Goal: Contribute content: Contribute content

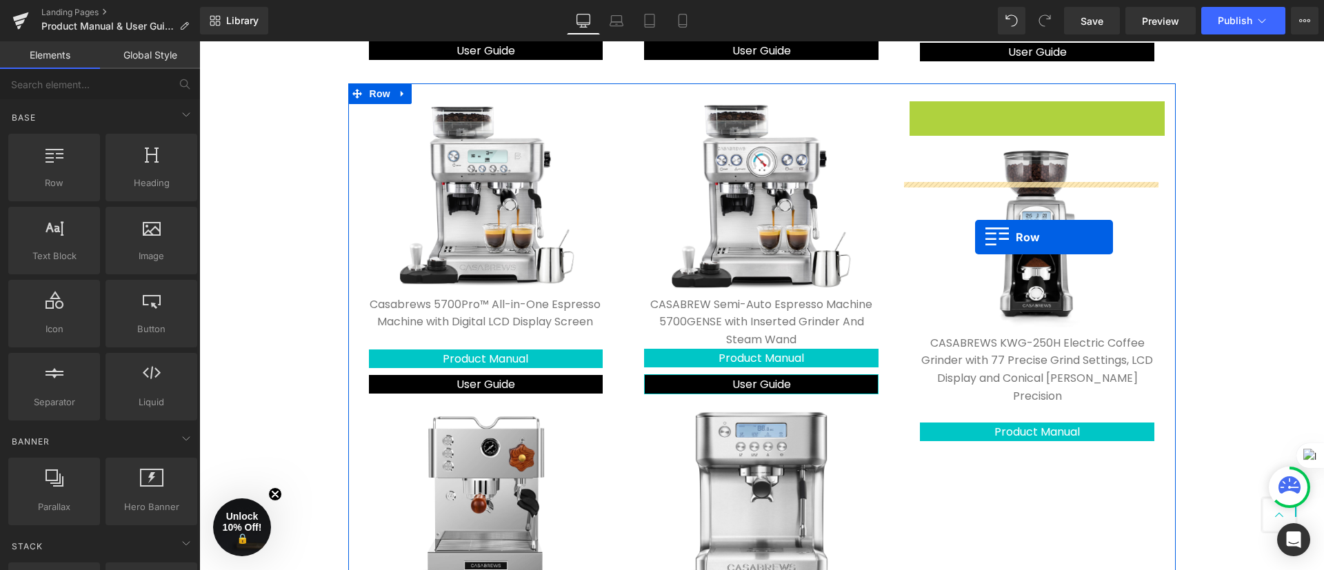
scroll to position [827, 0]
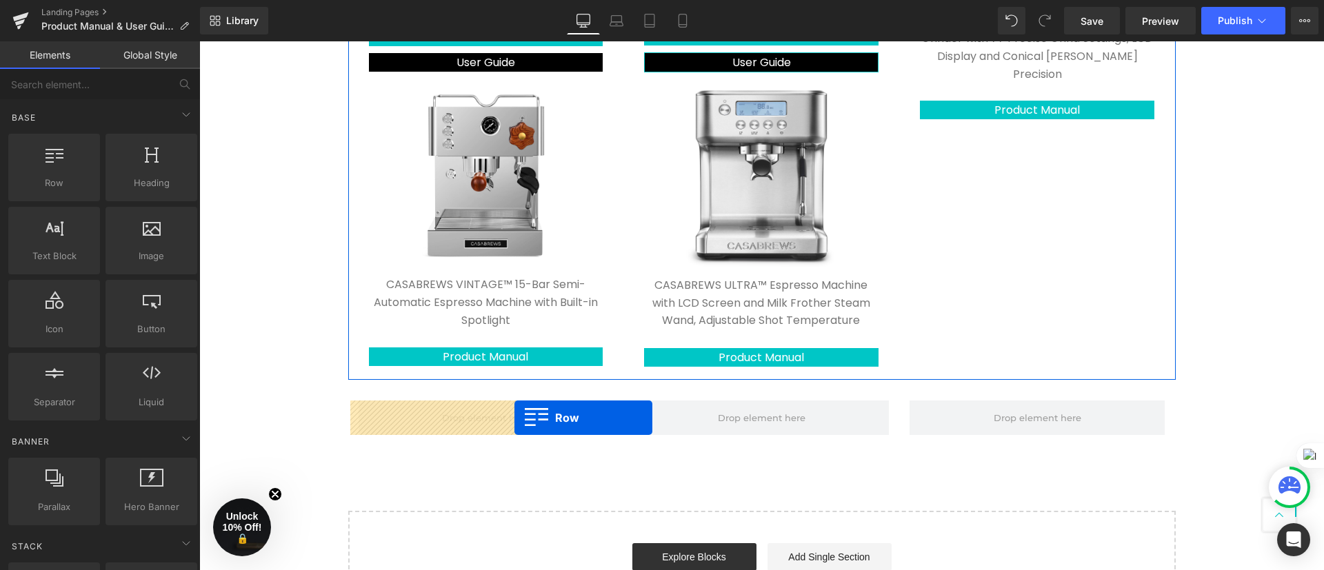
drag, startPoint x: 907, startPoint y: 201, endPoint x: 514, endPoint y: 418, distance: 448.1
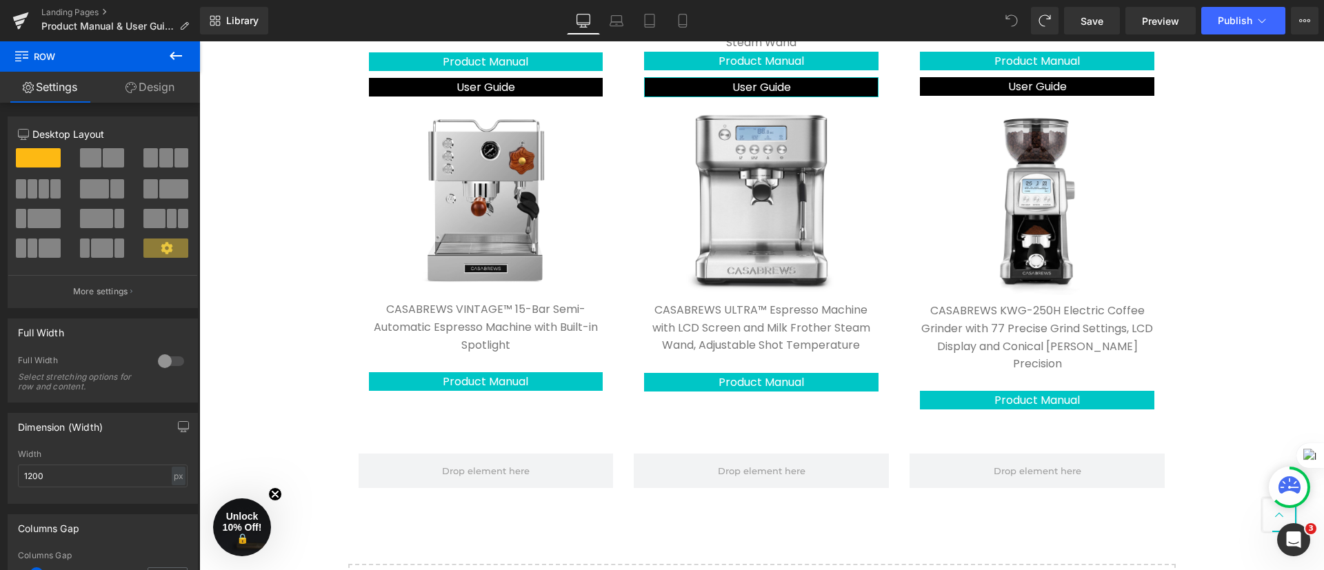
scroll to position [904, 0]
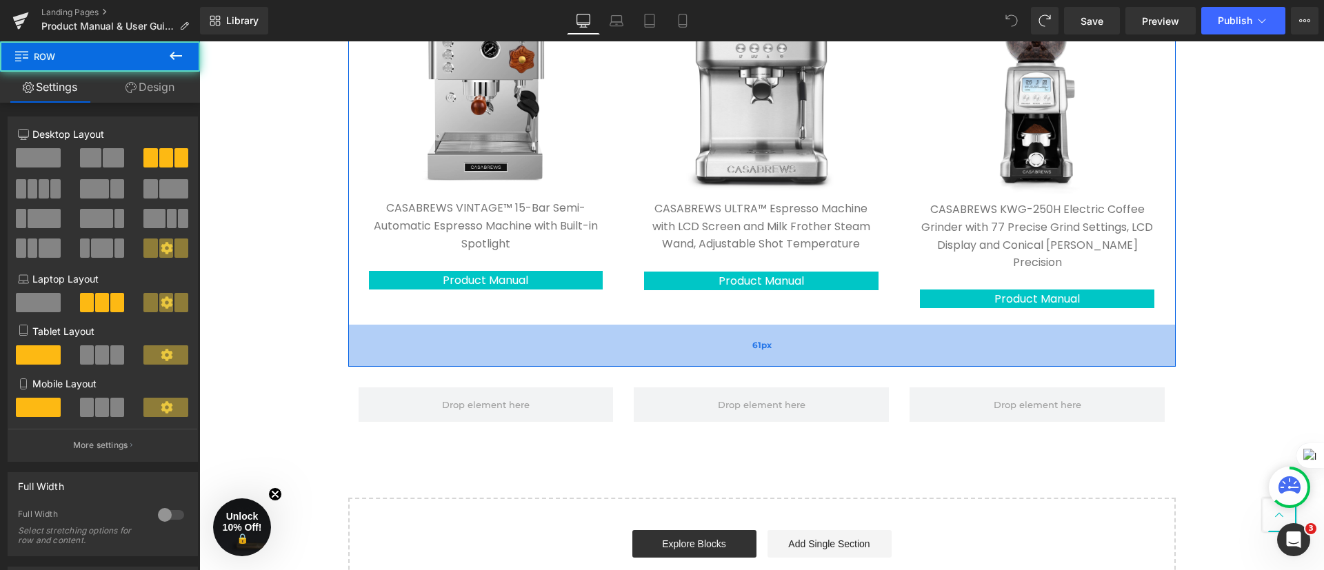
drag, startPoint x: 347, startPoint y: 309, endPoint x: 345, endPoint y: 345, distance: 35.9
click at [348, 345] on div "61px" at bounding box center [761, 346] width 827 height 42
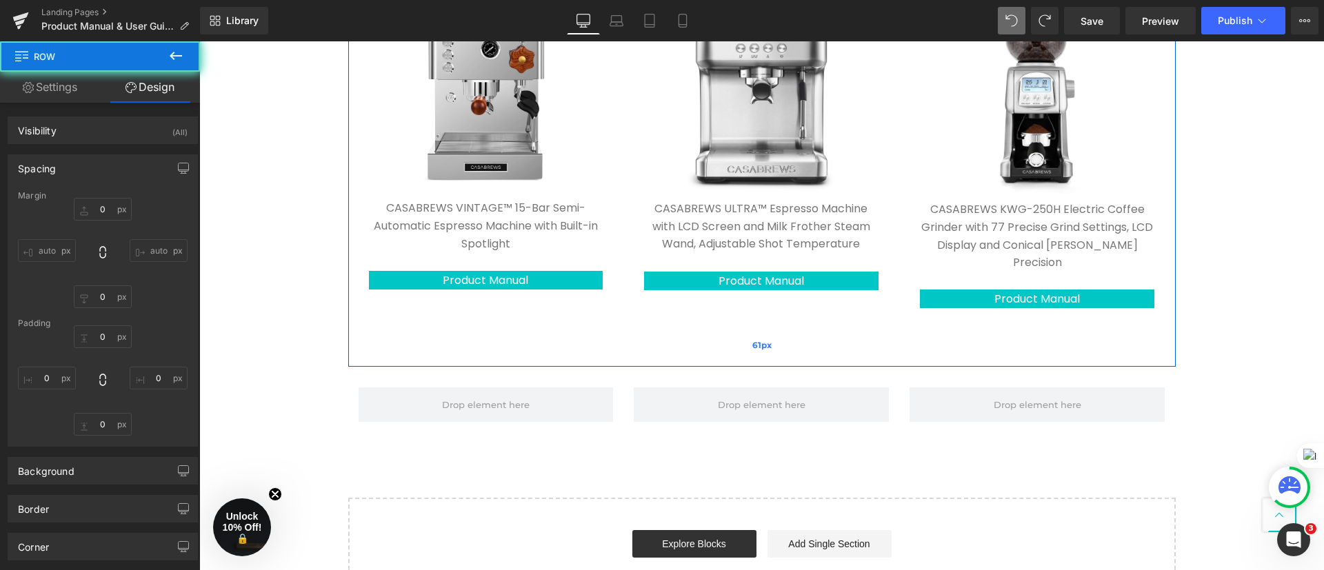
type input "0"
type input "26"
type input "0"
type input "61"
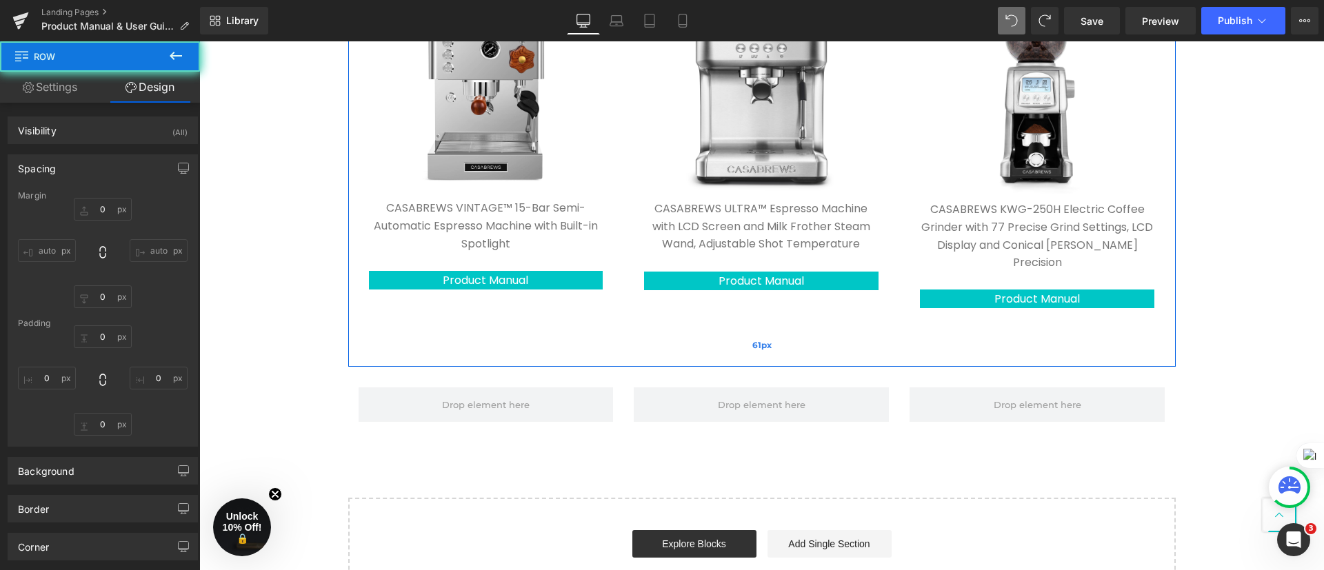
type input "0"
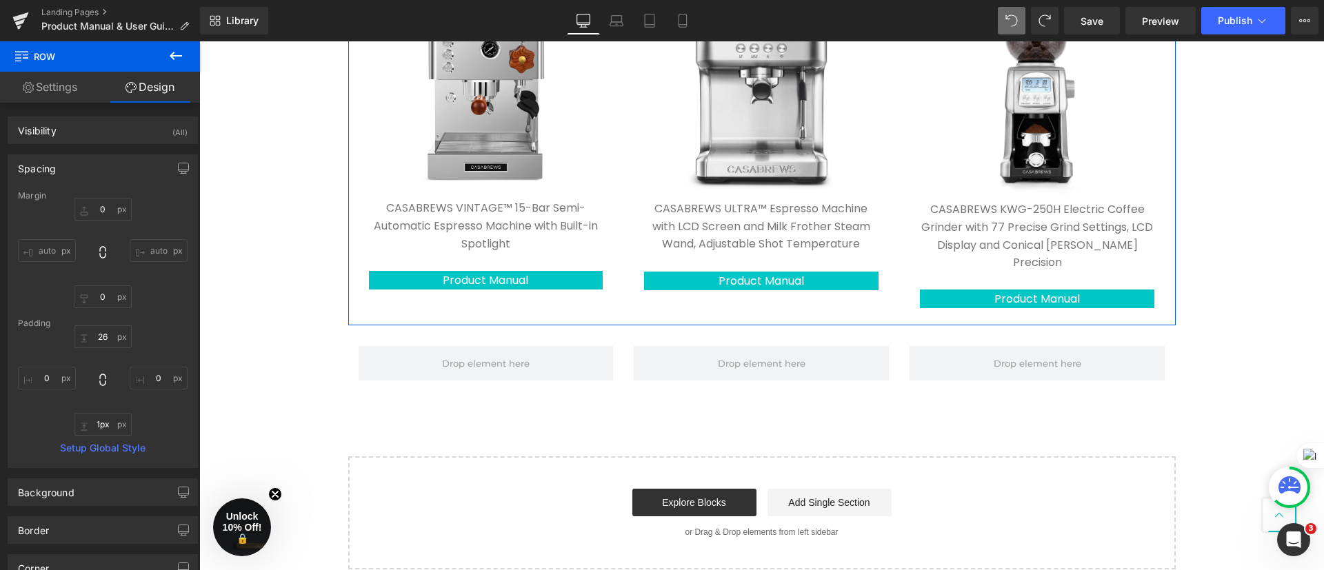
type input "0px"
drag, startPoint x: 347, startPoint y: 345, endPoint x: 350, endPoint y: 303, distance: 42.1
click at [350, 303] on div "Image Casabrews 5700Pro™ All-in-One Espresso Machine with Digital LCD Display S…" at bounding box center [761, 5] width 827 height 641
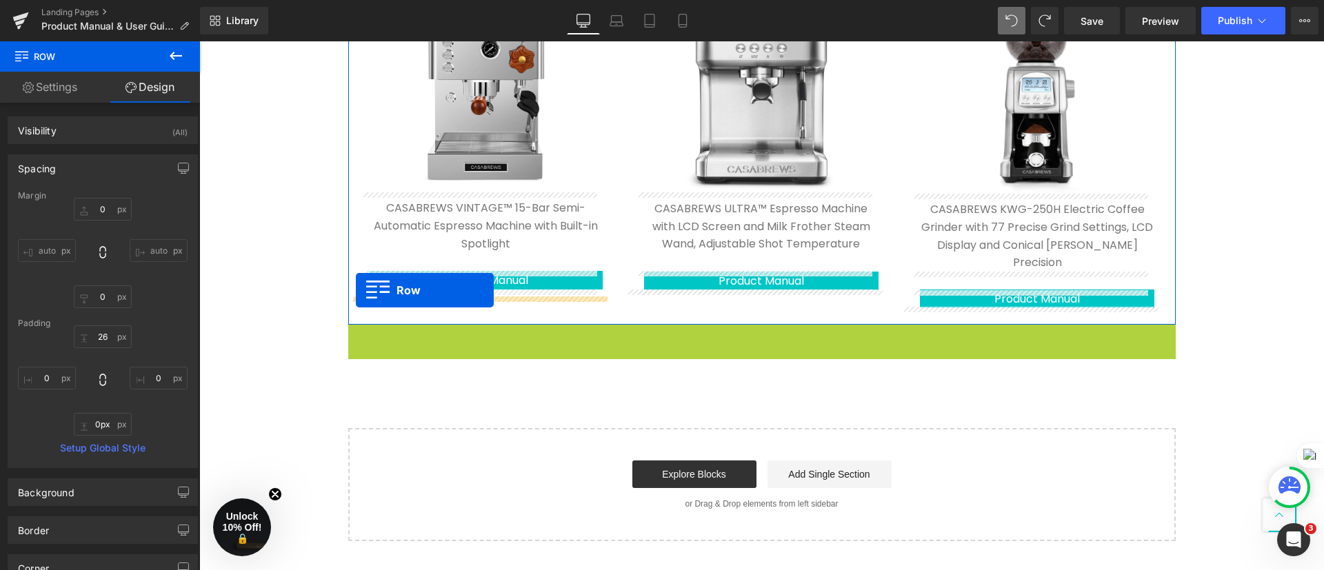
drag, startPoint x: 347, startPoint y: 313, endPoint x: 356, endPoint y: 290, distance: 24.5
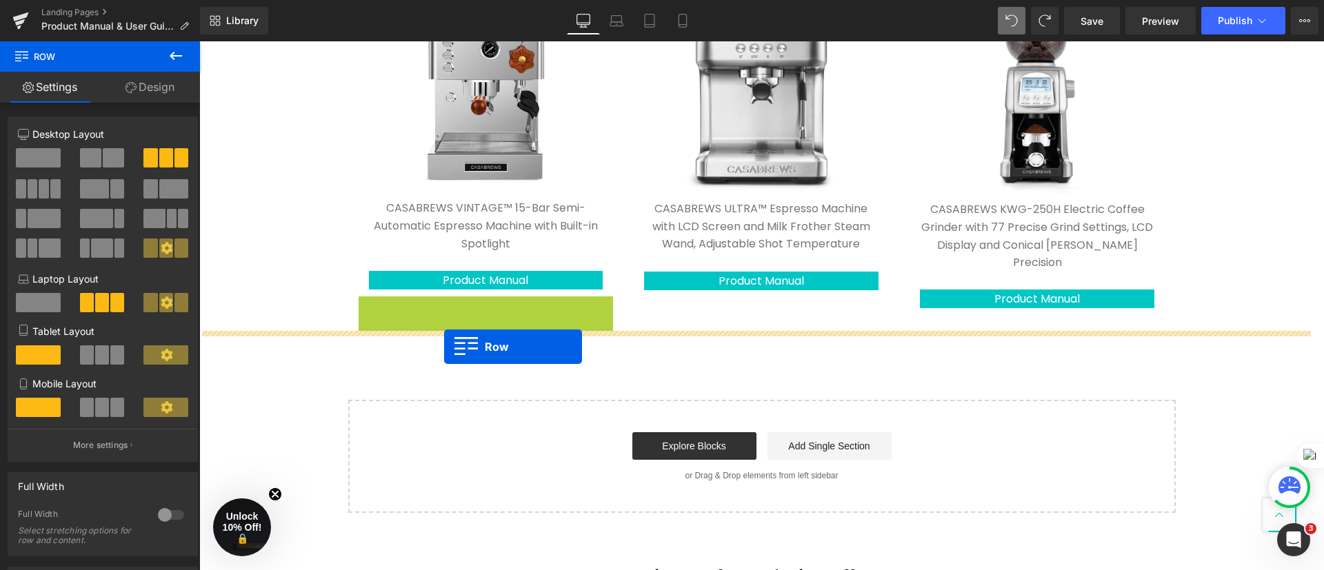
drag, startPoint x: 361, startPoint y: 303, endPoint x: 444, endPoint y: 347, distance: 94.1
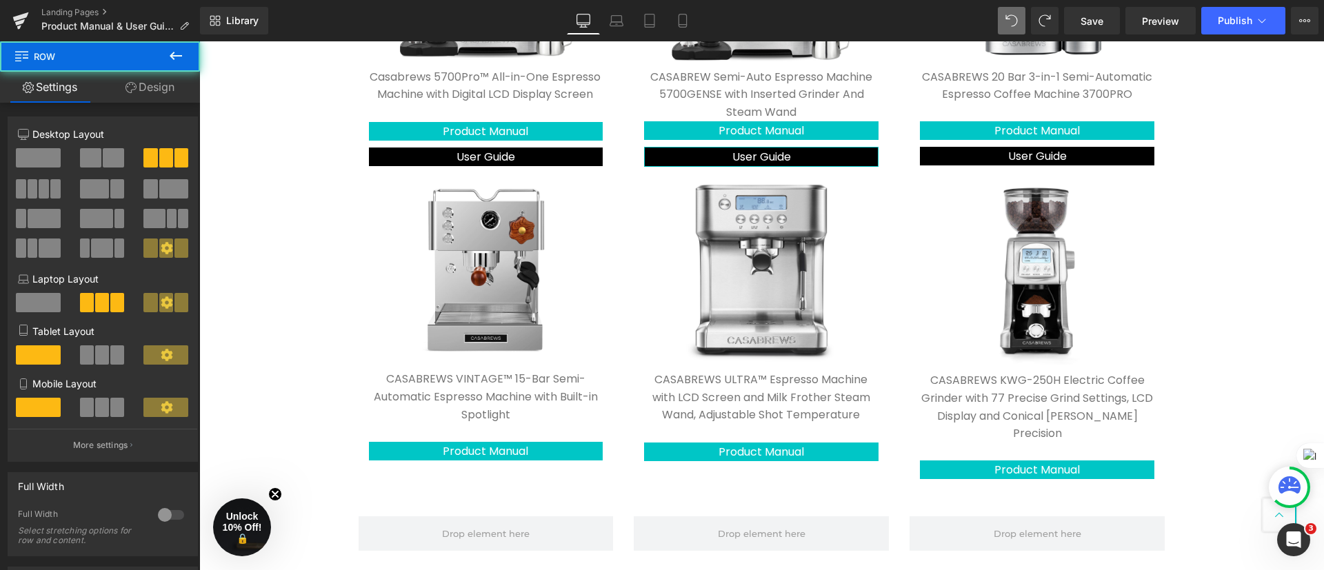
scroll to position [594, 0]
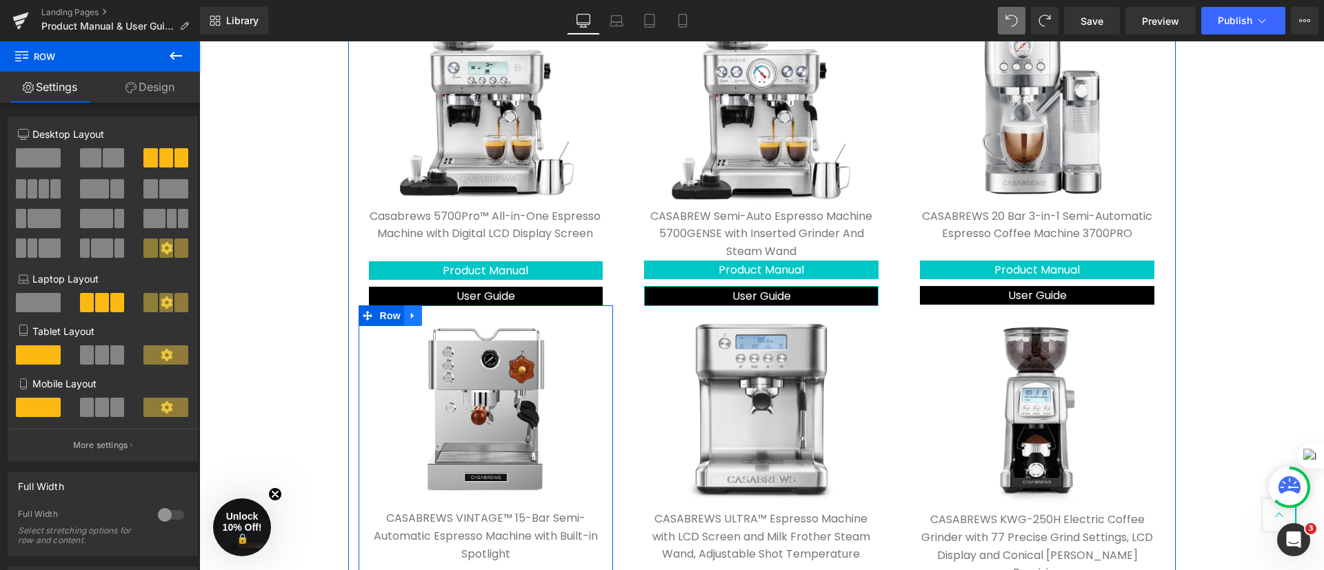
click at [408, 314] on icon at bounding box center [413, 316] width 10 height 10
click at [426, 314] on icon at bounding box center [431, 316] width 10 height 10
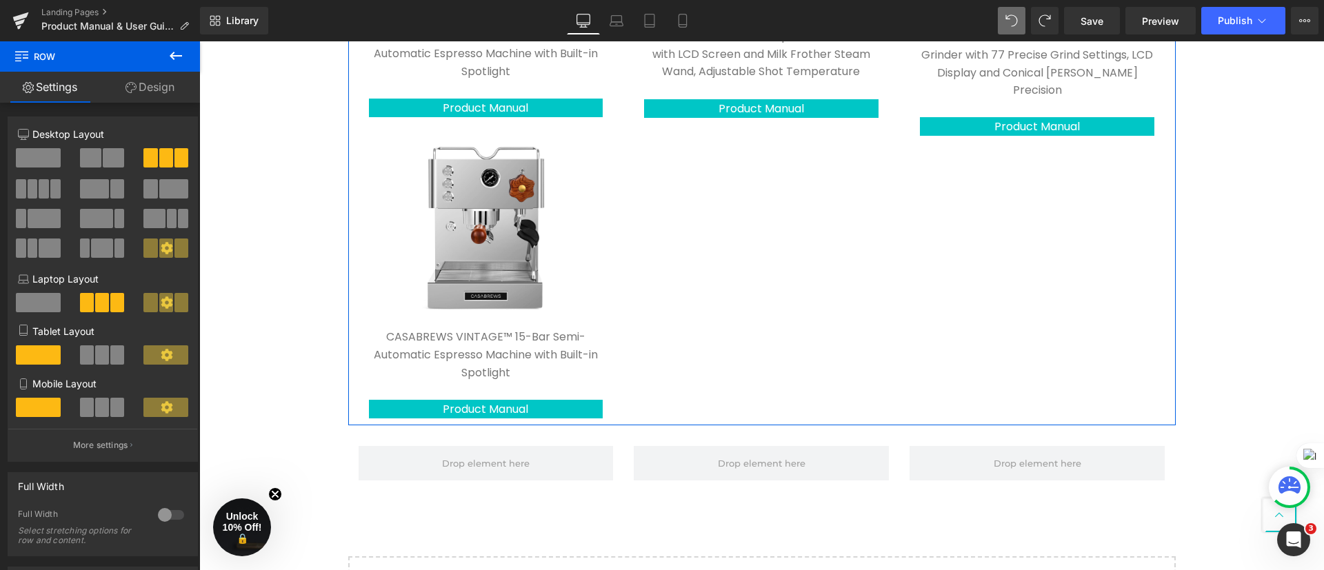
scroll to position [1104, 0]
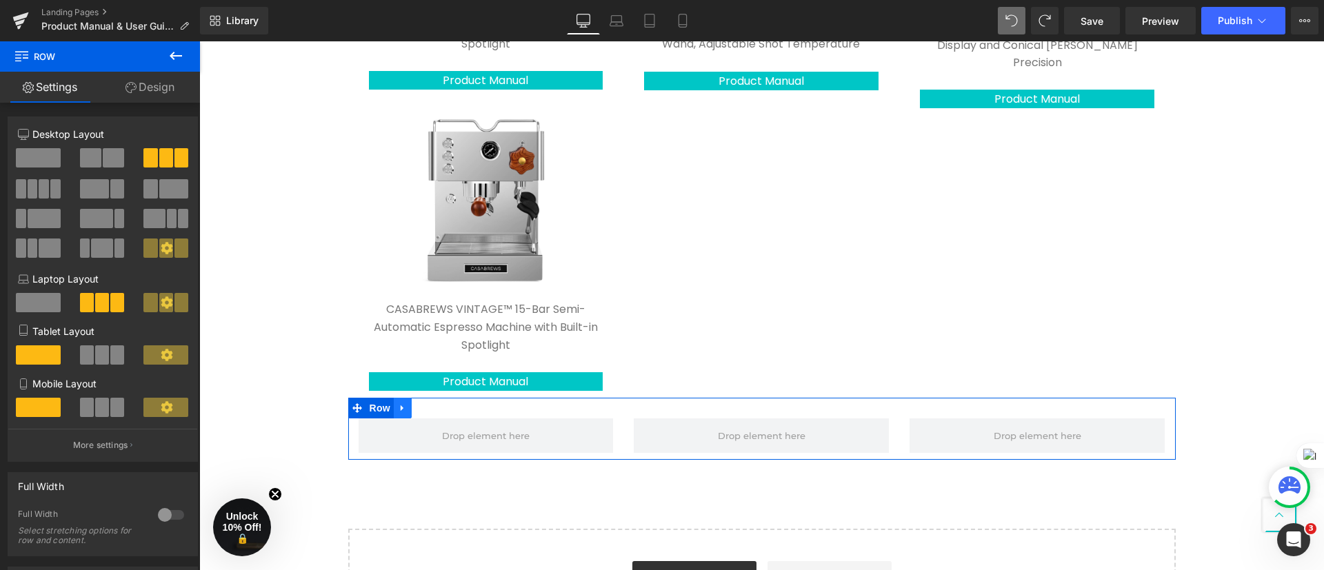
click at [401, 406] on link at bounding box center [403, 408] width 18 height 21
click at [435, 412] on icon at bounding box center [439, 408] width 10 height 10
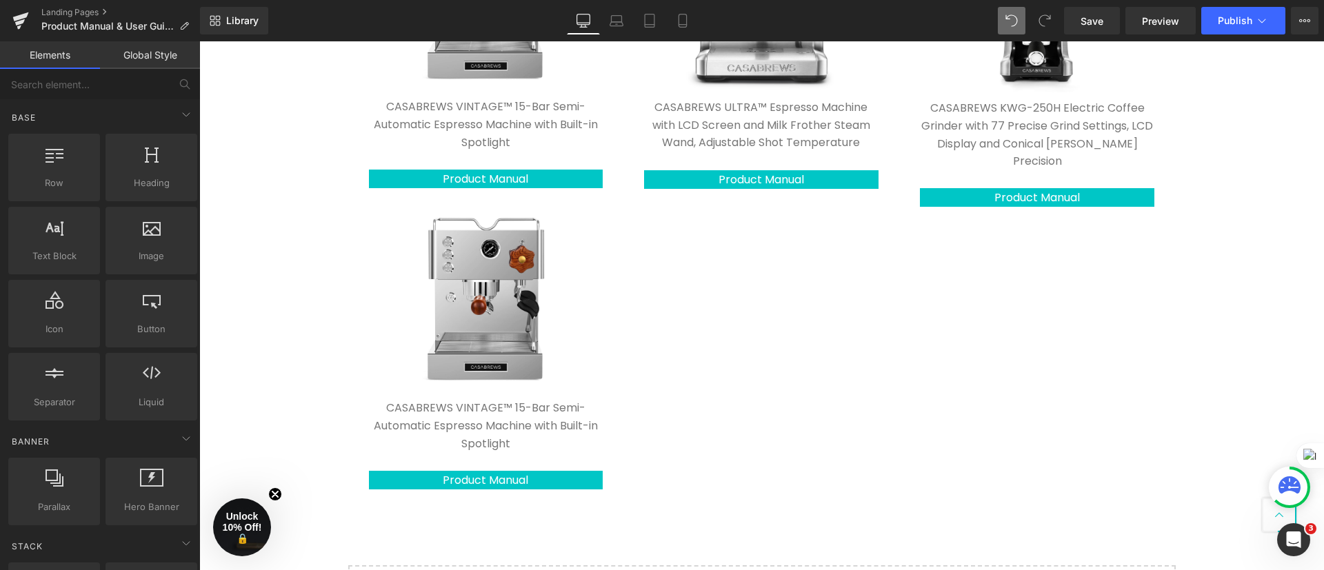
scroll to position [897, 0]
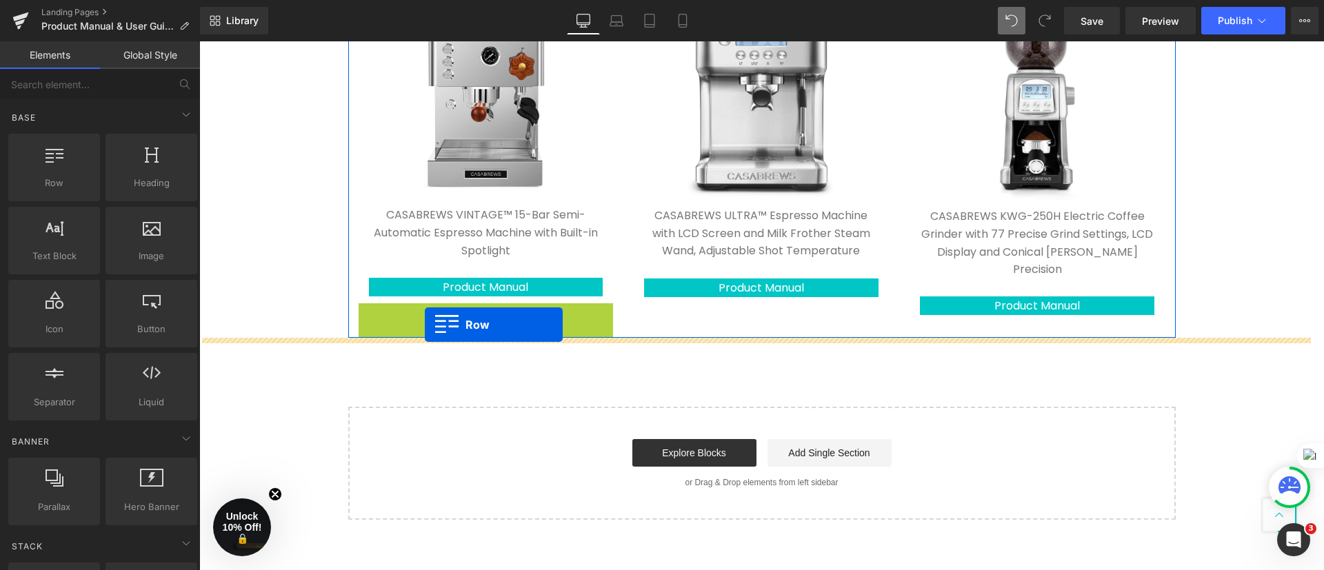
drag, startPoint x: 363, startPoint y: 314, endPoint x: 425, endPoint y: 324, distance: 62.8
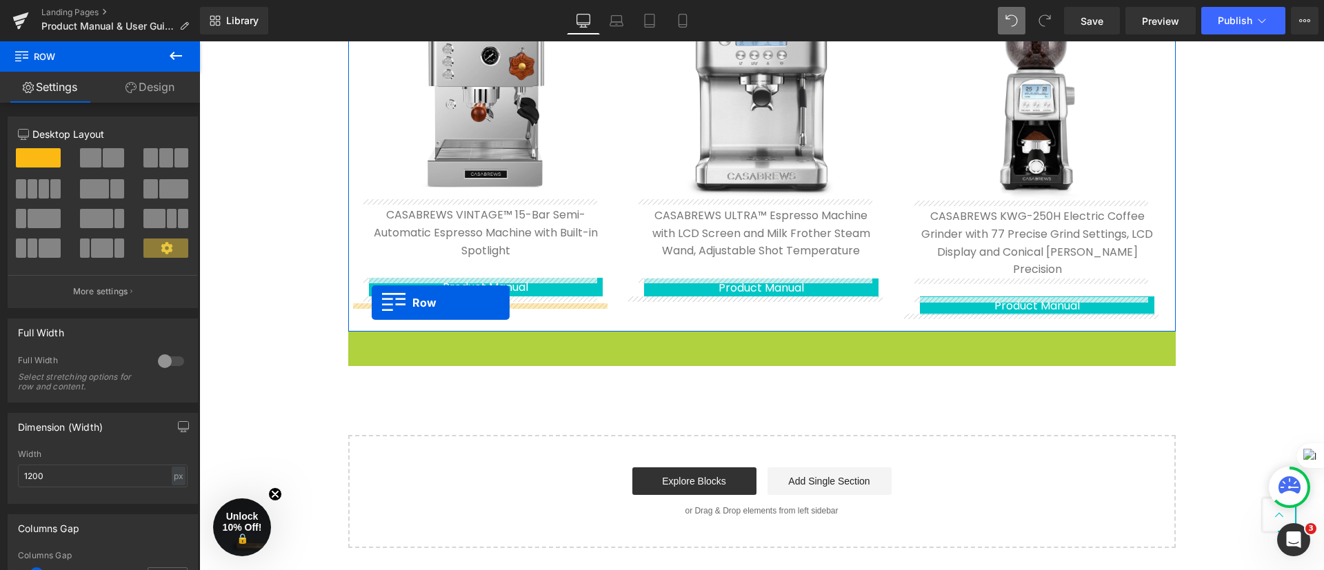
drag, startPoint x: 348, startPoint y: 321, endPoint x: 372, endPoint y: 303, distance: 29.5
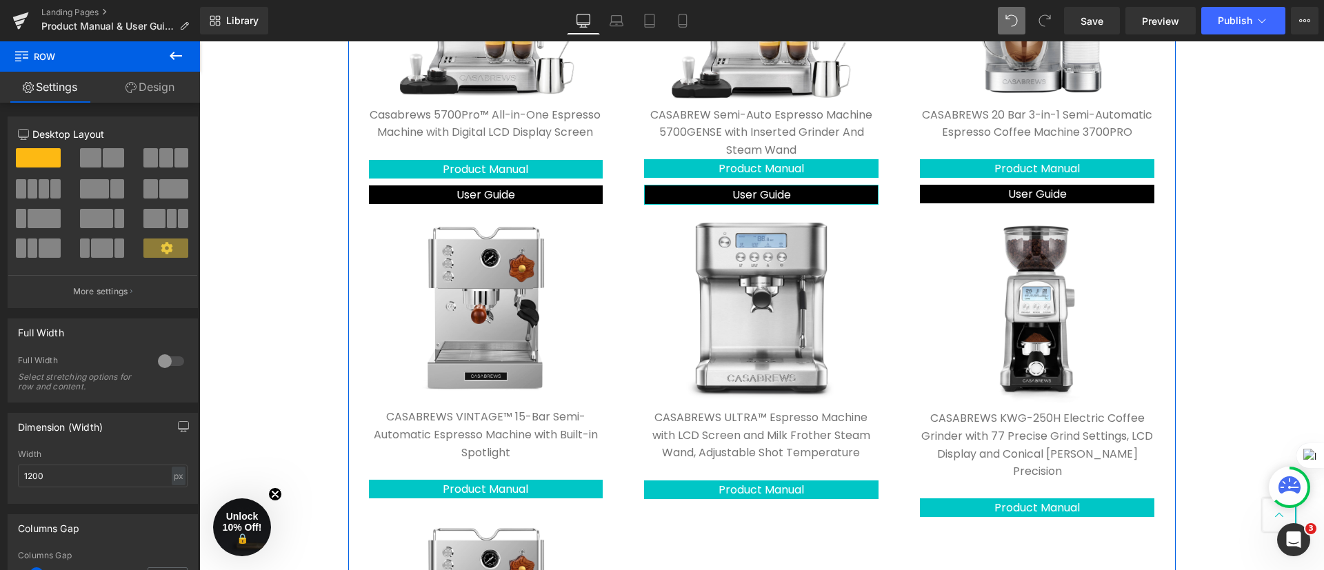
scroll to position [690, 0]
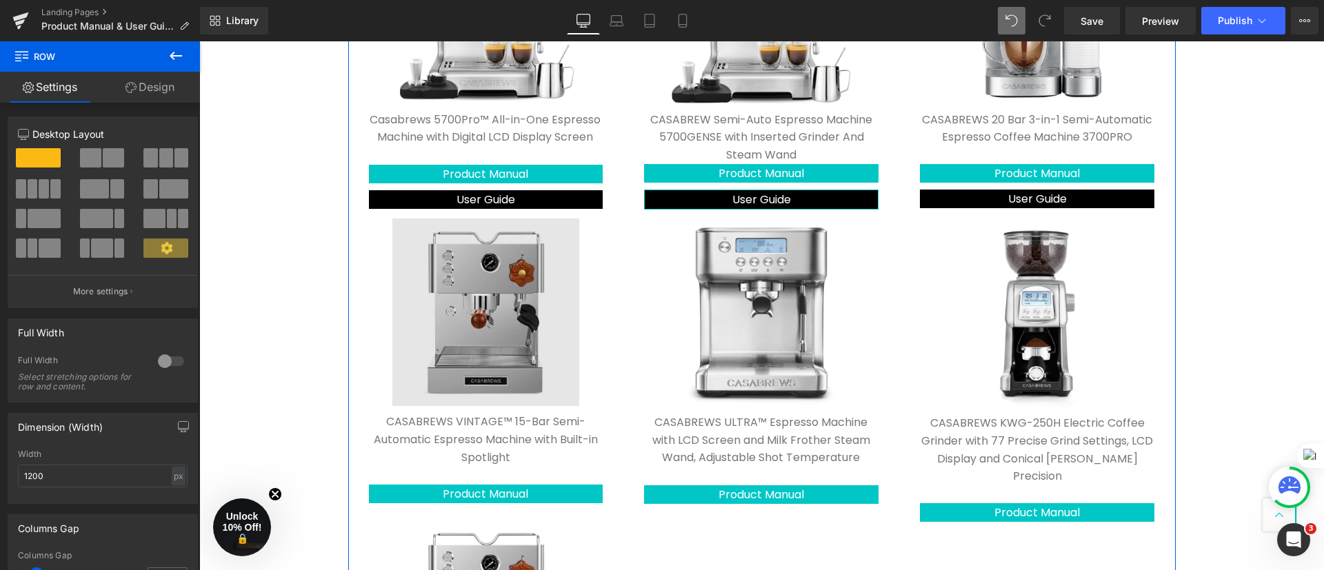
click at [441, 303] on img at bounding box center [486, 313] width 188 height 188
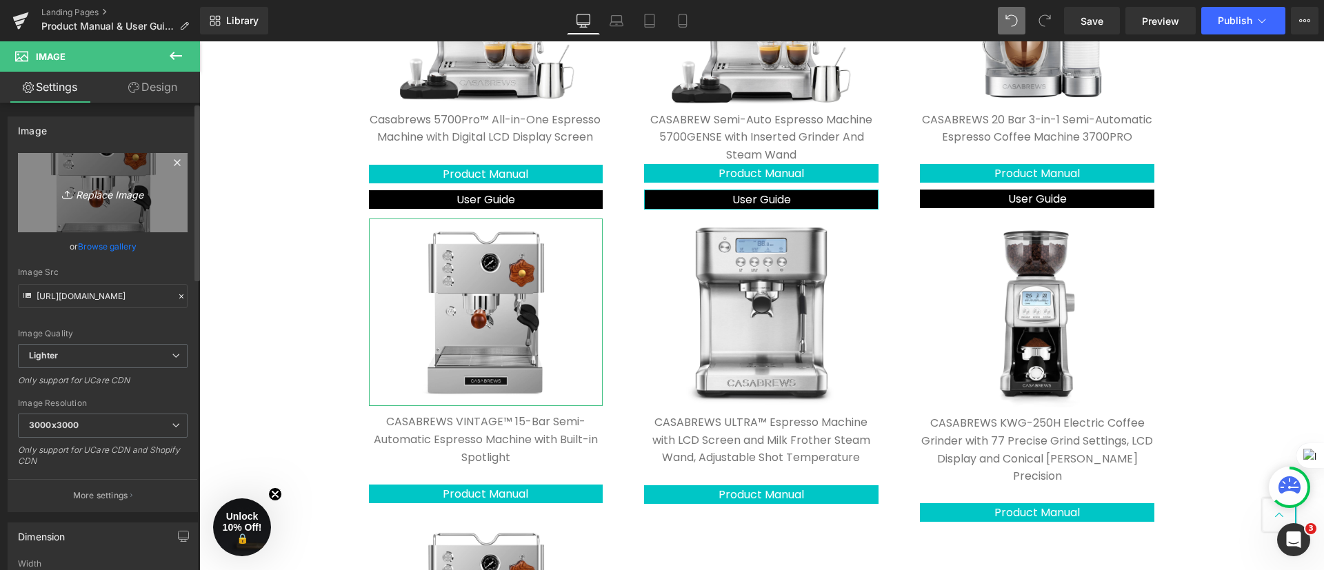
click at [79, 191] on icon "Replace Image" at bounding box center [103, 192] width 110 height 17
type input "C:\fakepath\主图.jpg"
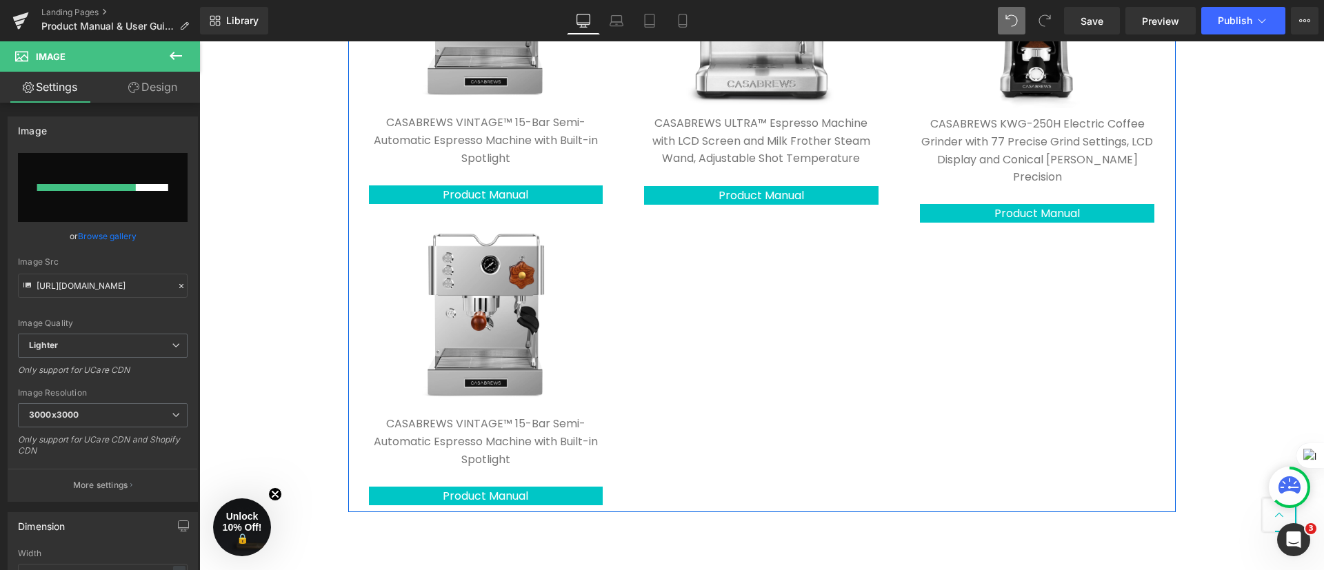
scroll to position [1034, 0]
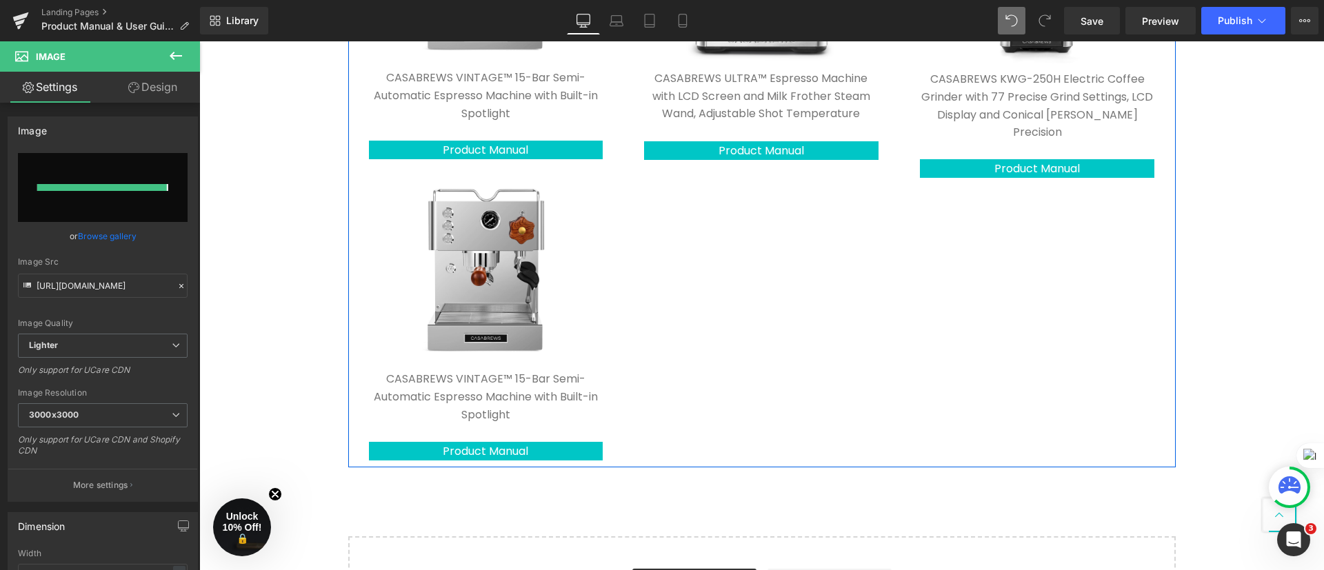
type input "[URL][DOMAIN_NAME]"
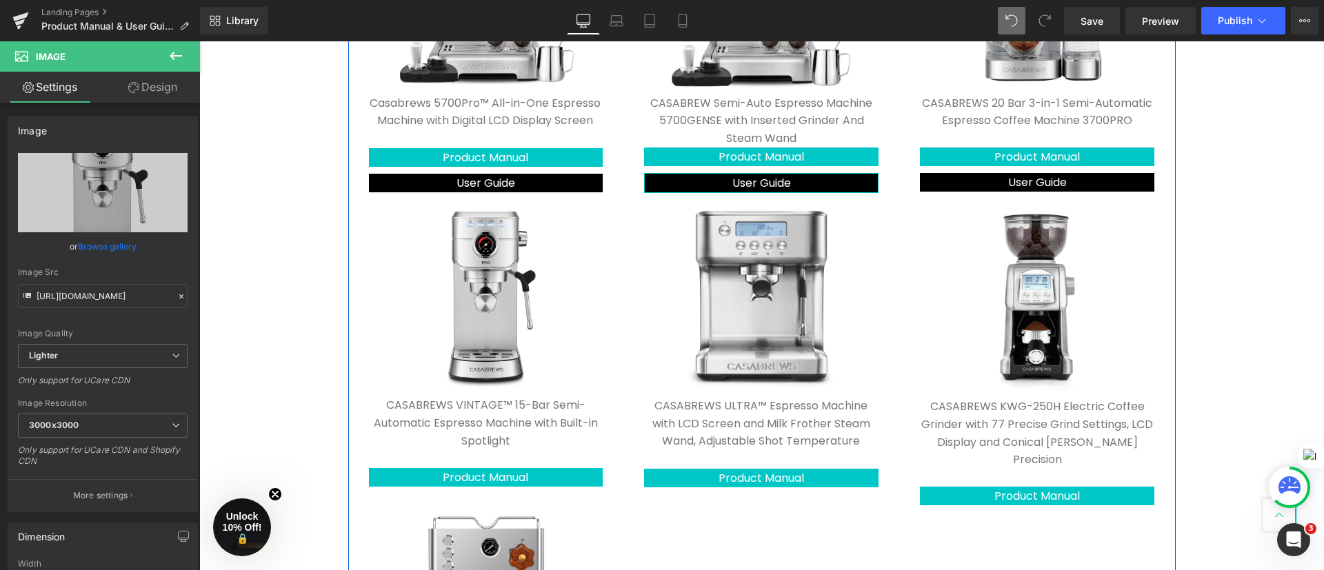
scroll to position [827, 0]
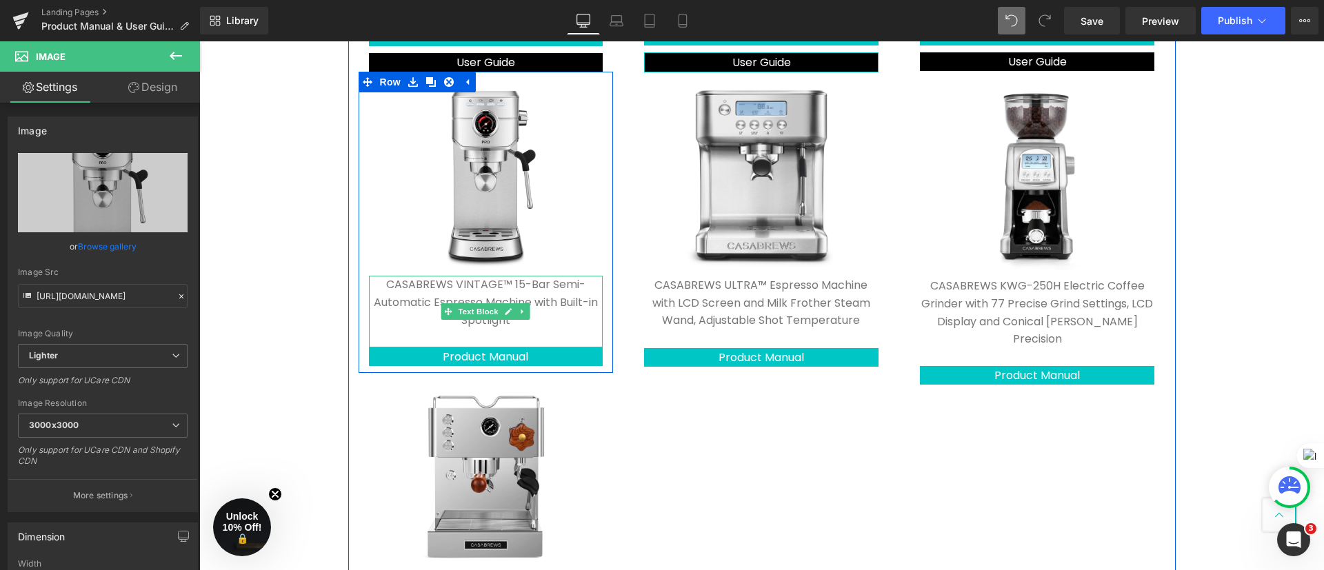
click at [558, 303] on p "CASABREWS VINTAGE™ 15-Bar Semi-Automatic Espresso Machine with Built-in Spotlig…" at bounding box center [486, 302] width 234 height 53
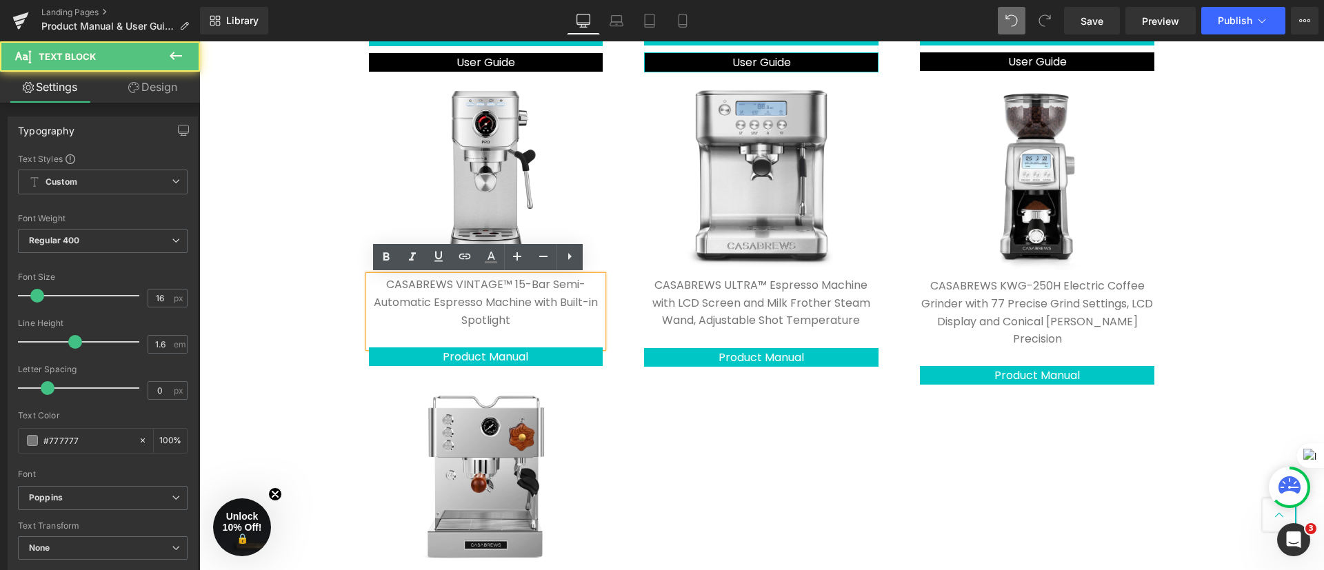
click at [550, 316] on p "CASABREWS VINTAGE™ 15-Bar Semi-Automatic Espresso Machine with Built-in Spotlig…" at bounding box center [486, 302] width 234 height 53
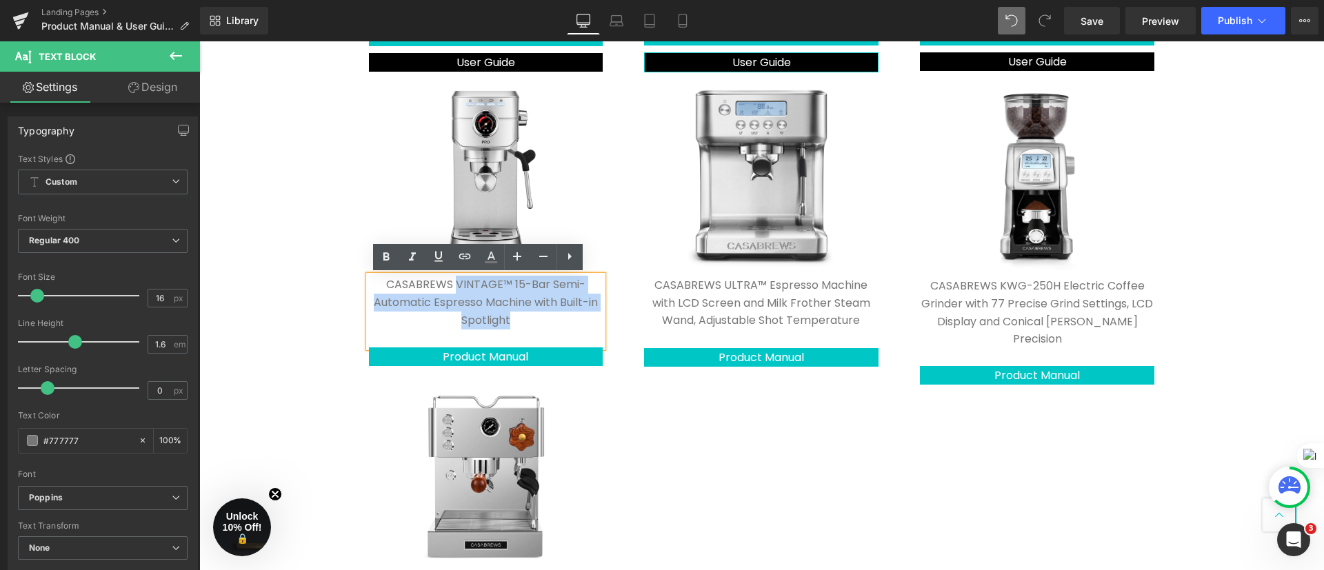
drag, startPoint x: 521, startPoint y: 319, endPoint x: 452, endPoint y: 285, distance: 76.8
click at [452, 285] on p "CASABREWS VINTAGE™ 15-Bar Semi-Automatic Espresso Machine with Built-in Spotlig…" at bounding box center [486, 302] width 234 height 53
click at [485, 285] on p "CASABREWS VINTAGE™ 15-Bar Semi-Automatic Espresso Machine with Built-in Spotlig…" at bounding box center [486, 302] width 234 height 53
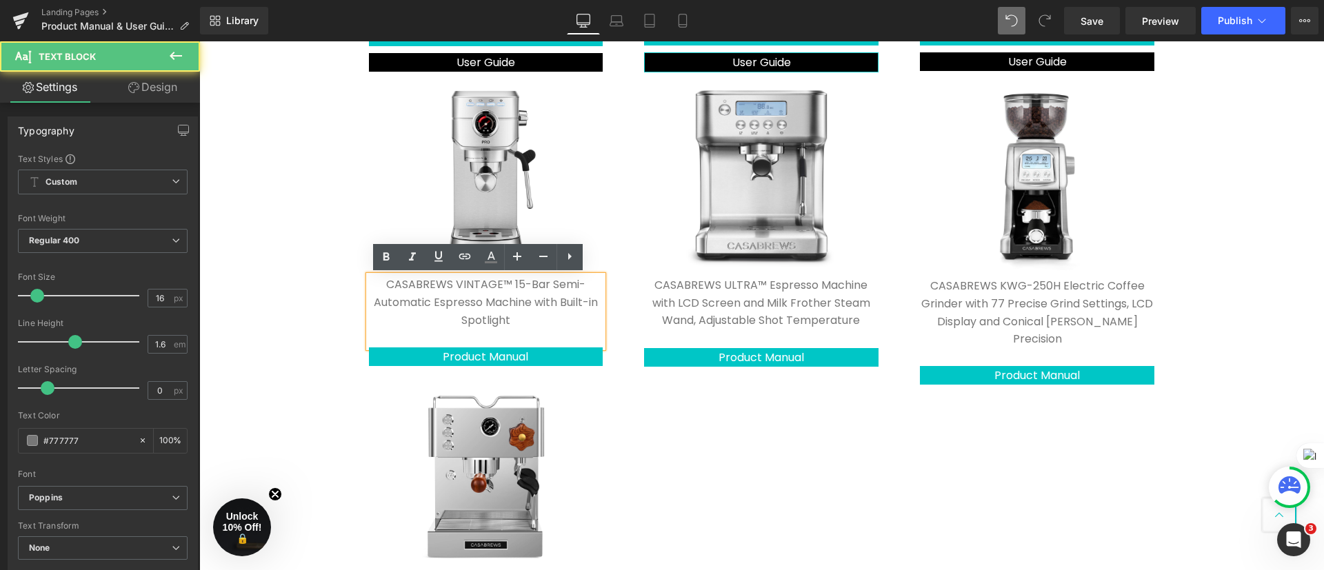
click at [490, 288] on p "CASABREWS VINTAGE™ 15-Bar Semi-Automatic Espresso Machine with Built-in Spotlig…" at bounding box center [486, 302] width 234 height 53
click at [493, 287] on p "CASABREWS VINTAGE™ 15-Bar Semi-Automatic Espresso Machine with Built-in Spotlig…" at bounding box center [486, 302] width 234 height 53
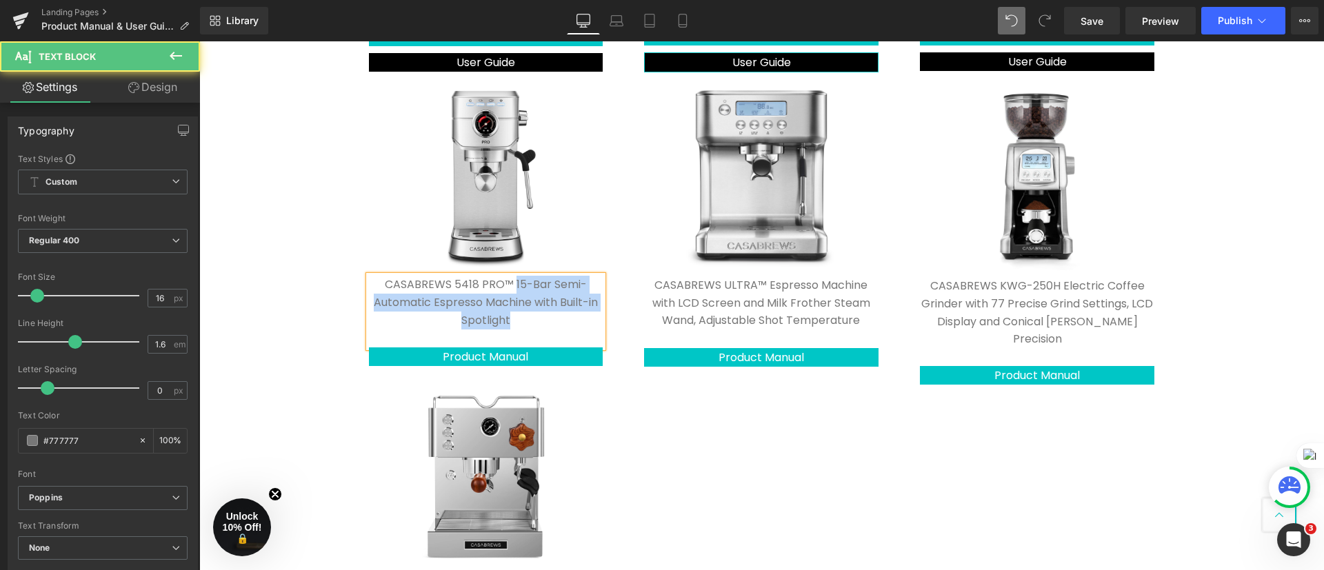
drag, startPoint x: 507, startPoint y: 283, endPoint x: 548, endPoint y: 319, distance: 54.2
click at [548, 319] on p "CASABREWS 5418 PRO™ 15-Bar Semi-Automatic Espresso Machine with Built-in Spotli…" at bounding box center [486, 302] width 234 height 53
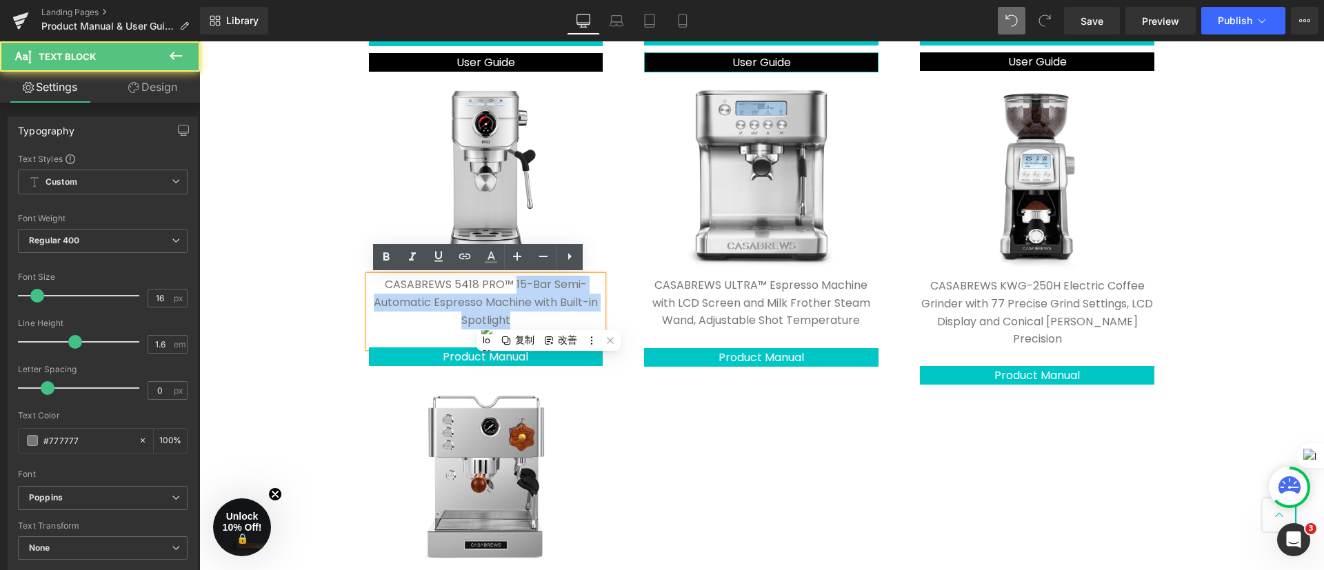
click at [560, 301] on p "CASABREWS 5418 PRO™ 15-Bar Semi-Automatic Espresso Machine with Built-in Spotli…" at bounding box center [486, 302] width 234 height 53
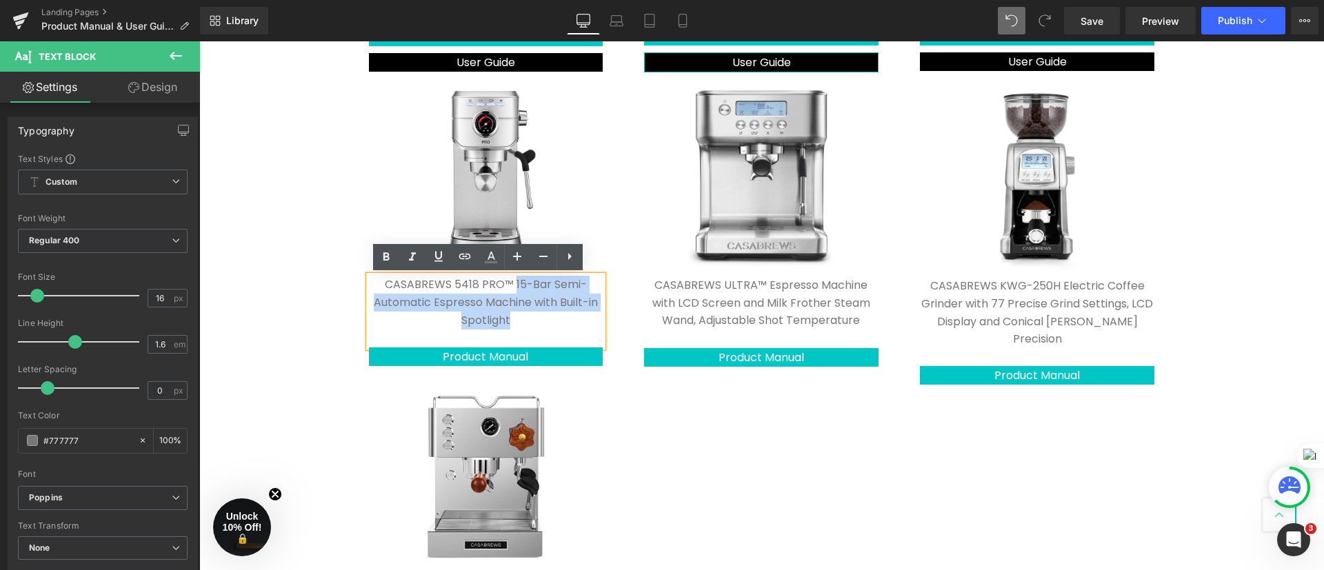
drag, startPoint x: 534, startPoint y: 320, endPoint x: 507, endPoint y: 279, distance: 49.7
click at [507, 279] on p "CASABREWS 5418 PRO™ 15-Bar Semi-Automatic Espresso Machine with Built-in Spotli…" at bounding box center [486, 302] width 234 height 53
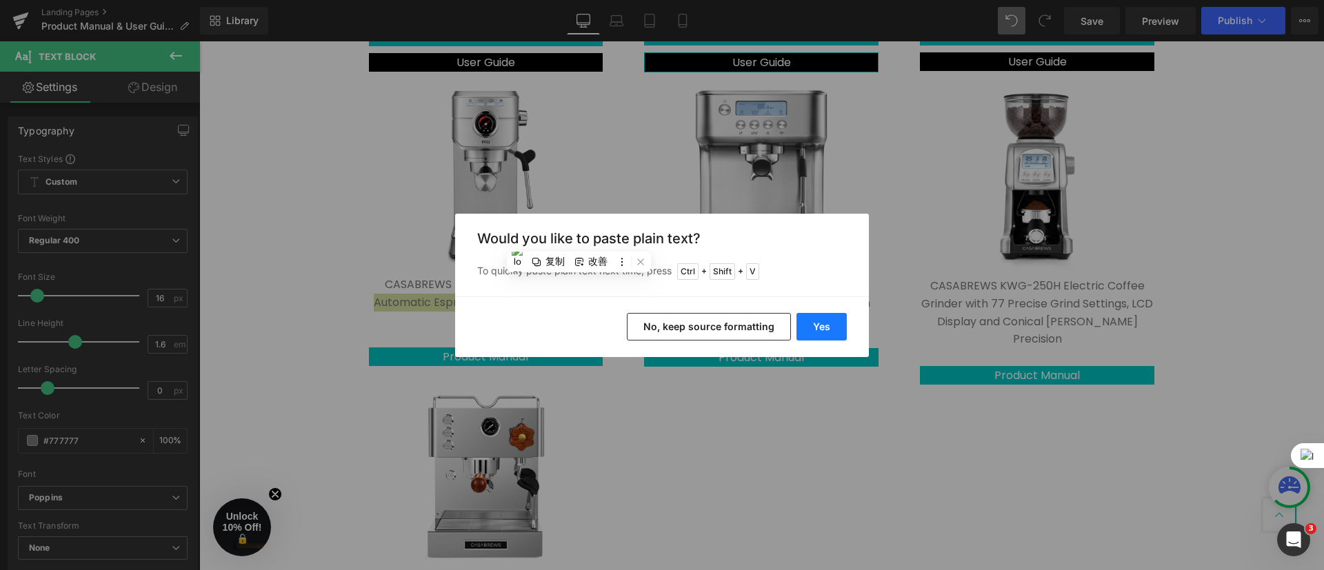
click at [823, 327] on button "Yes" at bounding box center [821, 327] width 50 height 28
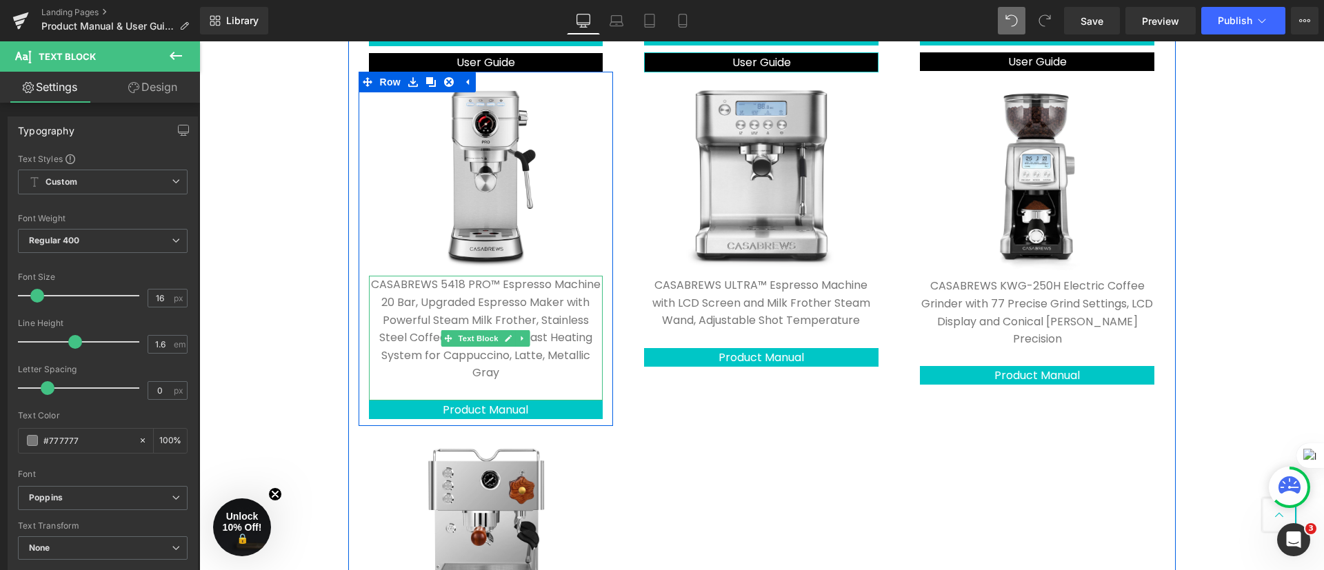
click at [463, 307] on p "CASABREWS 5418 PRO™ Espresso Machine 20 Bar, Upgraded Espresso Maker with Power…" at bounding box center [486, 329] width 234 height 106
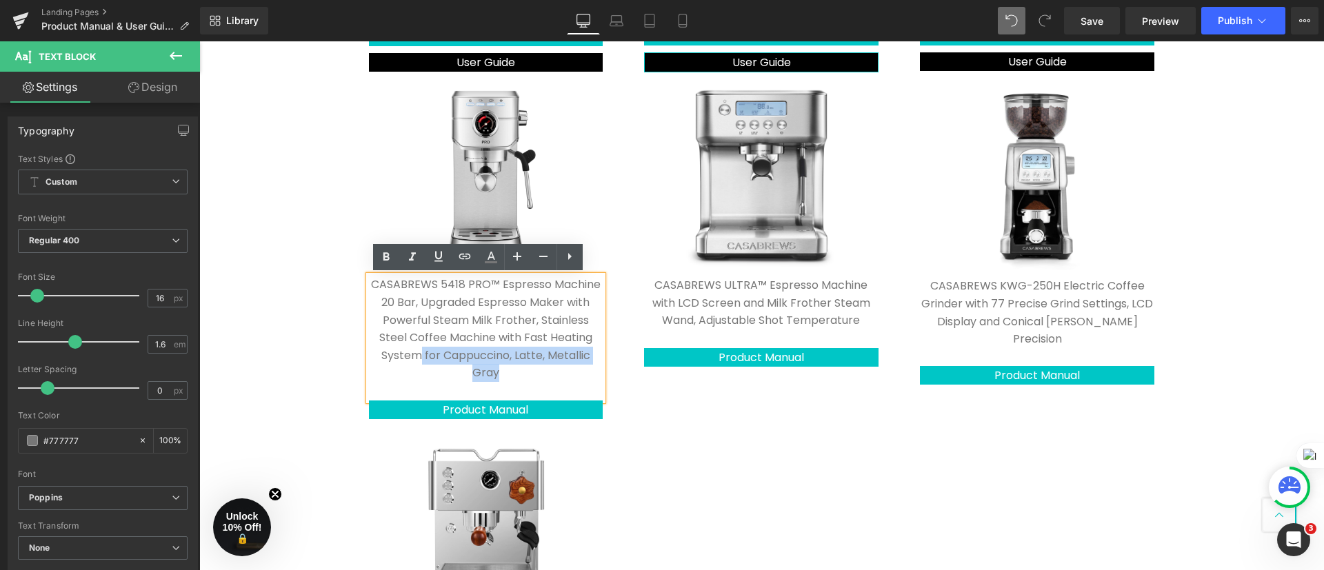
drag, startPoint x: 489, startPoint y: 374, endPoint x: 415, endPoint y: 356, distance: 75.9
click at [415, 356] on p "CASABREWS 5418 PRO™ Espresso Machine 20 Bar, Upgraded Espresso Maker with Power…" at bounding box center [486, 329] width 234 height 106
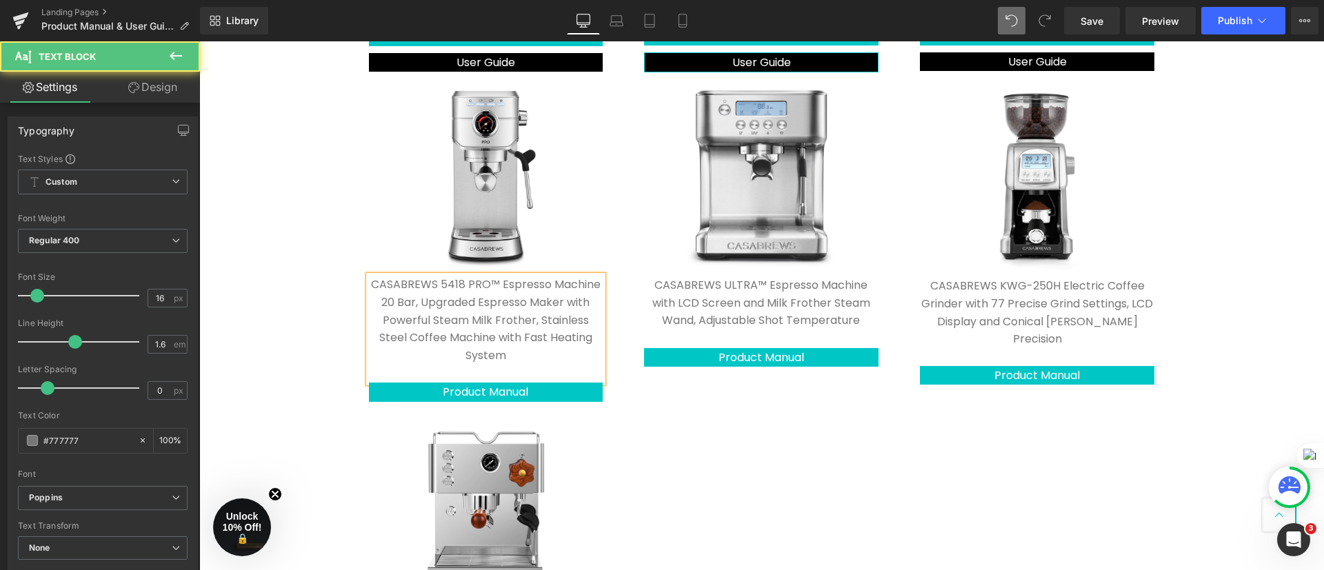
click at [540, 381] on div "CASABREWS 5418 PRO™ Espresso Machine 20 Bar, Upgraded Espresso Maker with Power…" at bounding box center [486, 329] width 234 height 107
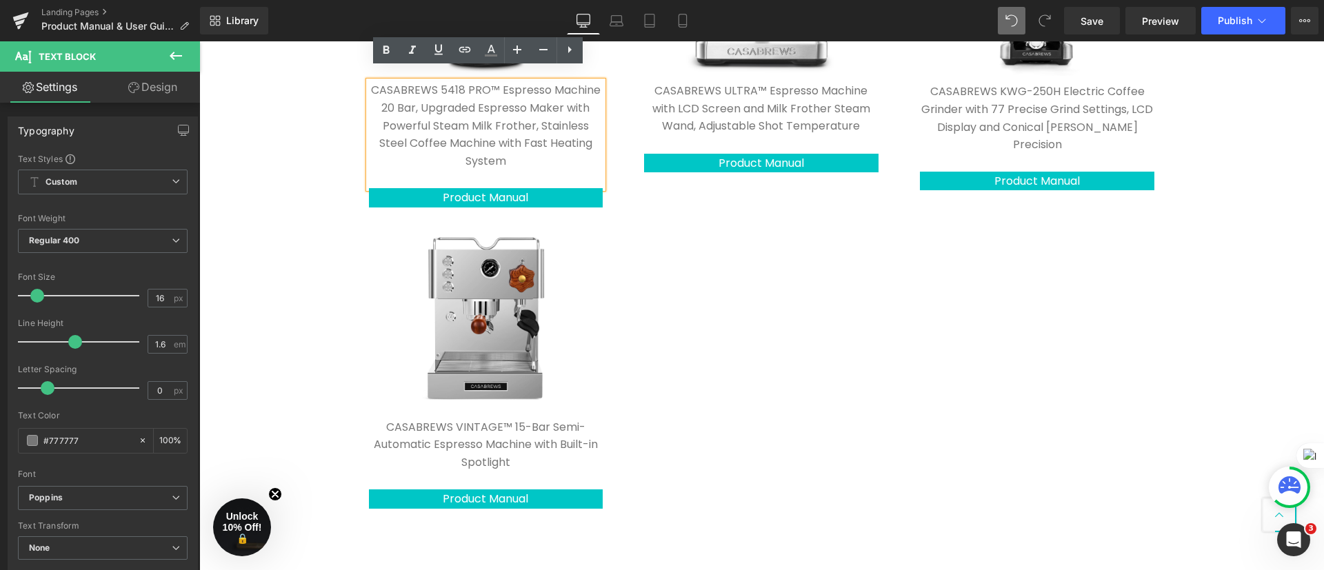
scroll to position [1034, 0]
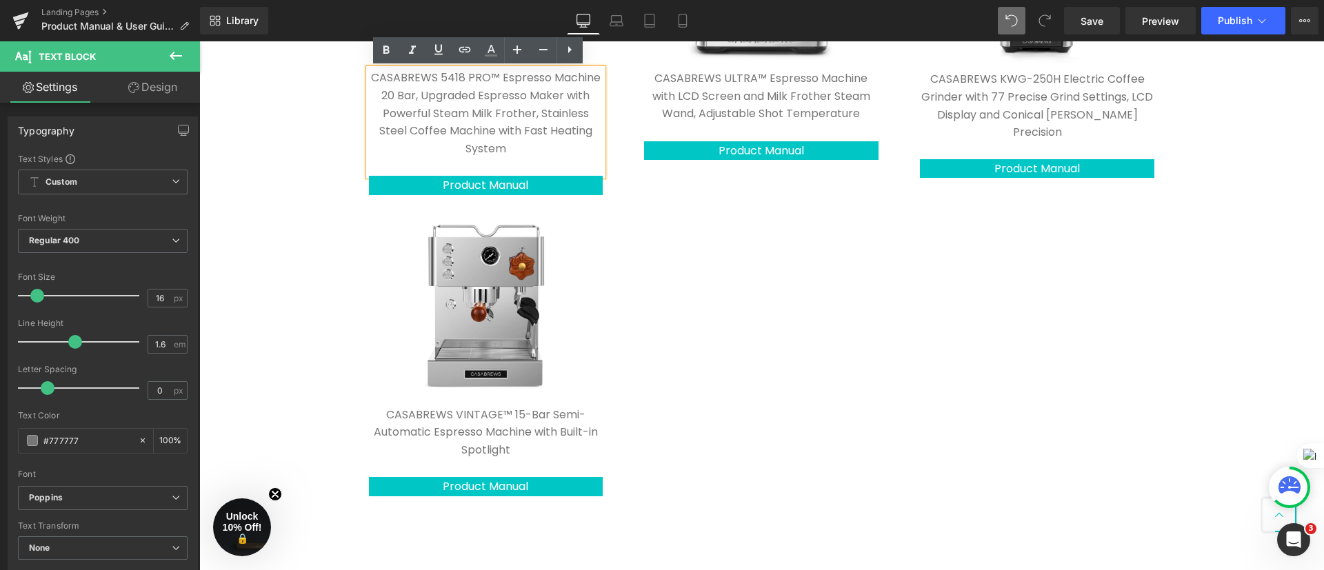
click at [646, 403] on div "Image Casabrews 5700Pro™ All-in-One Espresso Machine with Digital LCD Display S…" at bounding box center [761, 29] width 827 height 949
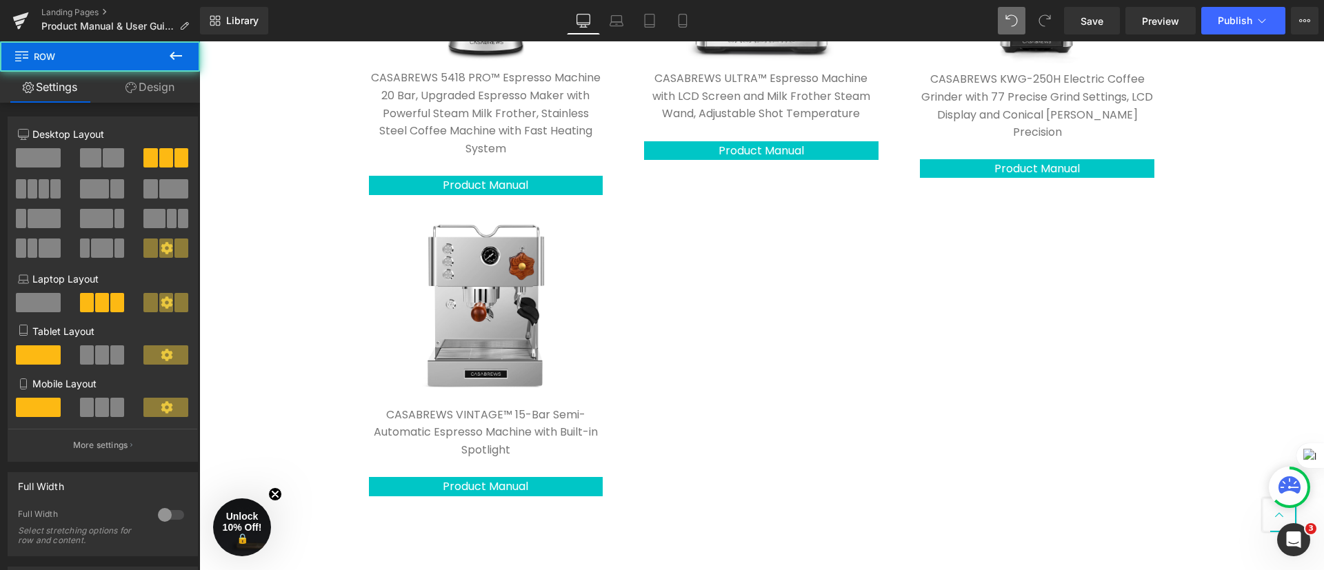
click at [516, 123] on link at bounding box center [523, 131] width 14 height 17
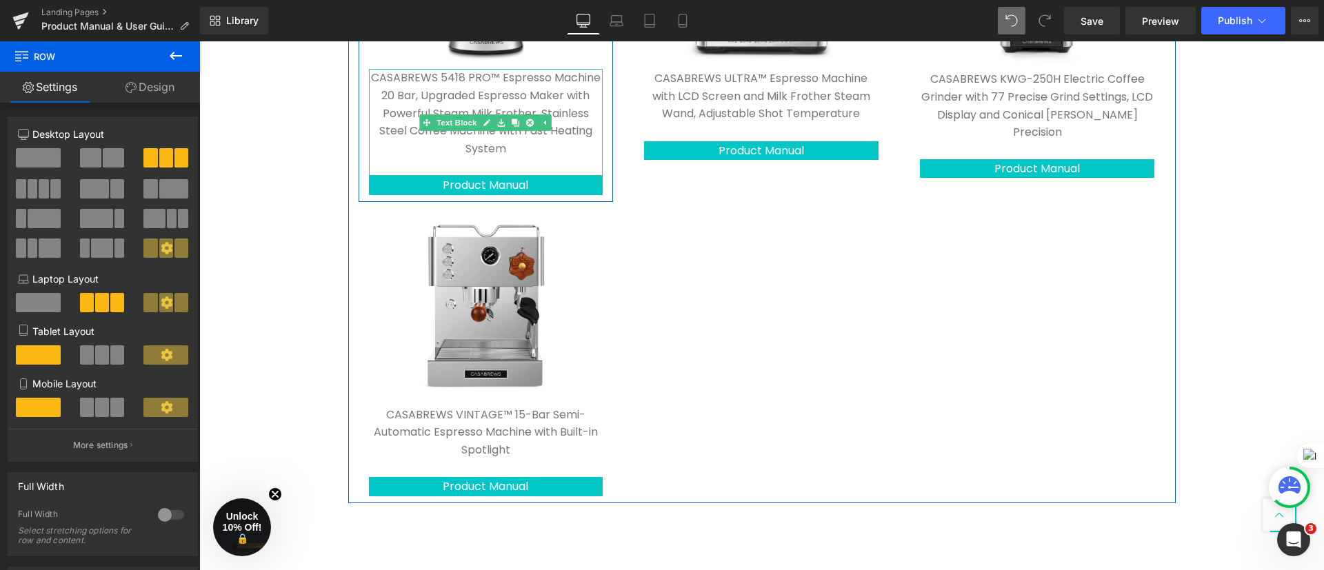
click at [561, 151] on p "CASABREWS 5418 PRO™ Espresso Machine 20 Bar, Upgraded Espresso Maker with Power…" at bounding box center [486, 113] width 234 height 88
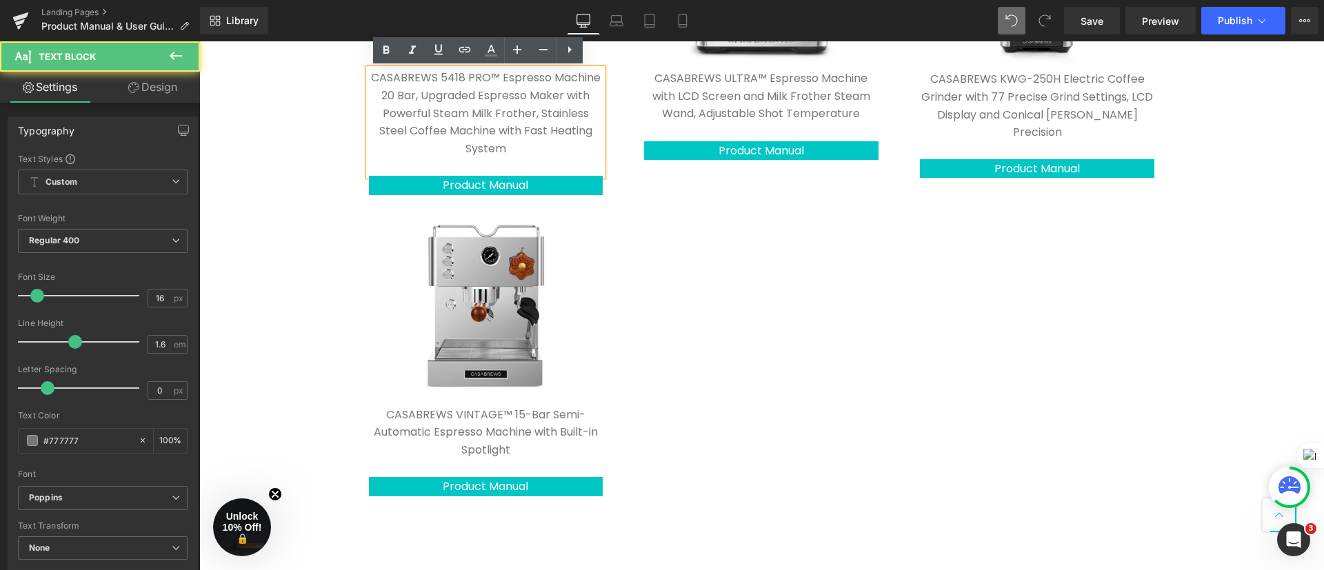
click at [561, 152] on p "CASABREWS 5418 PRO™ Espresso Machine 20 Bar, Upgraded Espresso Maker with Power…" at bounding box center [486, 113] width 234 height 88
click at [564, 165] on div "CASABREWS 5418 PRO™ Espresso Machine 20 Bar, Upgraded Espresso Maker with Power…" at bounding box center [486, 122] width 234 height 107
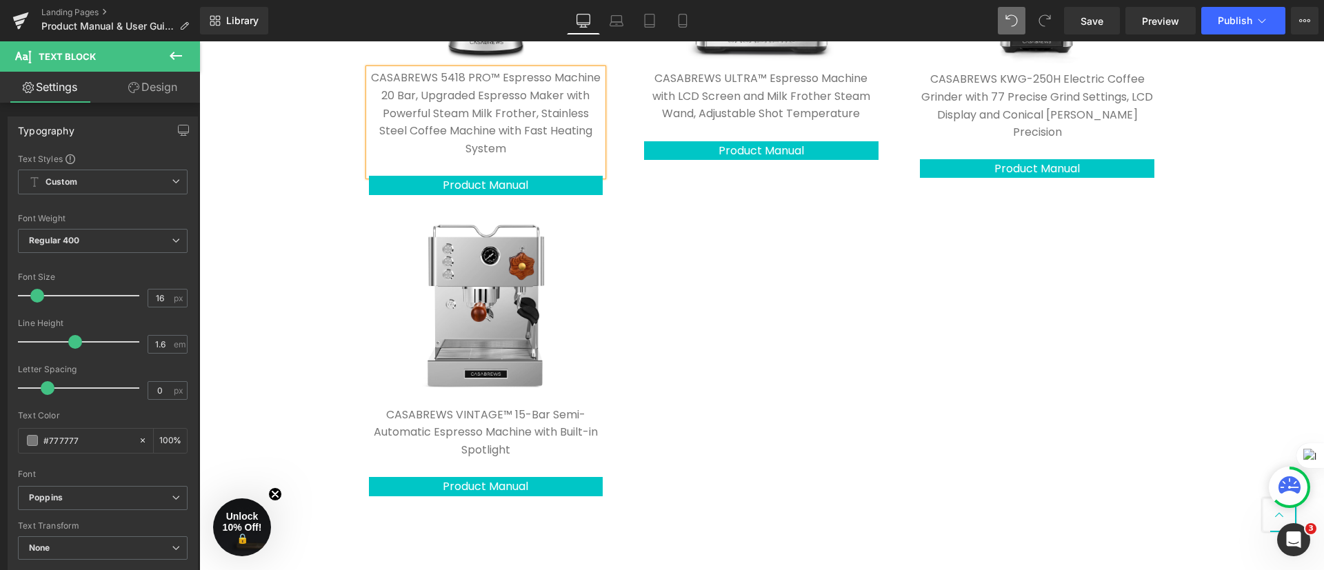
drag, startPoint x: 259, startPoint y: 162, endPoint x: 330, endPoint y: 182, distance: 73.8
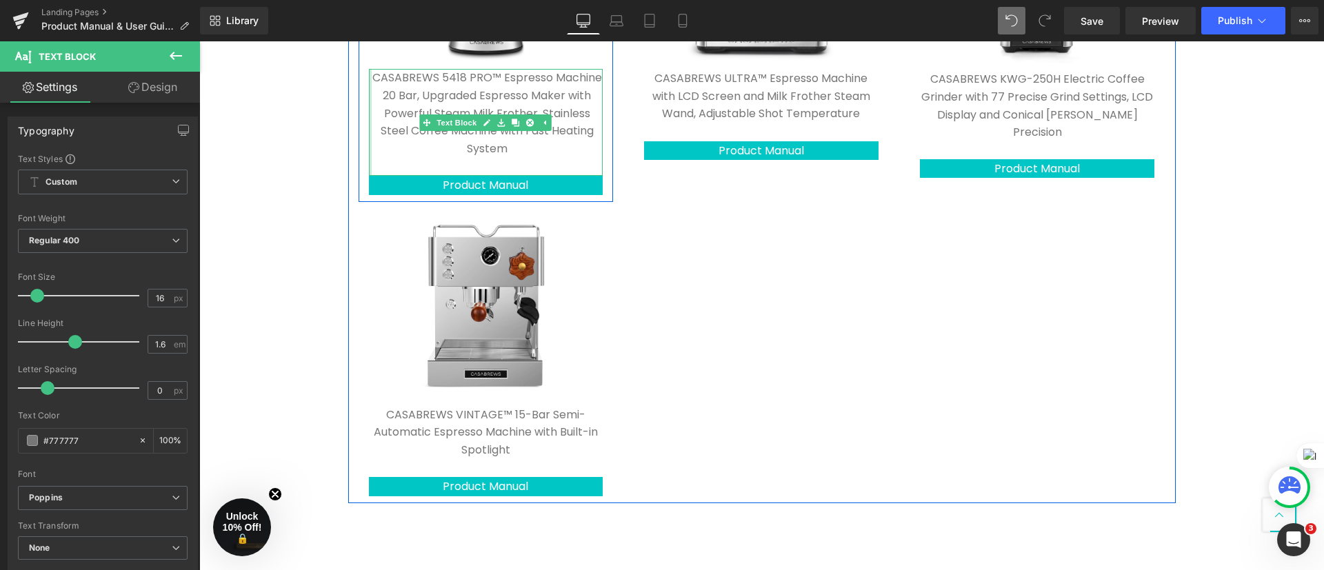
drag, startPoint x: 363, startPoint y: 165, endPoint x: 365, endPoint y: 154, distance: 10.7
click at [369, 154] on div "CASABREWS 5418 PRO™ Espresso Machine 20 Bar, Upgraded Espresso Maker with Power…" at bounding box center [486, 122] width 234 height 107
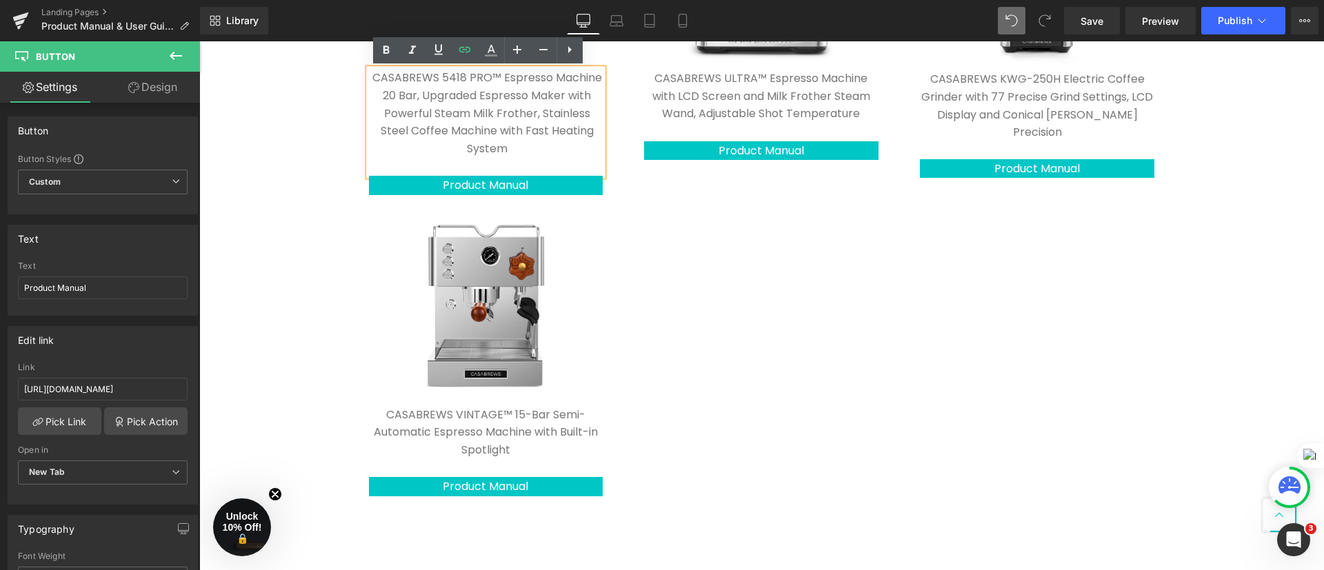
drag, startPoint x: 529, startPoint y: 176, endPoint x: 534, endPoint y: 170, distance: 8.3
click at [534, 170] on div "Image CASABREWS 5418 PRO™ Espresso Machine 20 Bar, Upgraded Espresso Maker with…" at bounding box center [486, 35] width 255 height 320
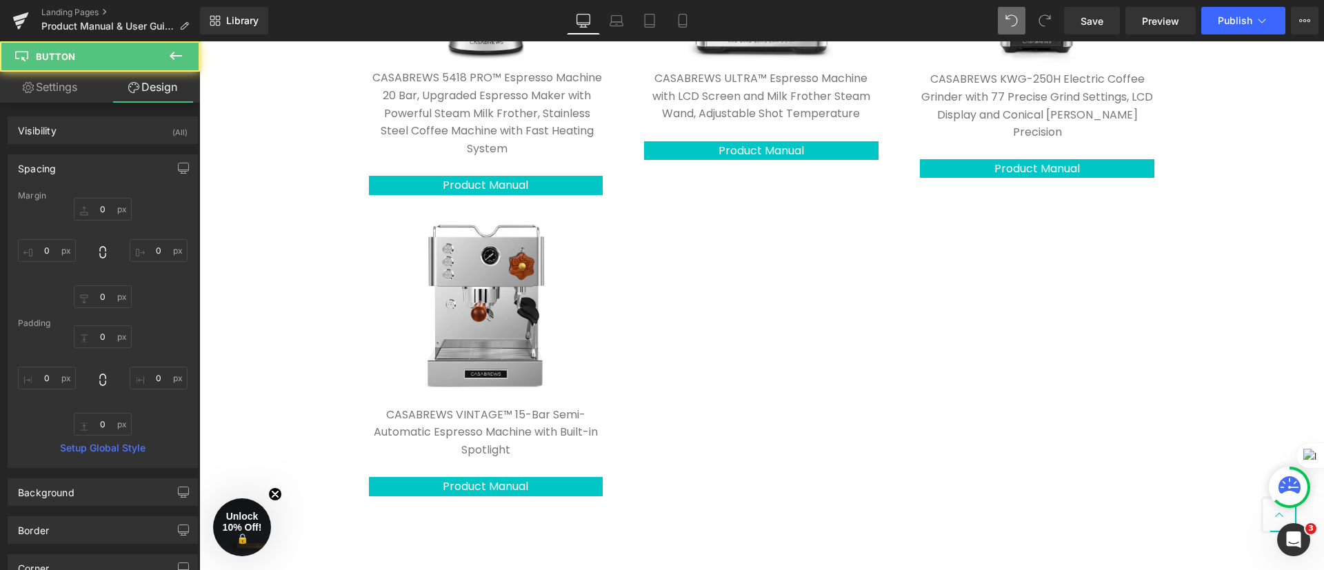
click at [641, 246] on div "Image Casabrews 5700Pro™ All-in-One Espresso Machine with Digital LCD Display S…" at bounding box center [761, 29] width 827 height 949
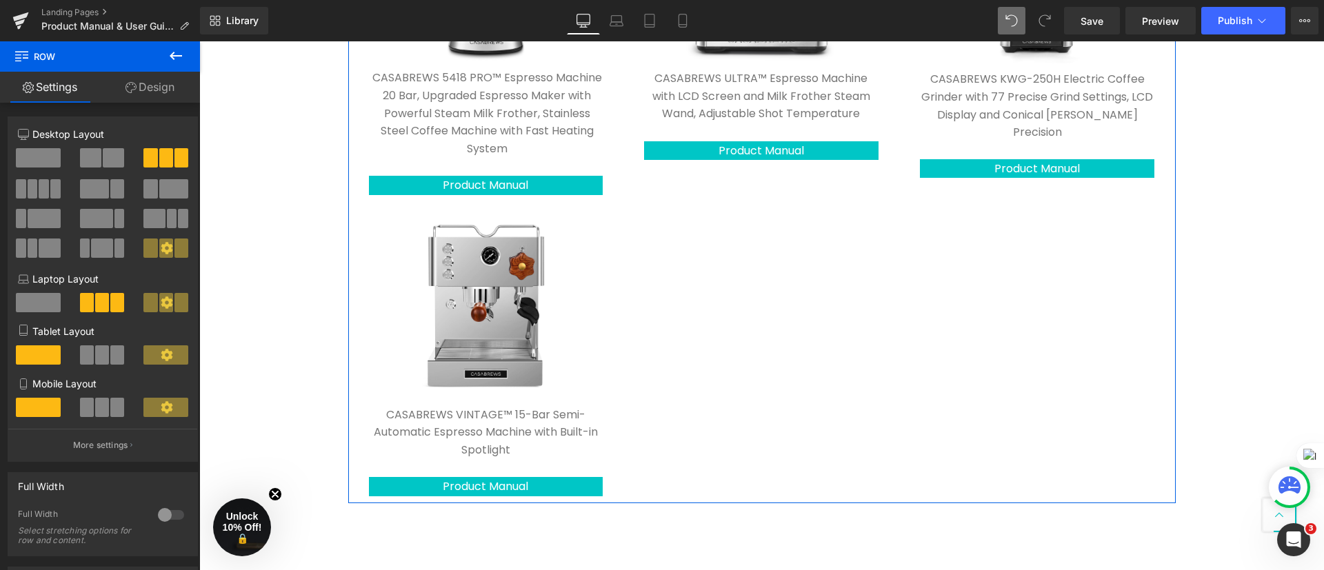
scroll to position [827, 0]
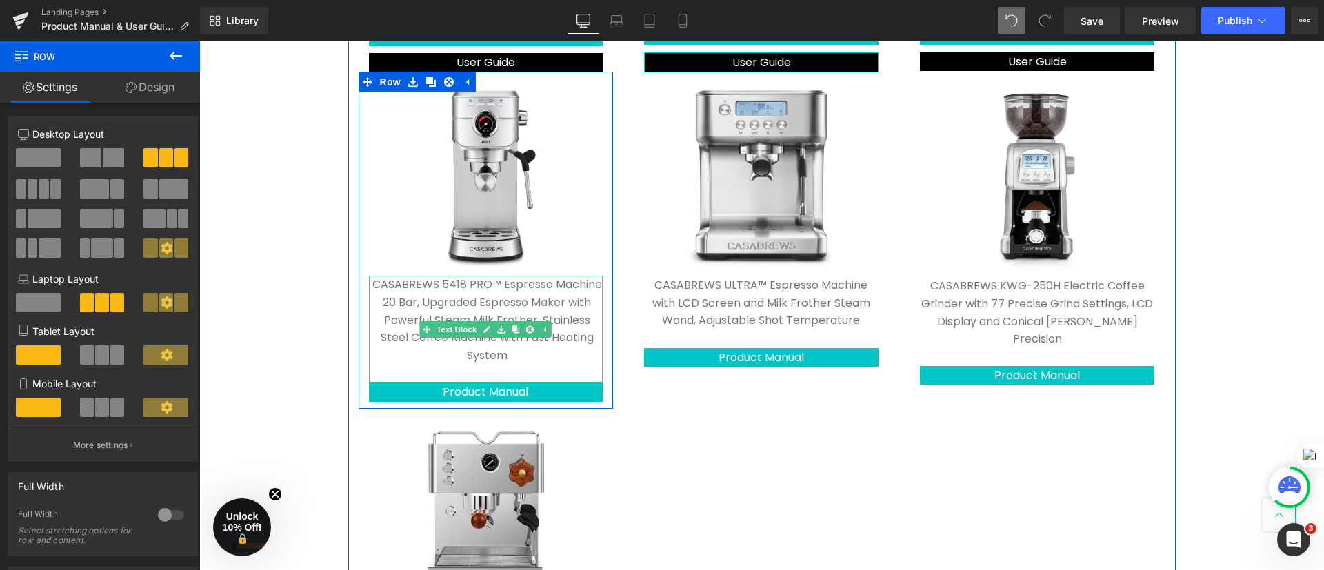
click at [541, 372] on div "CASABREWS 5418 PRO™ Espresso Machine 20 Bar, Upgraded Espresso Maker with Power…" at bounding box center [486, 329] width 234 height 107
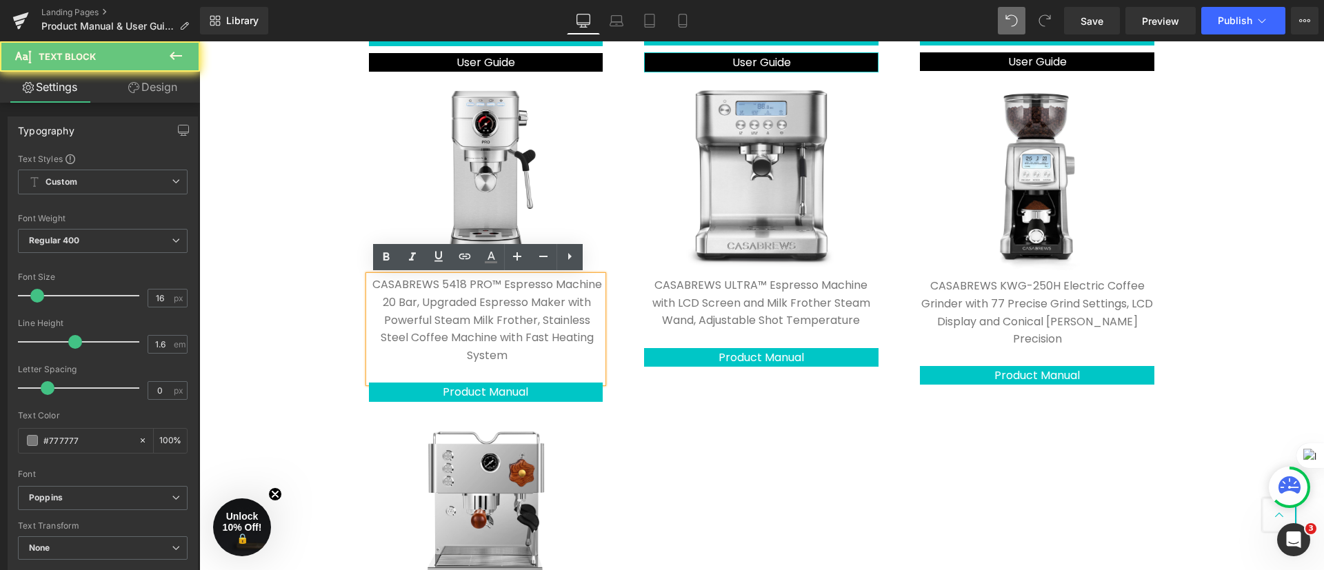
click at [541, 372] on div "CASABREWS 5418 PRO™ Espresso Machine 20 Bar, Upgraded Espresso Maker with Power…" at bounding box center [486, 329] width 234 height 107
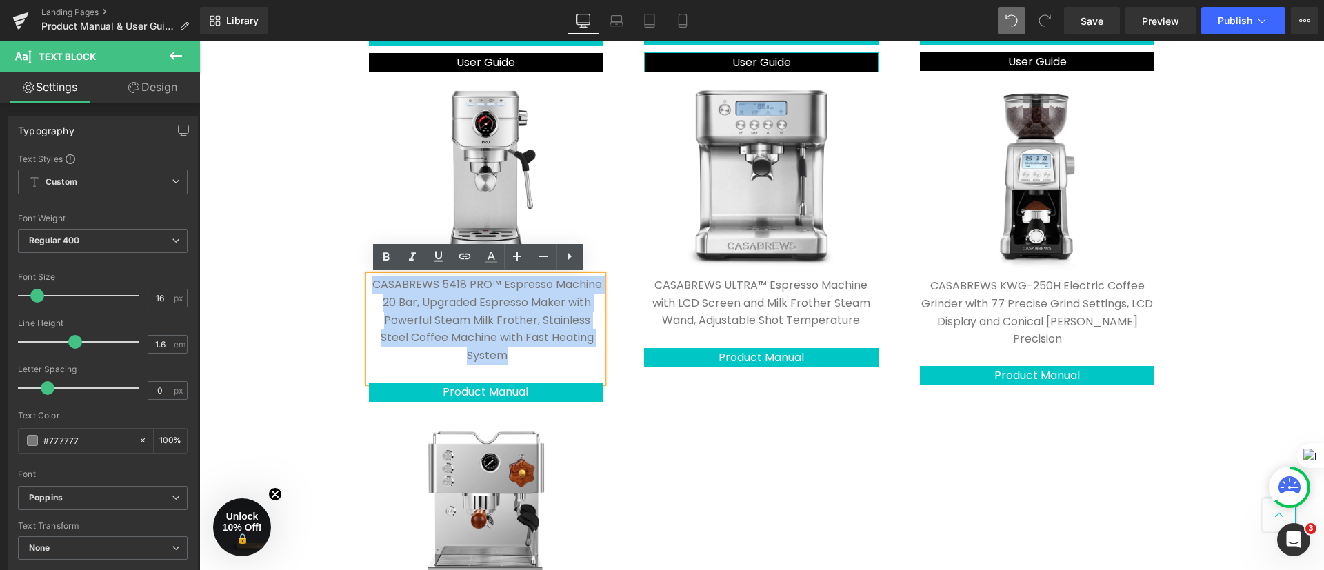
drag, startPoint x: 518, startPoint y: 354, endPoint x: 366, endPoint y: 283, distance: 168.1
click at [372, 283] on p "CASABREWS 5418 PRO™ Espresso Machine 20 Bar, Upgraded Espresso Maker with Power…" at bounding box center [488, 320] width 232 height 88
copy p "CASABREWS 5418 PRO™ Espresso Machine 20 Bar, Upgraded Espresso Maker with Power…"
click at [703, 400] on div "Image Casabrews 5700Pro™ All-in-One Espresso Machine with Digital LCD Display S…" at bounding box center [761, 235] width 827 height 949
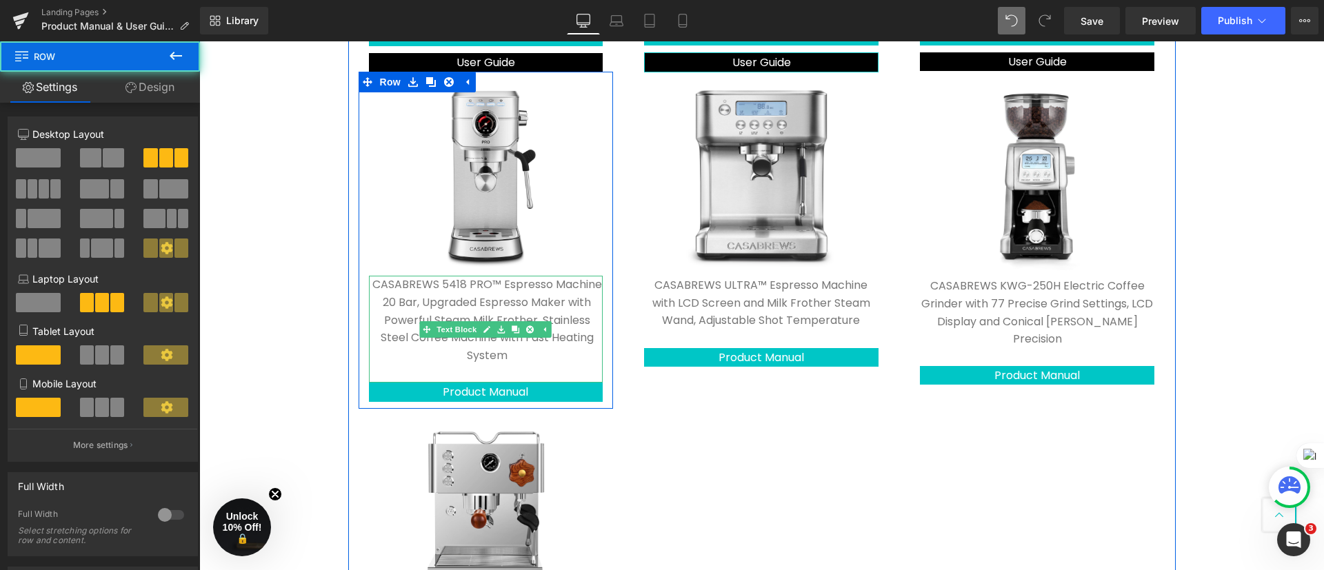
click at [577, 370] on div "CASABREWS 5418 PRO™ Espresso Machine 20 Bar, Upgraded Espresso Maker with Power…" at bounding box center [486, 329] width 234 height 107
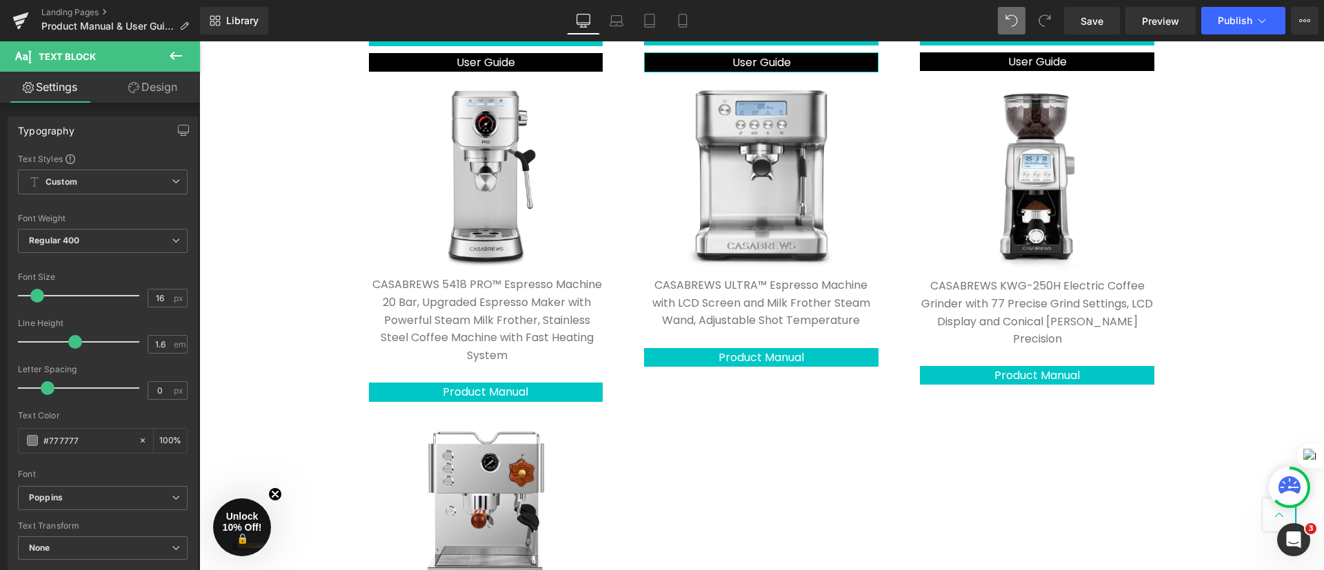
click at [159, 95] on link "Design" at bounding box center [153, 87] width 100 height 31
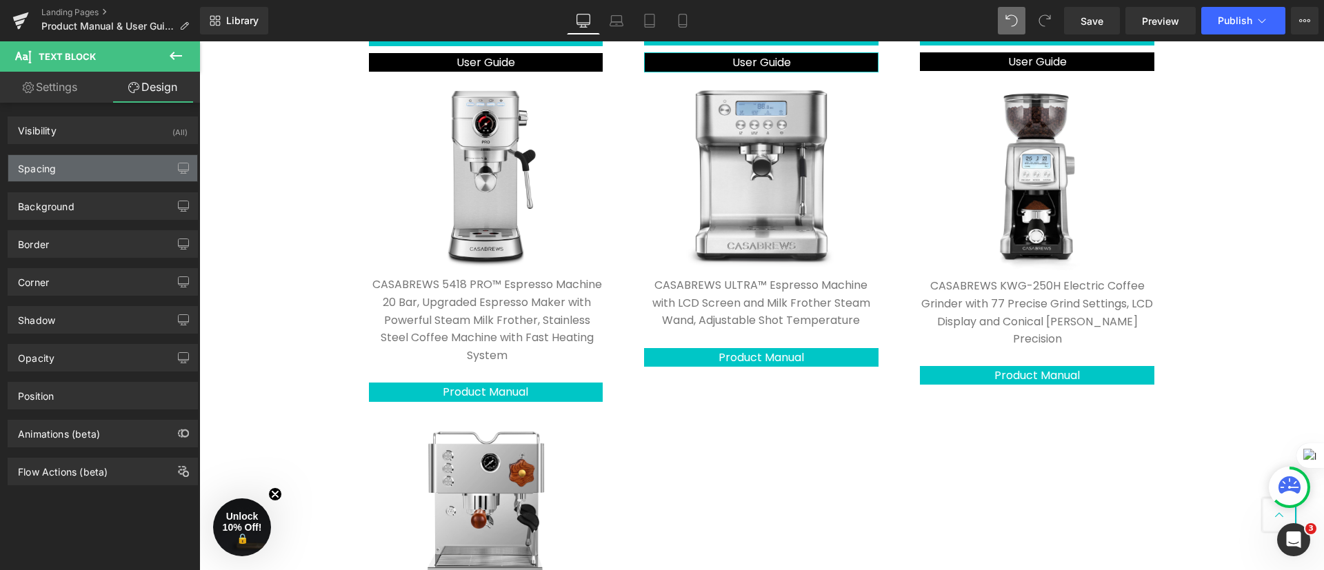
click at [103, 161] on div "Spacing" at bounding box center [102, 168] width 189 height 26
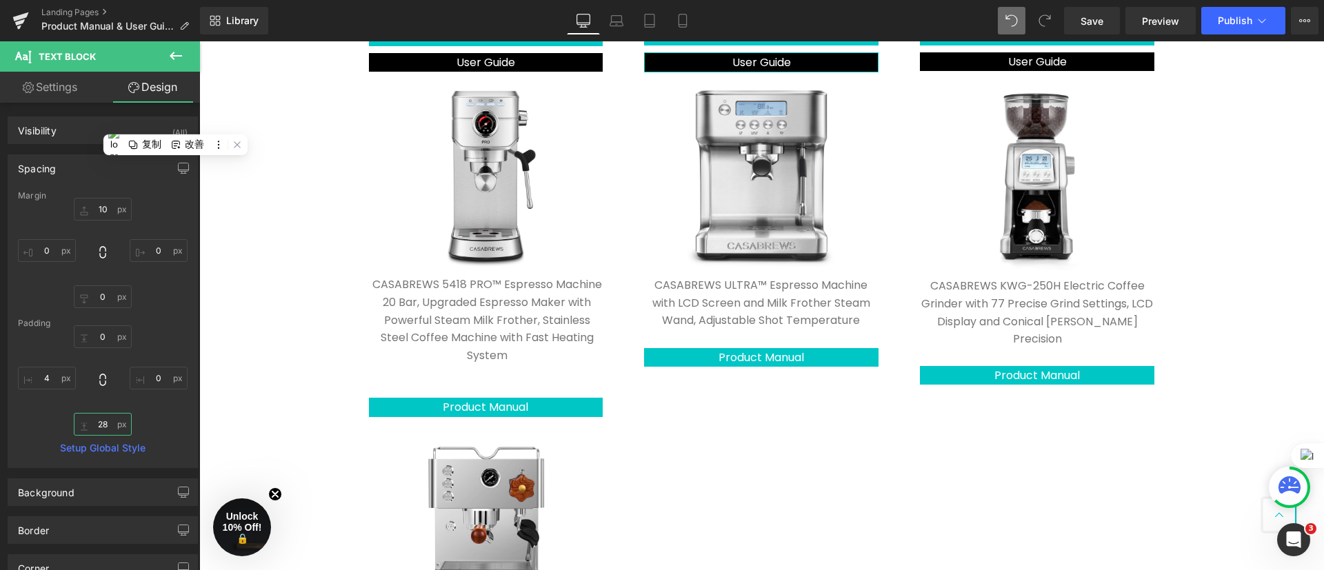
drag, startPoint x: 116, startPoint y: 422, endPoint x: 112, endPoint y: 436, distance: 14.4
click at [113, 436] on div "Margin 10px 10 0px 0 0px 0 0px 0 [GEOGRAPHIC_DATA] 0px 0 0px 0 28px 28 4px 4 Se…" at bounding box center [102, 329] width 189 height 276
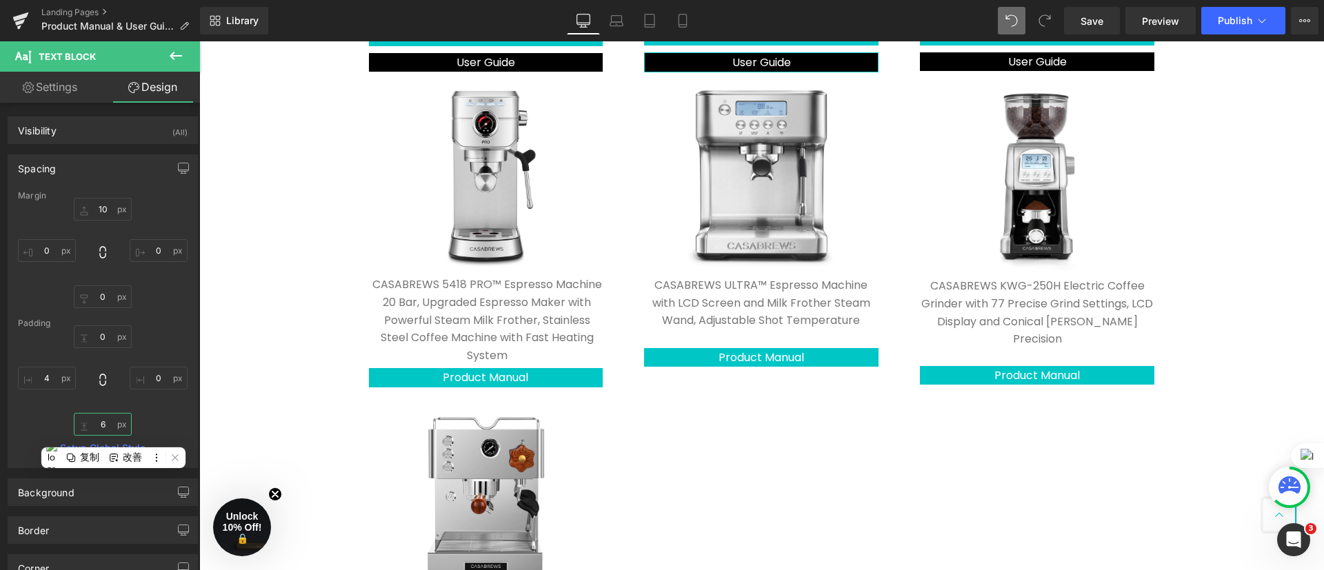
type input "7"
click at [106, 433] on input "7" at bounding box center [103, 424] width 58 height 23
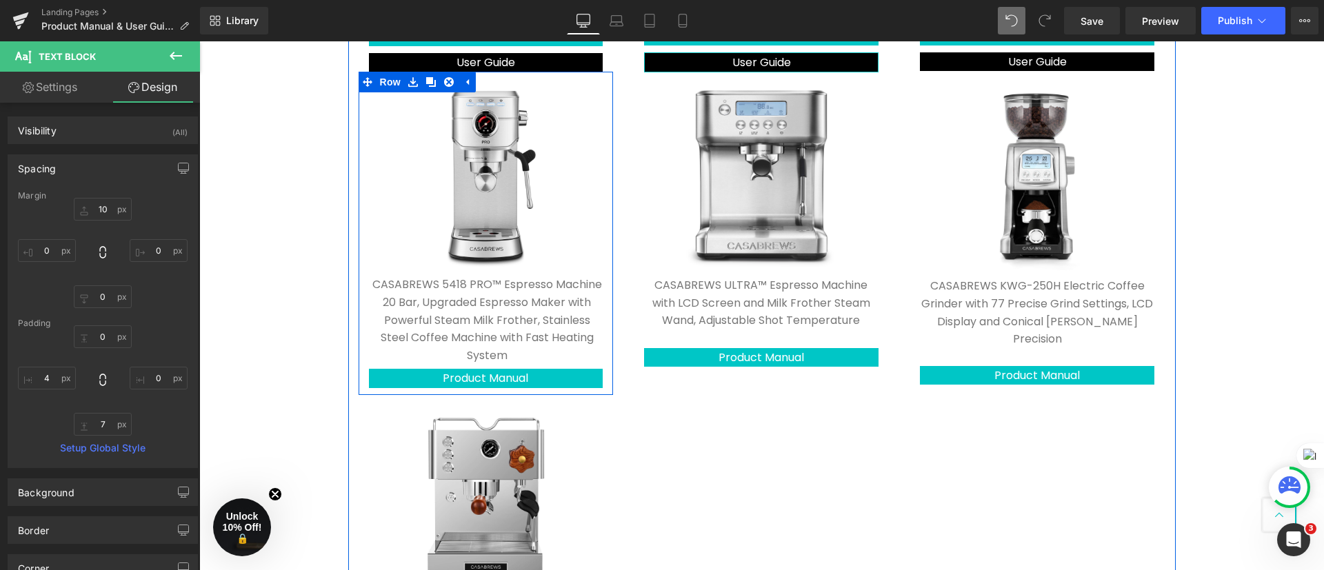
click at [528, 355] on p "CASABREWS 5418 PRO™ Espresso Machine 20 Bar, Upgraded Espresso Maker with Power…" at bounding box center [488, 320] width 232 height 88
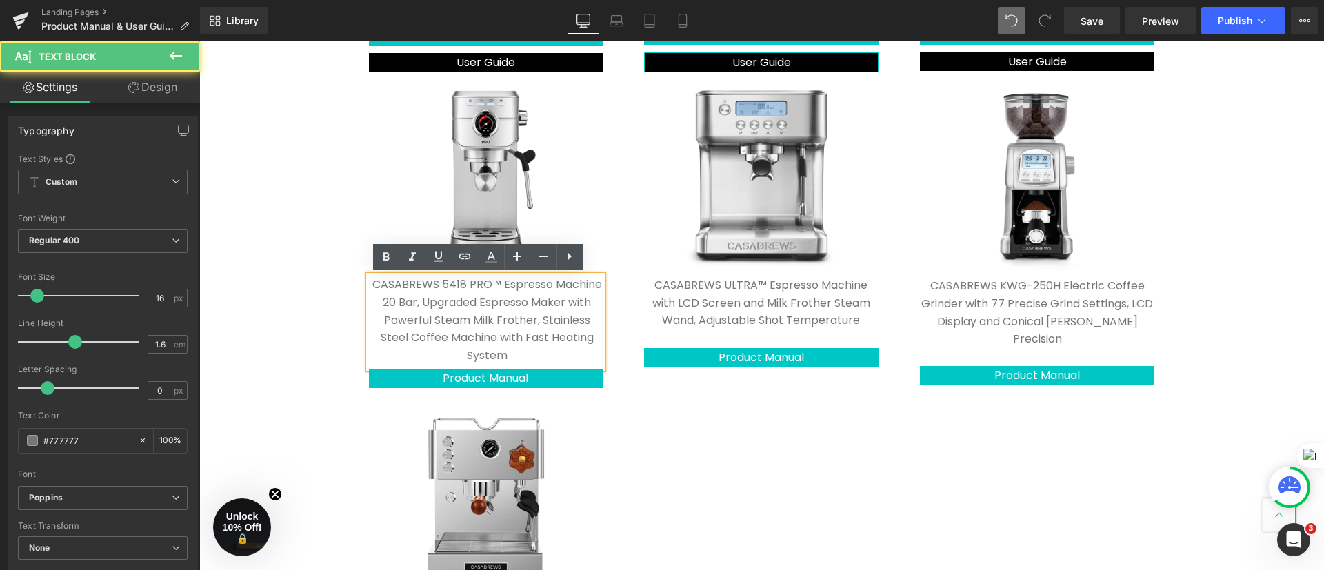
click at [528, 355] on p "CASABREWS 5418 PRO™ Espresso Machine 20 Bar, Upgraded Espresso Maker with Power…" at bounding box center [488, 320] width 232 height 88
drag, startPoint x: 528, startPoint y: 355, endPoint x: 513, endPoint y: 346, distance: 17.6
click at [513, 346] on p "CASABREWS 5418 PRO™ Espresso Machine 20 Bar, Upgraded Espresso Maker with Power…" at bounding box center [488, 320] width 232 height 88
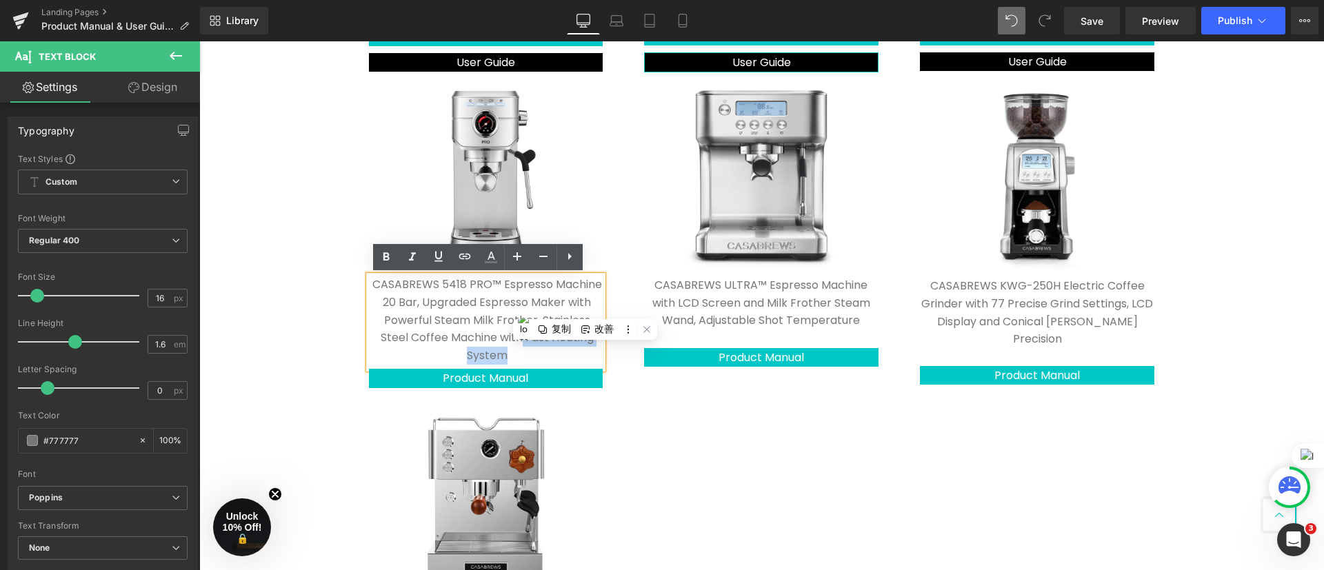
click at [512, 339] on p "CASABREWS 5418 PRO™ Espresso Machine 20 Bar, Upgraded Espresso Maker with Power…" at bounding box center [488, 320] width 232 height 88
drag, startPoint x: 513, startPoint y: 341, endPoint x: 496, endPoint y: 332, distance: 18.8
click at [496, 332] on p "CASABREWS 5418 PRO™ Espresso Machine 20 Bar, Upgraded Espresso Maker with Power…" at bounding box center [488, 320] width 232 height 88
click at [415, 312] on p "CASABREWS 5418 PRO™ Espresso Machine 20 Bar, Upgraded Espresso Maker with Power…" at bounding box center [488, 320] width 232 height 88
drag, startPoint x: 465, startPoint y: 317, endPoint x: 490, endPoint y: 334, distance: 30.8
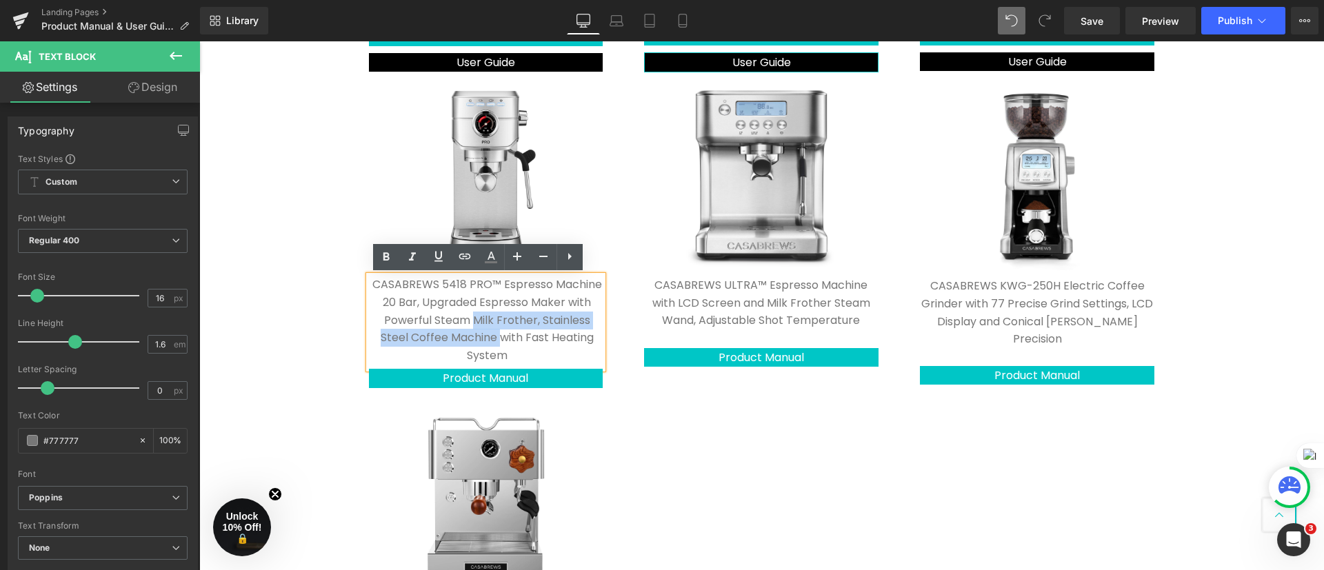
click at [490, 334] on p "CASABREWS 5418 PRO™ Espresso Machine 20 Bar, Upgraded Espresso Maker with Power…" at bounding box center [488, 320] width 232 height 88
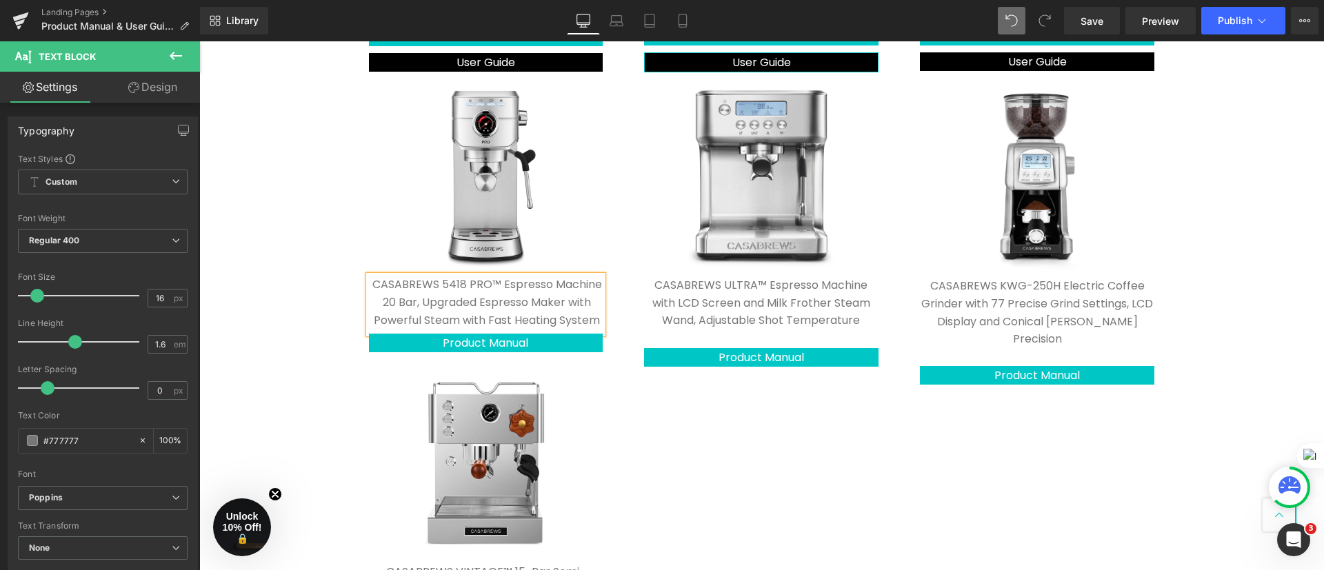
click at [627, 428] on div "Image Casabrews 5700Pro™ All-in-One Espresso Machine with Digital LCD Display S…" at bounding box center [761, 210] width 827 height 899
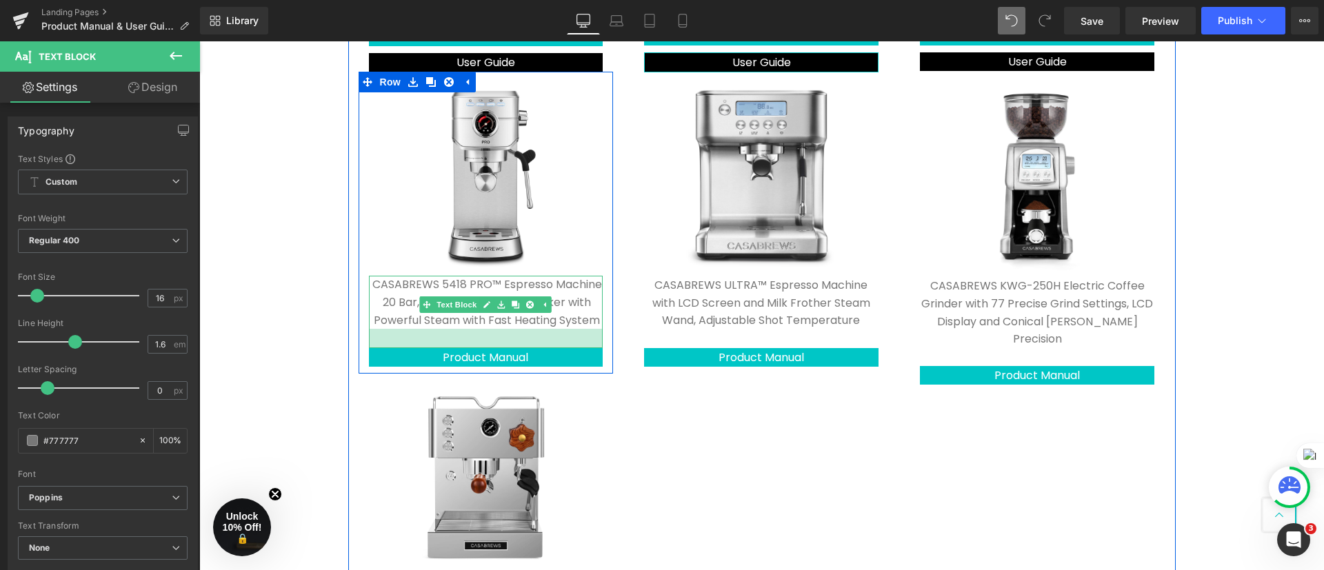
drag, startPoint x: 572, startPoint y: 332, endPoint x: 571, endPoint y: 347, distance: 15.2
click at [571, 347] on div at bounding box center [486, 338] width 234 height 19
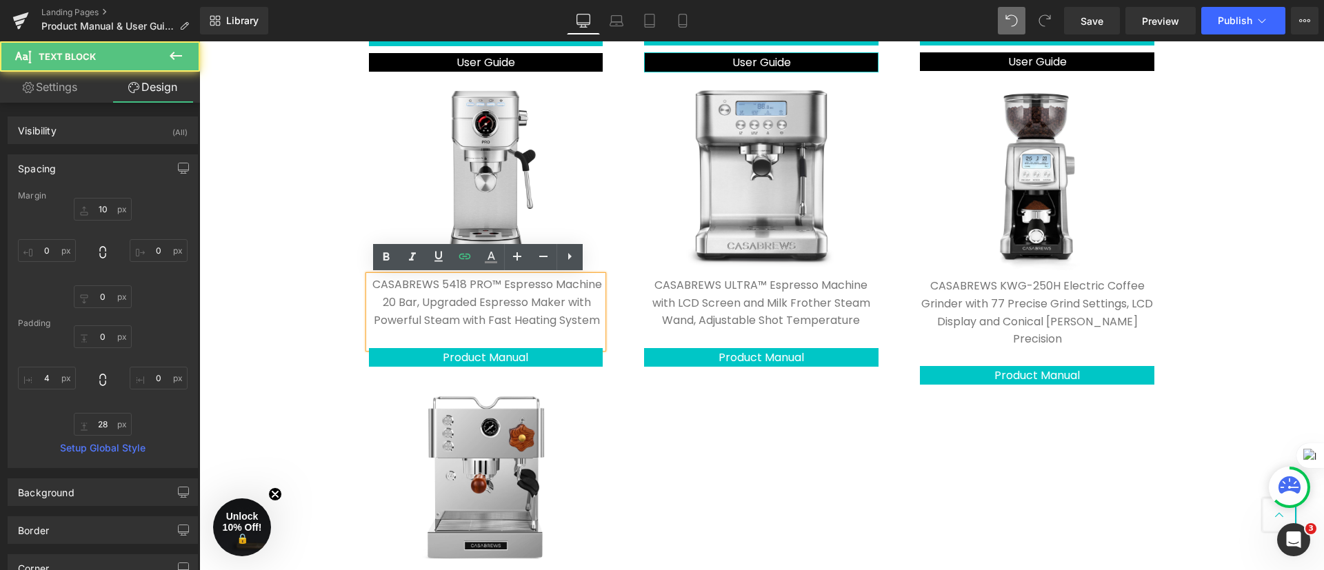
click at [716, 441] on div "Image Casabrews 5700Pro™ All-in-One Espresso Machine with Digital LCD Display S…" at bounding box center [761, 218] width 827 height 914
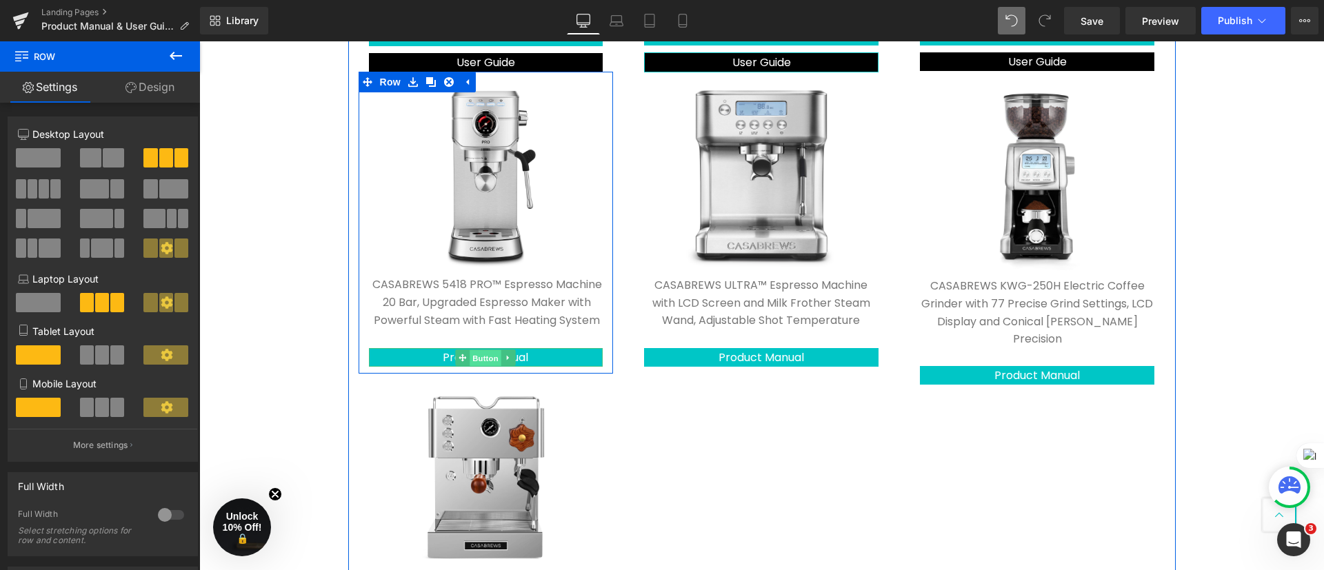
click at [490, 358] on span "Button" at bounding box center [486, 358] width 32 height 17
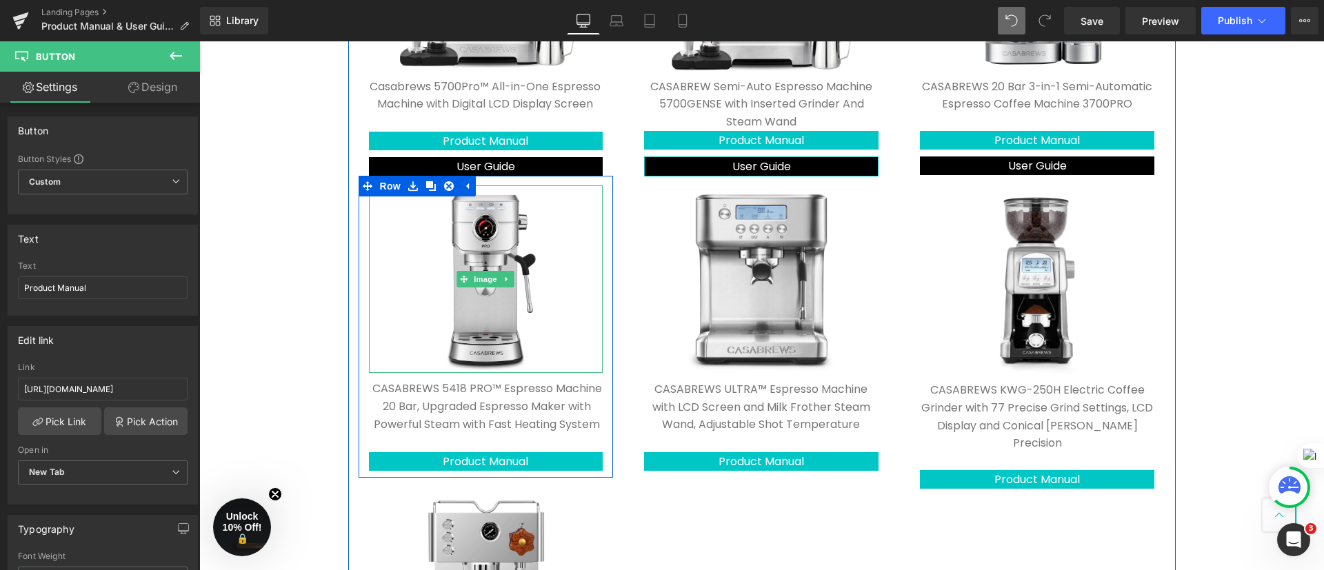
scroll to position [621, 0]
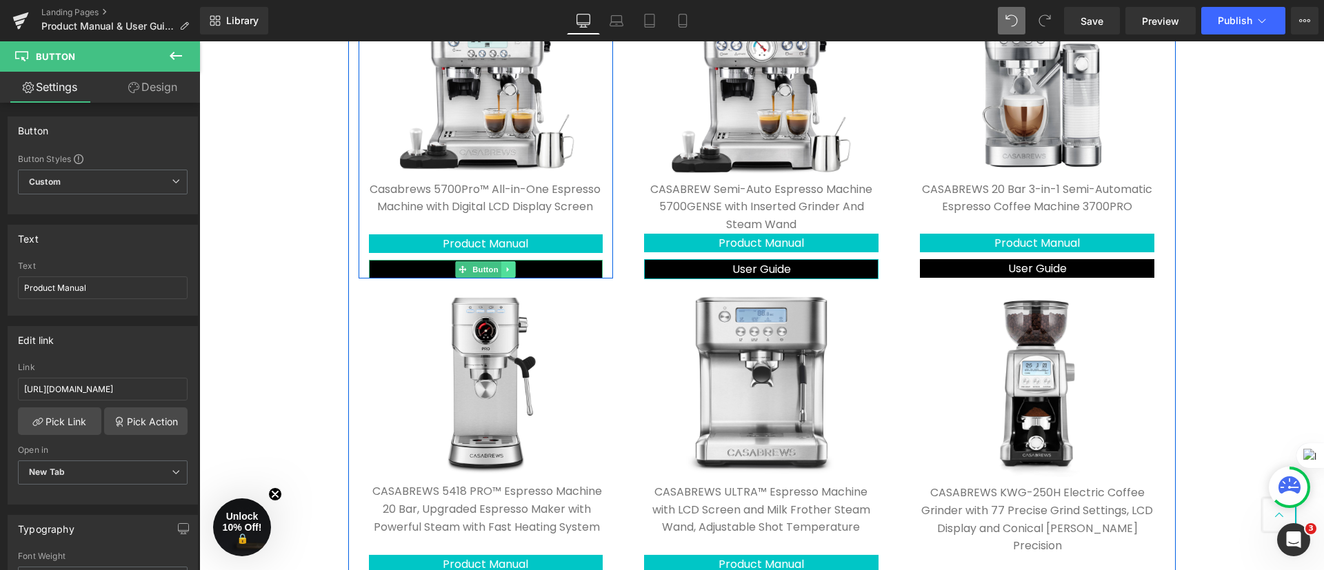
click at [505, 270] on icon at bounding box center [509, 269] width 8 height 8
click at [498, 270] on link at bounding box center [501, 269] width 14 height 17
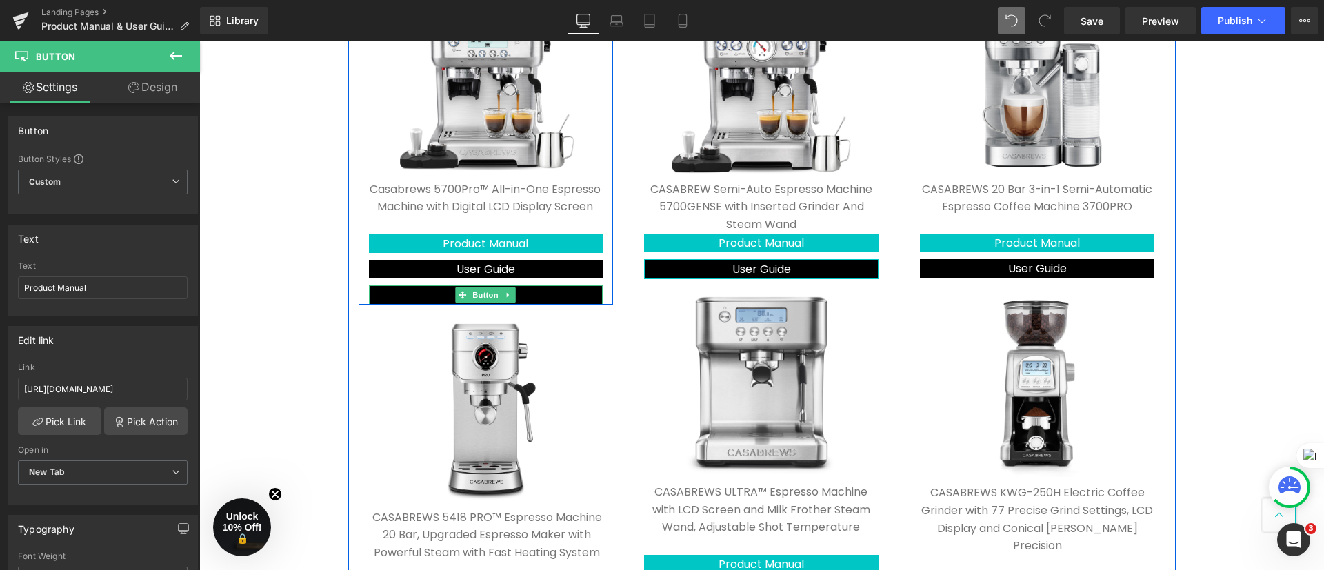
click at [505, 291] on icon at bounding box center [509, 295] width 8 height 8
click at [512, 295] on icon at bounding box center [516, 295] width 8 height 8
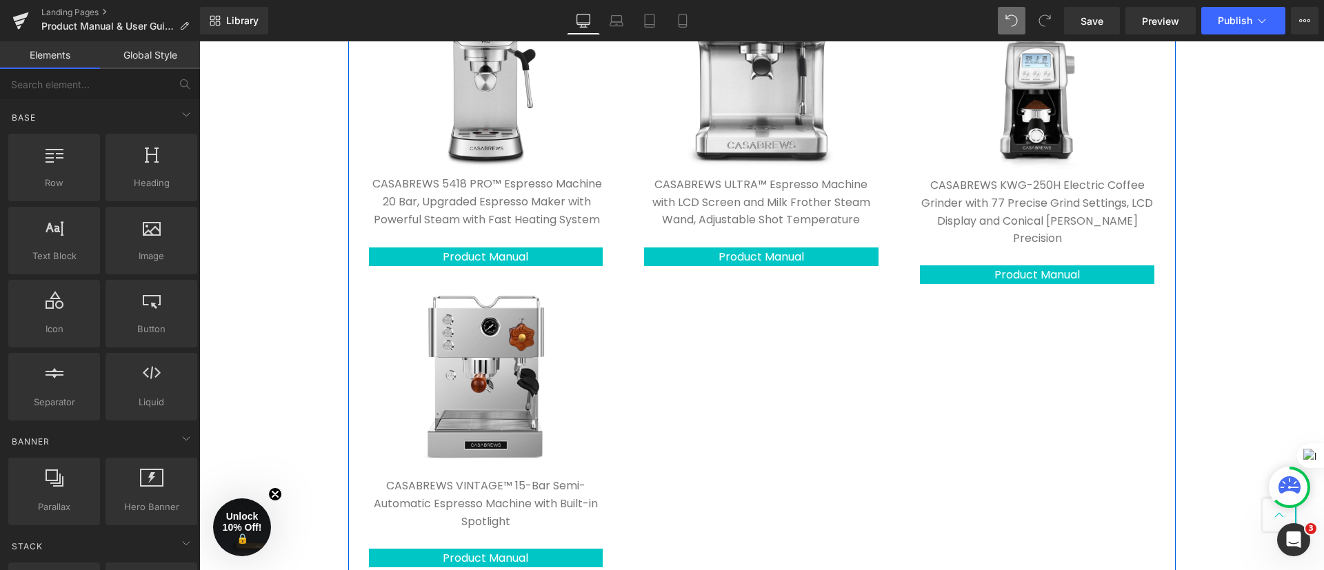
scroll to position [827, 0]
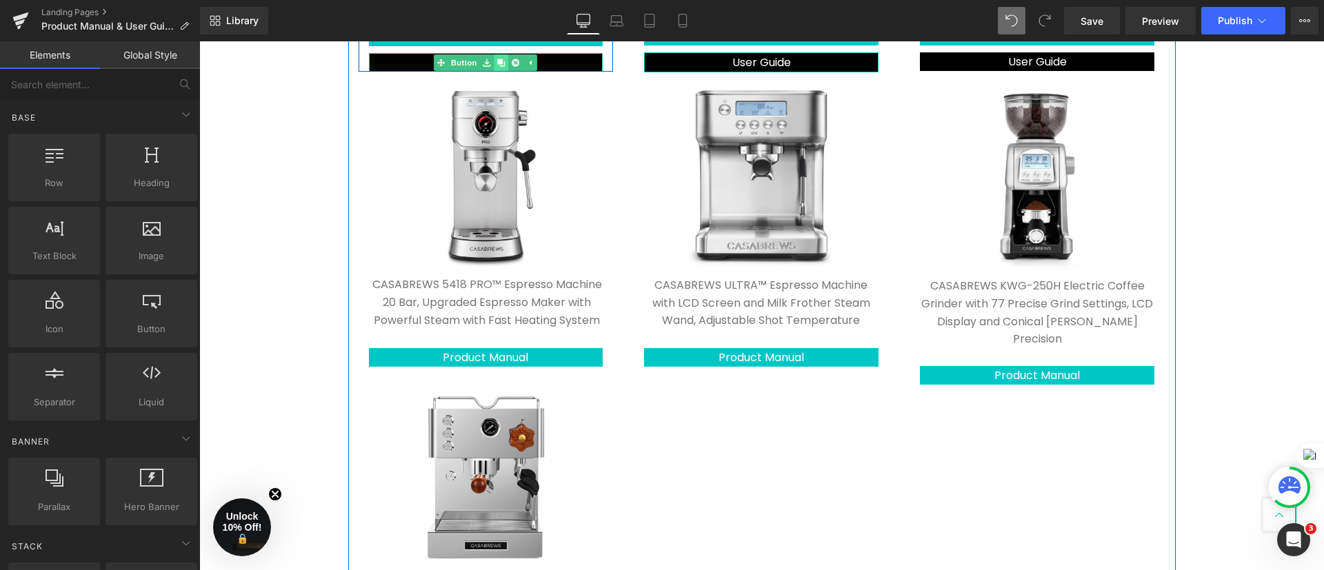
click at [498, 61] on icon at bounding box center [502, 63] width 8 height 8
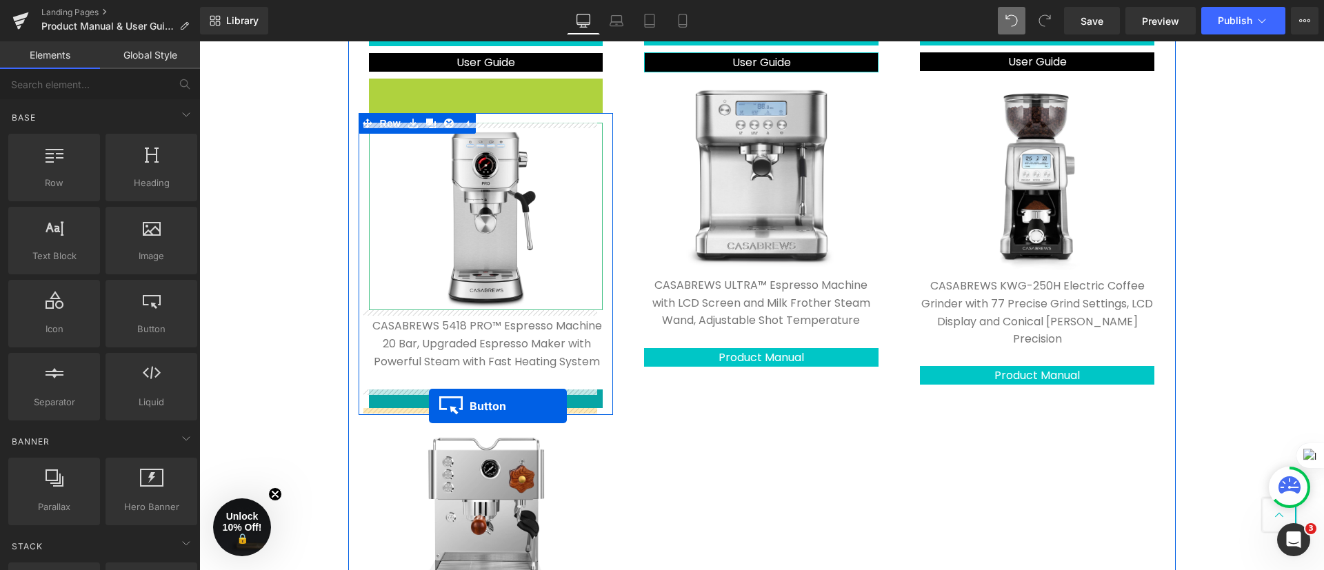
drag, startPoint x: 451, startPoint y: 89, endPoint x: 429, endPoint y: 406, distance: 317.9
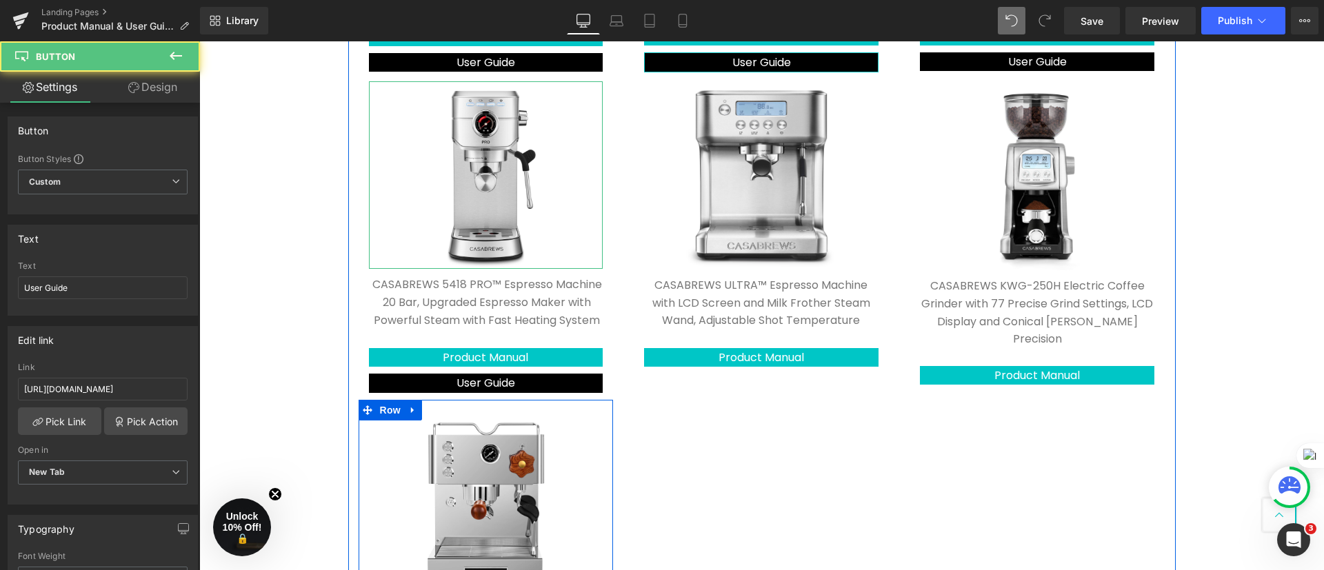
click at [665, 448] on div "Image Casabrews 5700Pro™ All-in-One Espresso Machine with Digital LCD Display S…" at bounding box center [761, 231] width 827 height 940
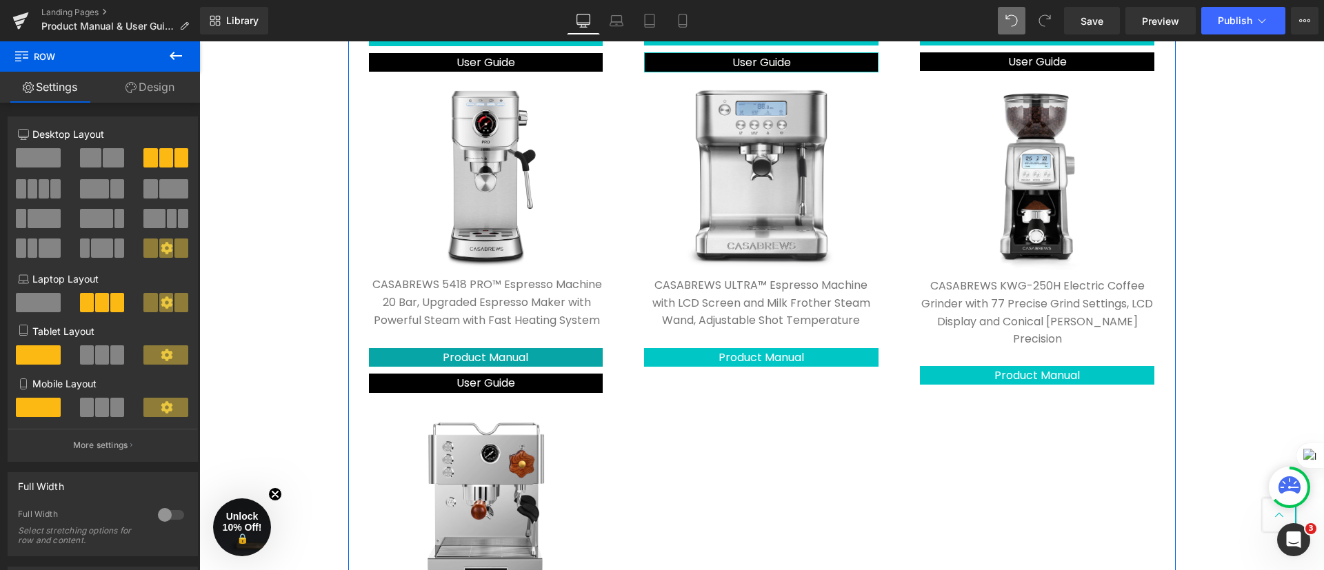
click at [199, 41] on div at bounding box center [199, 41] width 0 height 0
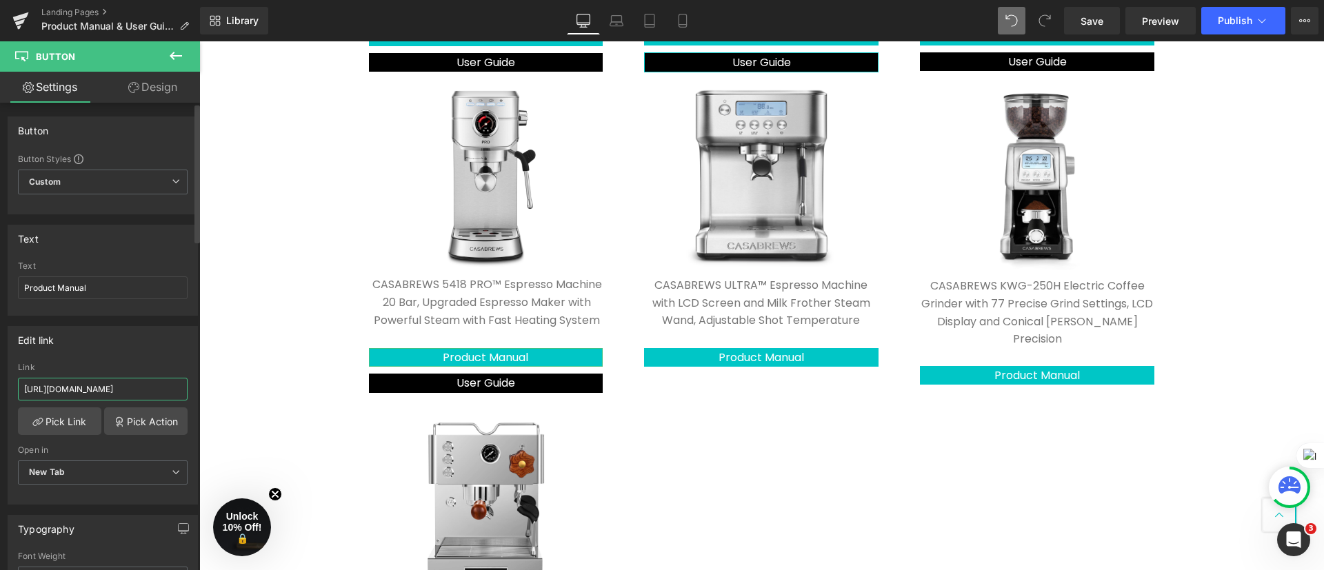
click at [137, 387] on input "[URL][DOMAIN_NAME]" at bounding box center [103, 389] width 170 height 23
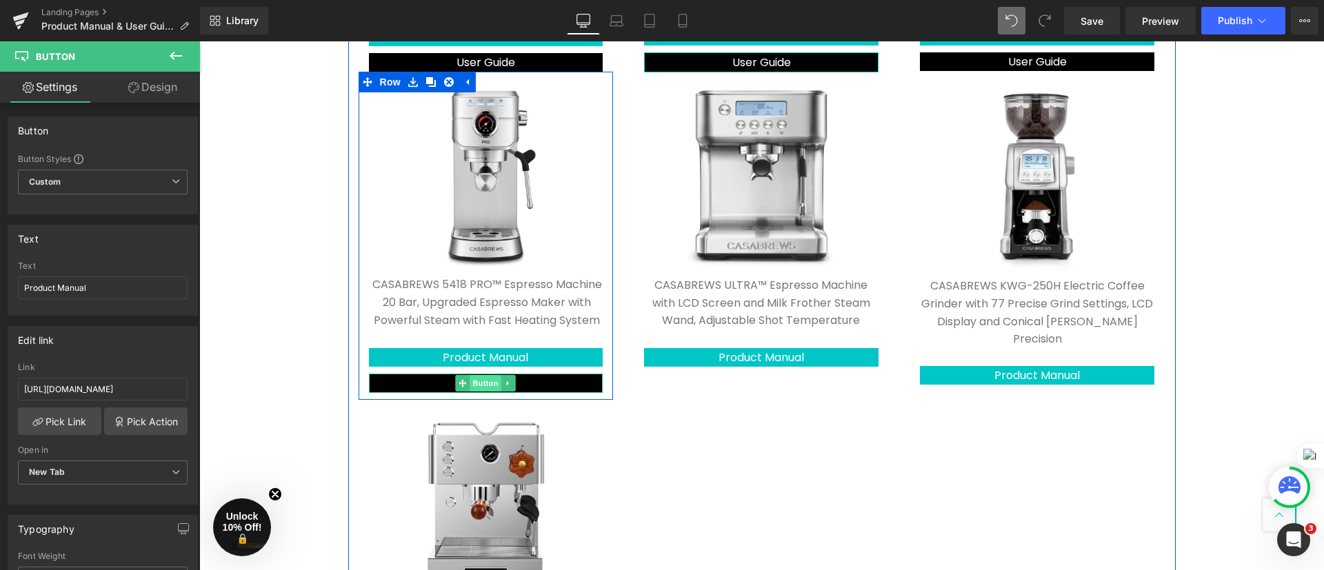
click at [481, 383] on span "Button" at bounding box center [486, 383] width 32 height 17
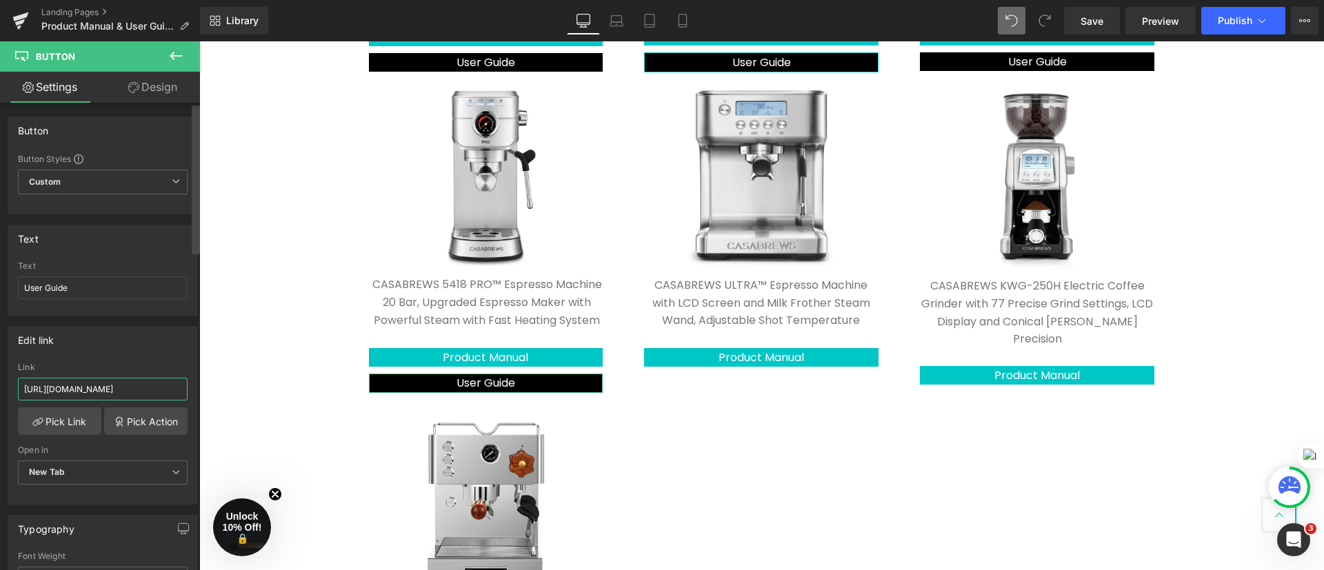
scroll to position [0, 263]
drag, startPoint x: 20, startPoint y: 389, endPoint x: 199, endPoint y: 396, distance: 178.7
click at [199, 396] on div "Button Button Styles Custom Custom Setup Global Style Custom Setup Global Style…" at bounding box center [100, 340] width 200 height 474
paste input "[URL][DOMAIN_NAME]"
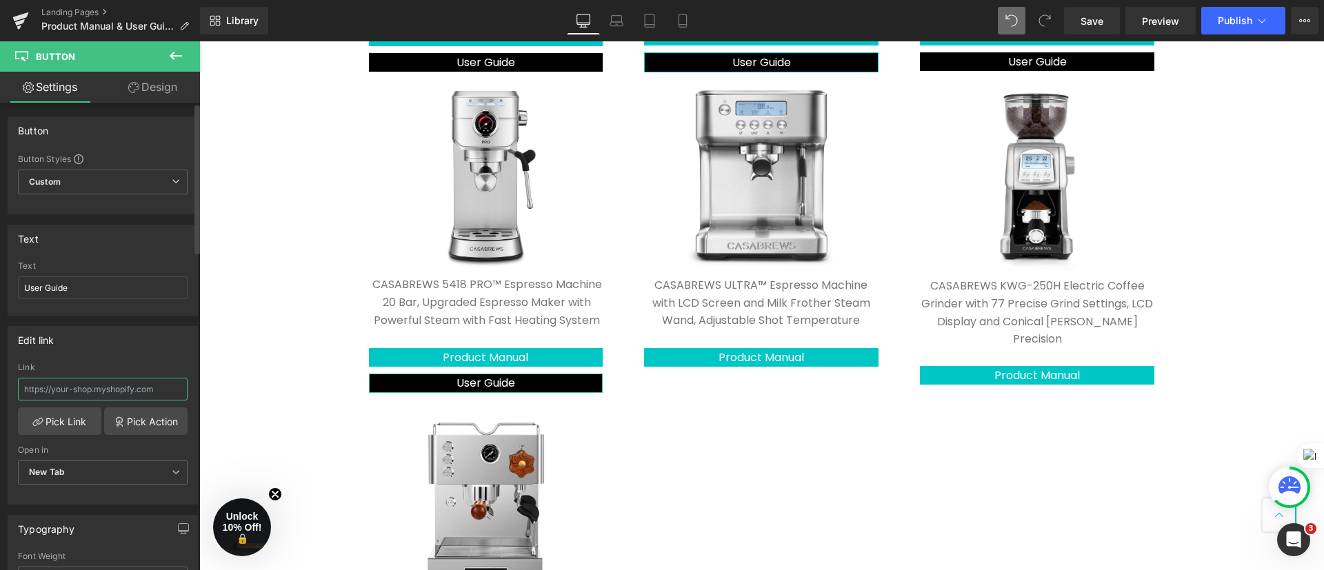
type input "[URL][DOMAIN_NAME]"
click at [221, 367] on div "Contact Us Text Block Product Manual & User Guide Heading Click product manual …" at bounding box center [761, 90] width 1125 height 1586
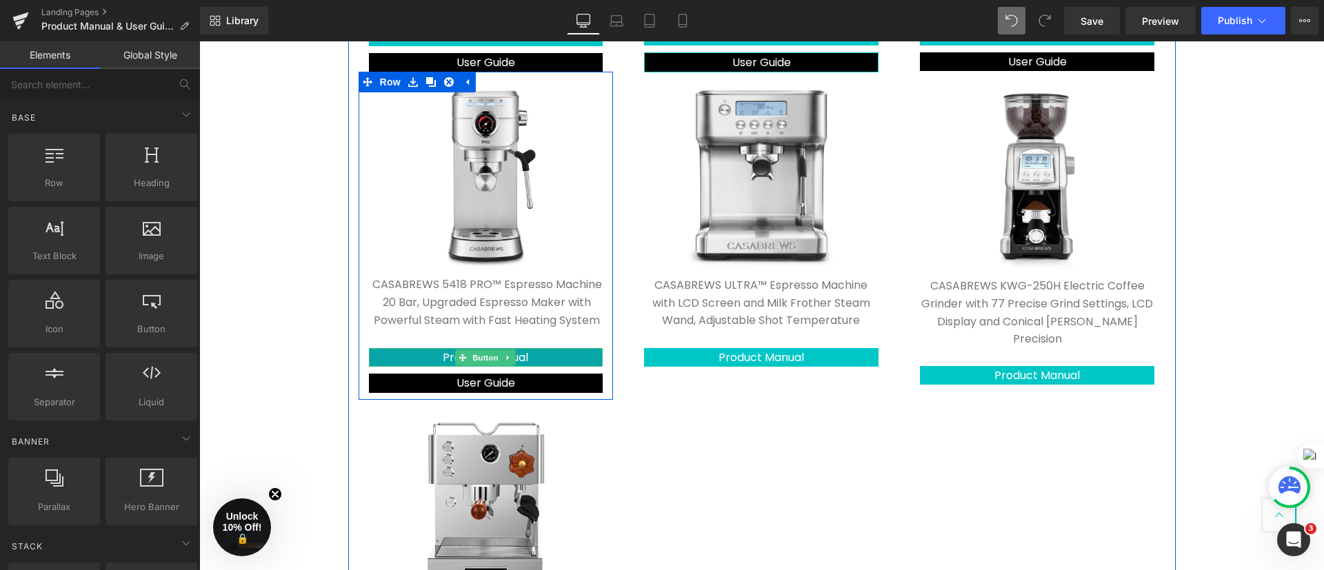
click at [443, 359] on span "Product Manual" at bounding box center [485, 358] width 85 height 16
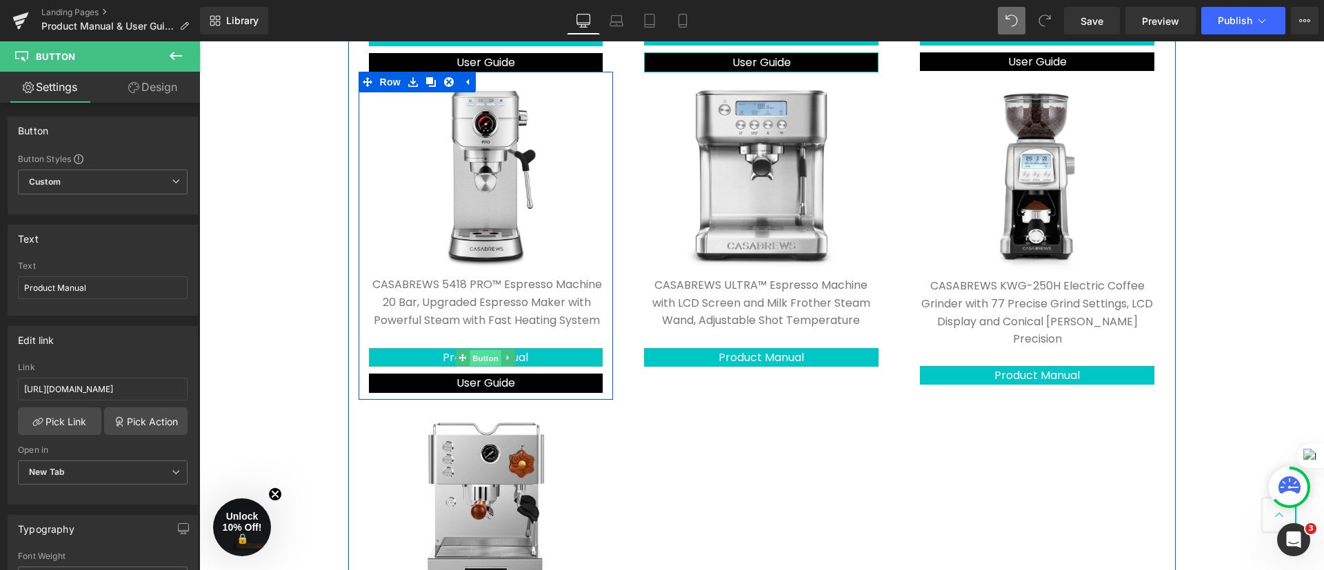
click at [470, 356] on span "Button" at bounding box center [486, 358] width 32 height 17
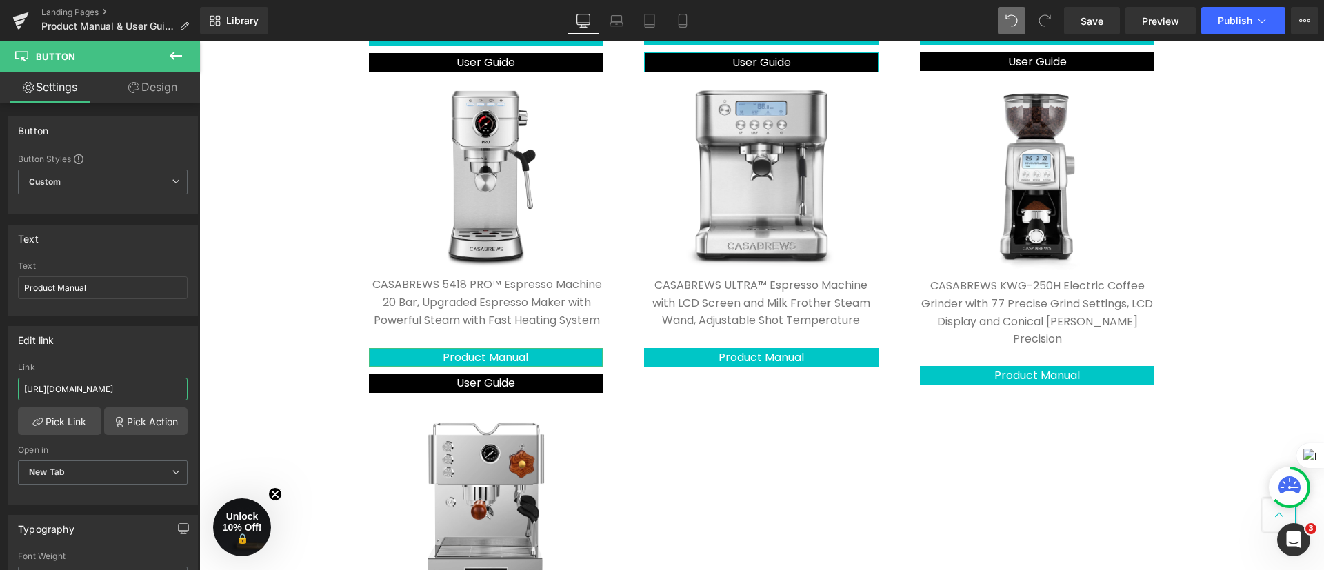
scroll to position [0, 427]
drag, startPoint x: 223, startPoint y: 425, endPoint x: 203, endPoint y: 386, distance: 44.1
type input "[URL][DOMAIN_NAME]"
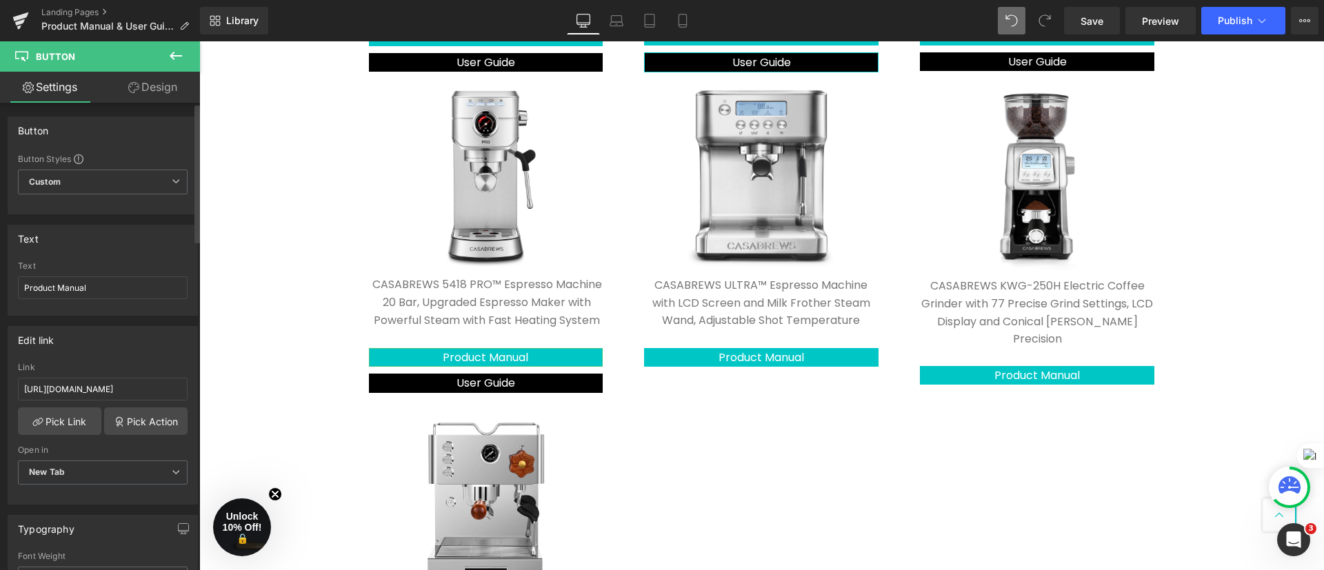
click at [165, 349] on div "Edit link" at bounding box center [102, 340] width 189 height 26
click at [1231, 26] on span "Publish" at bounding box center [1235, 20] width 34 height 11
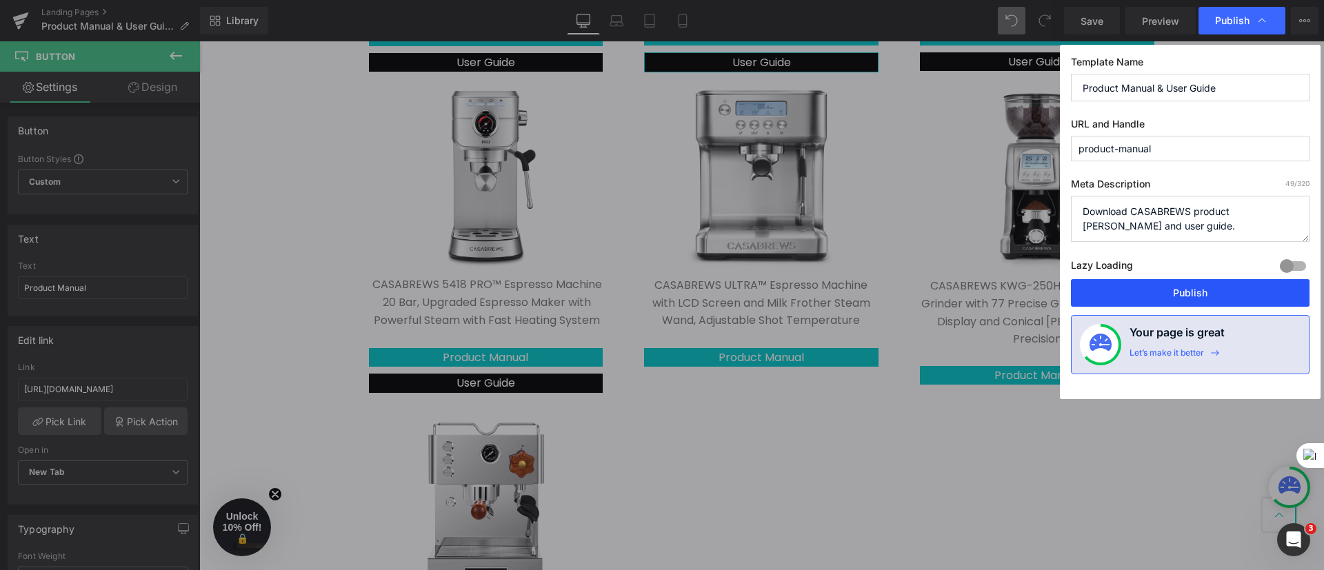
click at [1216, 283] on button "Publish" at bounding box center [1190, 293] width 239 height 28
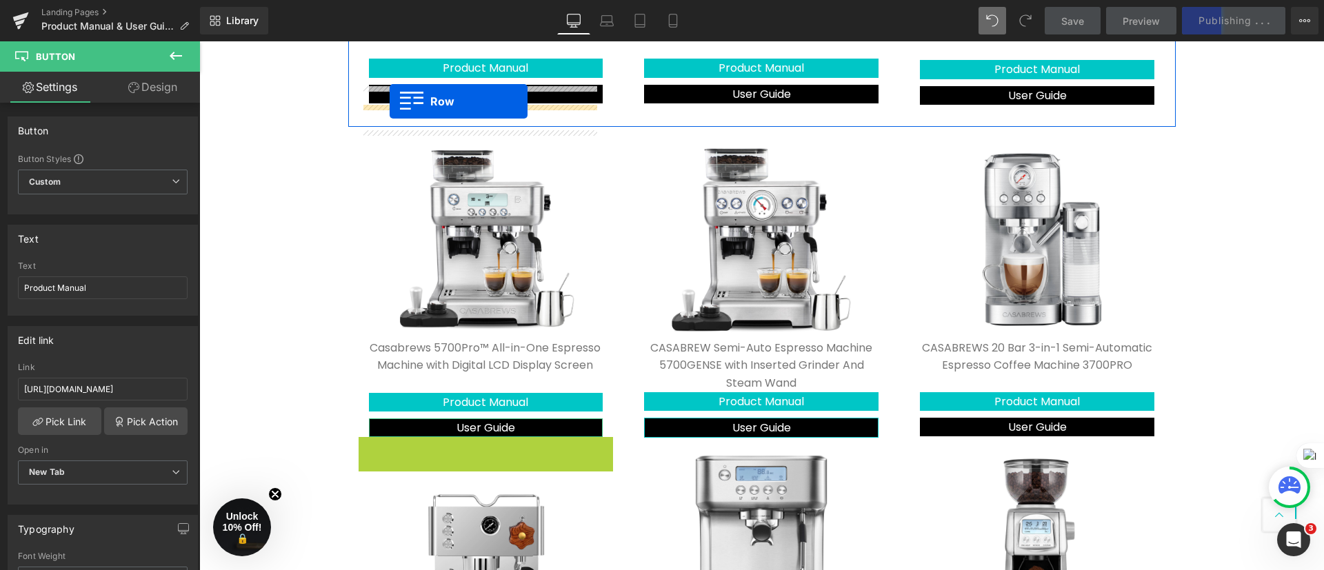
scroll to position [434, 0]
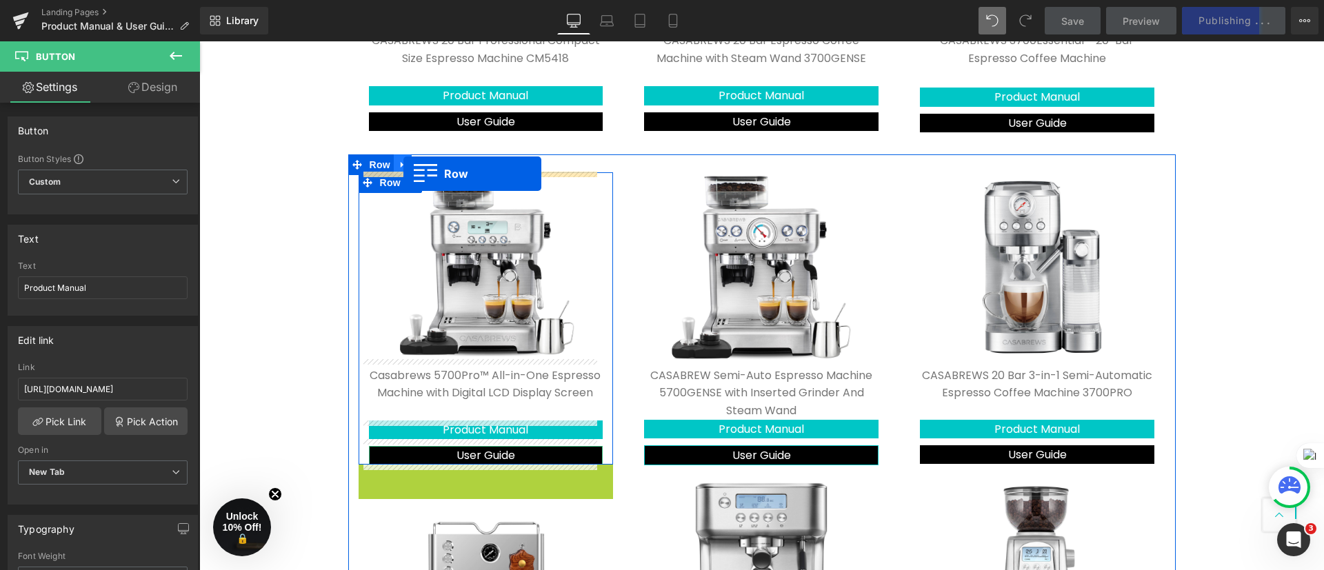
drag, startPoint x: 361, startPoint y: 395, endPoint x: 403, endPoint y: 174, distance: 225.4
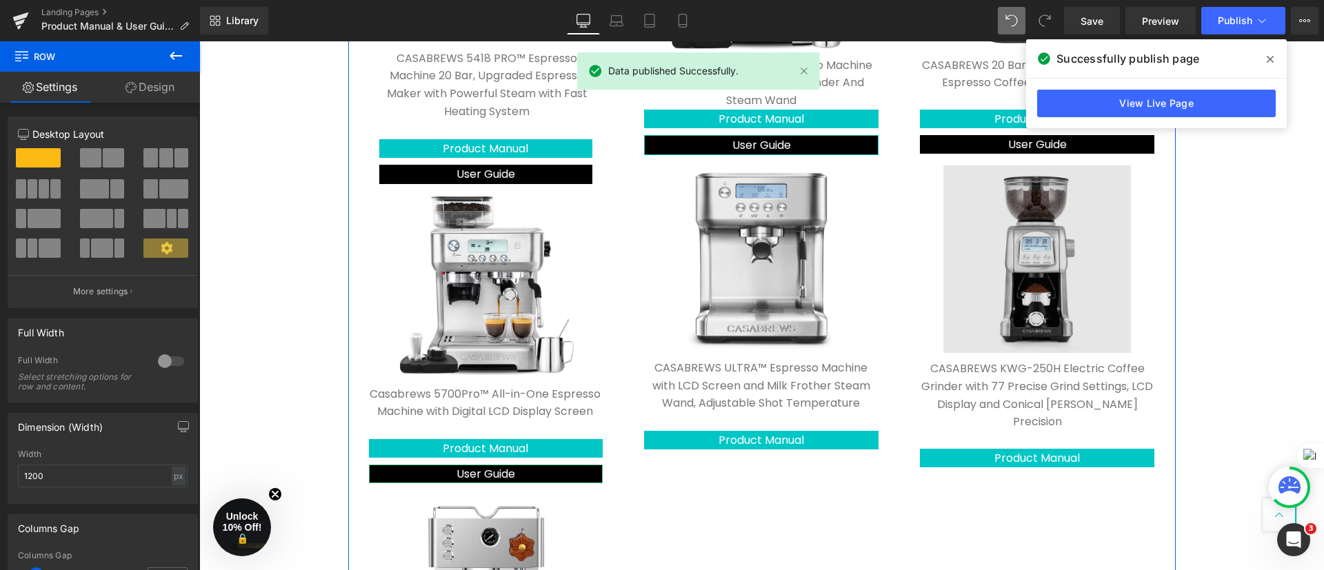
scroll to position [641, 0]
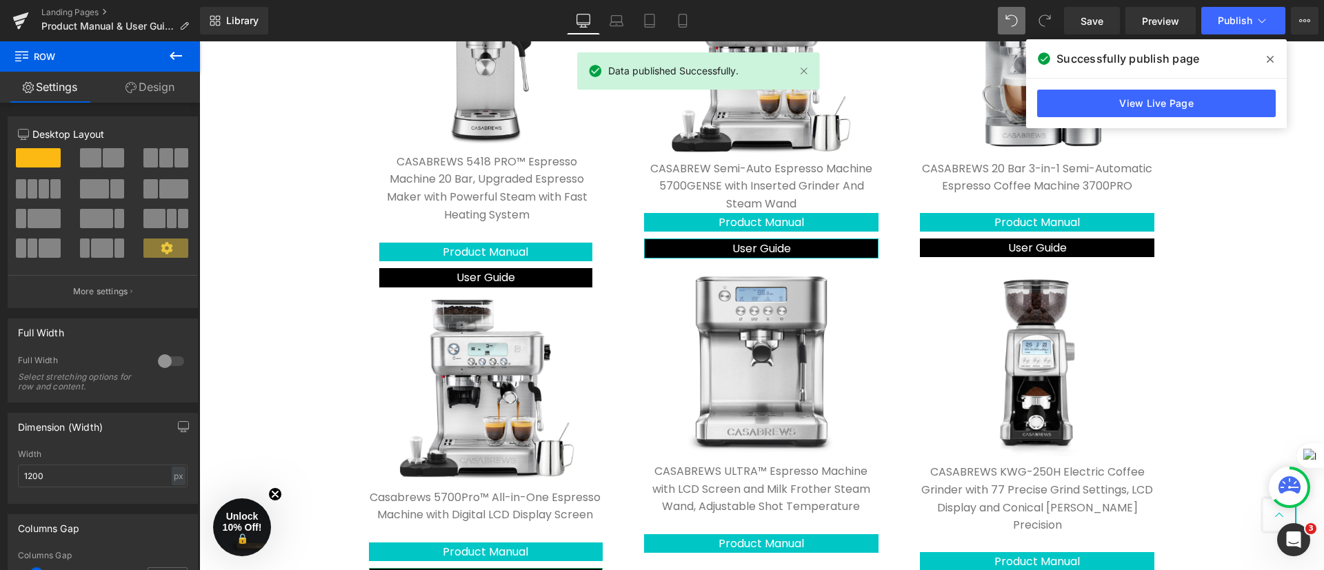
click at [1268, 55] on icon at bounding box center [1270, 59] width 7 height 11
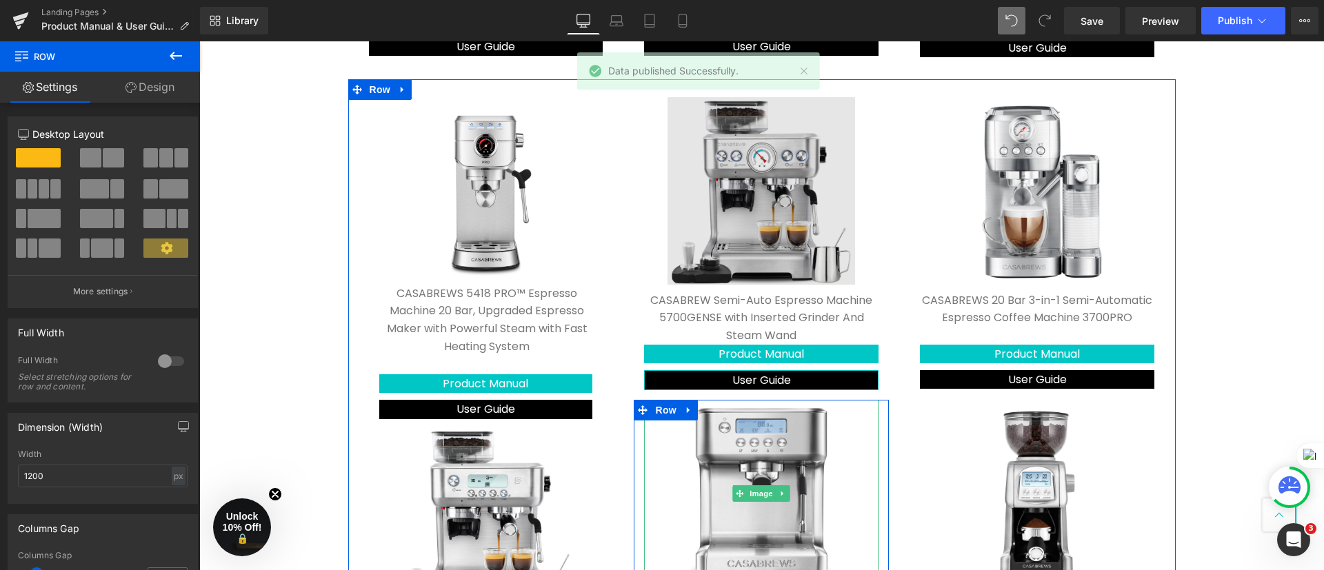
scroll to position [434, 0]
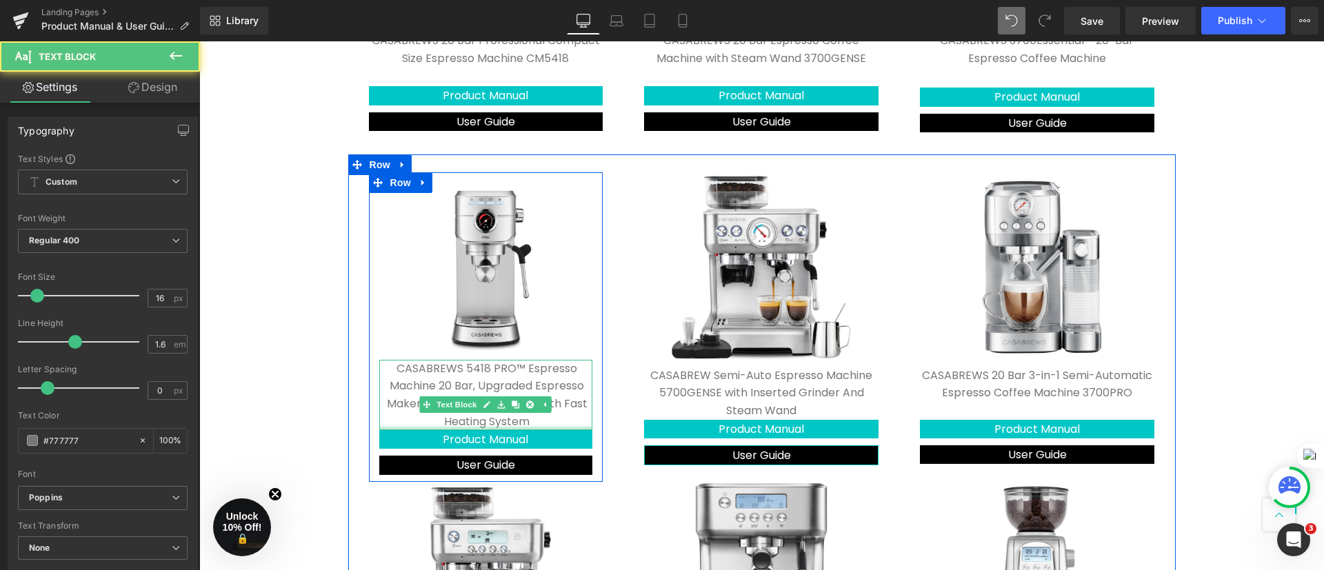
drag, startPoint x: 547, startPoint y: 440, endPoint x: 555, endPoint y: 413, distance: 27.9
click at [555, 413] on div "CASABREWS 5418 PRO™ Espresso Machine 20 Bar, Upgraded Espresso Maker with Power…" at bounding box center [486, 395] width 214 height 70
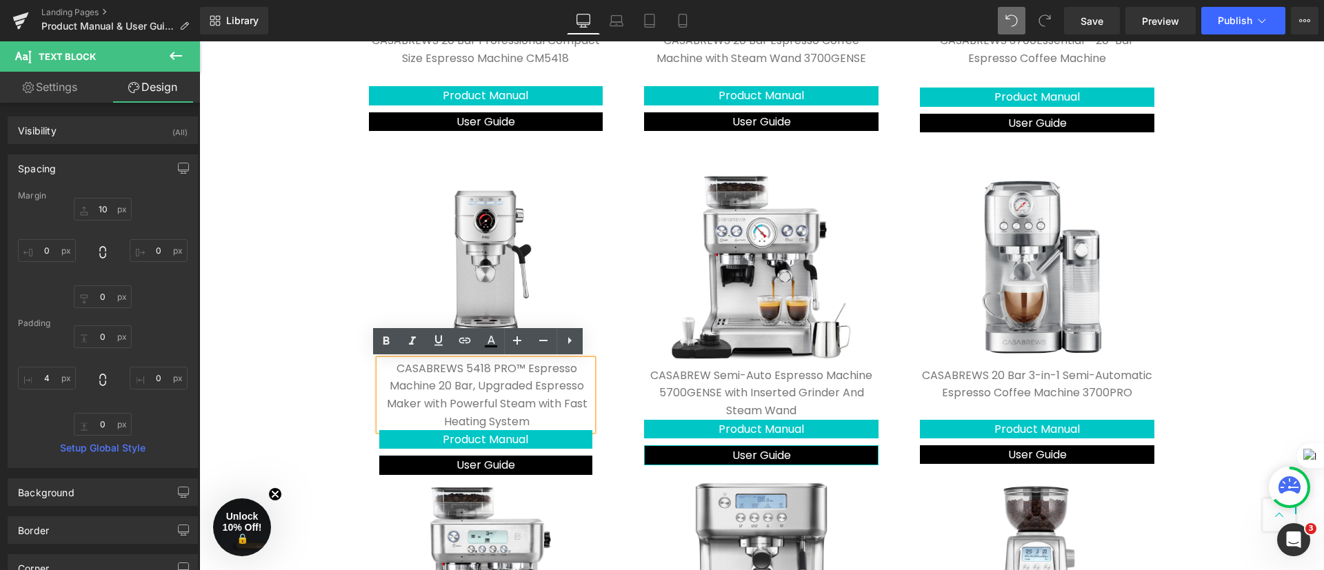
click at [1222, 345] on div "Contact Us Text Block Product Manual & User Guide Heading Click product manual …" at bounding box center [761, 473] width 1125 height 1567
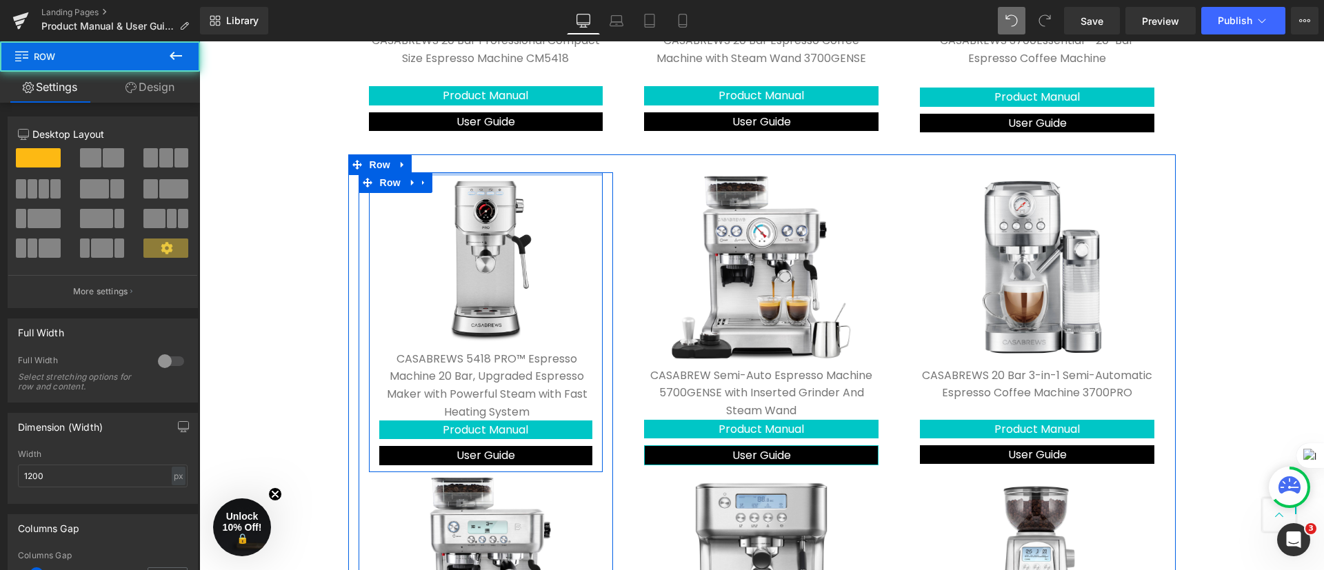
drag, startPoint x: 482, startPoint y: 179, endPoint x: 489, endPoint y: 159, distance: 21.8
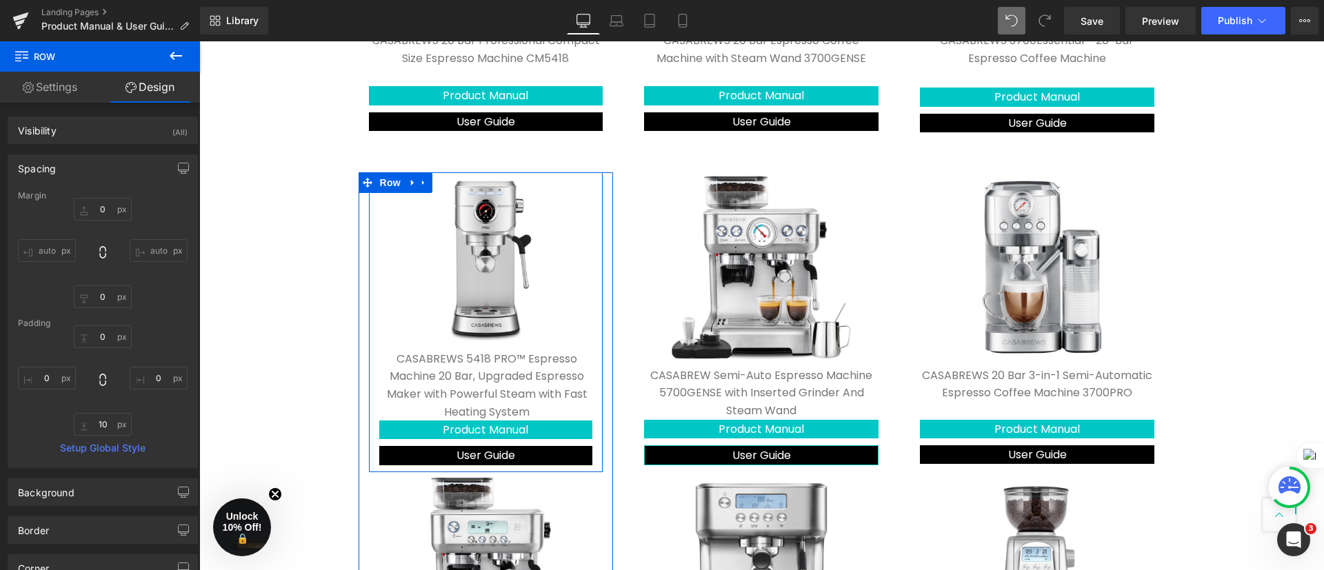
click at [1256, 318] on div "Contact Us Text Block Product Manual & User Guide Heading Click product manual …" at bounding box center [761, 469] width 1125 height 1558
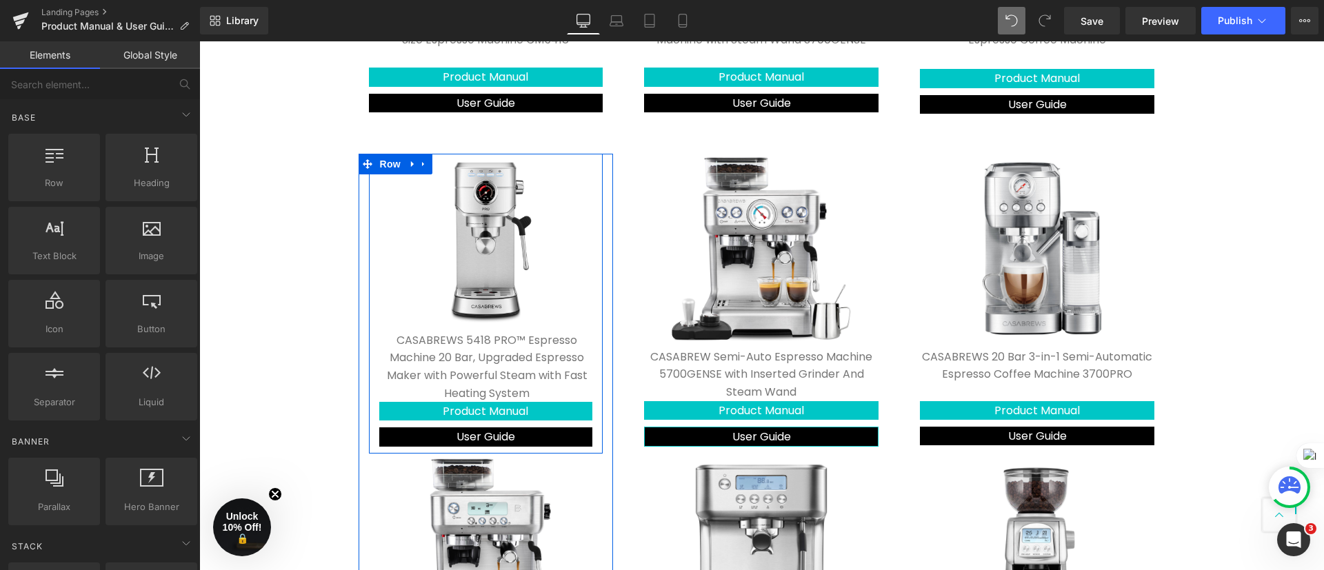
scroll to position [745, 0]
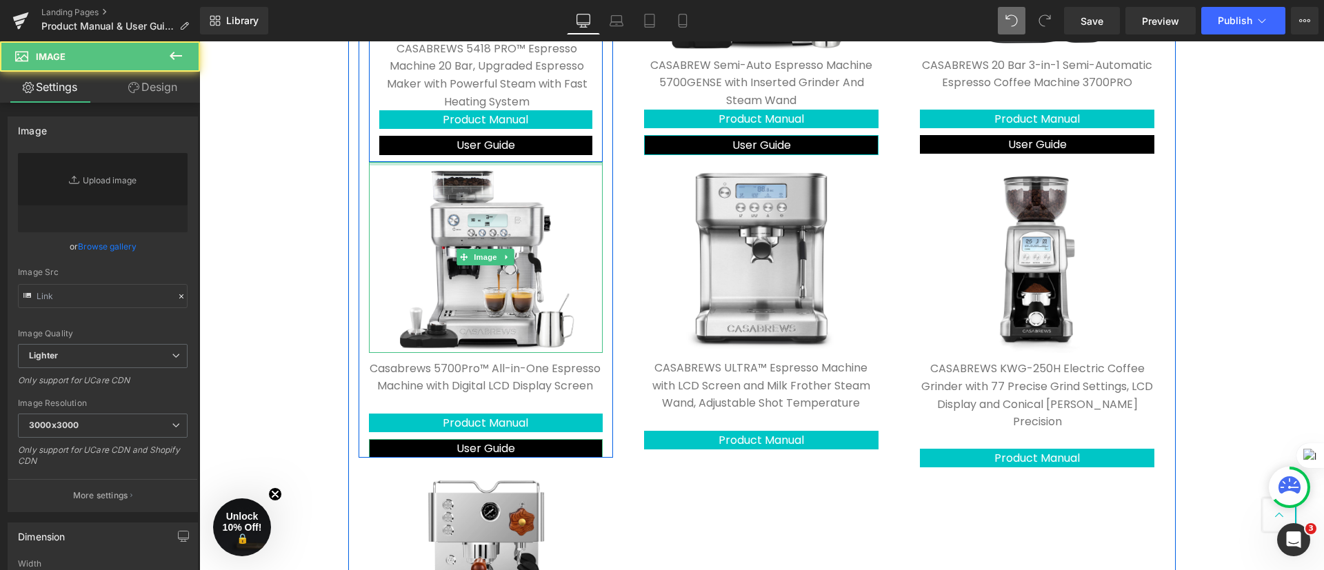
type input "[URL][DOMAIN_NAME]"
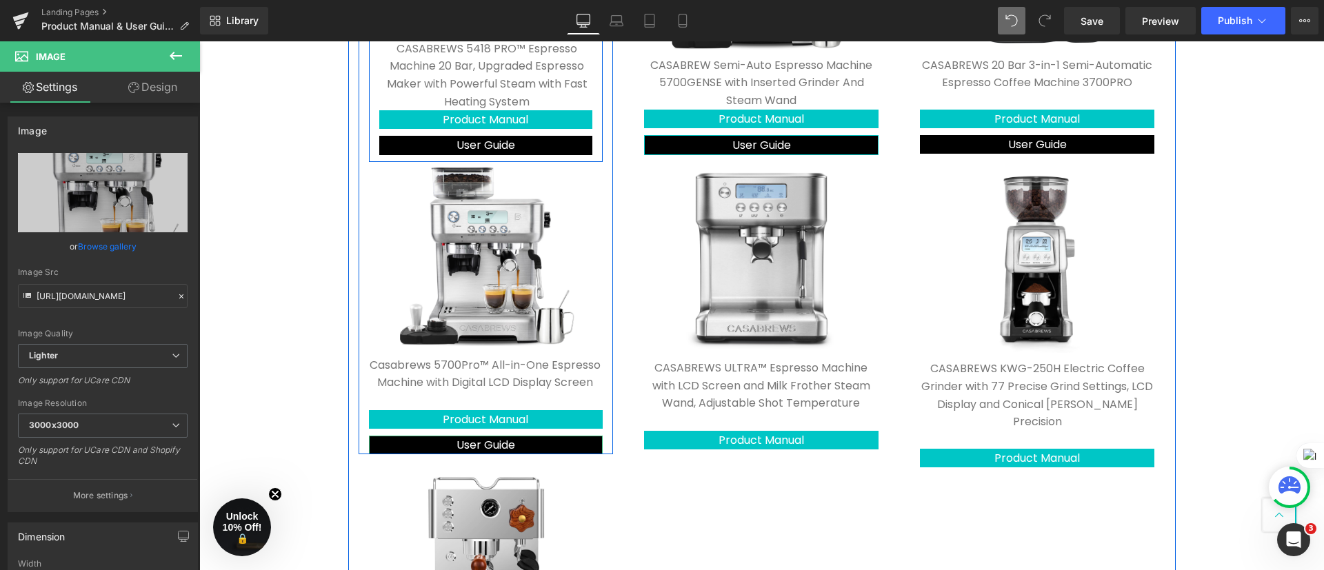
drag, startPoint x: 574, startPoint y: 163, endPoint x: 648, endPoint y: 235, distance: 103.4
click at [584, 151] on div "Image CASABREWS 5418 PRO™ Espresso Machine 20 Bar, Upgraded Espresso Maker with…" at bounding box center [486, 158] width 255 height 592
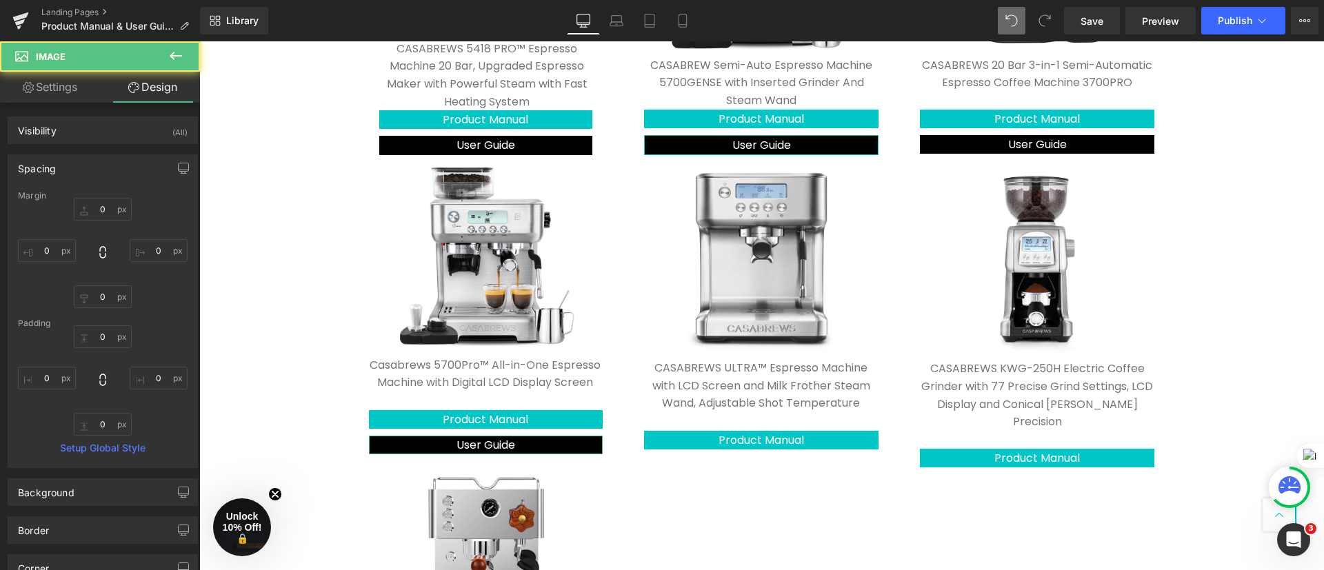
click at [1235, 386] on div "Contact Us Text Block Product Manual & User Guide Heading Click product manual …" at bounding box center [761, 159] width 1125 height 1558
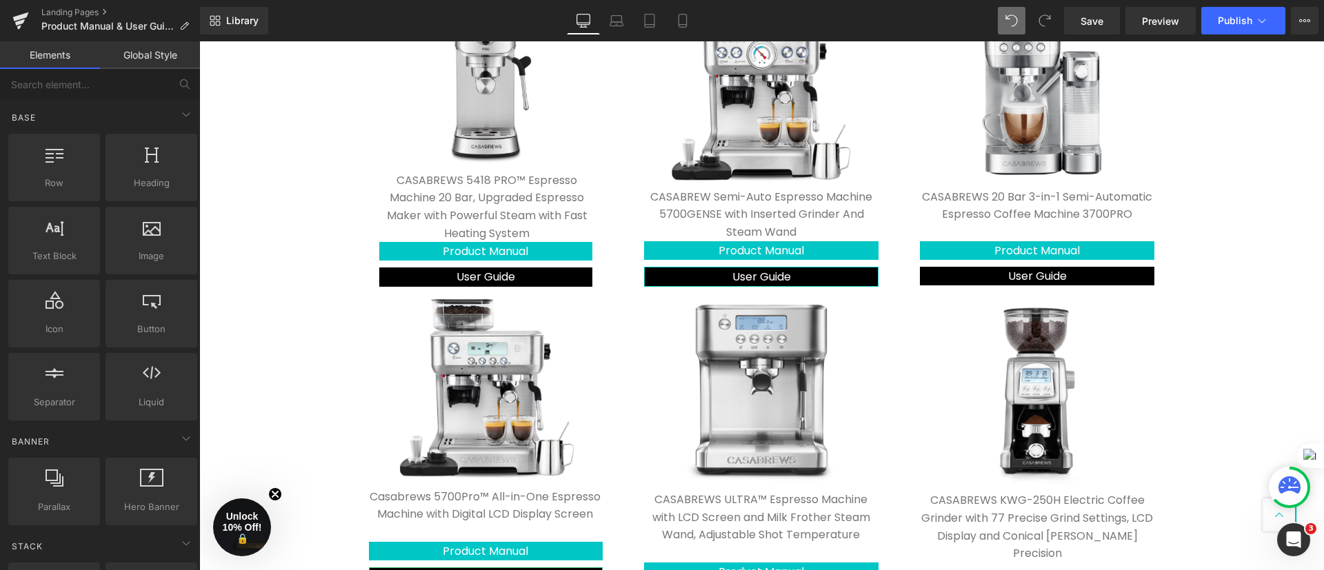
scroll to position [641, 0]
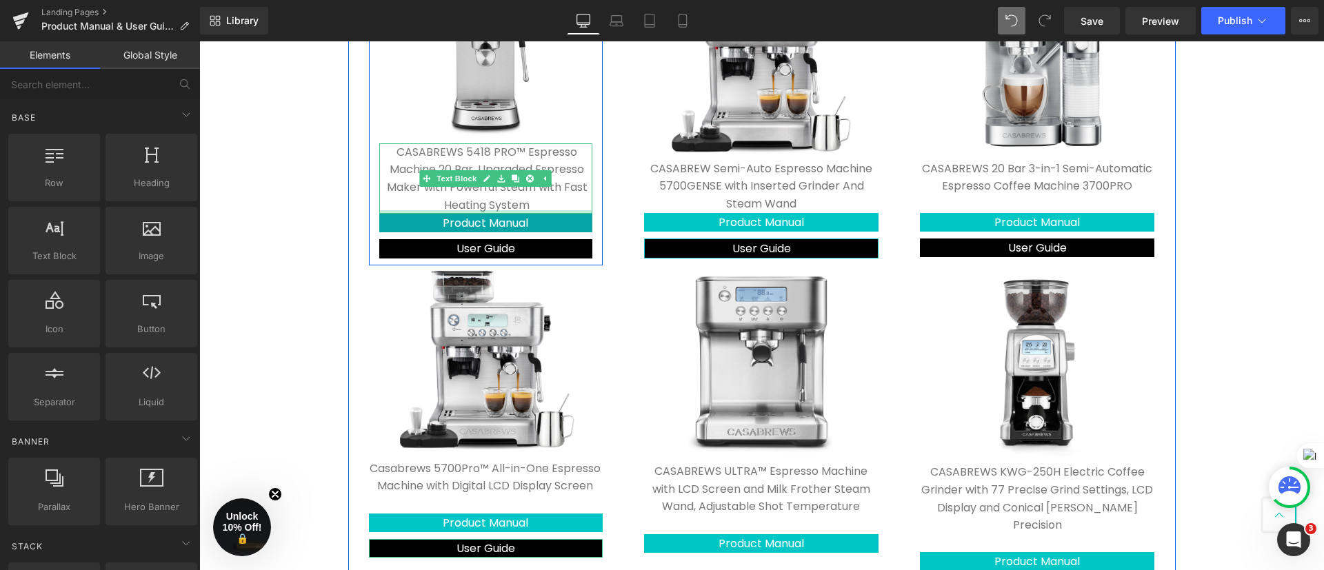
drag, startPoint x: 550, startPoint y: 212, endPoint x: 541, endPoint y: 220, distance: 12.7
click at [552, 212] on div at bounding box center [486, 211] width 214 height 3
click at [552, 212] on p "CASABREWS 5418 PRO™ Espresso Machine 20 Bar, Upgraded Espresso Maker with Power…" at bounding box center [487, 178] width 211 height 70
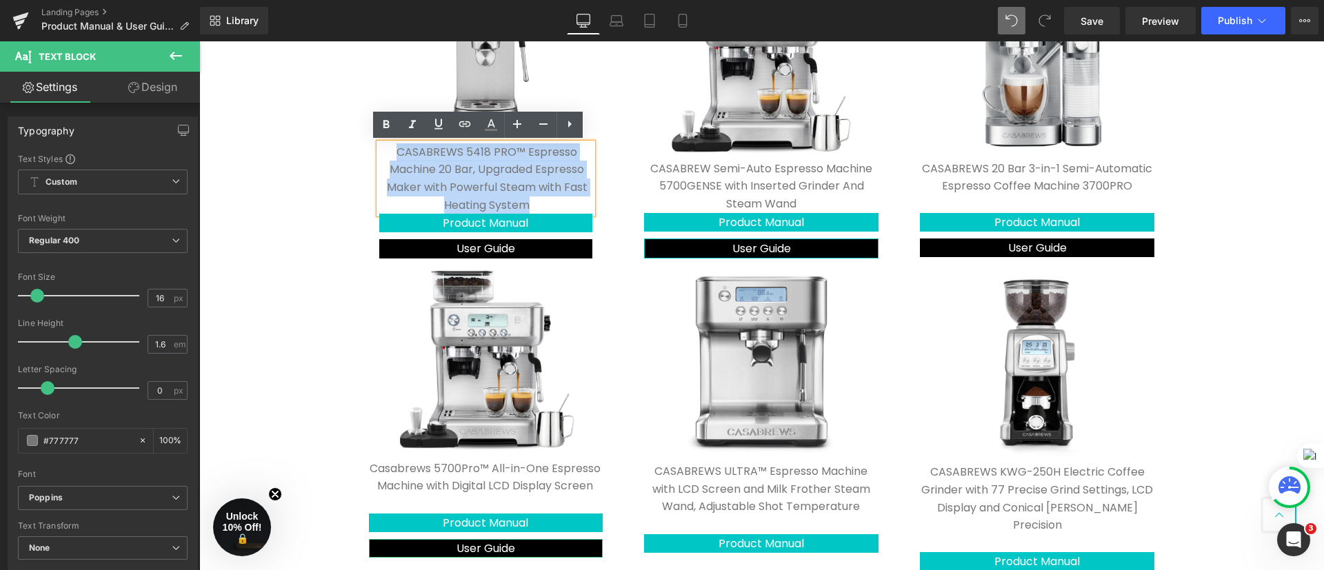
drag, startPoint x: 552, startPoint y: 206, endPoint x: 485, endPoint y: 175, distance: 73.7
click at [485, 175] on p "CASABREWS 5418 PRO™ Espresso Machine 20 Bar, Upgraded Espresso Maker with Power…" at bounding box center [487, 178] width 211 height 70
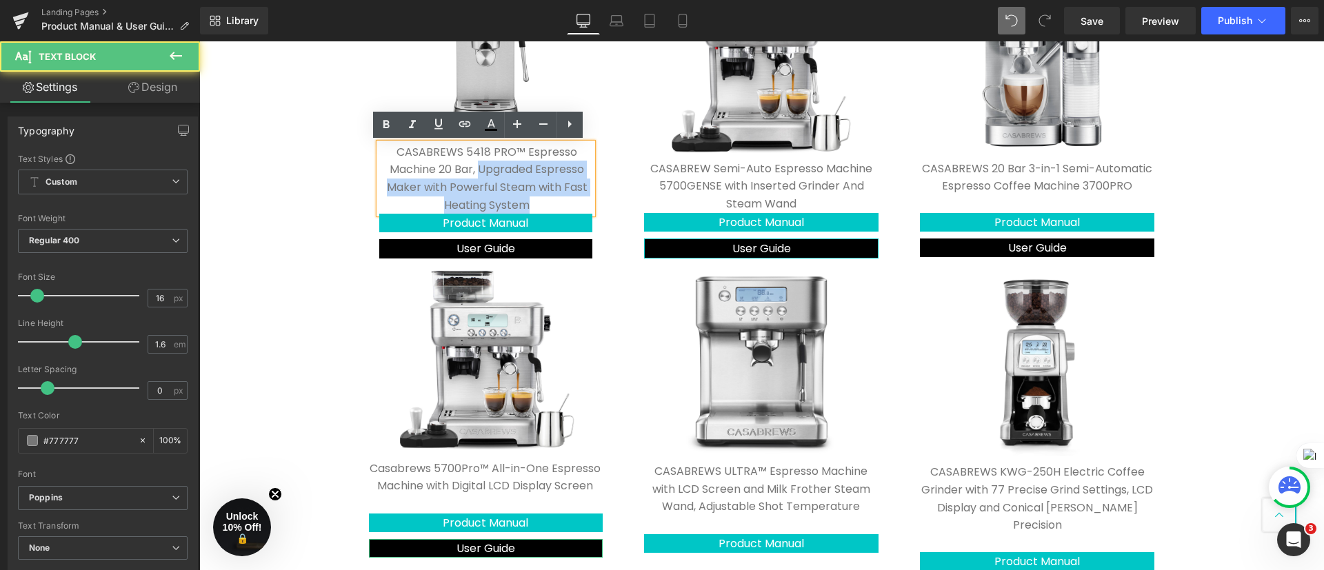
drag, startPoint x: 470, startPoint y: 167, endPoint x: 532, endPoint y: 202, distance: 70.7
click at [532, 202] on p "CASABREWS 5418 PRO™ Espresso Machine 20 Bar, Upgraded Espresso Maker with Power…" at bounding box center [487, 178] width 211 height 70
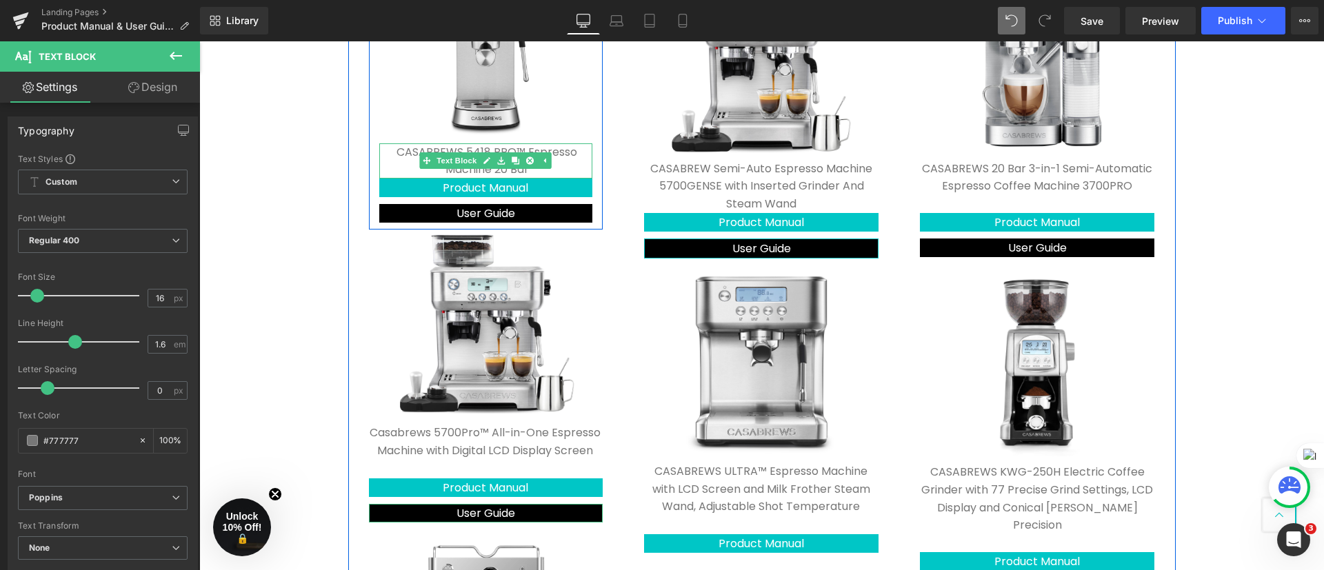
click at [562, 168] on p "CASABREWS 5418 PRO™ Espresso Machine 20 Bar" at bounding box center [487, 160] width 211 height 35
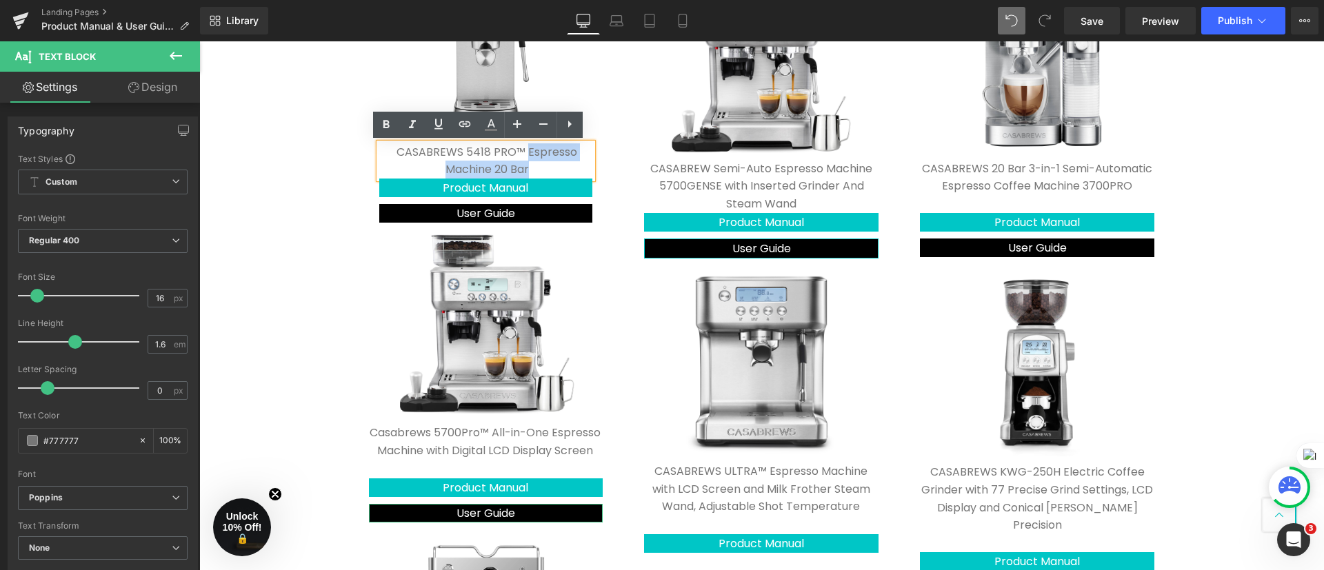
drag, startPoint x: 544, startPoint y: 165, endPoint x: 519, endPoint y: 152, distance: 27.8
click at [519, 152] on p "CASABREWS 5418 PRO™ Espresso Machine 20 Bar" at bounding box center [487, 160] width 211 height 35
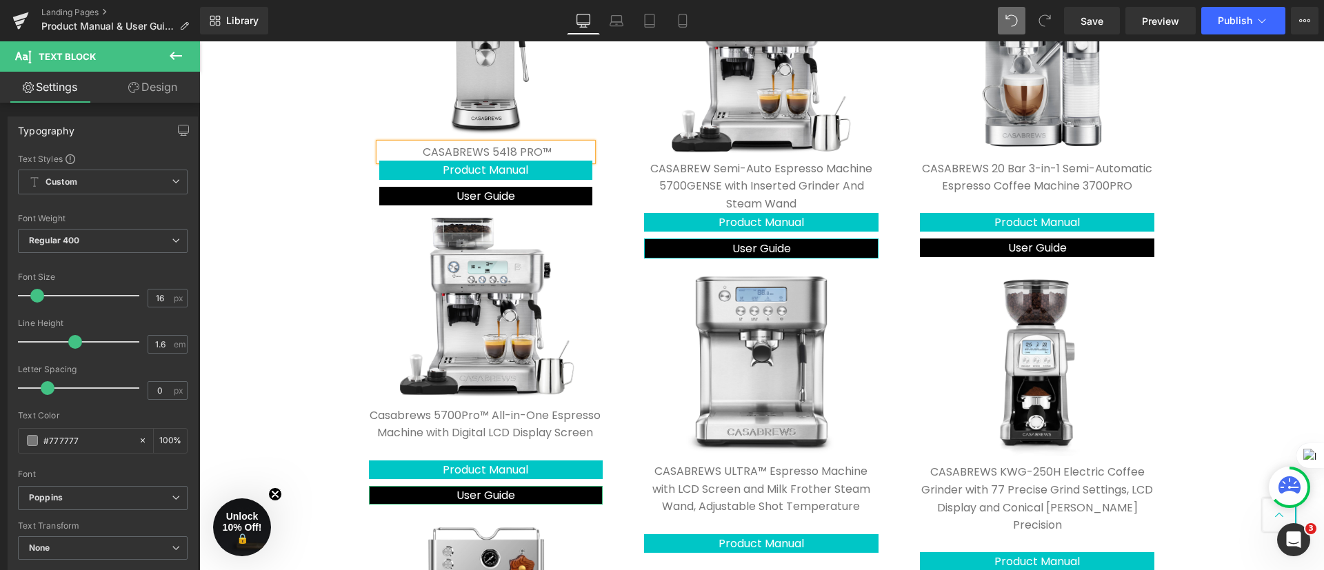
drag, startPoint x: 279, startPoint y: 162, endPoint x: 303, endPoint y: 162, distance: 24.1
click at [277, 162] on div "Contact Us Text Block Product Manual & User Guide Heading Click product manual …" at bounding box center [761, 236] width 1125 height 1504
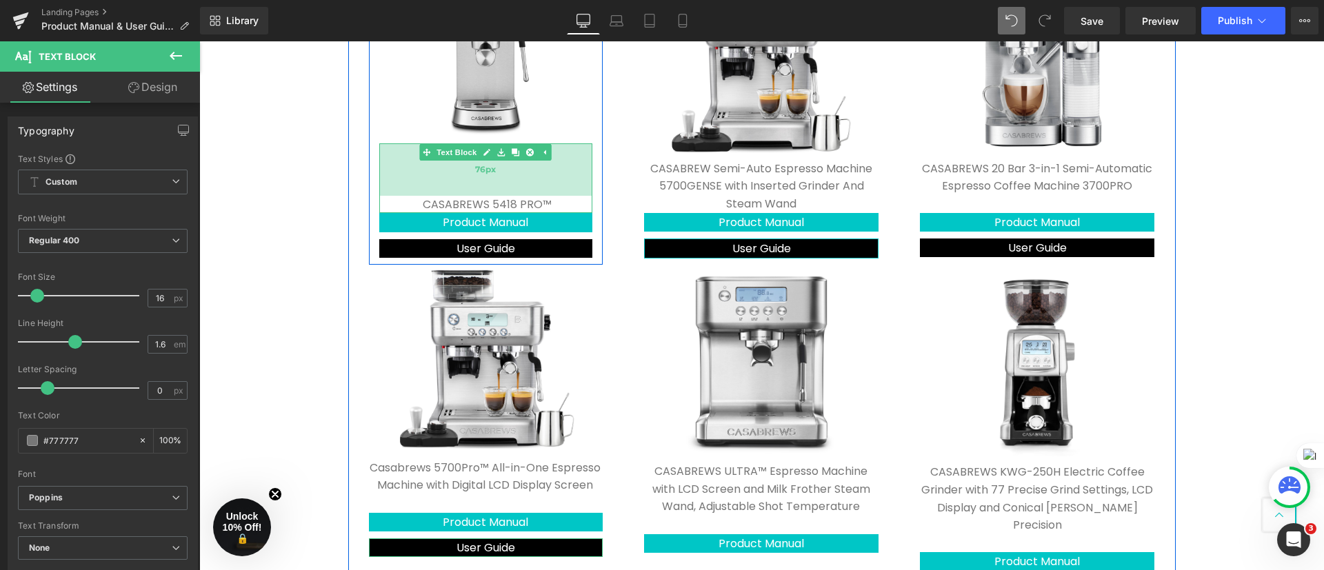
drag, startPoint x: 566, startPoint y: 144, endPoint x: 563, endPoint y: 196, distance: 51.8
click at [563, 196] on div "CASABREWS 5418 PRO™ Text Block 76px" at bounding box center [486, 178] width 214 height 70
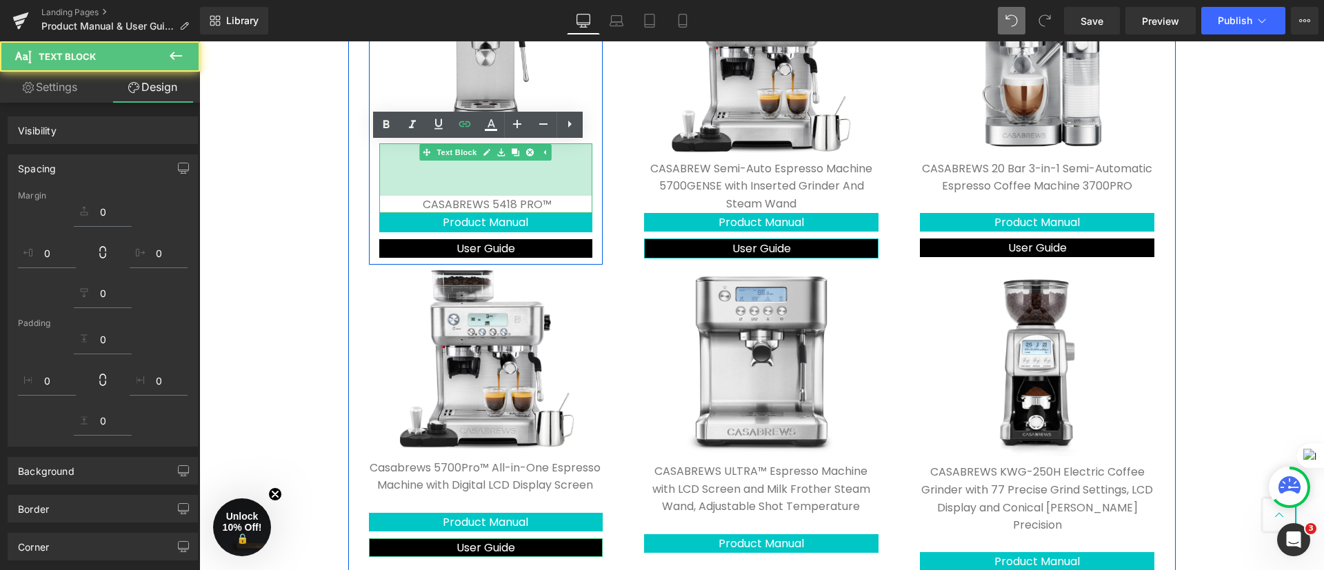
click at [274, 177] on div "Contact Us Text Block Product Manual & User Guide Heading Click product manual …" at bounding box center [761, 262] width 1125 height 1557
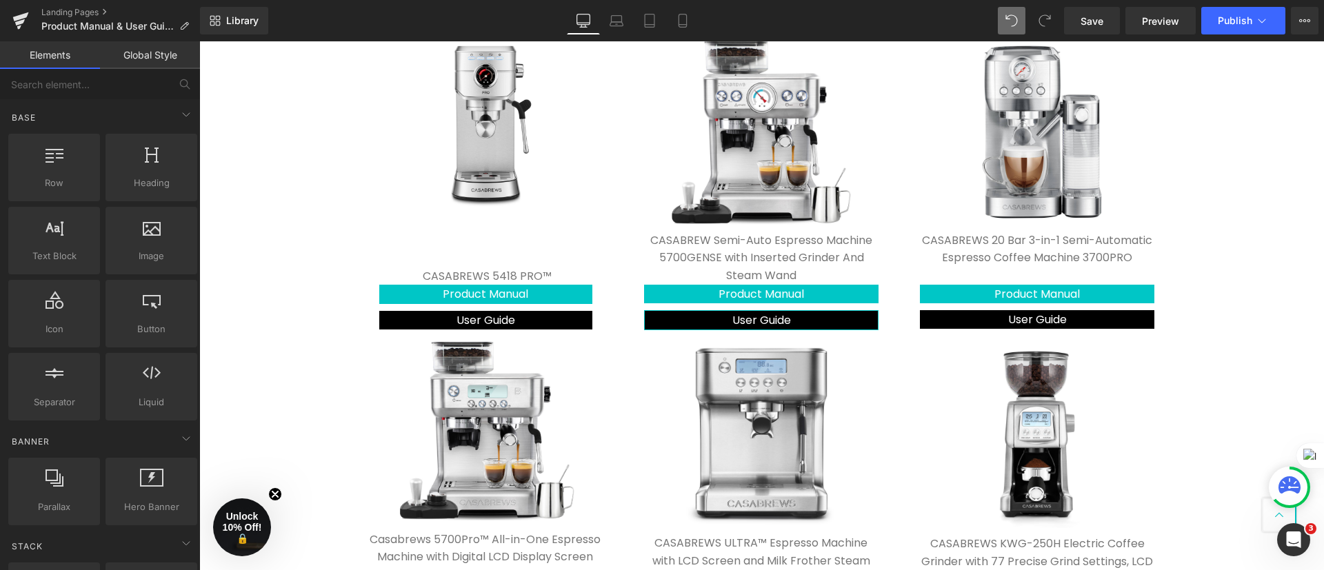
scroll to position [538, 0]
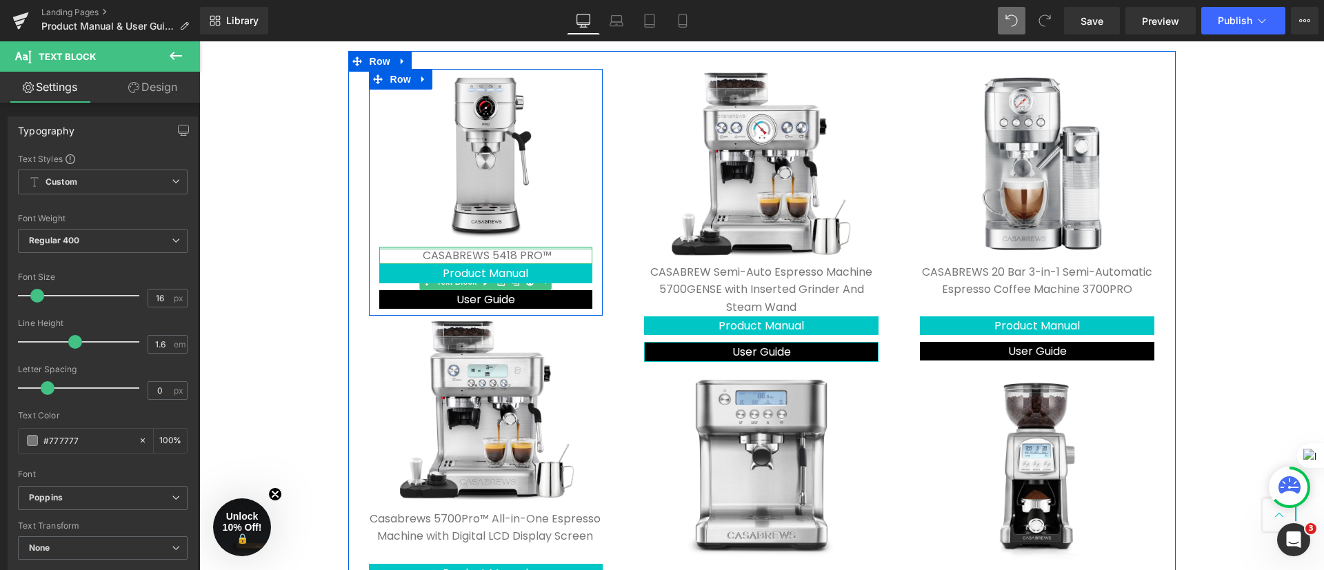
drag, startPoint x: 559, startPoint y: 265, endPoint x: 566, endPoint y: 211, distance: 54.9
click at [566, 211] on div "Image CASABREWS 5418 PRO™ Text Block Product Manual Button User Guide Button" at bounding box center [486, 189] width 234 height 240
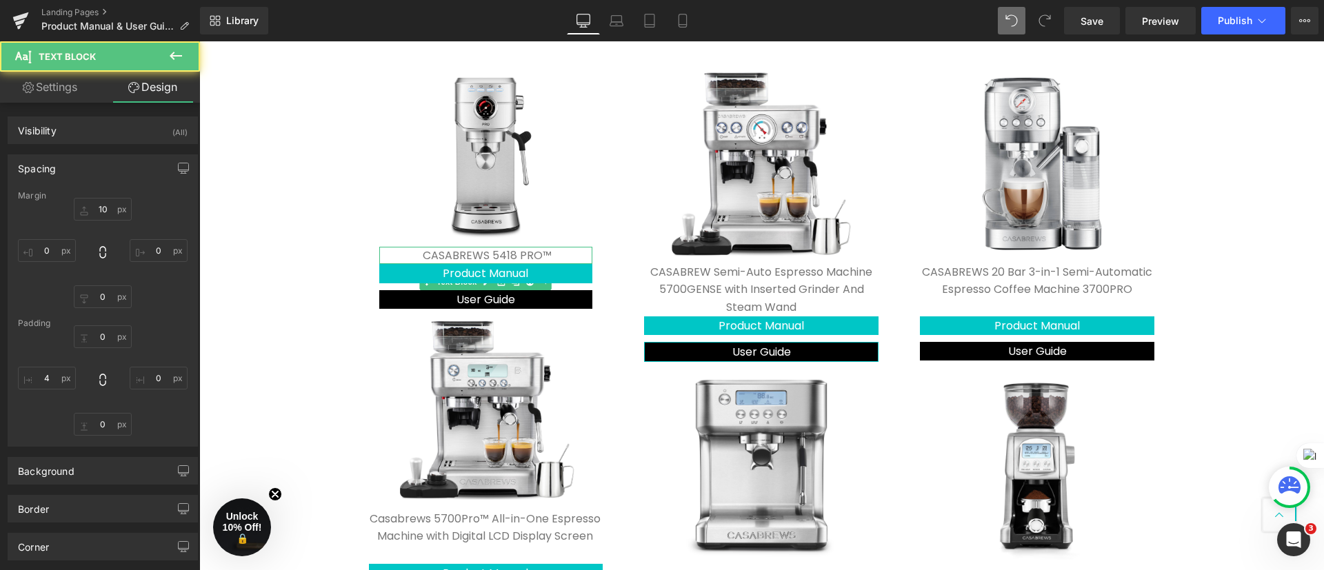
click at [204, 285] on div "Contact Us Text Block Product Manual & User Guide Heading Click product manual …" at bounding box center [761, 339] width 1125 height 1504
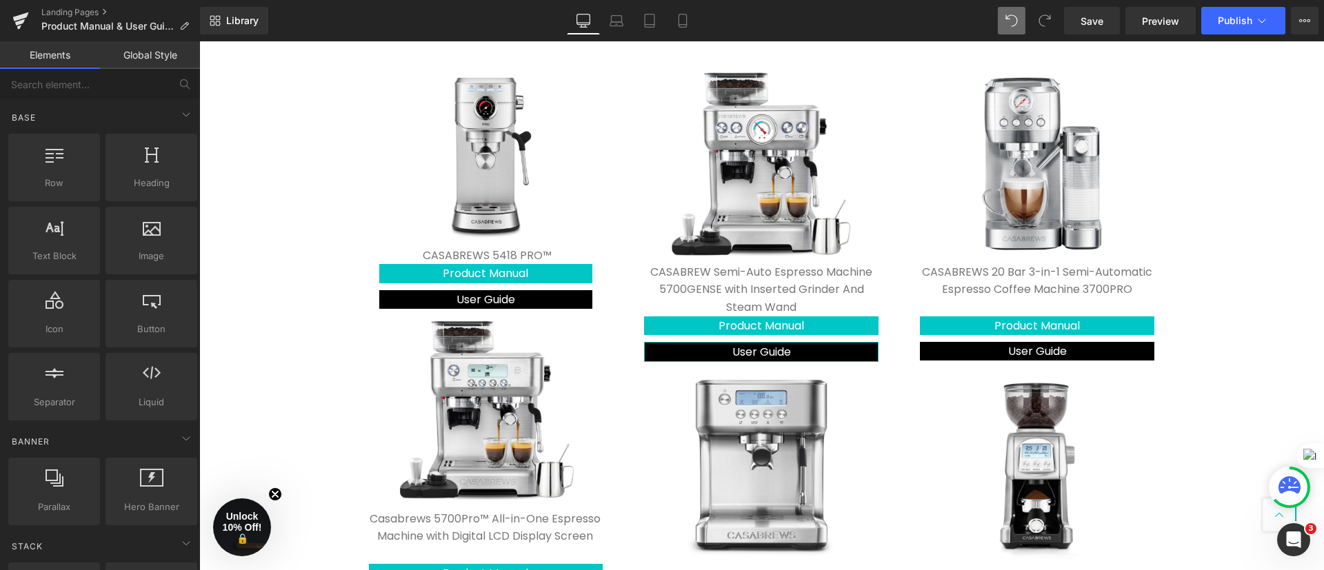
click at [230, 338] on div "Contact Us Text Block Product Manual & User Guide Heading Click product manual …" at bounding box center [761, 339] width 1125 height 1504
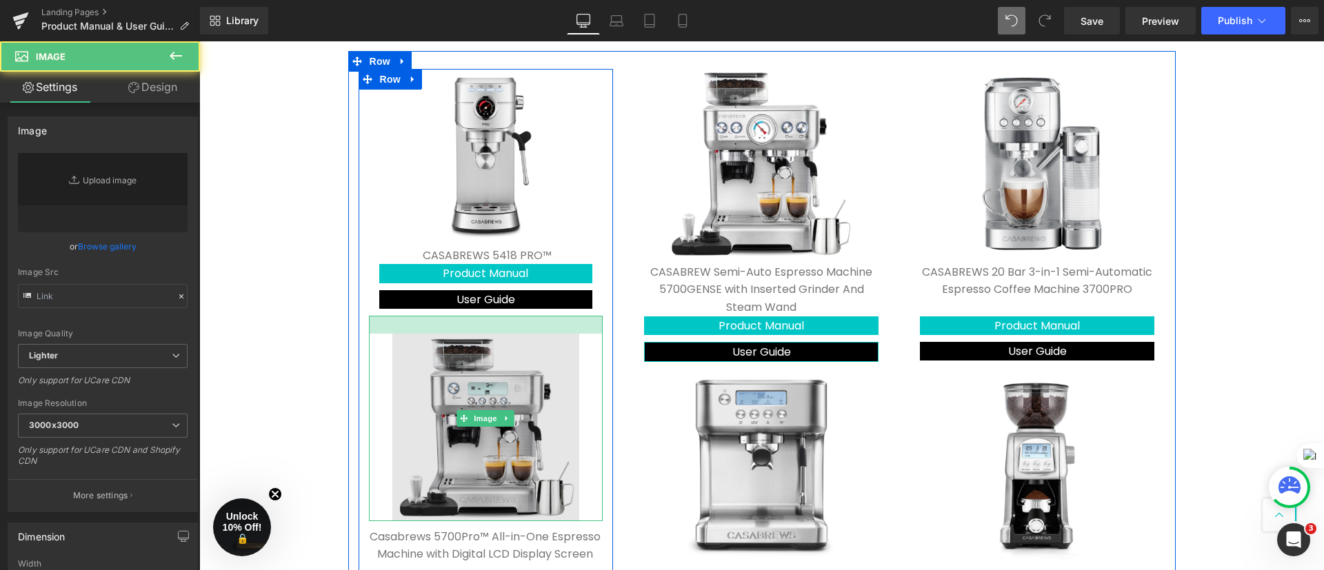
type input "[URL][DOMAIN_NAME]"
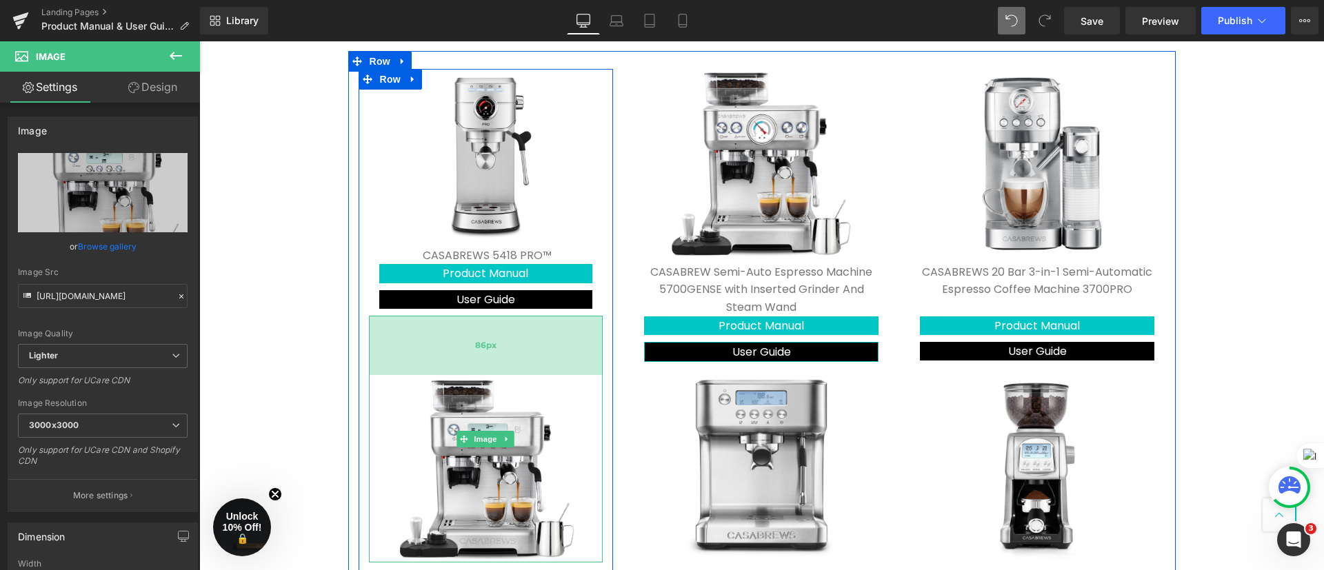
drag, startPoint x: 556, startPoint y: 315, endPoint x: 558, endPoint y: 374, distance: 59.4
click at [558, 374] on div "86px" at bounding box center [486, 345] width 234 height 59
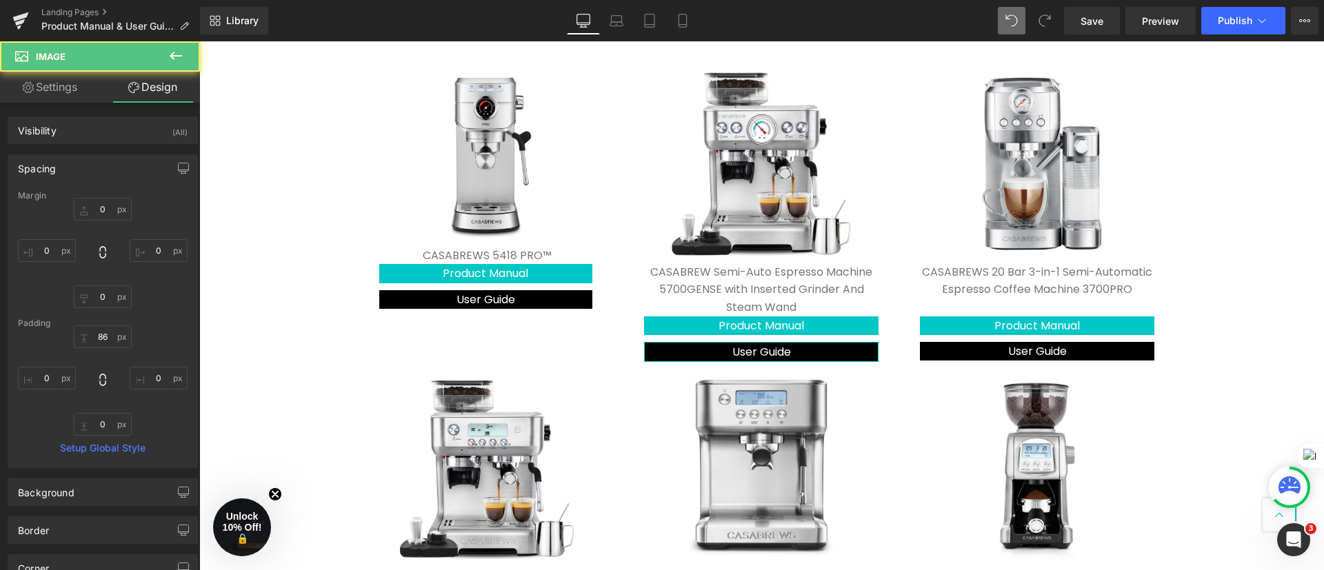
click at [245, 299] on div "Contact Us Text Block Product Manual & User Guide Heading Click product manual …" at bounding box center [761, 369] width 1125 height 1564
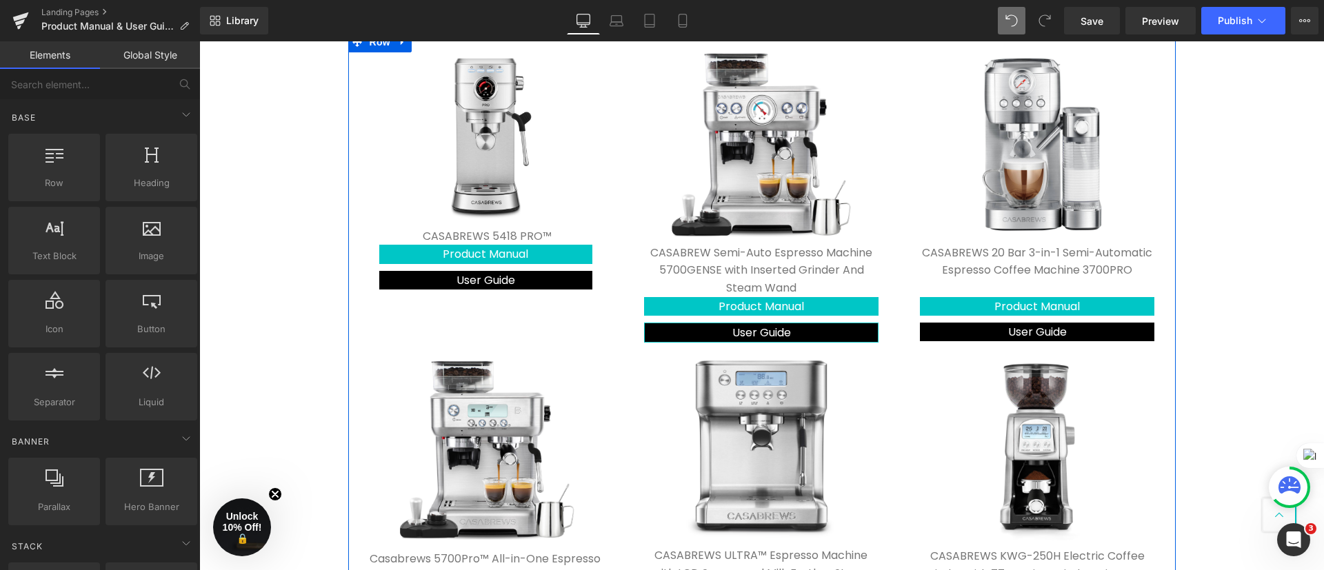
scroll to position [434, 0]
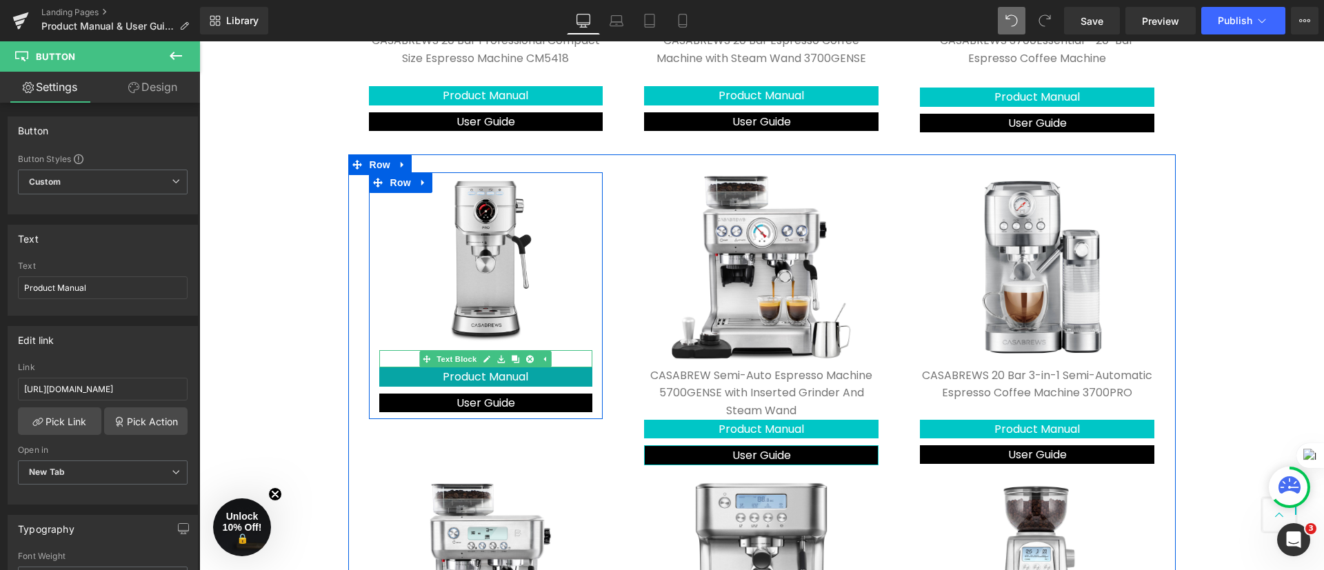
drag, startPoint x: 573, startPoint y: 367, endPoint x: 554, endPoint y: 368, distance: 18.7
click at [576, 361] on div "Image CASABREWS 5418 PRO™ Text Block Product Manual Button User Guide Button" at bounding box center [486, 292] width 234 height 240
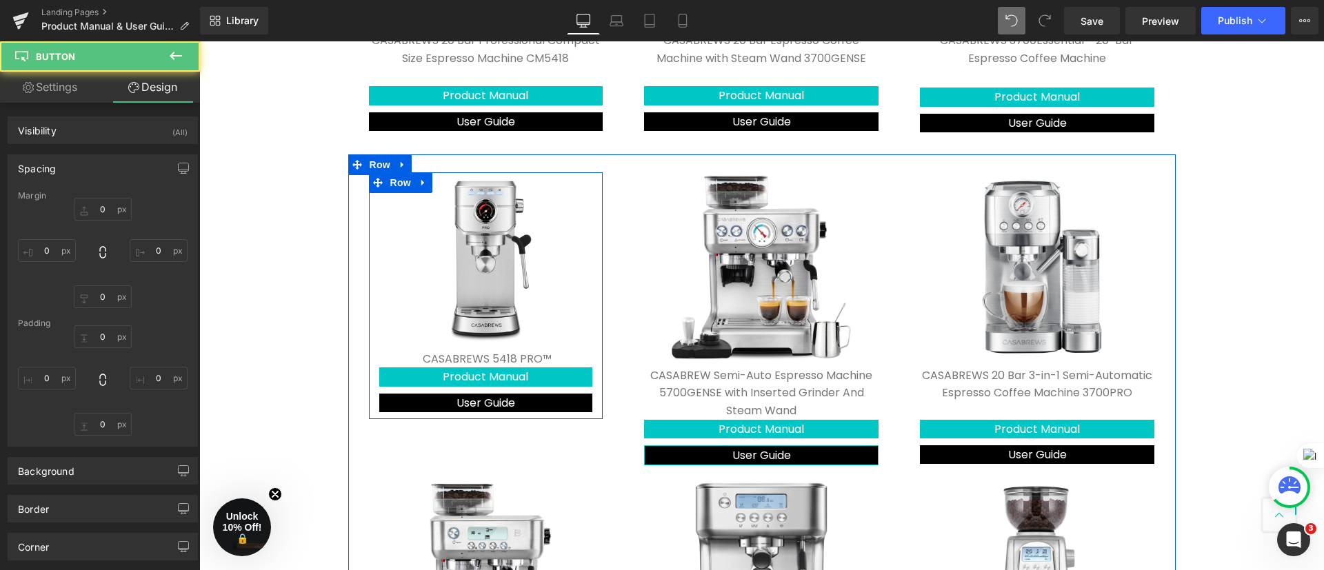
type input "0"
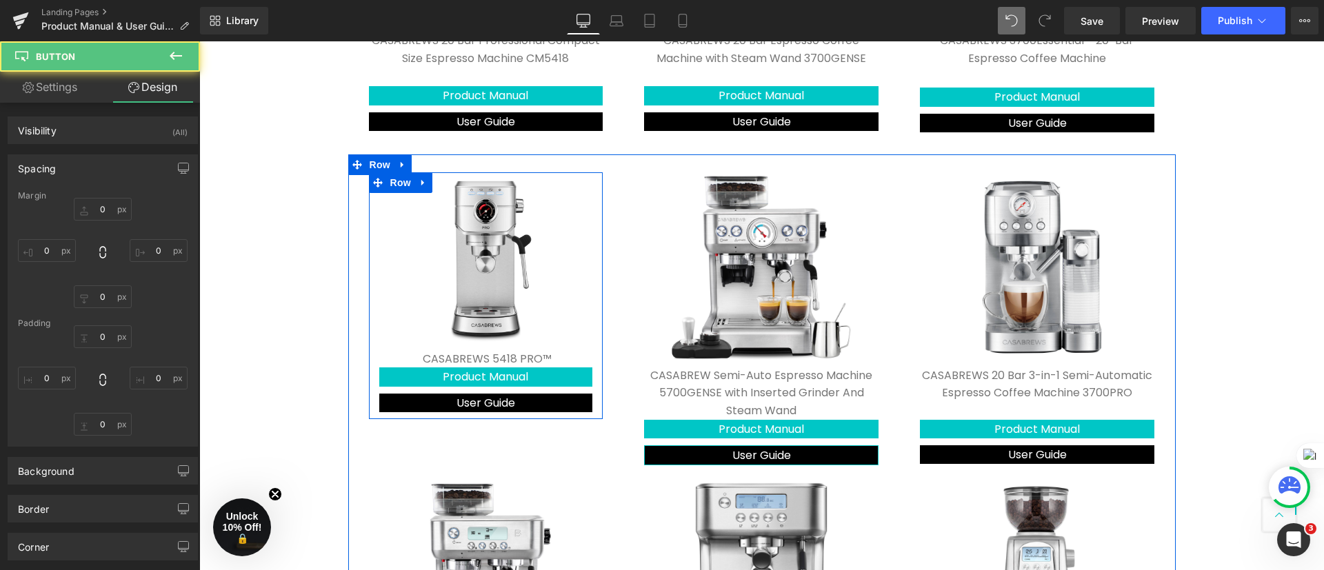
type input "0"
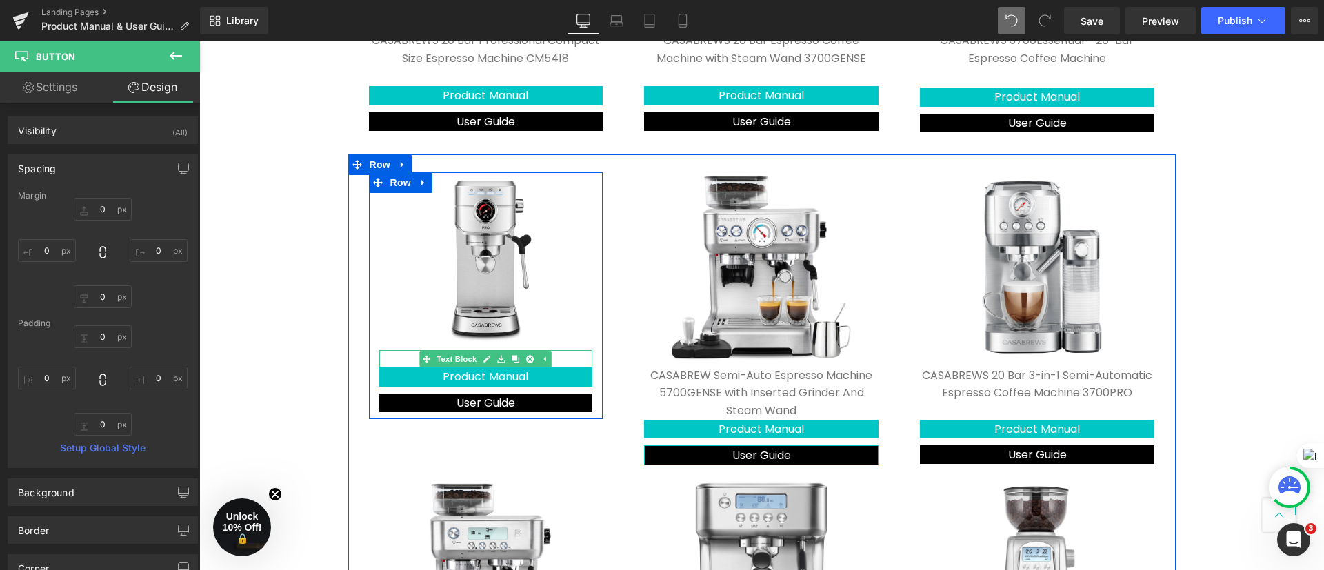
click at [382, 357] on p "CASABREWS 5418 PRO™" at bounding box center [487, 359] width 211 height 18
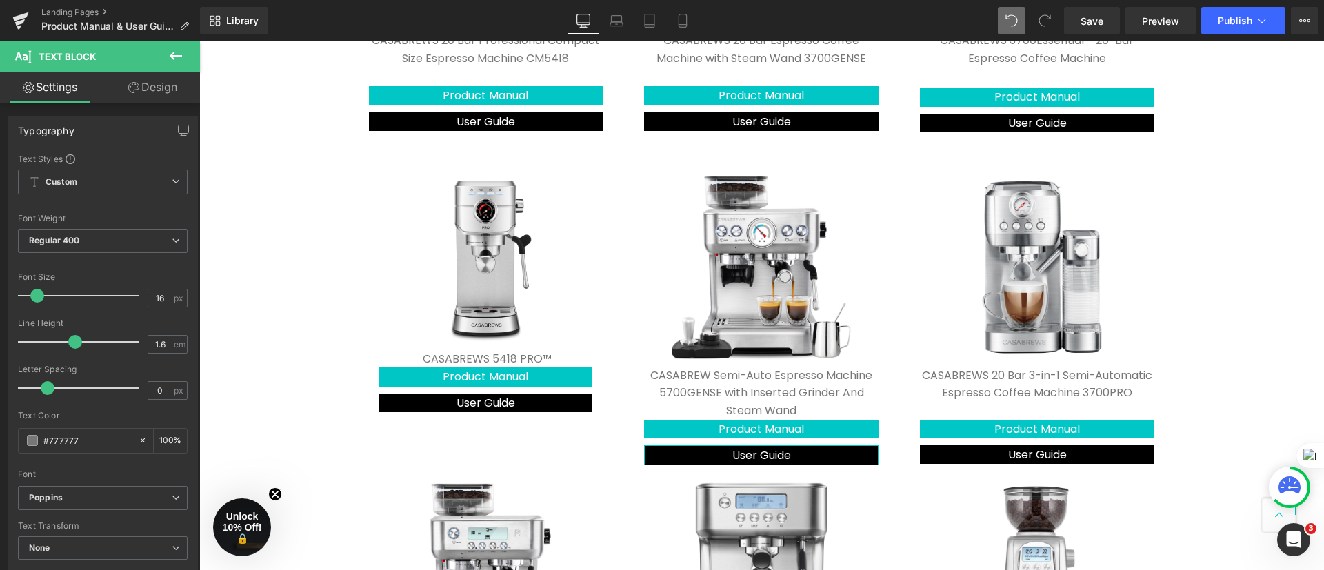
click at [150, 96] on link "Design" at bounding box center [153, 87] width 100 height 31
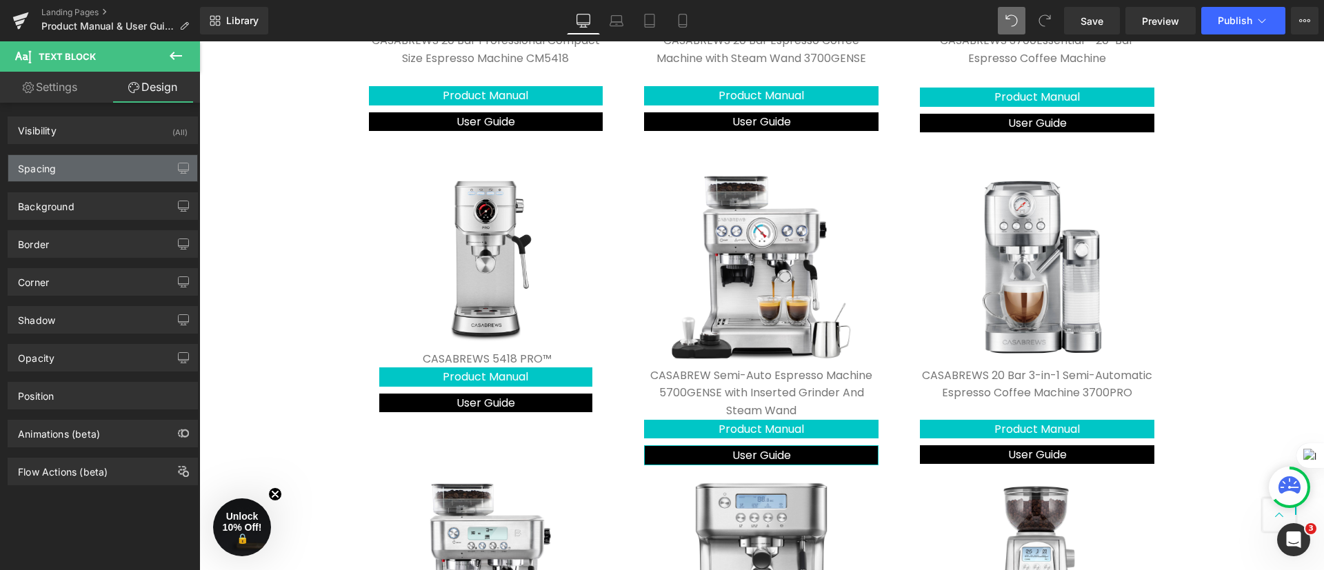
click at [104, 174] on div "Spacing" at bounding box center [102, 168] width 189 height 26
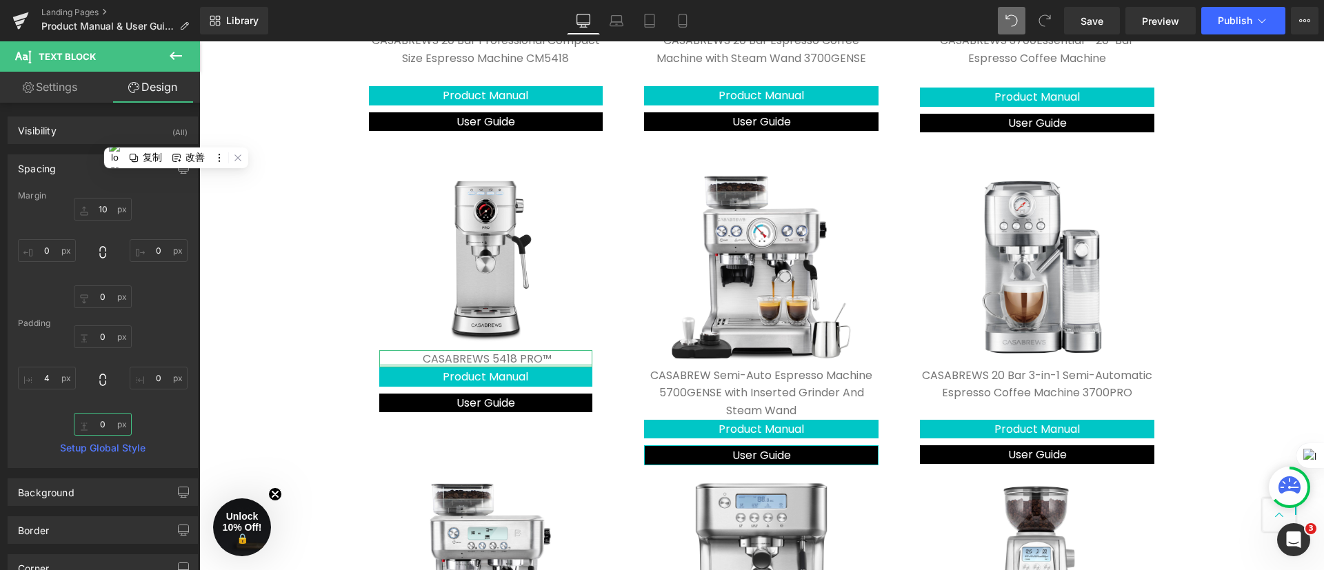
type input "0"
drag, startPoint x: 104, startPoint y: 427, endPoint x: 86, endPoint y: 423, distance: 18.4
click at [83, 424] on input "0" at bounding box center [103, 424] width 58 height 23
drag, startPoint x: 153, startPoint y: 415, endPoint x: 190, endPoint y: 414, distance: 36.6
click at [154, 415] on div "0px 0 0px 0 0px 0 4px 4" at bounding box center [103, 380] width 170 height 110
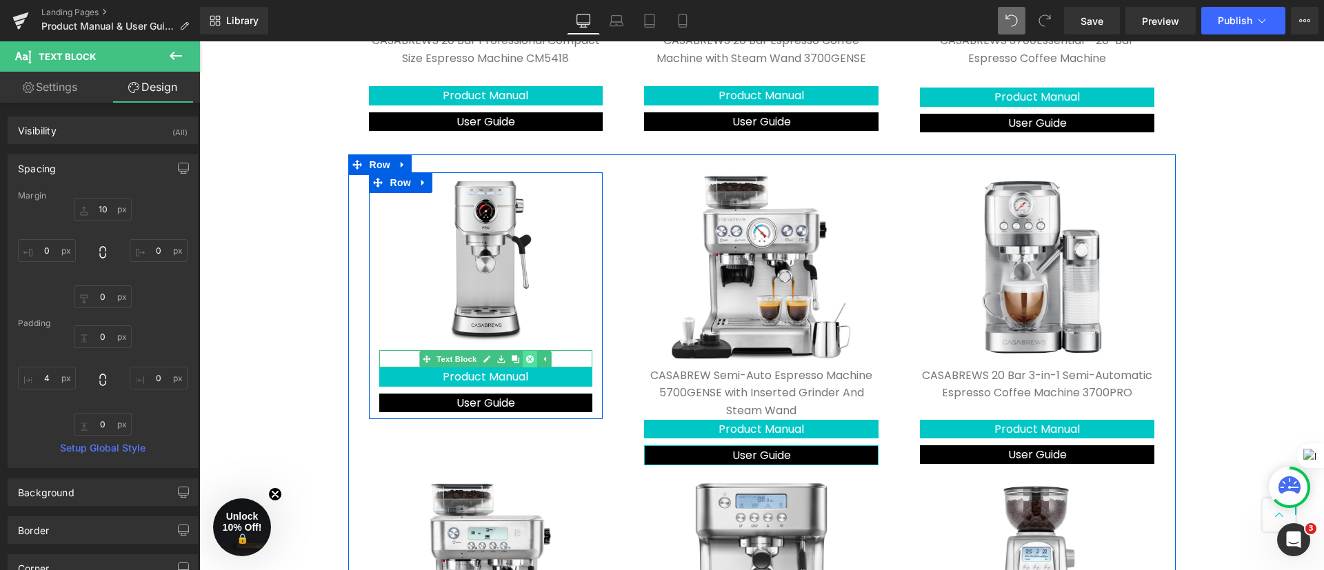
click at [529, 359] on link at bounding box center [530, 359] width 14 height 17
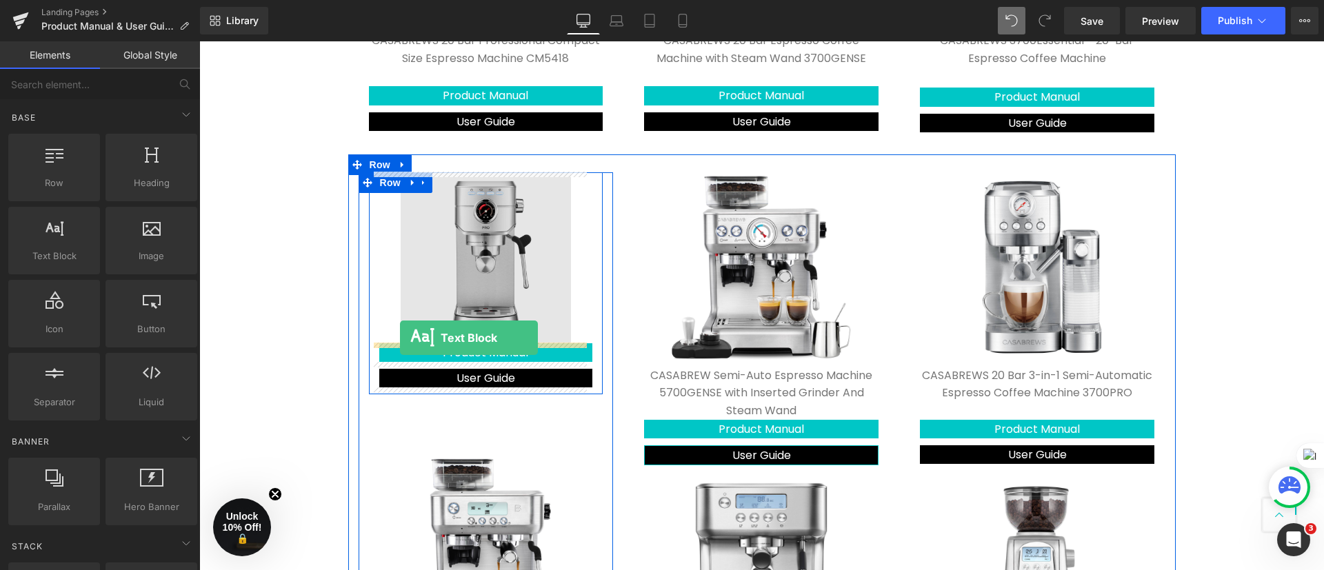
drag, startPoint x: 254, startPoint y: 297, endPoint x: 400, endPoint y: 338, distance: 151.1
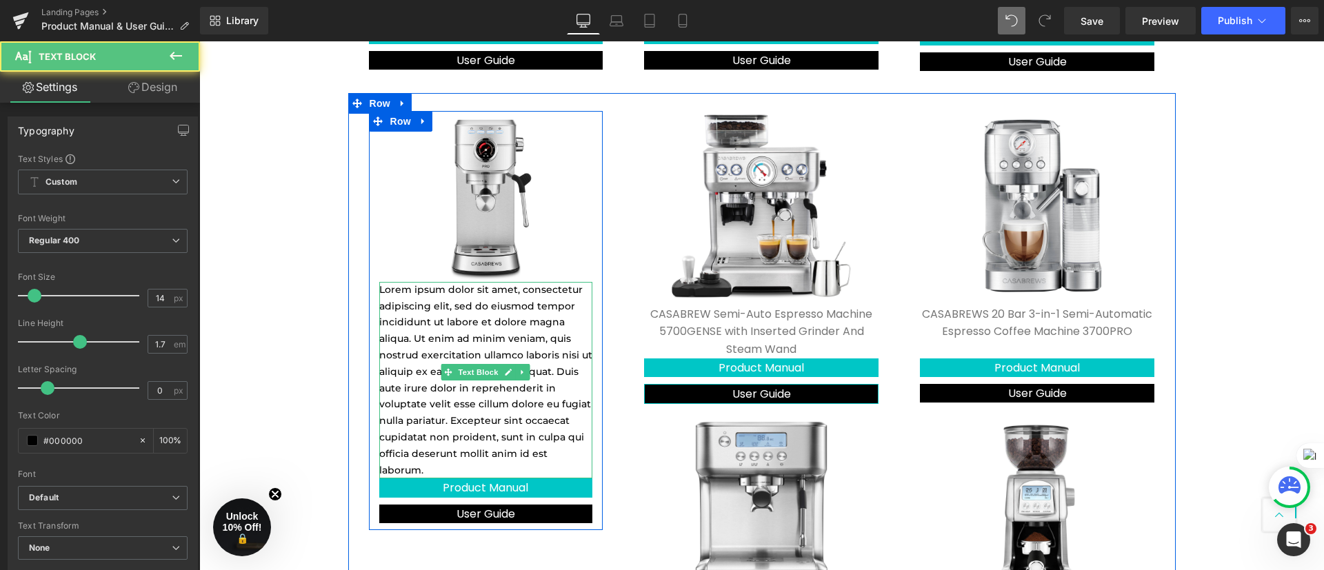
scroll to position [538, 0]
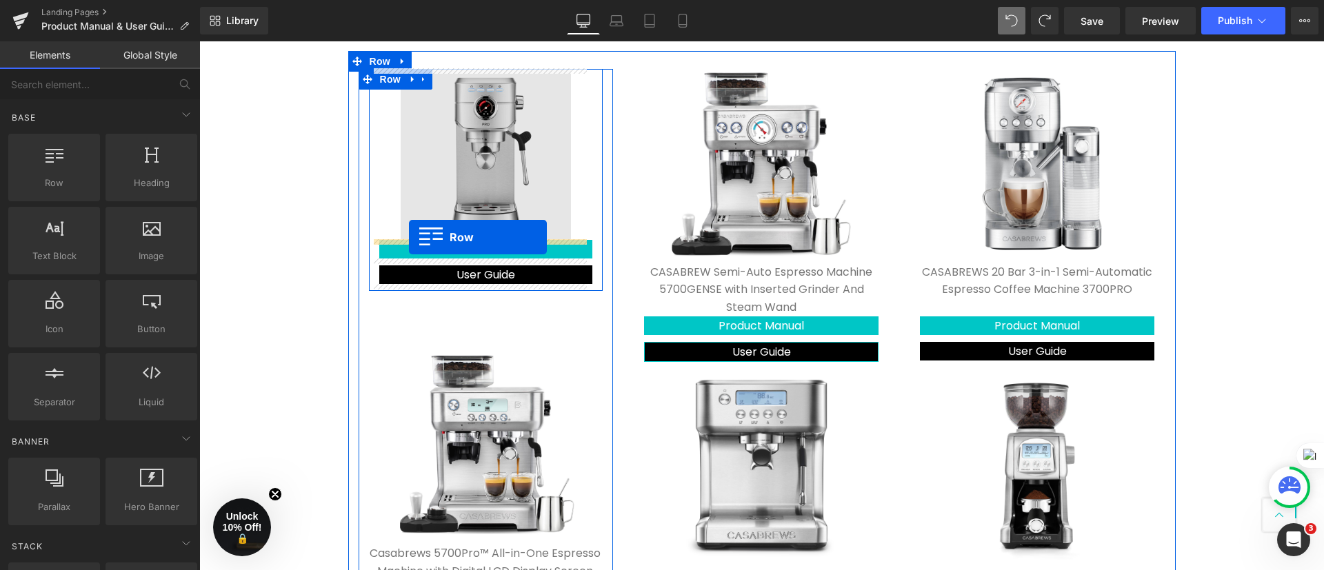
drag, startPoint x: 271, startPoint y: 210, endPoint x: 409, endPoint y: 237, distance: 140.5
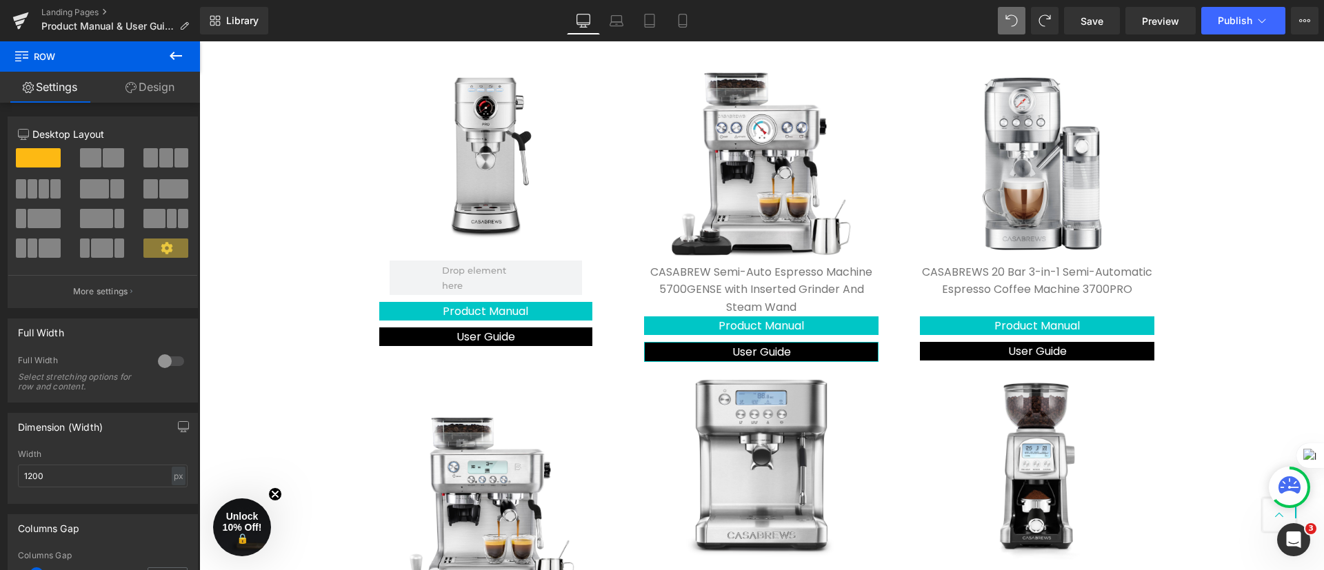
click at [248, 129] on div "Contact Us Text Block Product Manual & User Guide Heading Click product manual …" at bounding box center [761, 388] width 1125 height 1602
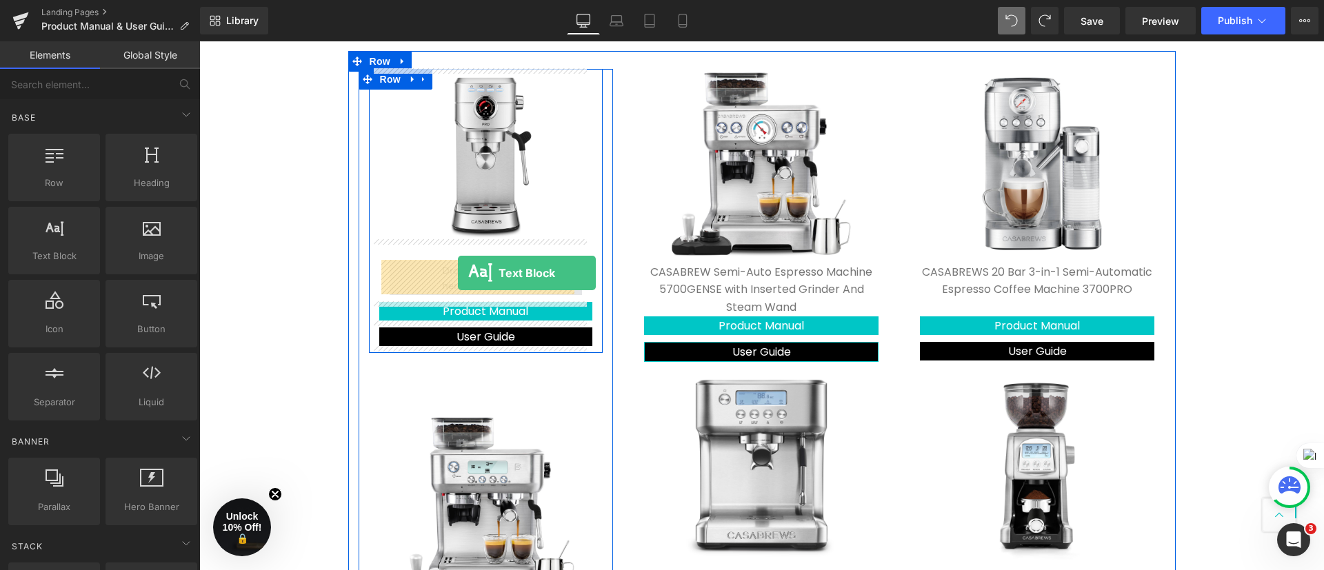
drag, startPoint x: 277, startPoint y: 287, endPoint x: 458, endPoint y: 273, distance: 181.2
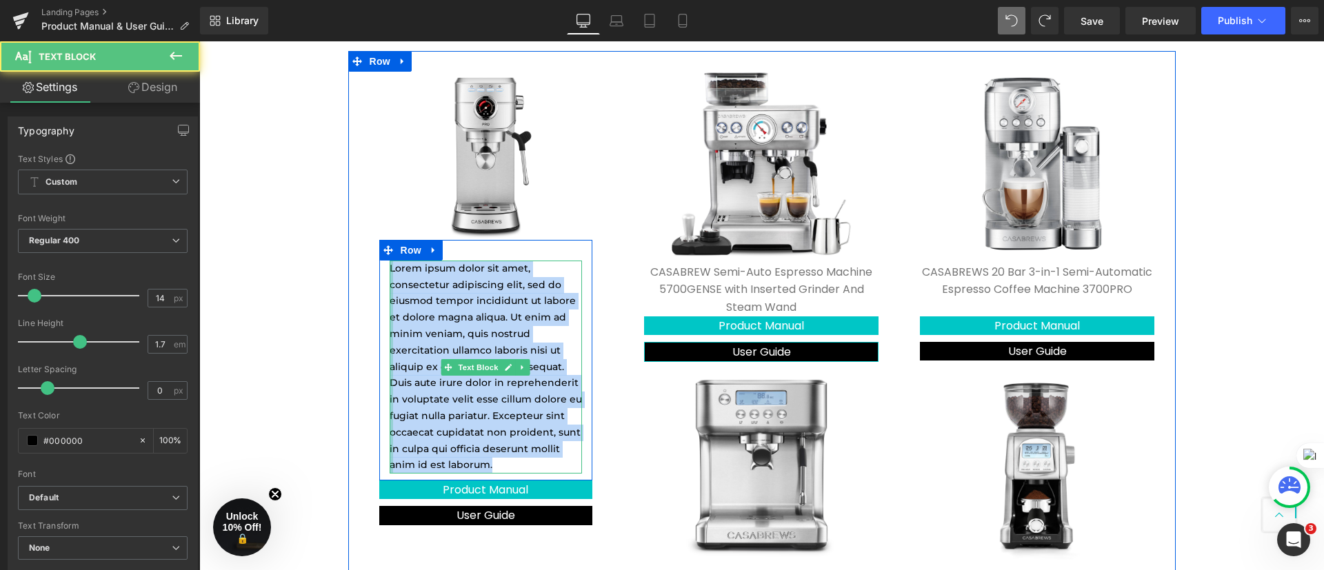
drag, startPoint x: 518, startPoint y: 459, endPoint x: 377, endPoint y: 271, distance: 235.4
click at [379, 272] on div "Lorem ipsum dolor sit amet, consectetur adipiscing elit, sed do eiusmod tempor …" at bounding box center [486, 367] width 214 height 213
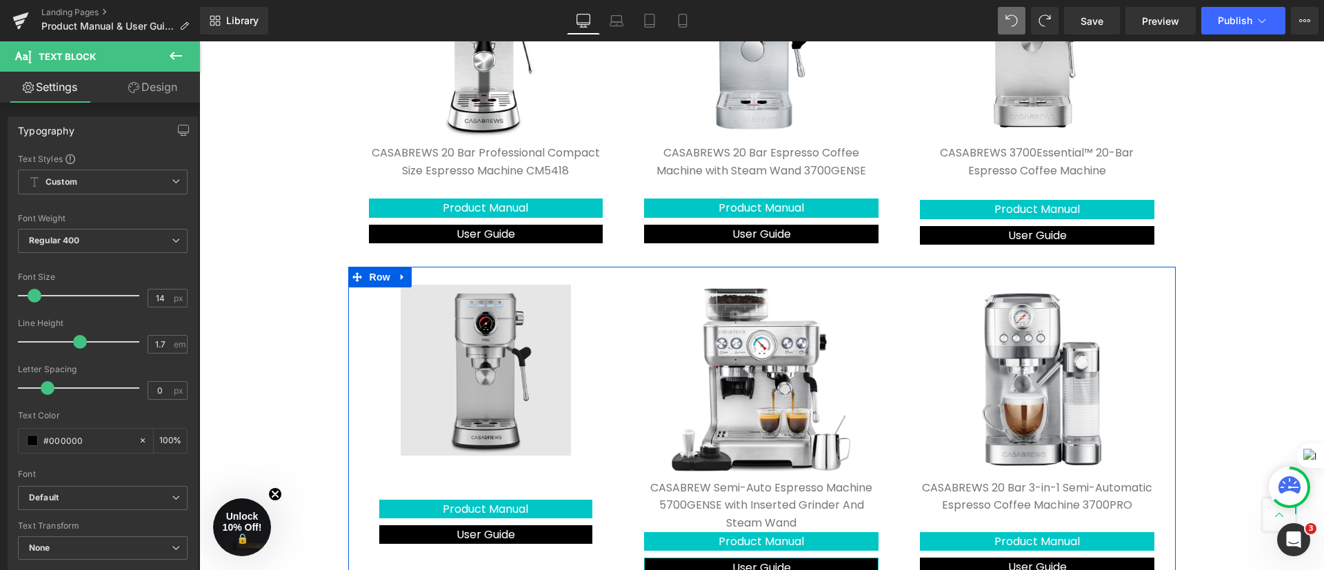
scroll to position [228, 0]
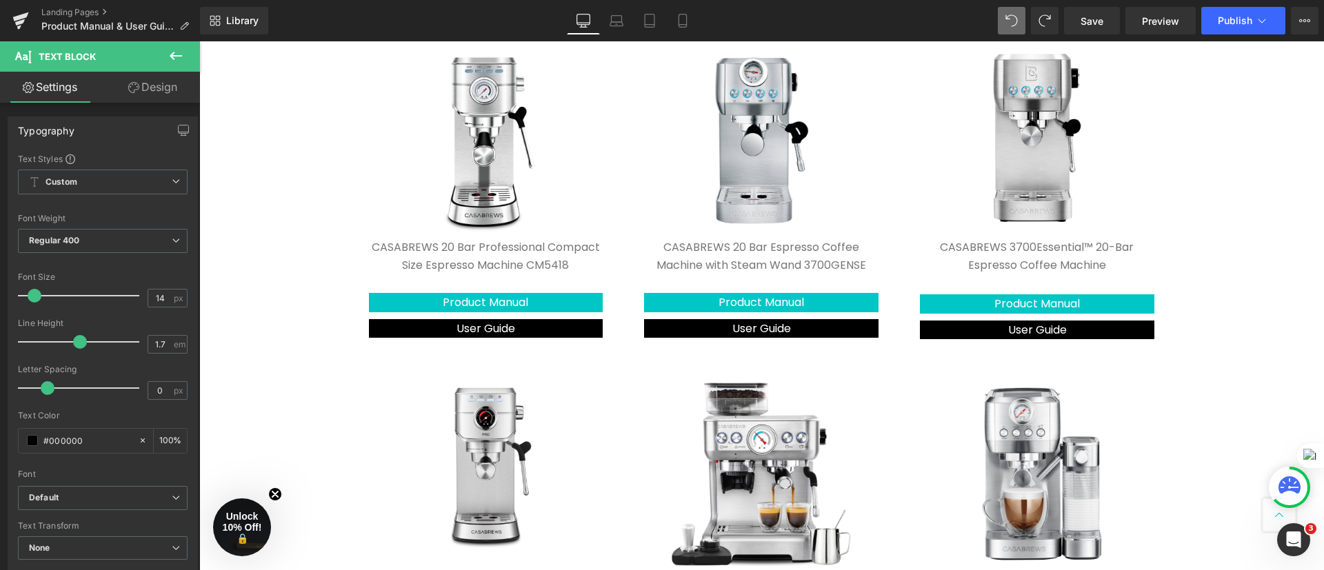
click at [369, 242] on div "CASABREWS 20 Bar Professional Compact Size Espresso Machine CM5418 Text Block" at bounding box center [486, 266] width 234 height 54
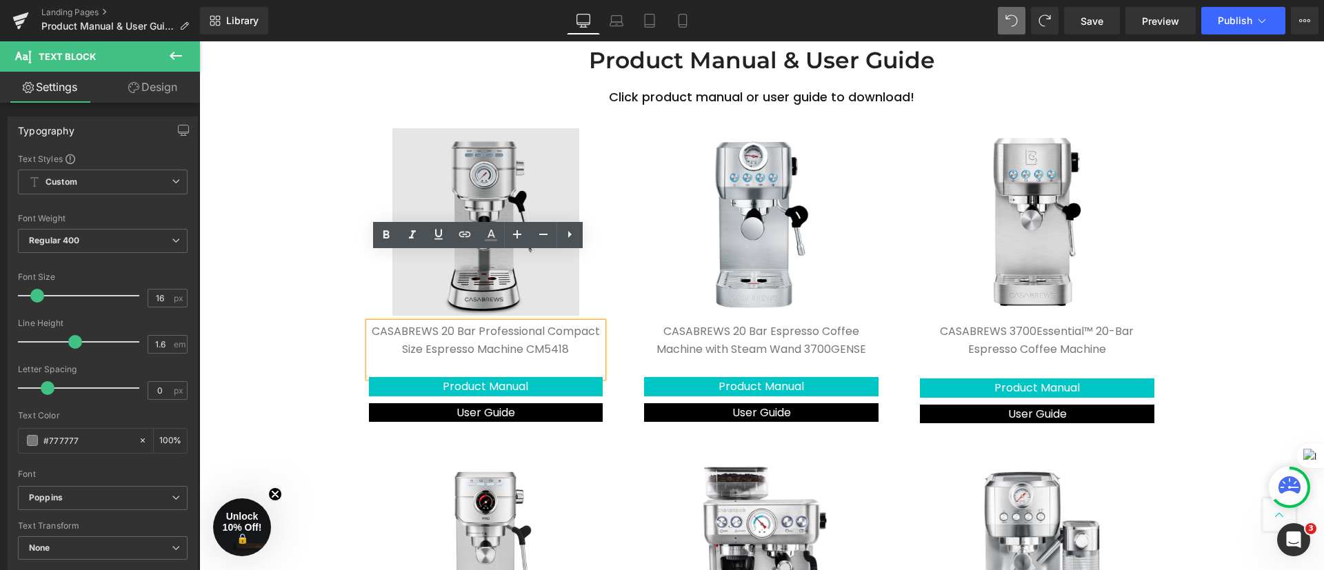
scroll to position [124, 0]
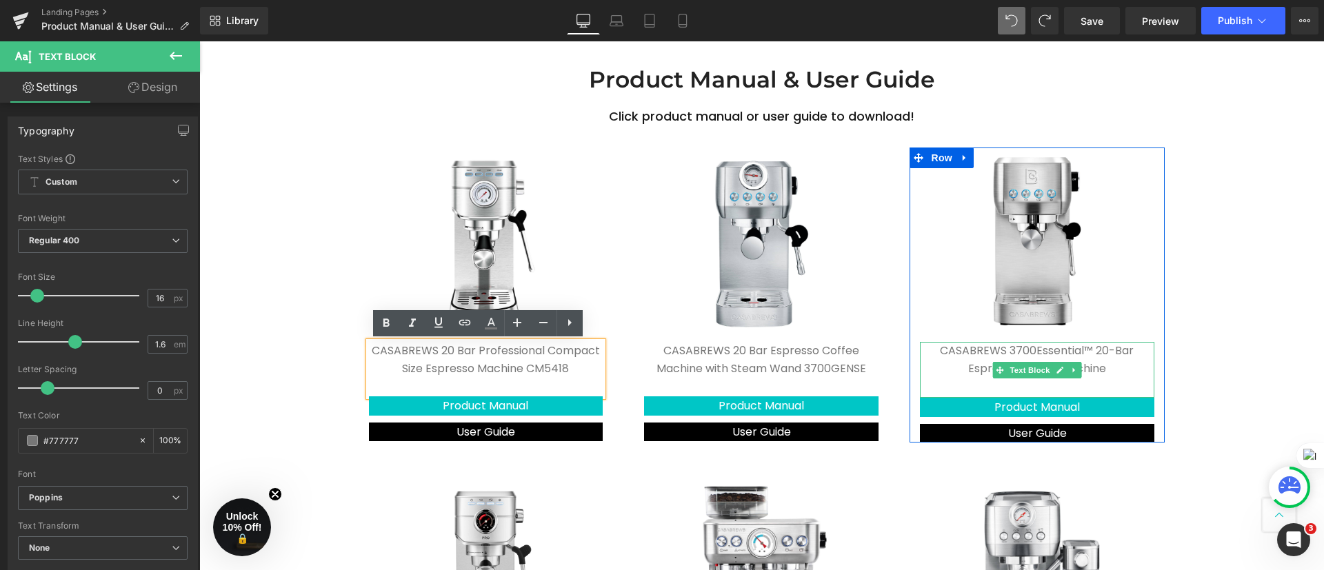
click at [929, 350] on p "CASABREWS 3700Essential™ 20-Bar Espresso Coffee Machine" at bounding box center [1037, 359] width 234 height 35
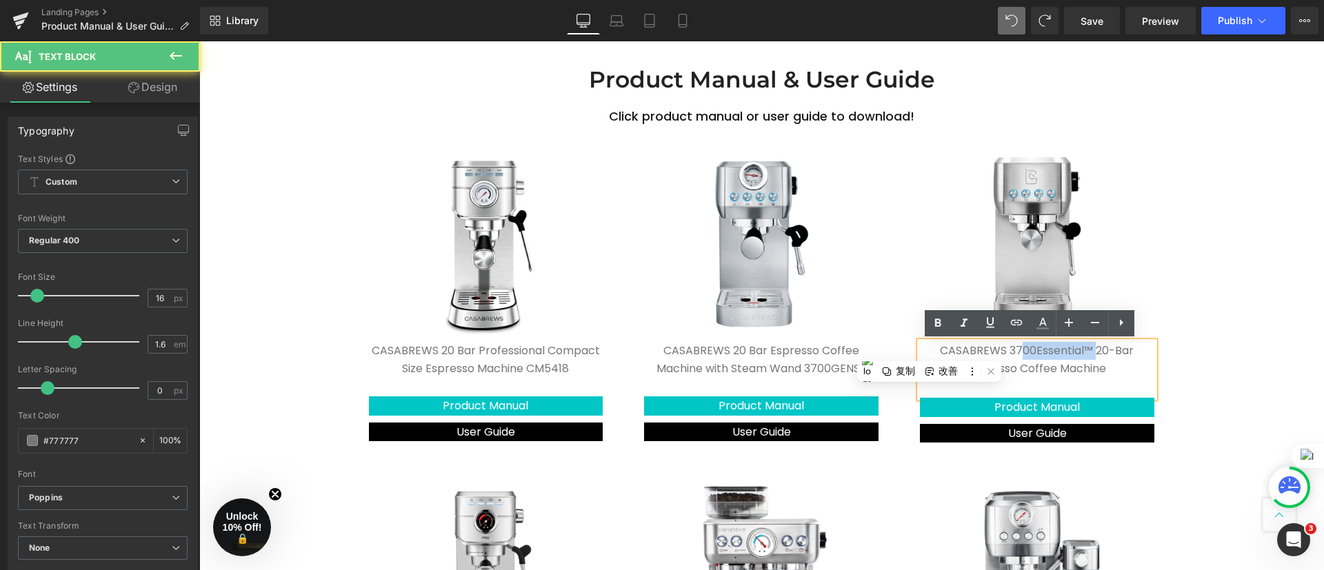
drag, startPoint x: 1087, startPoint y: 349, endPoint x: 1040, endPoint y: 353, distance: 47.1
click at [1017, 351] on p "CASABREWS 3700Essential™ 20-Bar Espresso Coffee Machine" at bounding box center [1037, 359] width 234 height 35
click at [1140, 376] on p "CASABREWS 3700Essential™ 20-Bar Espresso Coffee Machine" at bounding box center [1037, 359] width 234 height 35
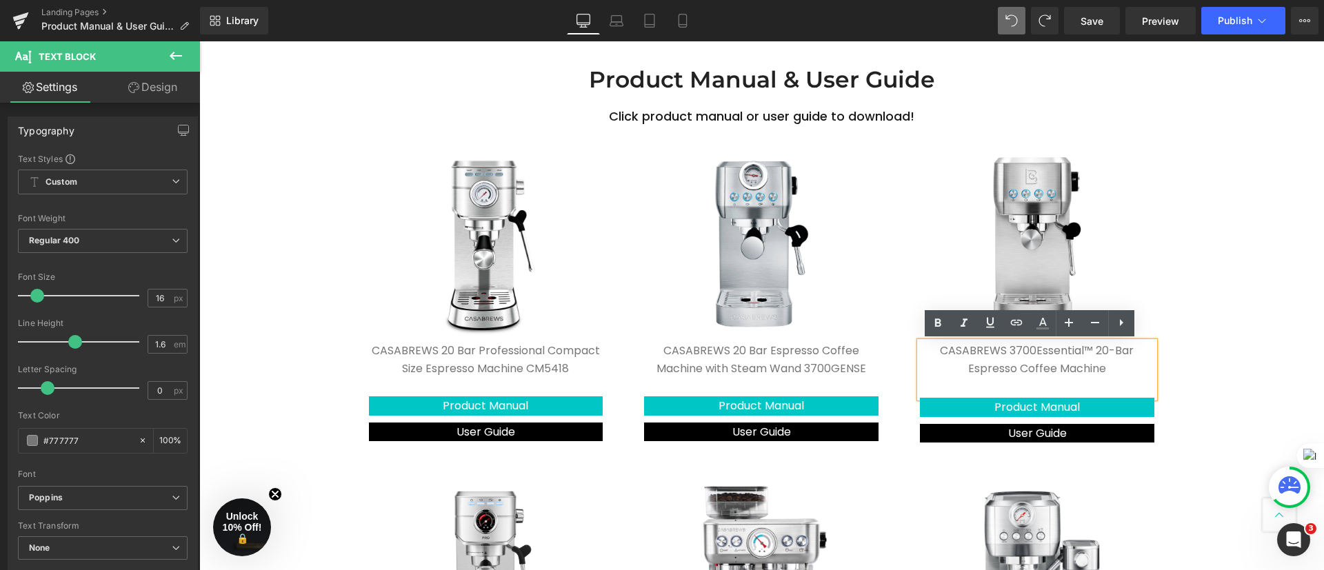
drag, startPoint x: 1119, startPoint y: 372, endPoint x: 935, endPoint y: 347, distance: 185.8
click at [935, 347] on p "CASABREWS 3700Essential™ 20-Bar Espresso Coffee Machine" at bounding box center [1037, 359] width 234 height 35
copy p "CASABREWS 3700Essential™ 20-Bar Espresso Coffee Machine"
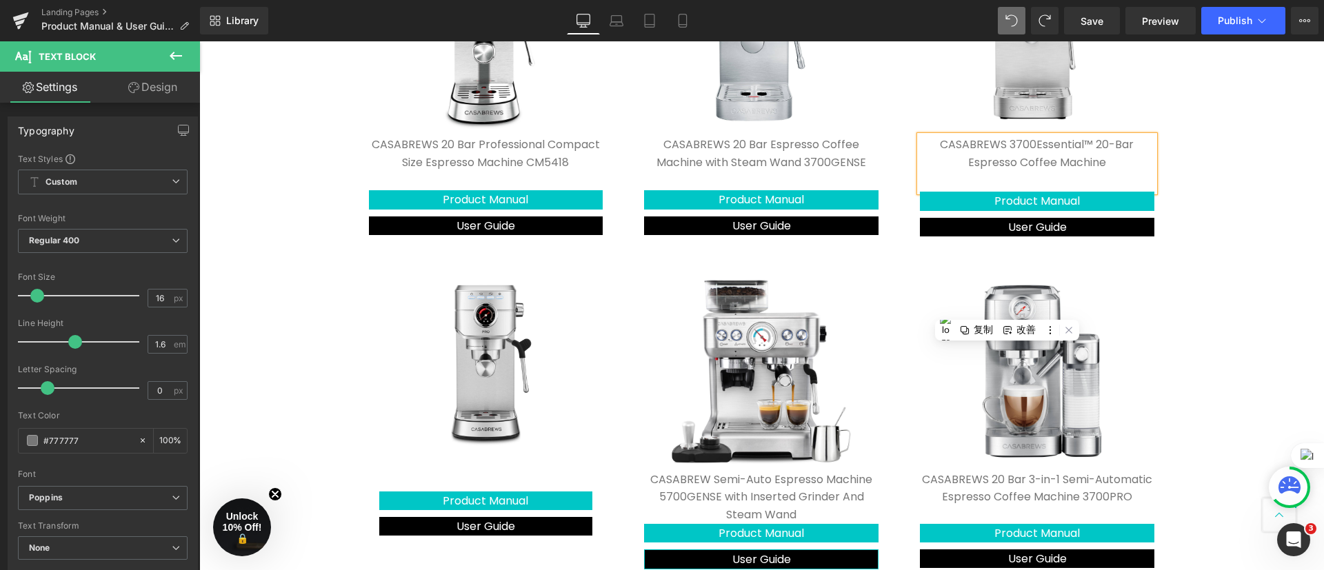
scroll to position [331, 0]
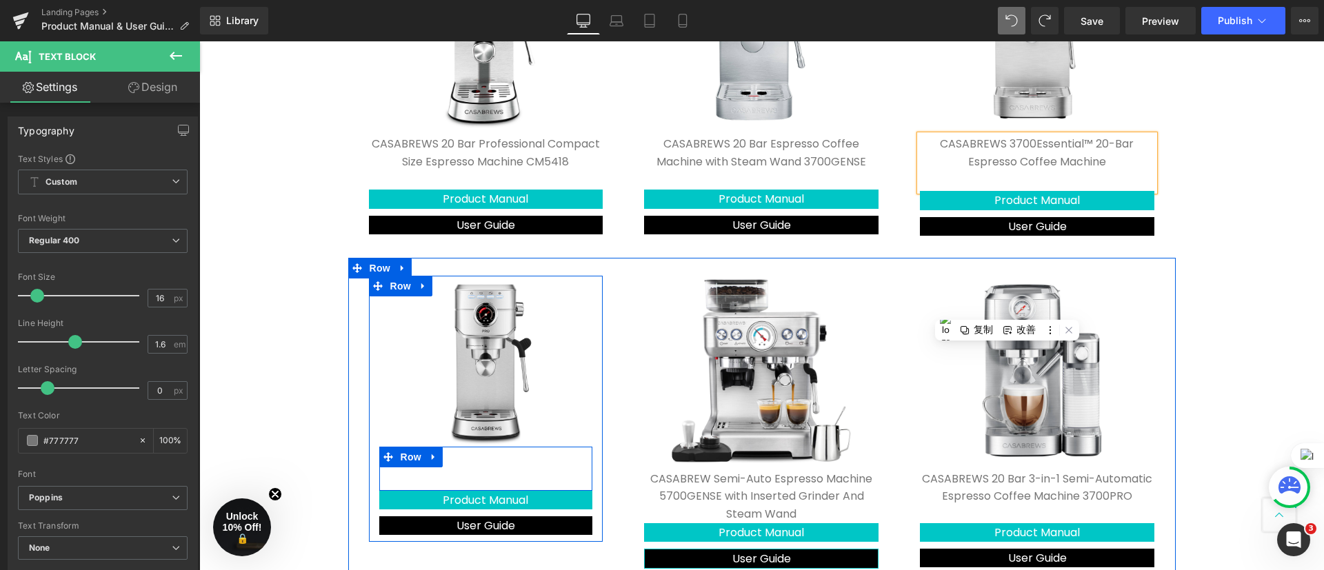
click at [498, 458] on div "Text Block Row" at bounding box center [486, 469] width 214 height 44
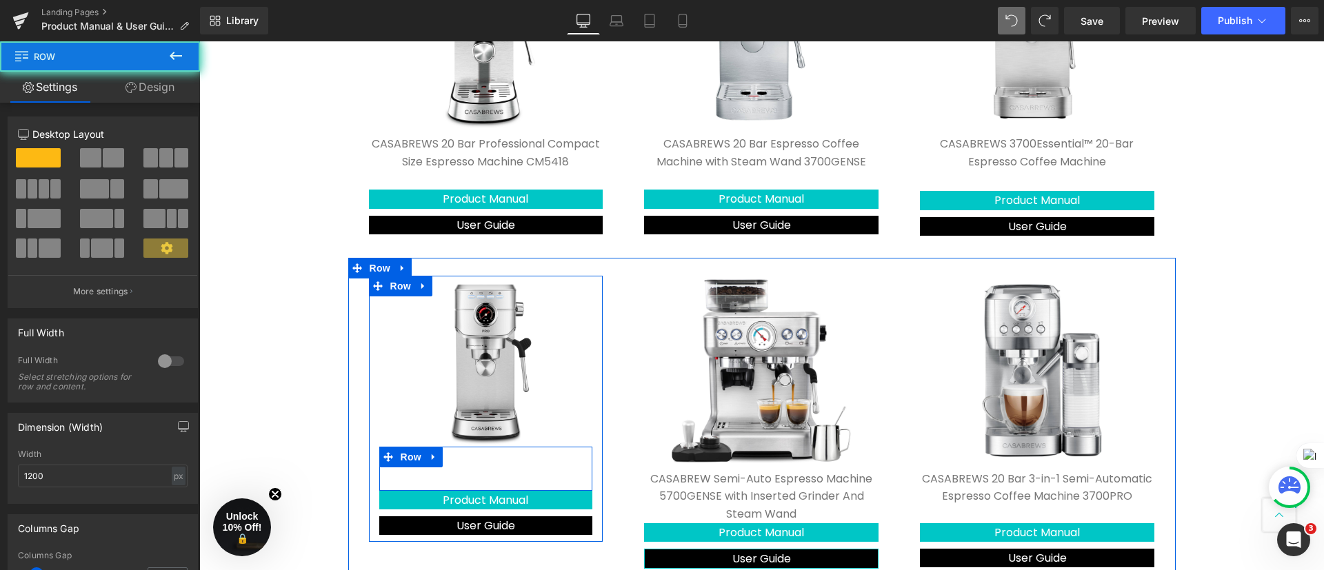
click at [495, 456] on div "Text Block Row" at bounding box center [486, 469] width 214 height 44
click at [485, 467] on div "Text Block" at bounding box center [486, 475] width 193 height 17
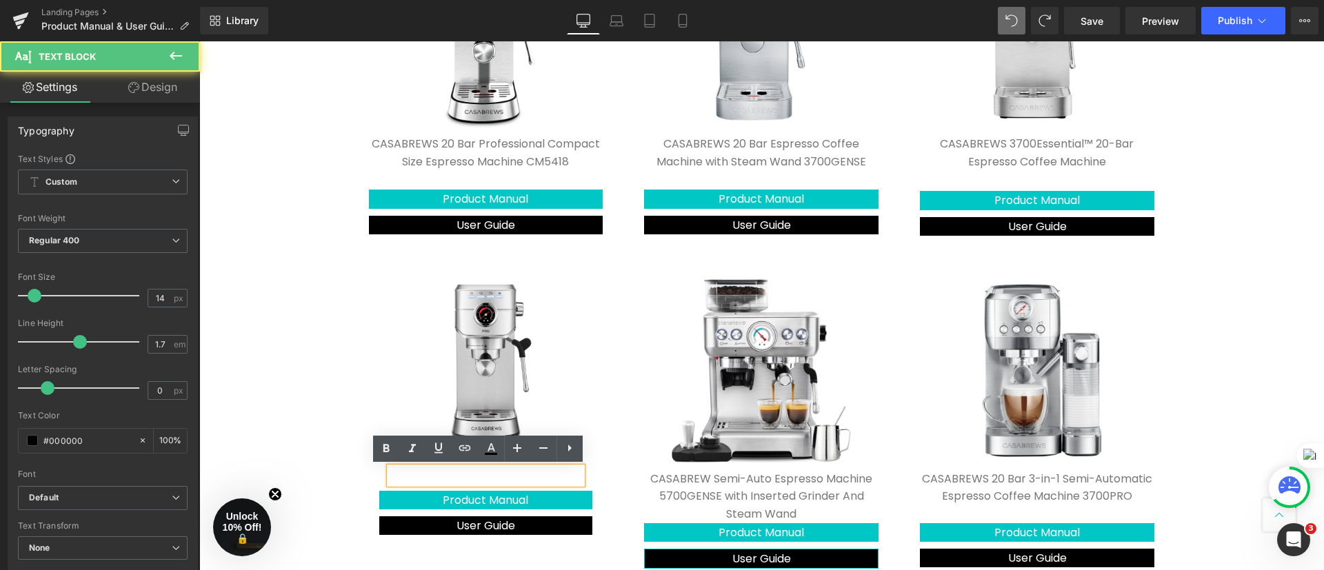
click at [472, 474] on p at bounding box center [486, 475] width 193 height 17
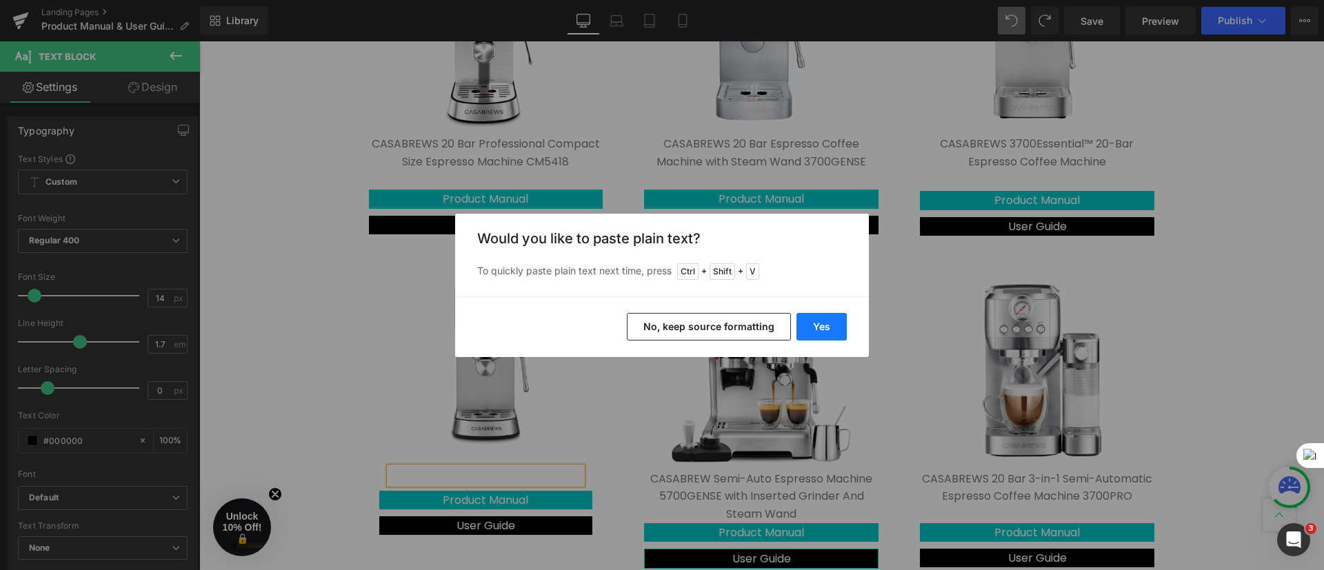
click at [823, 330] on button "Yes" at bounding box center [821, 327] width 50 height 28
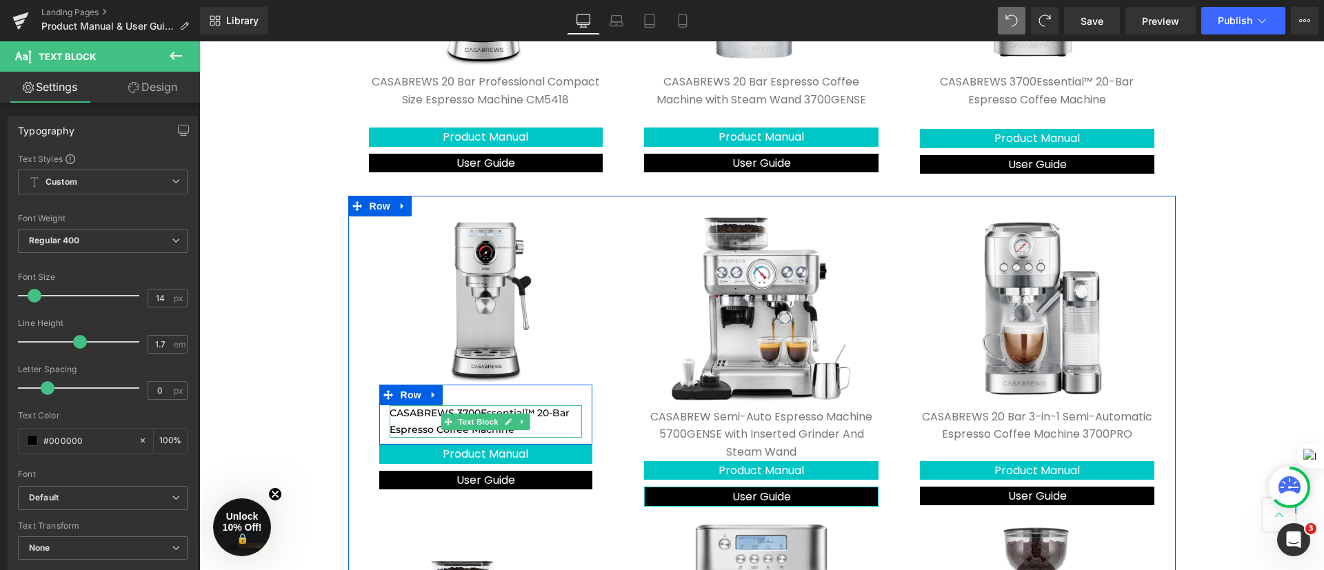
scroll to position [434, 0]
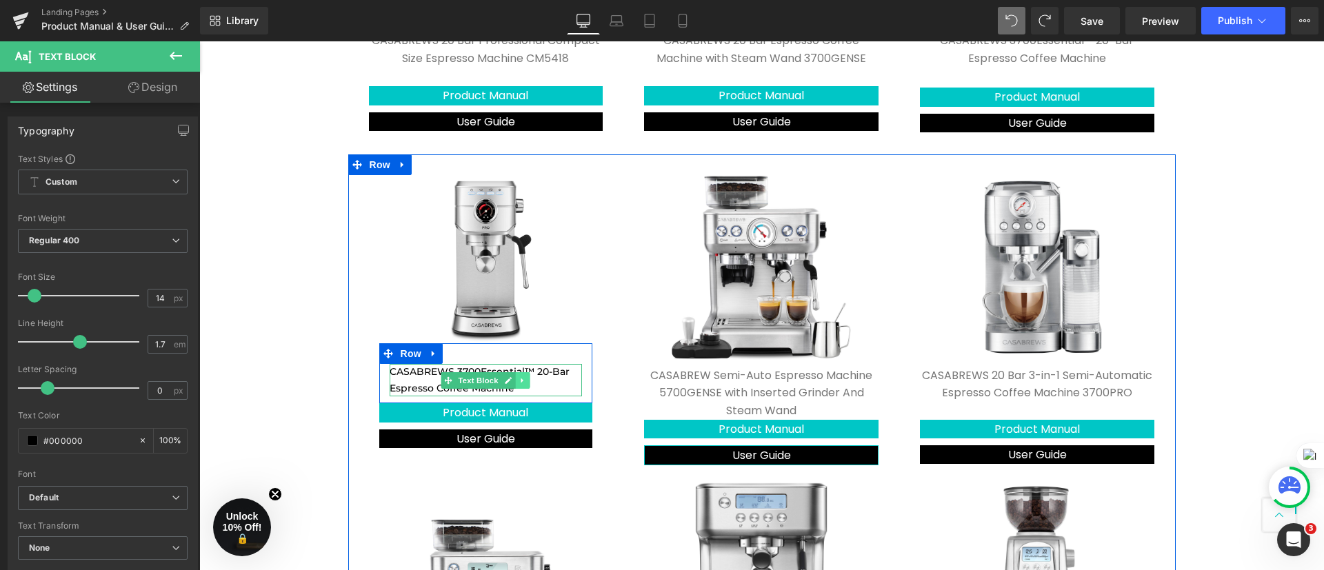
drag, startPoint x: 446, startPoint y: 369, endPoint x: 519, endPoint y: 374, distance: 73.2
click at [518, 372] on div "CASABREWS 3700Essential™ 20-Bar Espresso Coffee Machine Text Block" at bounding box center [486, 380] width 193 height 33
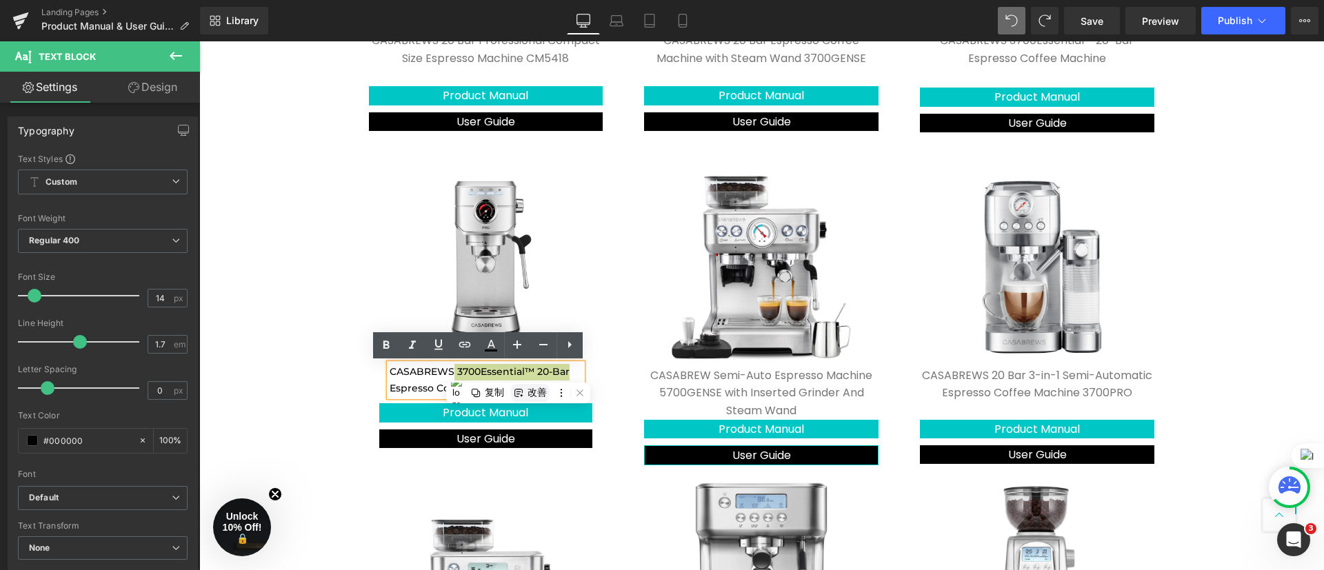
click at [533, 386] on div "改善" at bounding box center [536, 392] width 19 height 13
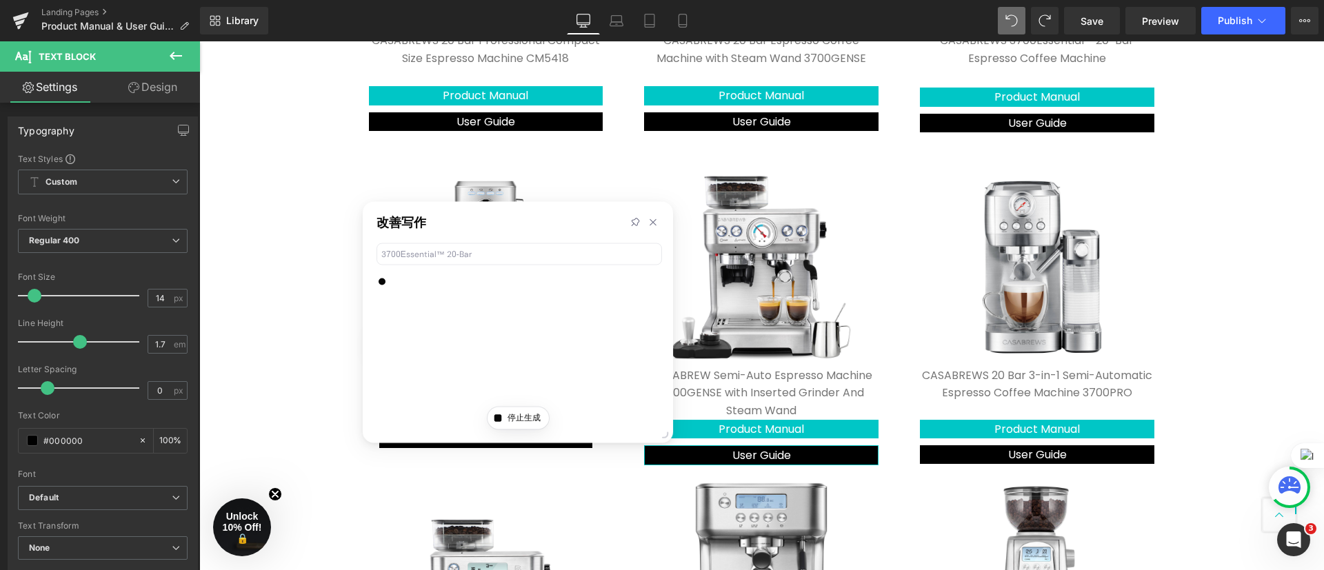
click at [311, 314] on div "Contact Us Text Block Product Manual & User Guide Heading Click product manual …" at bounding box center [761, 490] width 1125 height 1600
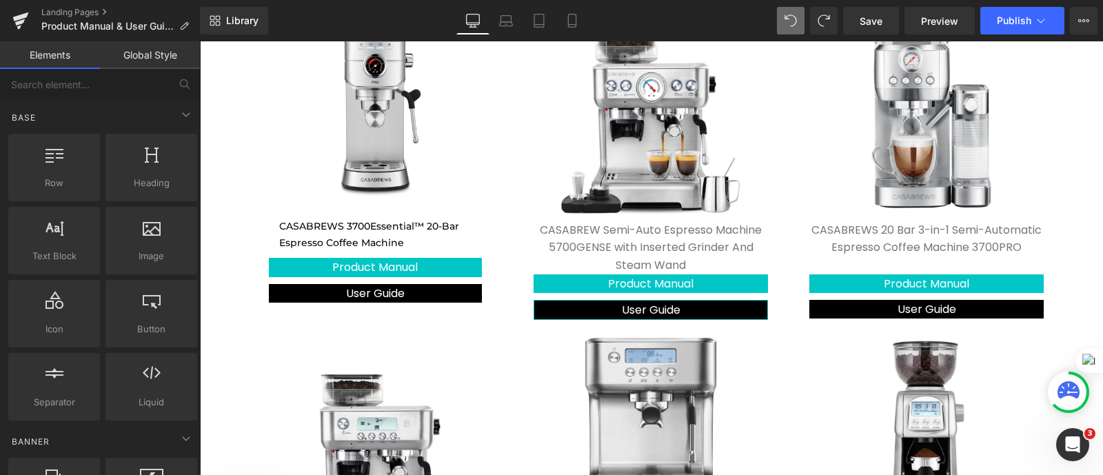
scroll to position [629, 0]
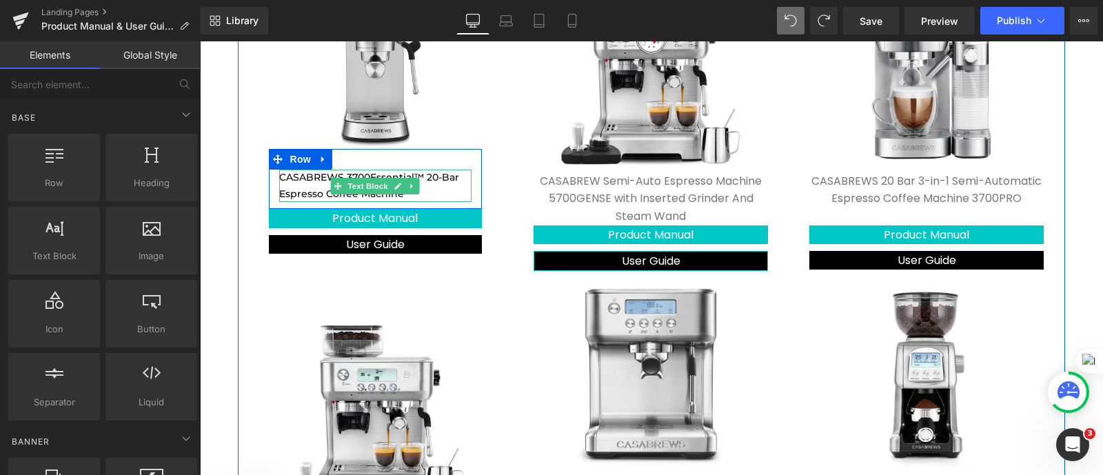
click at [422, 191] on p "CASABREWS 3700Essential™ 20-Bar Espresso Coffee Machine" at bounding box center [375, 186] width 193 height 33
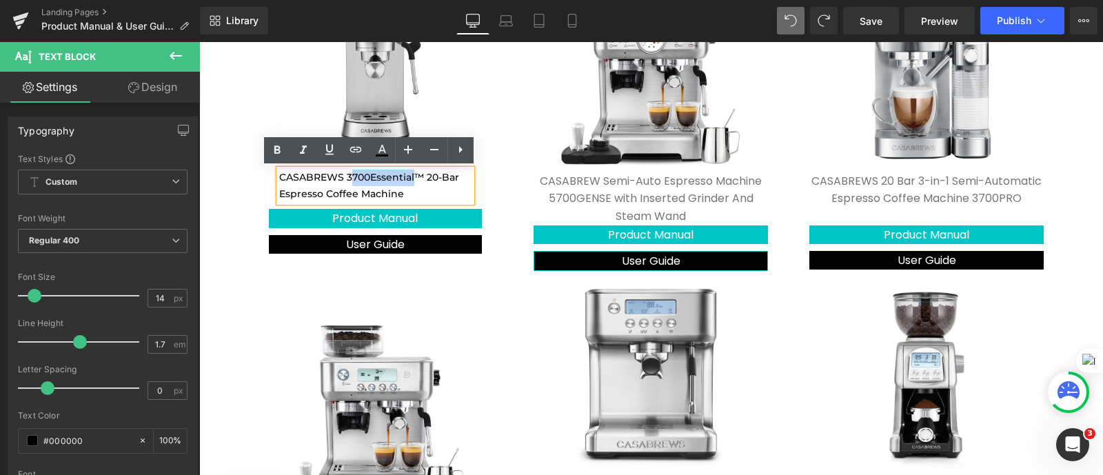
drag, startPoint x: 407, startPoint y: 177, endPoint x: 341, endPoint y: 180, distance: 65.6
click at [341, 180] on p "CASABREWS 3700Essential™ 20-Bar Espresso Coffee Machine" at bounding box center [375, 186] width 193 height 33
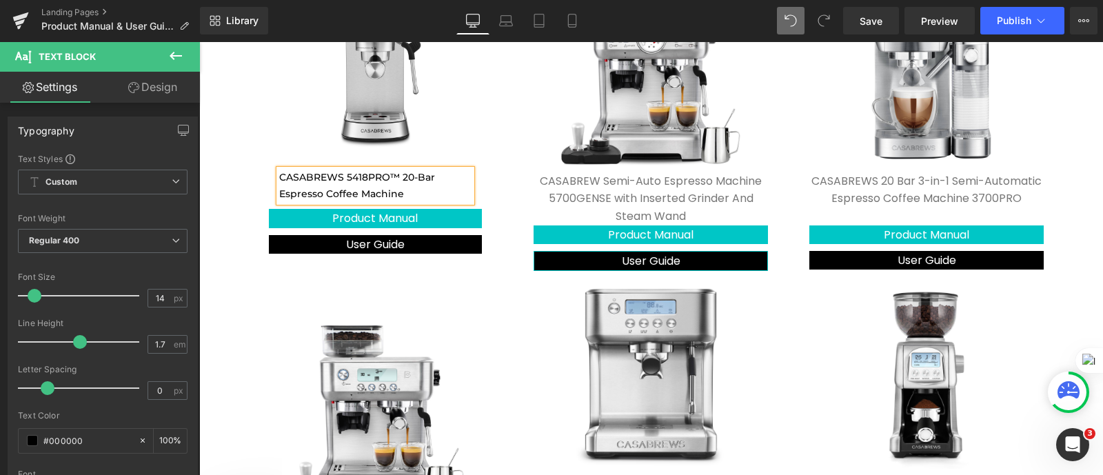
click at [203, 247] on div "Contact Us Text Block Product Manual & User Guide Heading Click product manual …" at bounding box center [651, 296] width 904 height 1600
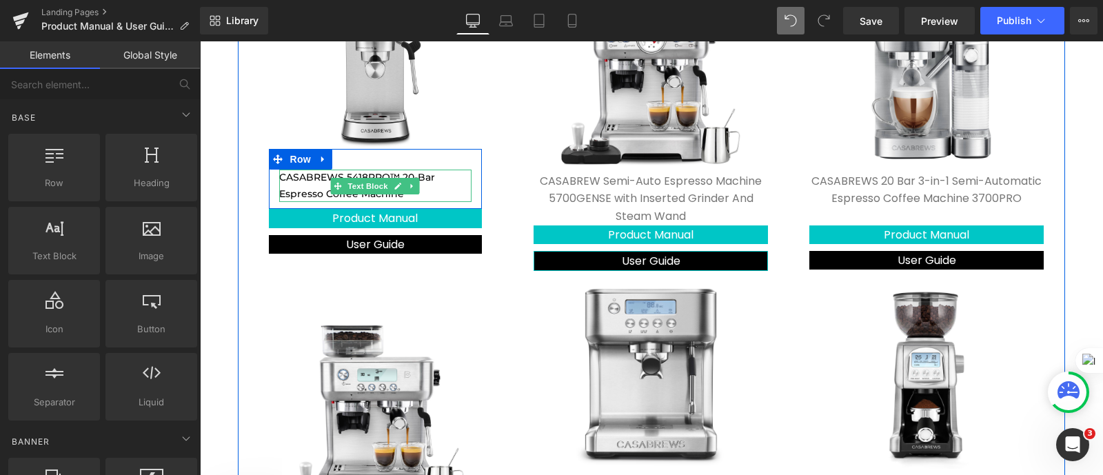
click at [445, 193] on p "CASABREWS 5418PRO™ 20-Bar Espresso Coffee Machine" at bounding box center [375, 186] width 193 height 33
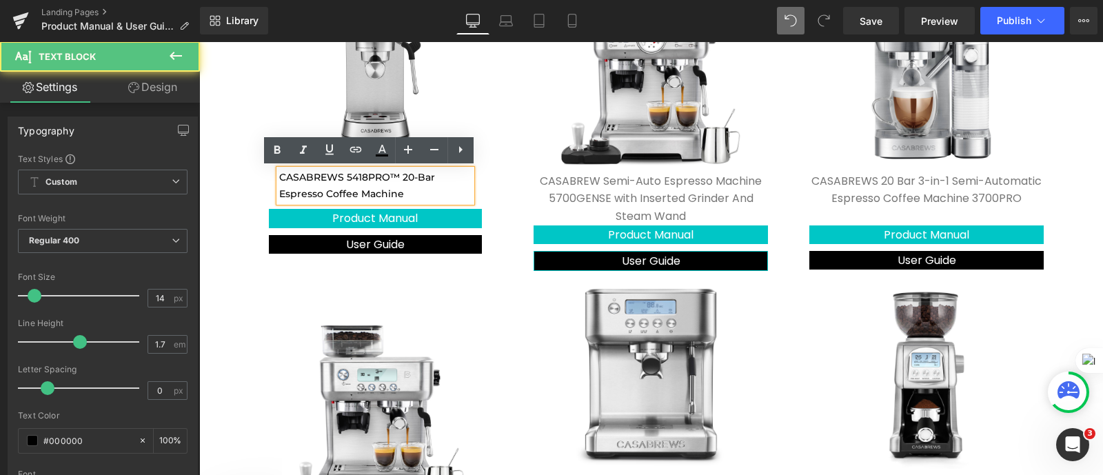
drag, startPoint x: 436, startPoint y: 194, endPoint x: 253, endPoint y: 164, distance: 185.9
click at [259, 164] on div "Image CASABREWS 5418PRO™ 20-Bar Espresso Coffee Machine Text Block Row Product …" at bounding box center [376, 116] width 234 height 276
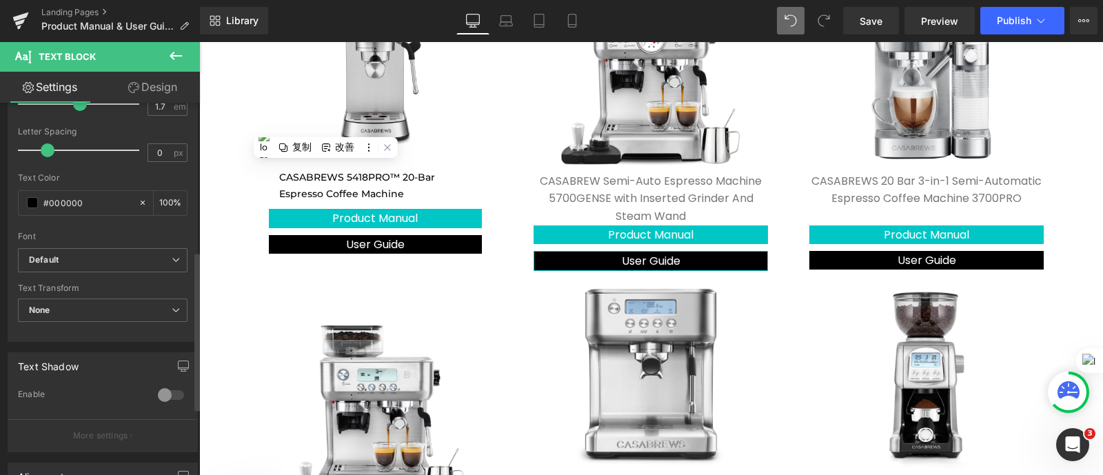
scroll to position [344, 0]
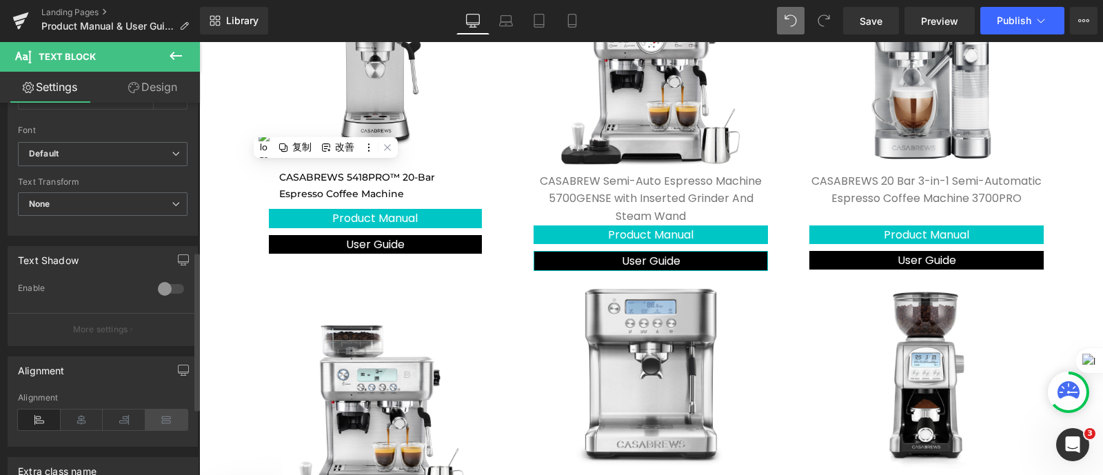
click at [171, 422] on icon at bounding box center [166, 420] width 43 height 21
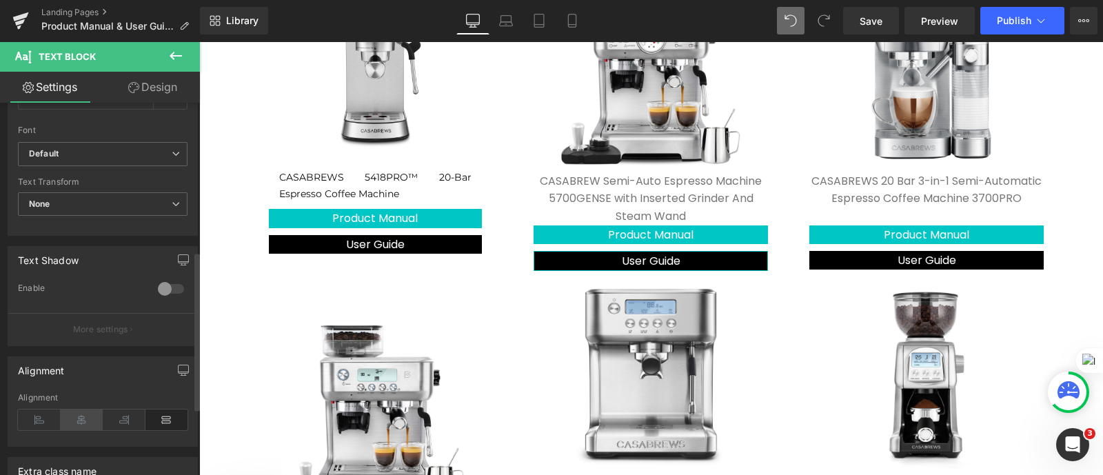
click at [87, 418] on icon at bounding box center [82, 420] width 43 height 21
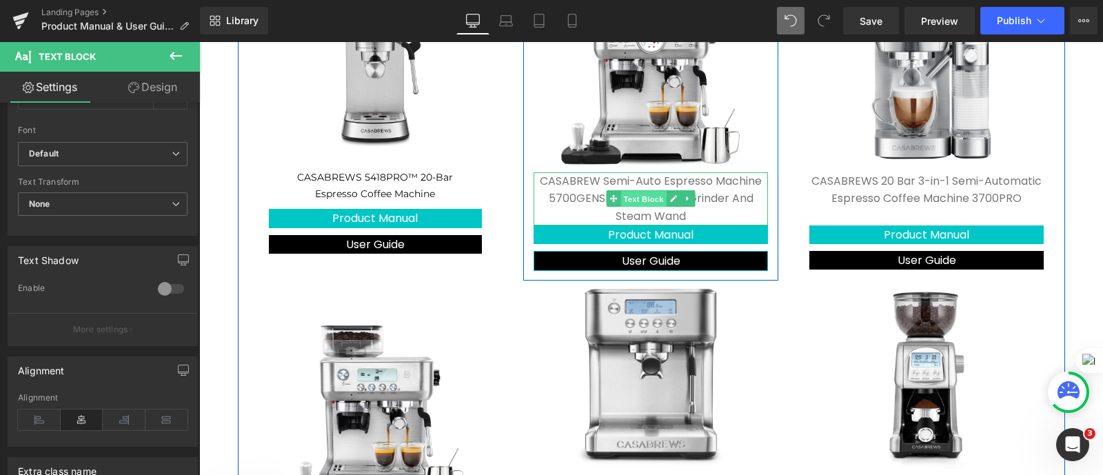
click at [644, 205] on span "Text Block" at bounding box center [644, 199] width 46 height 17
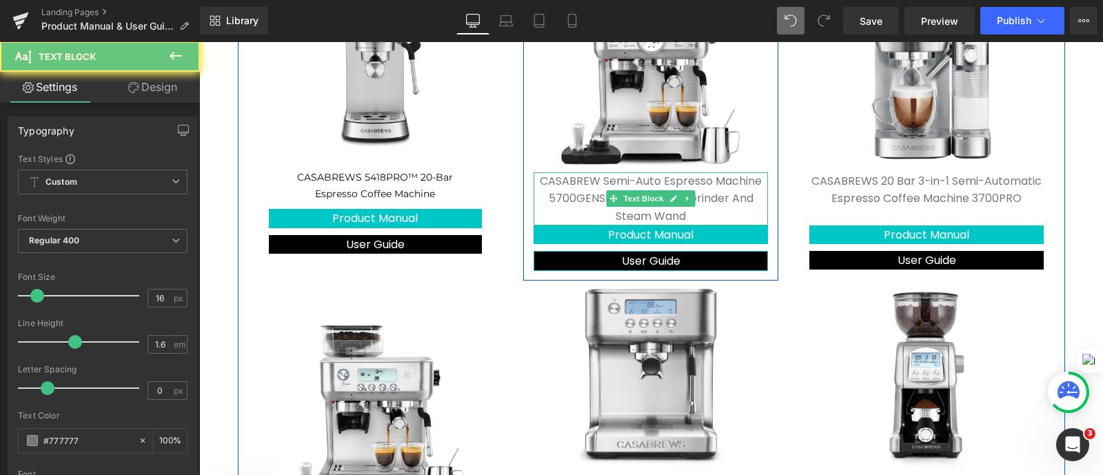
click at [703, 207] on p "CASABREW Semi-Auto Espresso Machine 5700GENSE with Inserted Grinder And Steam W…" at bounding box center [651, 198] width 234 height 53
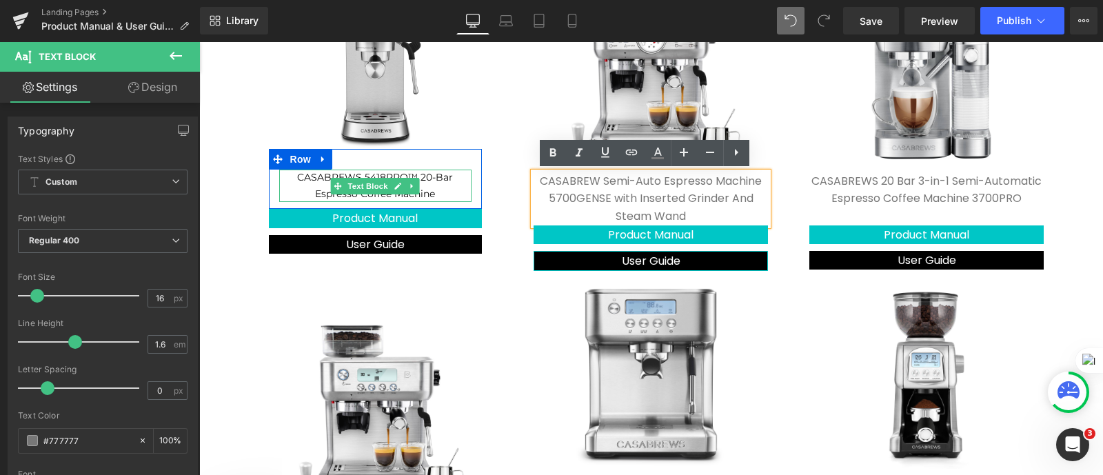
click at [431, 187] on p "CASABREWS 5418PRO™ 20-Bar Espresso Coffee Machine" at bounding box center [375, 186] width 193 height 33
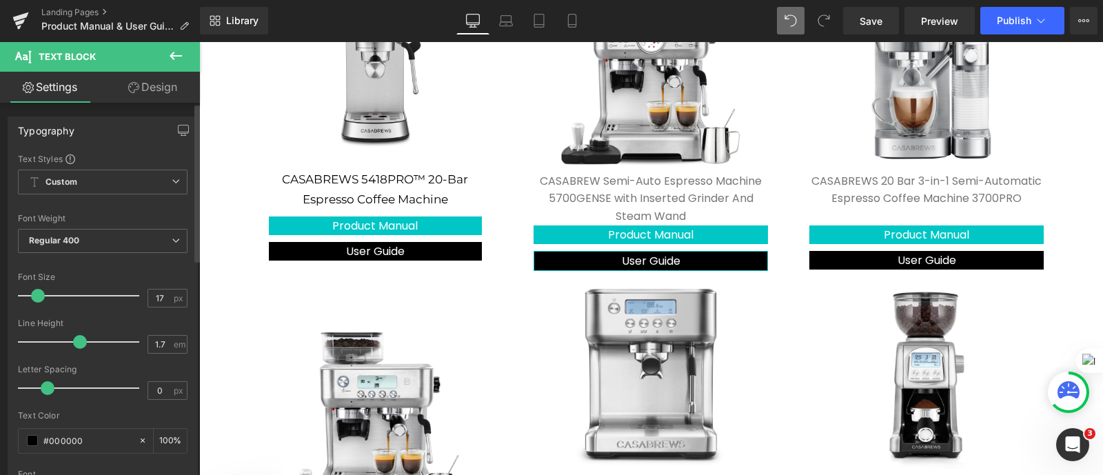
type input "16"
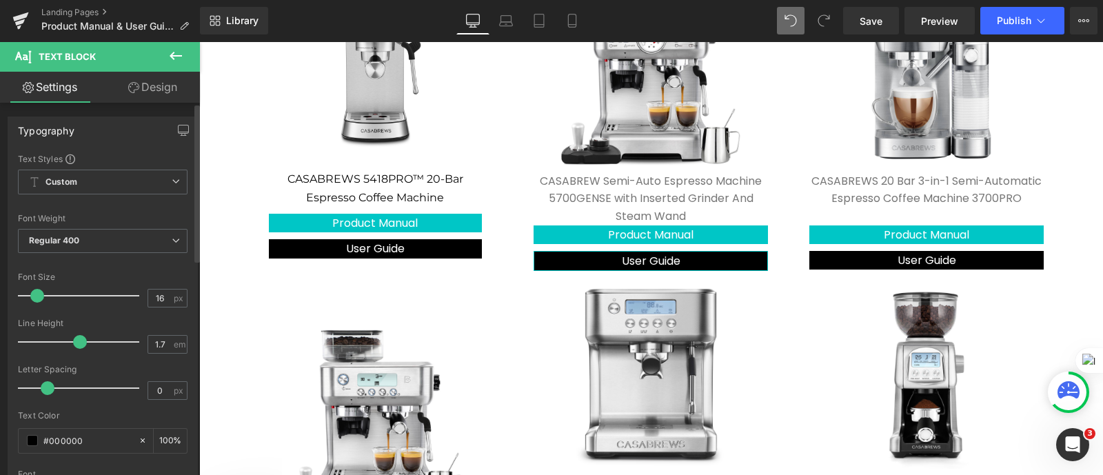
click at [41, 298] on span at bounding box center [37, 296] width 14 height 14
click at [164, 343] on input "1.7" at bounding box center [160, 344] width 24 height 17
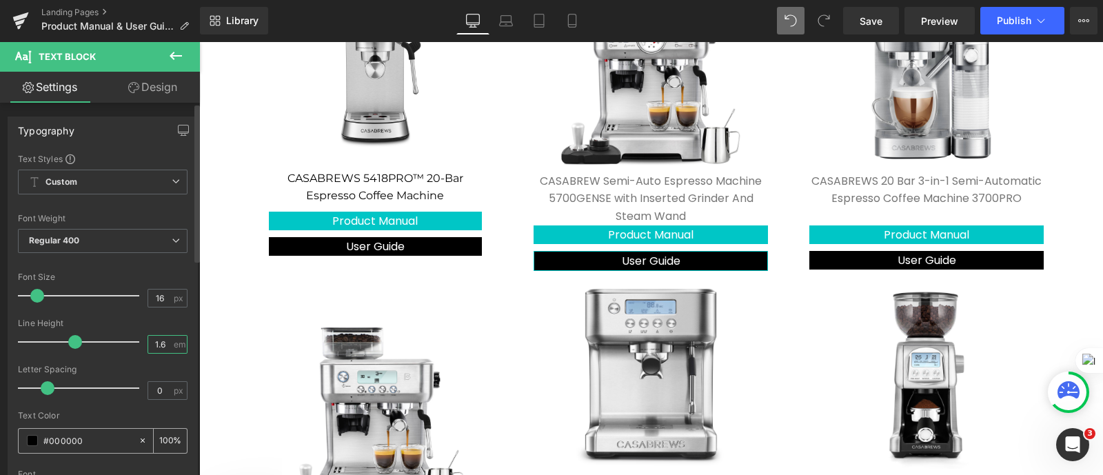
type input "1.6"
drag, startPoint x: 93, startPoint y: 439, endPoint x: 48, endPoint y: 449, distance: 45.8
click at [48, 449] on div "#000000" at bounding box center [78, 441] width 119 height 24
type input "#7"
type input "0"
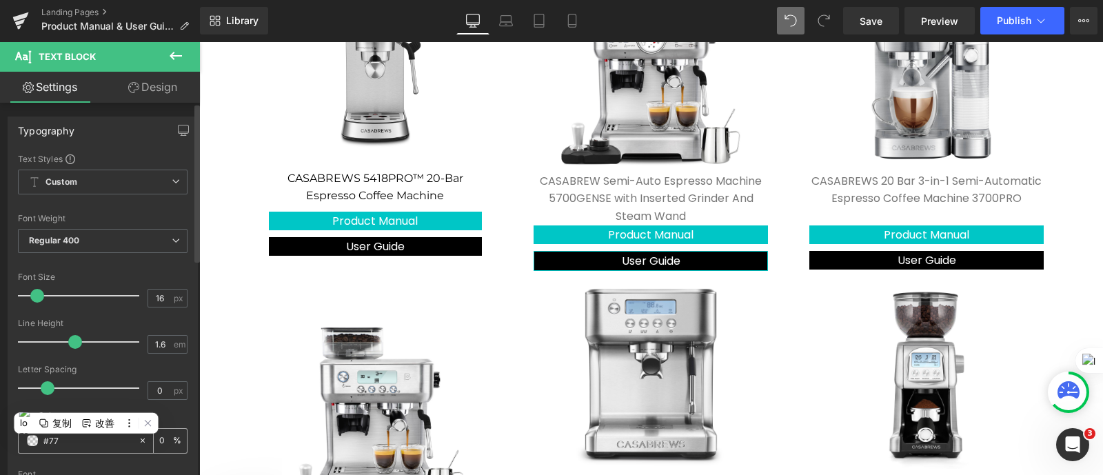
type input "#777"
type input "100"
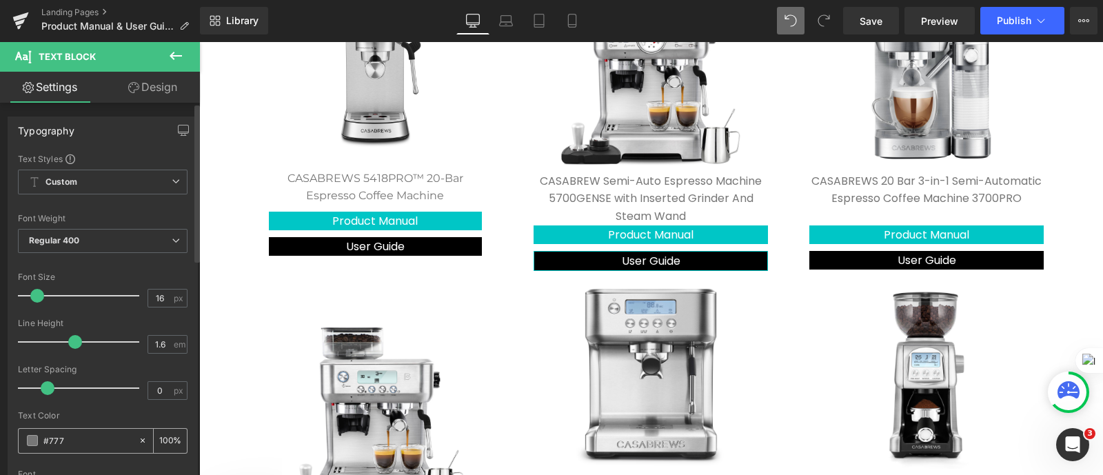
type input "#7777"
type input "47"
type input "#77777"
type input "0"
type input "#777777"
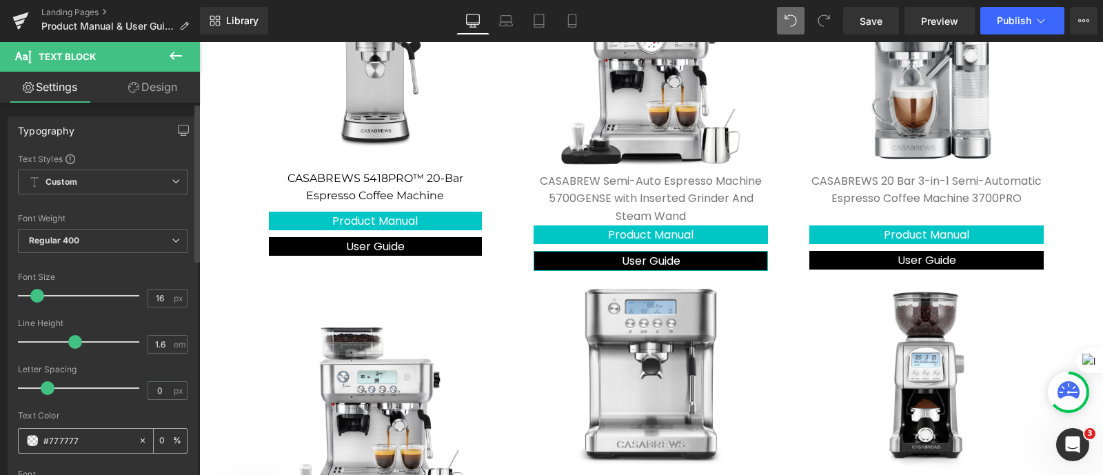
type input "100"
click at [199, 41] on div at bounding box center [199, 41] width 0 height 0
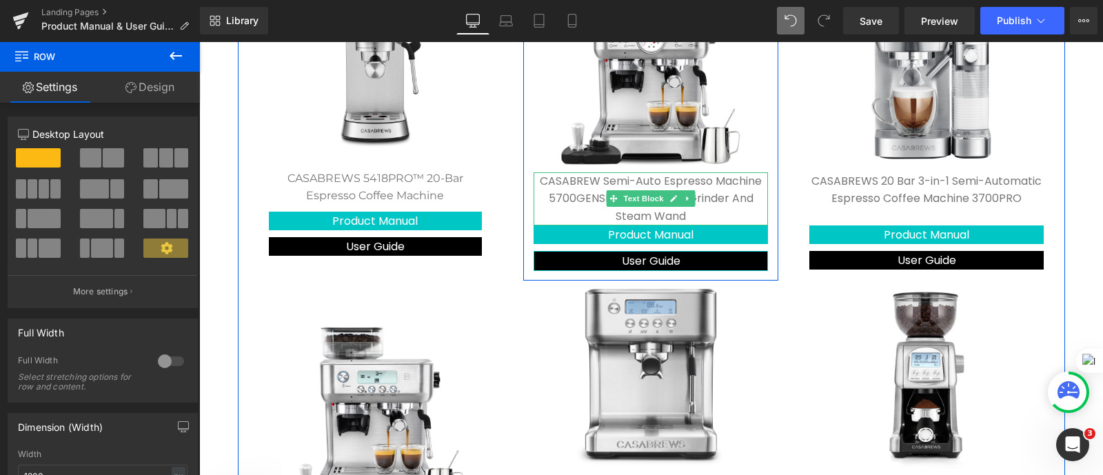
click at [585, 205] on p "CASABREW Semi-Auto Espresso Machine 5700GENSE with Inserted Grinder And Steam W…" at bounding box center [651, 198] width 234 height 53
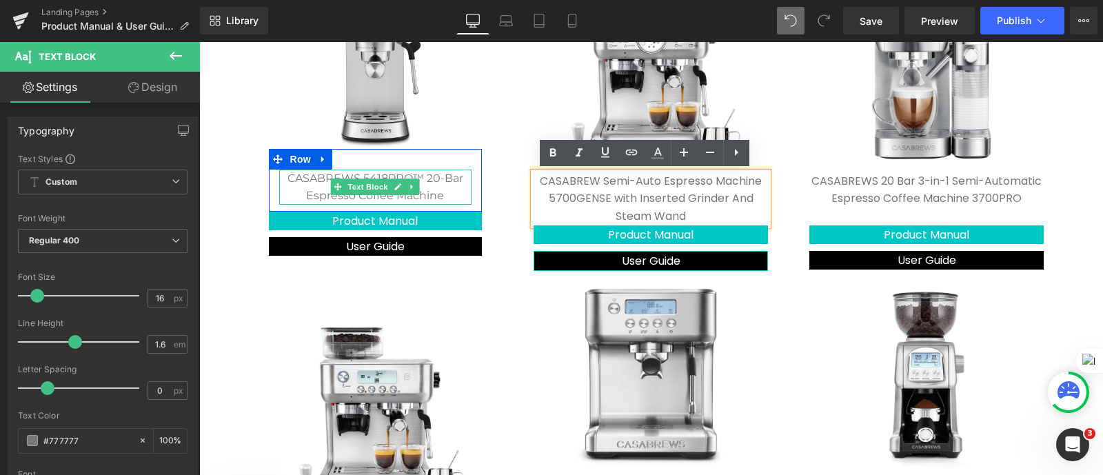
click at [430, 185] on p "CASABREWS 5418PRO™ 20-Bar Espresso Coffee Machine" at bounding box center [375, 187] width 193 height 35
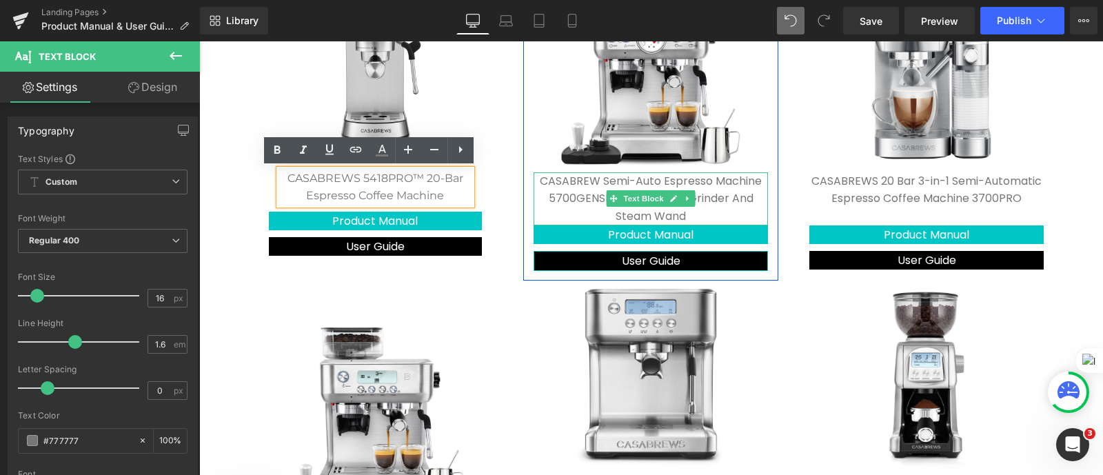
click at [609, 203] on span at bounding box center [614, 198] width 14 height 17
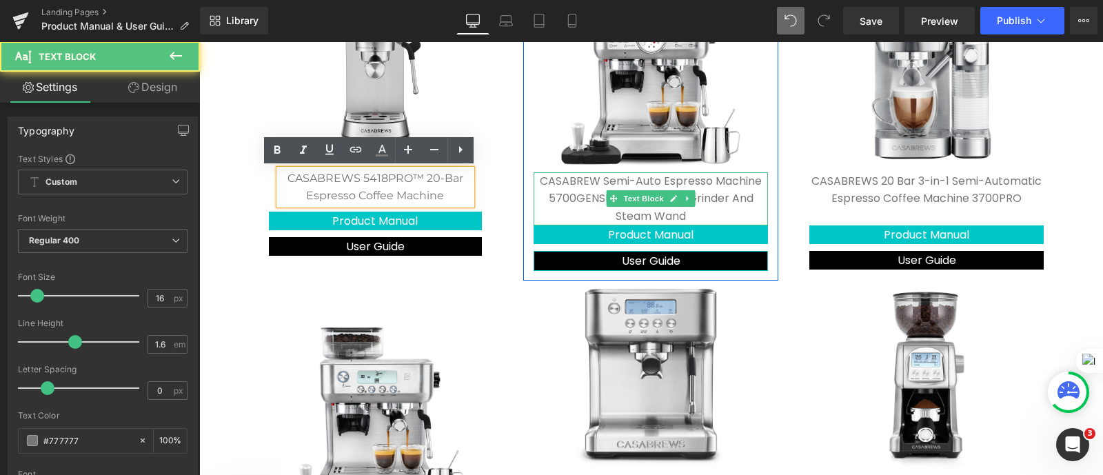
click at [565, 201] on p "CASABREW Semi-Auto Espresso Machine 5700GENSE with Inserted Grinder And Steam W…" at bounding box center [651, 198] width 234 height 53
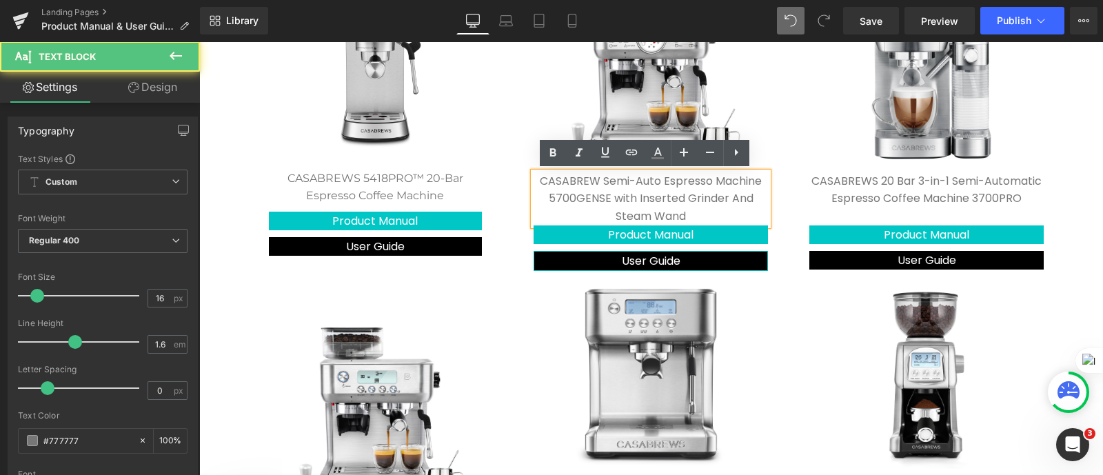
click at [567, 201] on p "CASABREW Semi-Auto Espresso Machine 5700GENSE with Inserted Grinder And Steam W…" at bounding box center [651, 198] width 234 height 53
click at [568, 201] on p "CASABREW Semi-Auto Espresso Machine 5700GENSE with Inserted Grinder And Steam W…" at bounding box center [651, 198] width 234 height 53
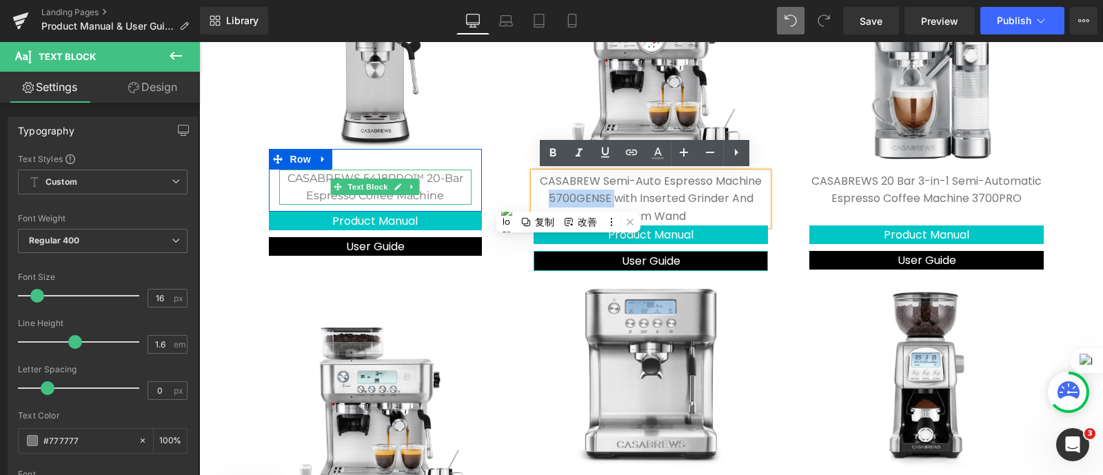
click at [437, 194] on p "CASABREWS 5418PRO™ 20-Bar Espresso Coffee Machine" at bounding box center [375, 187] width 193 height 35
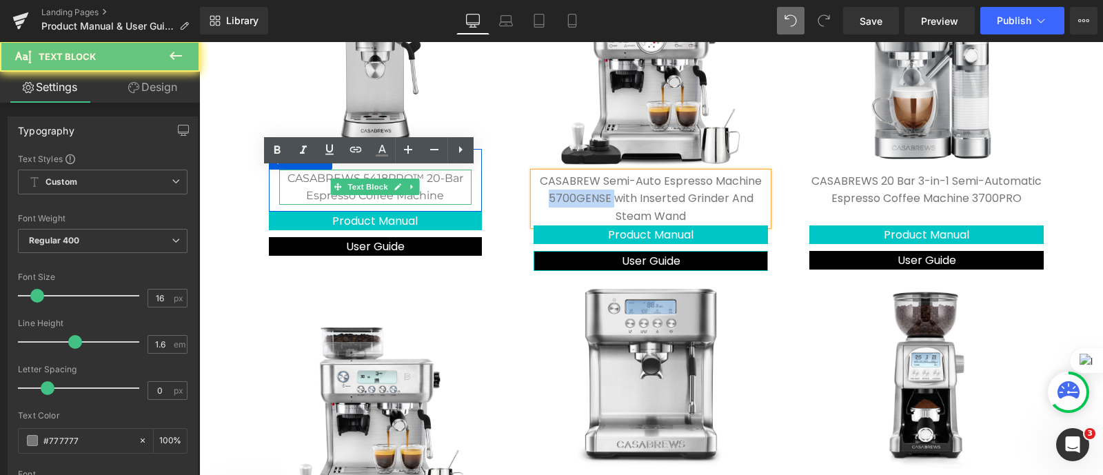
click at [437, 194] on p "CASABREWS 5418PRO™ 20-Bar Espresso Coffee Machine" at bounding box center [375, 187] width 193 height 35
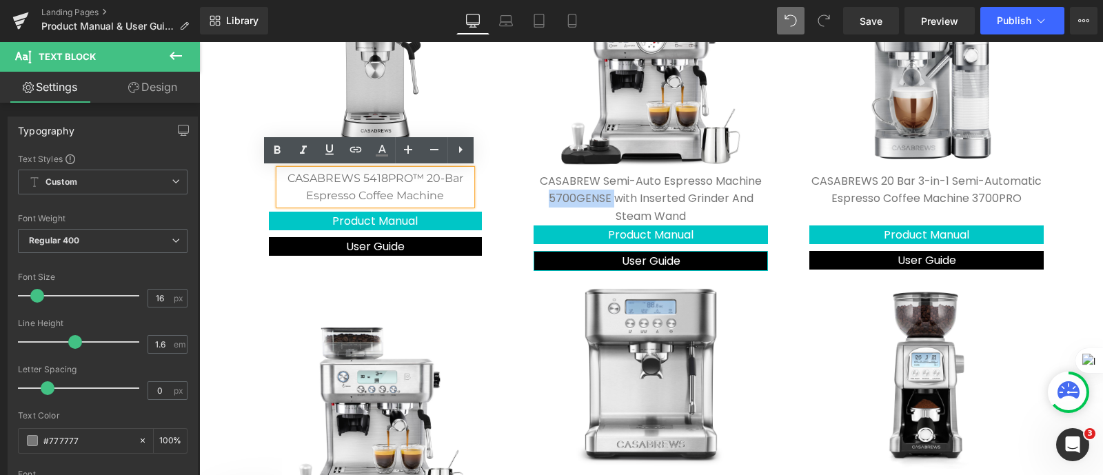
drag, startPoint x: 437, startPoint y: 194, endPoint x: 313, endPoint y: 185, distance: 124.4
click at [313, 185] on p "CASABREWS 5418PRO™ 20-Bar Espresso Coffee Machine" at bounding box center [375, 187] width 193 height 35
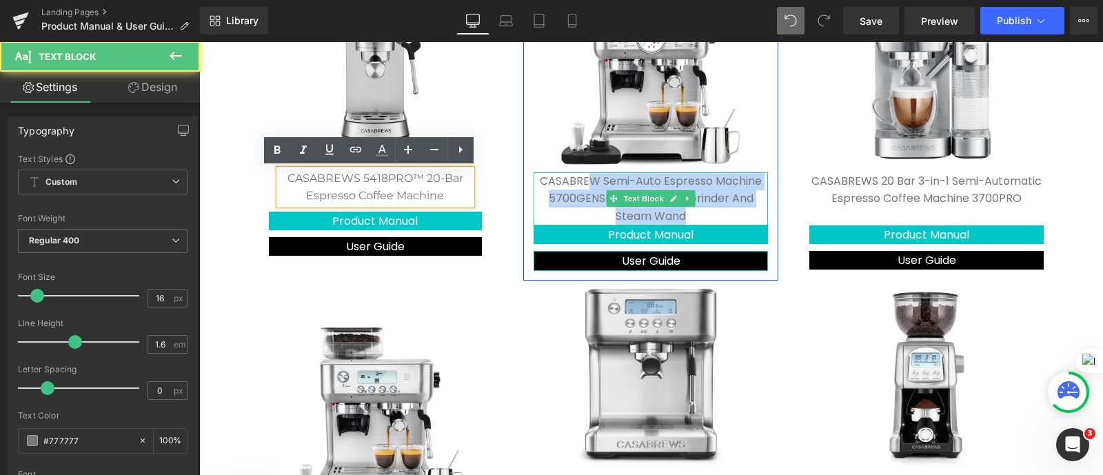
drag, startPoint x: 716, startPoint y: 208, endPoint x: 578, endPoint y: 188, distance: 139.3
click at [578, 189] on p "CASABREW Semi-Auto Espresso Machine 5700GENSE with Inserted Grinder And Steam W…" at bounding box center [651, 198] width 234 height 53
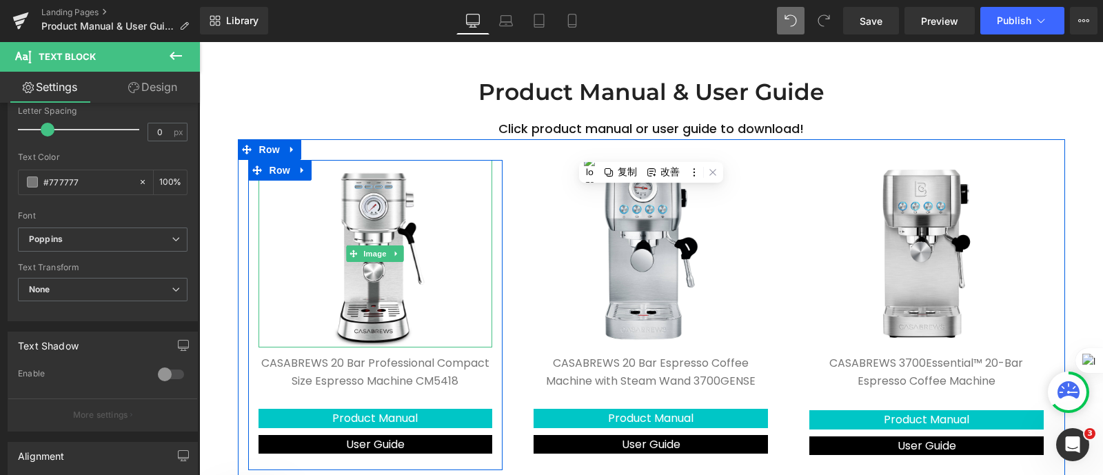
scroll to position [456, 0]
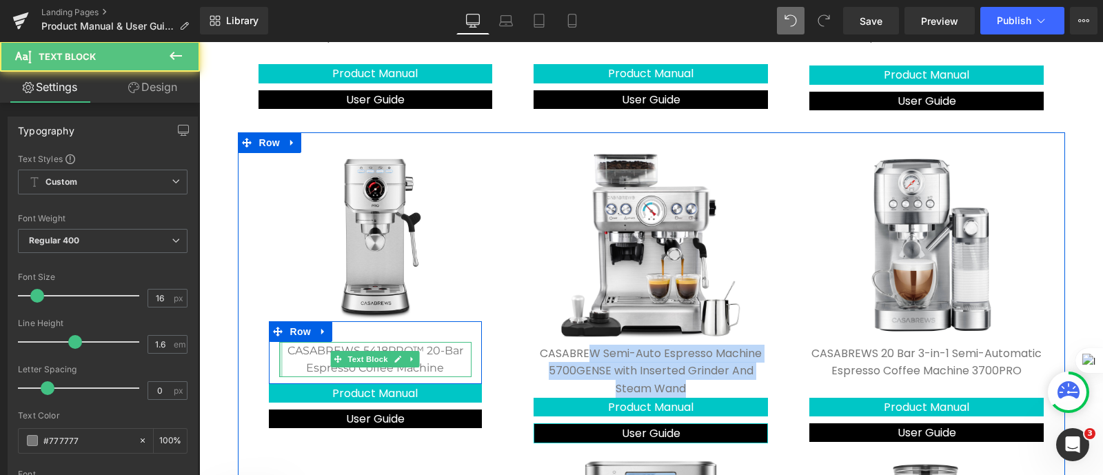
drag, startPoint x: 439, startPoint y: 360, endPoint x: 272, endPoint y: 343, distance: 167.7
click at [279, 343] on div "CASABREWS 5418PRO™ 20-Bar Espresso Coffee Machine Text Block" at bounding box center [375, 359] width 193 height 35
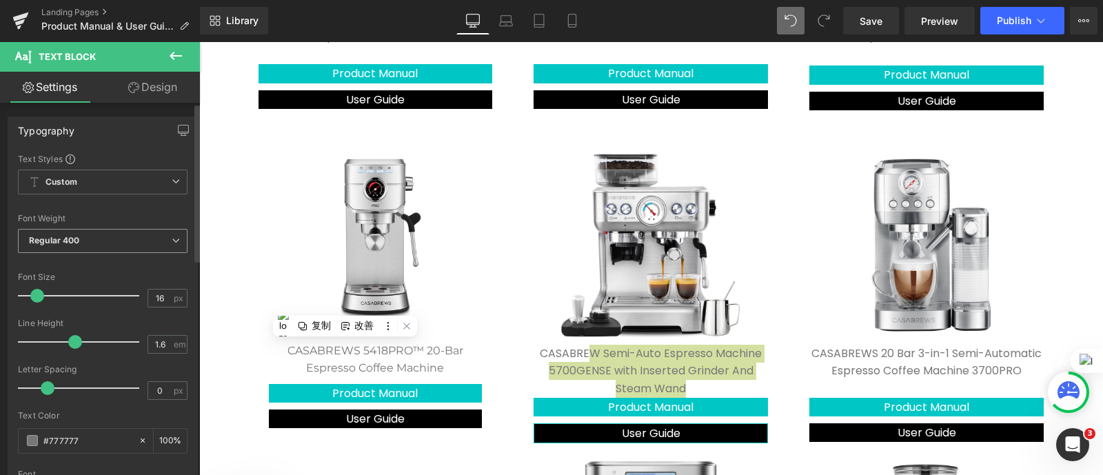
click at [99, 244] on span "Regular 400" at bounding box center [103, 241] width 170 height 24
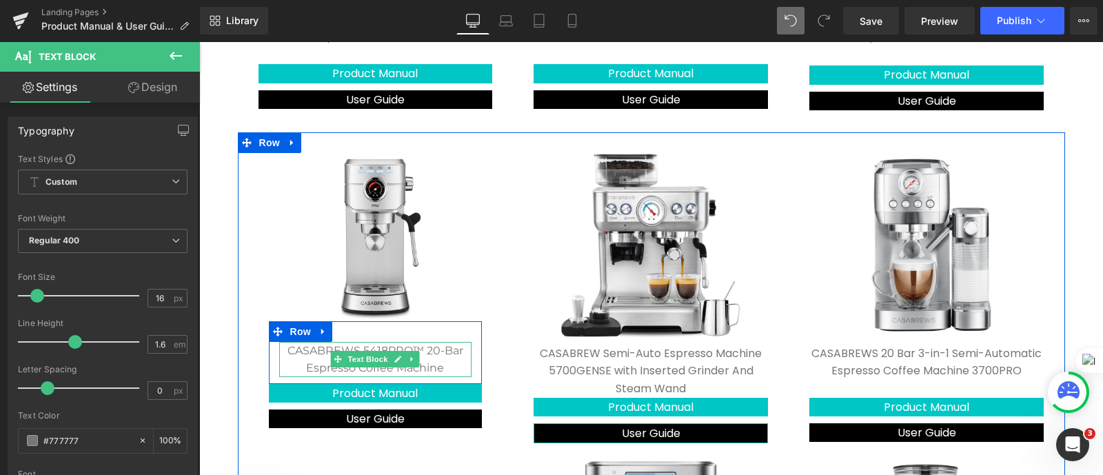
click at [308, 353] on p "CASABREWS 5418PRO™ 20-Bar Espresso Coffee Machine" at bounding box center [375, 359] width 193 height 35
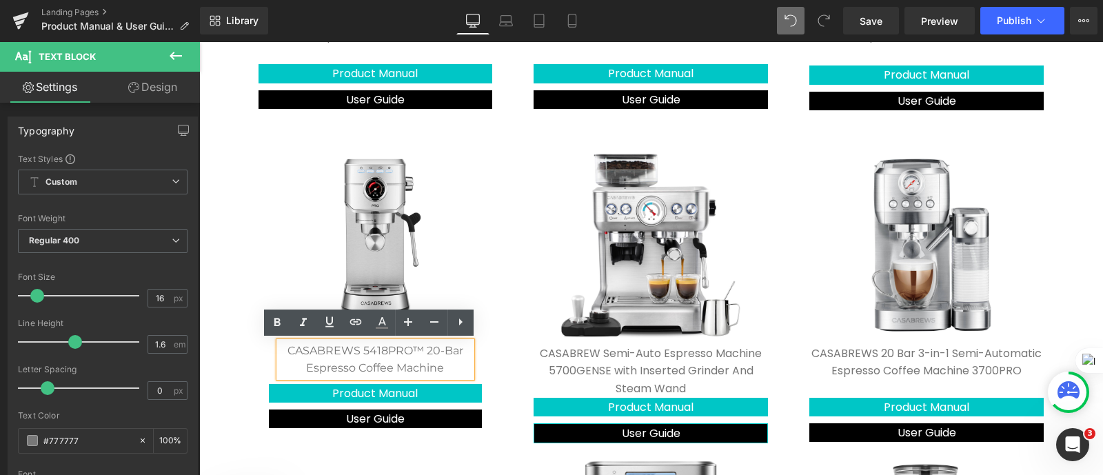
drag, startPoint x: 413, startPoint y: 368, endPoint x: 280, endPoint y: 348, distance: 134.6
click at [280, 348] on p "CASABREWS 5418PRO™ 20-Bar Espresso Coffee Machine" at bounding box center [375, 359] width 193 height 35
click at [276, 327] on icon at bounding box center [277, 322] width 17 height 17
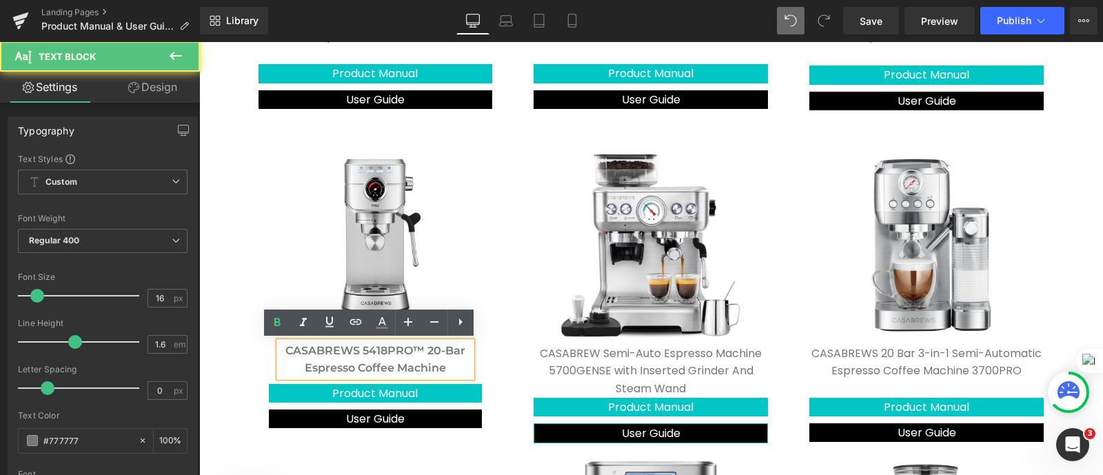
drag, startPoint x: 441, startPoint y: 370, endPoint x: 265, endPoint y: 345, distance: 177.6
click at [269, 345] on div "CASABREWS 5418PRO™ 20-Bar Espresso Coffee Machine Text Block" at bounding box center [376, 359] width 214 height 35
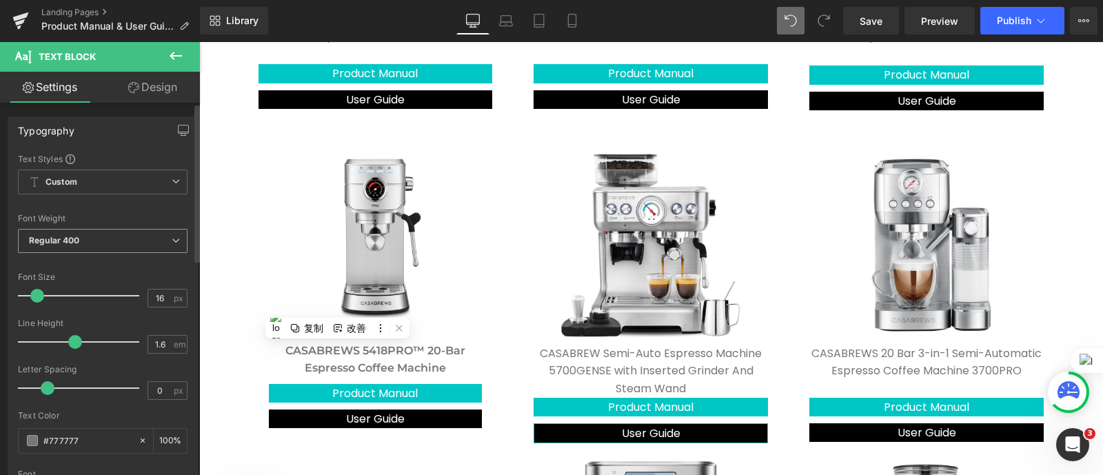
click at [148, 241] on span "Regular 400" at bounding box center [103, 241] width 170 height 24
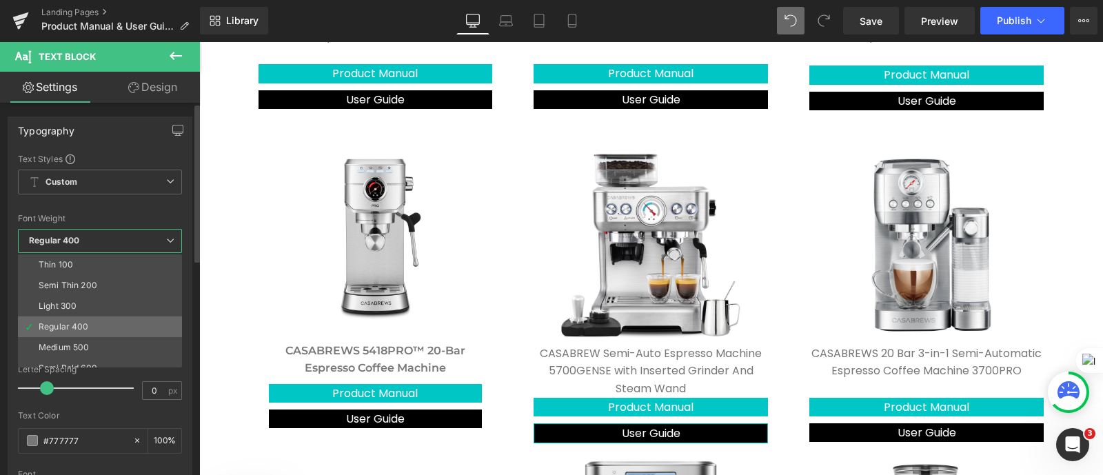
click at [128, 336] on li "Regular 400" at bounding box center [103, 326] width 170 height 21
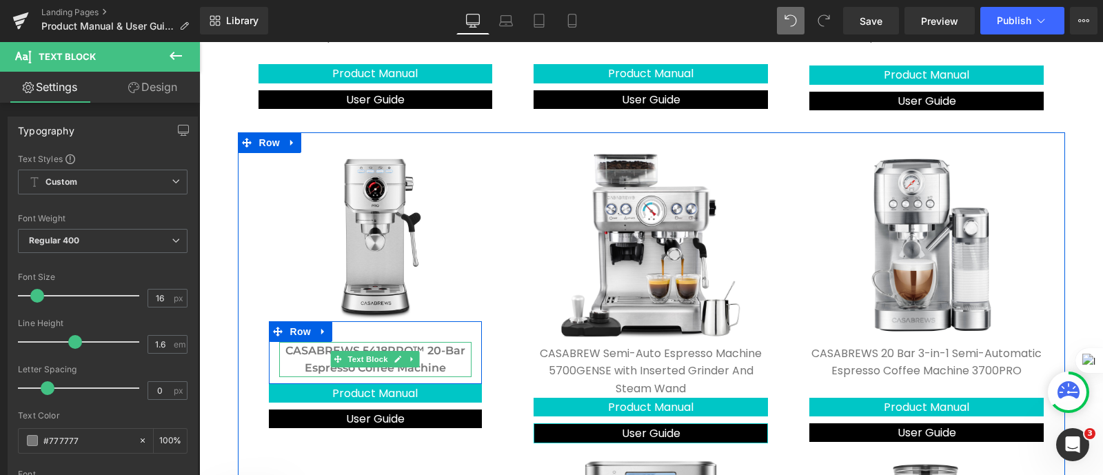
click at [437, 369] on strong "CASABREWS 5418PRO™ 20-Bar Espresso Coffee Machine" at bounding box center [375, 359] width 180 height 31
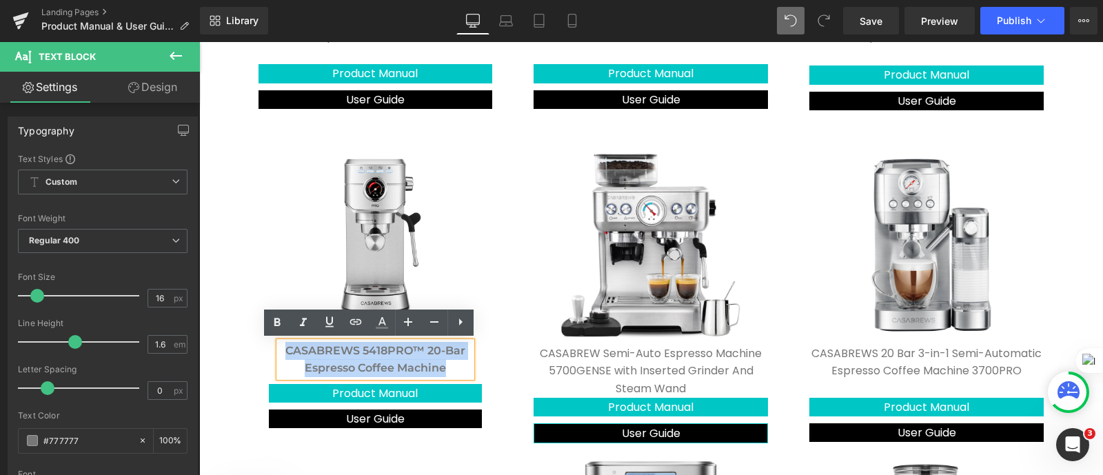
drag, startPoint x: 437, startPoint y: 369, endPoint x: 265, endPoint y: 339, distance: 175.0
click at [269, 339] on div "CASABREWS 5418PRO™ 20-Bar Espresso Coffee Machine Text Block Row" at bounding box center [376, 352] width 214 height 63
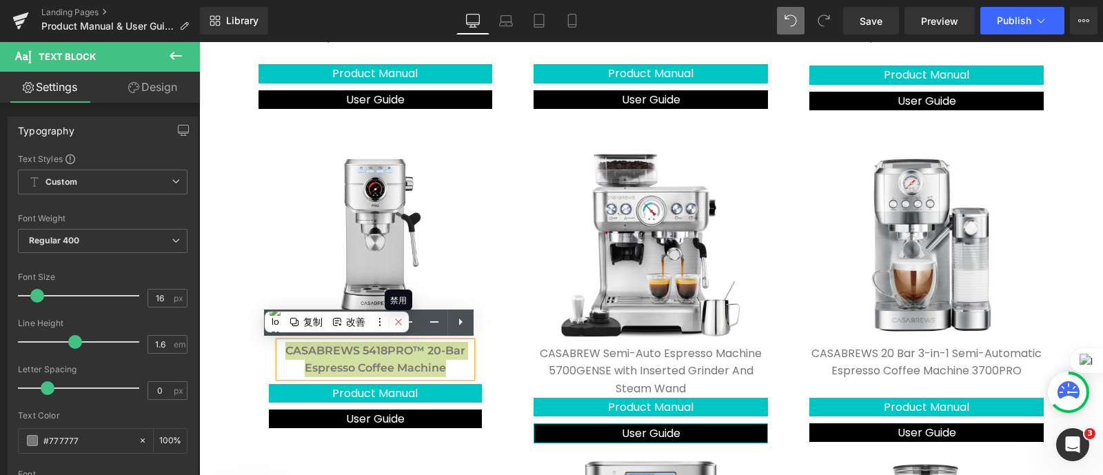
click at [398, 325] on icon at bounding box center [399, 322] width 10 height 10
drag, startPoint x: 390, startPoint y: 352, endPoint x: 191, endPoint y: 311, distance: 202.8
click at [390, 352] on li "此页面禁用" at bounding box center [367, 349] width 69 height 21
click at [281, 319] on icon at bounding box center [277, 322] width 17 height 17
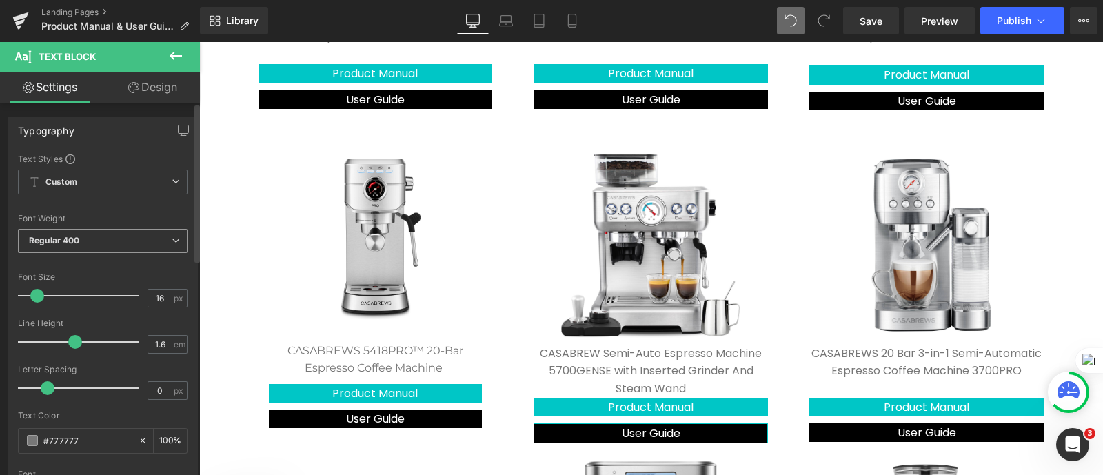
click at [126, 241] on span "Regular 400" at bounding box center [103, 241] width 170 height 24
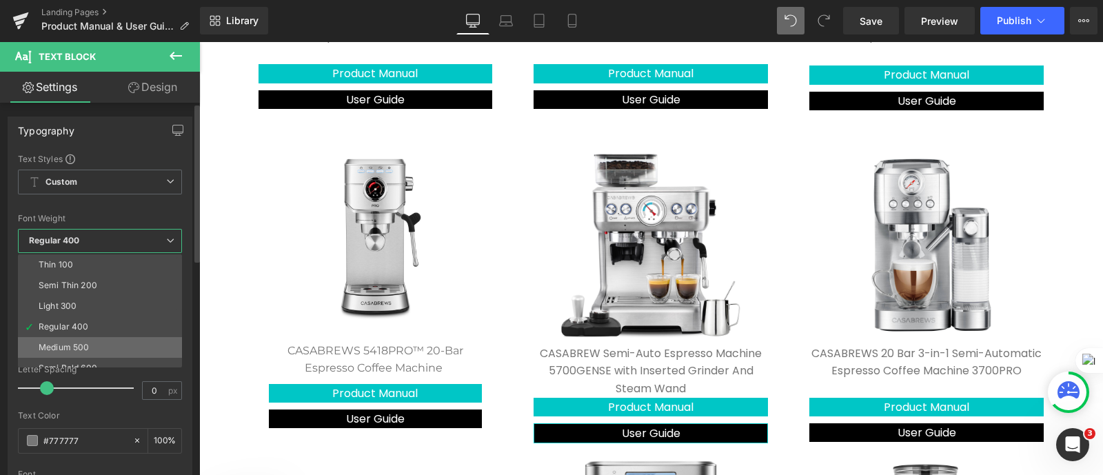
click at [117, 343] on li "Medium 500" at bounding box center [103, 347] width 170 height 21
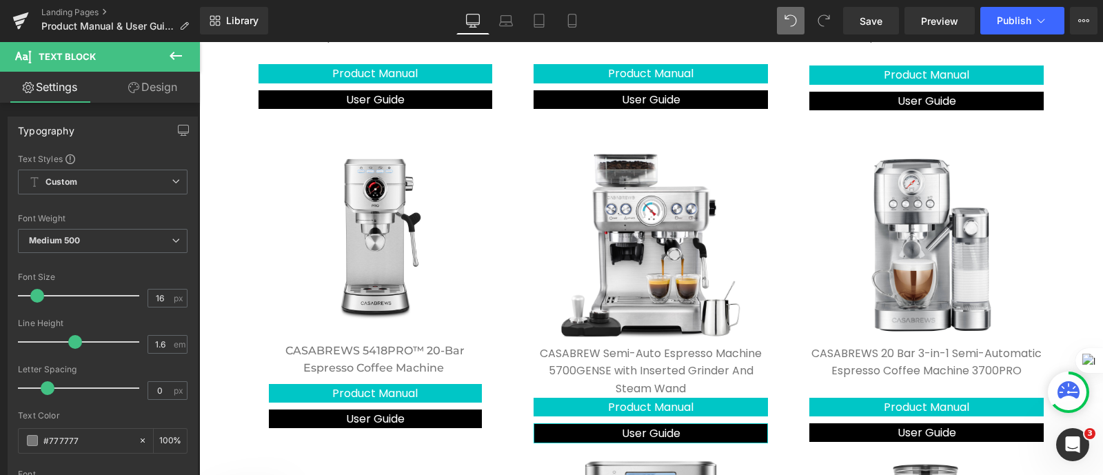
click at [212, 316] on div "Contact Us Text Block Product Manual & User Guide Heading Click product manual …" at bounding box center [651, 469] width 904 height 1602
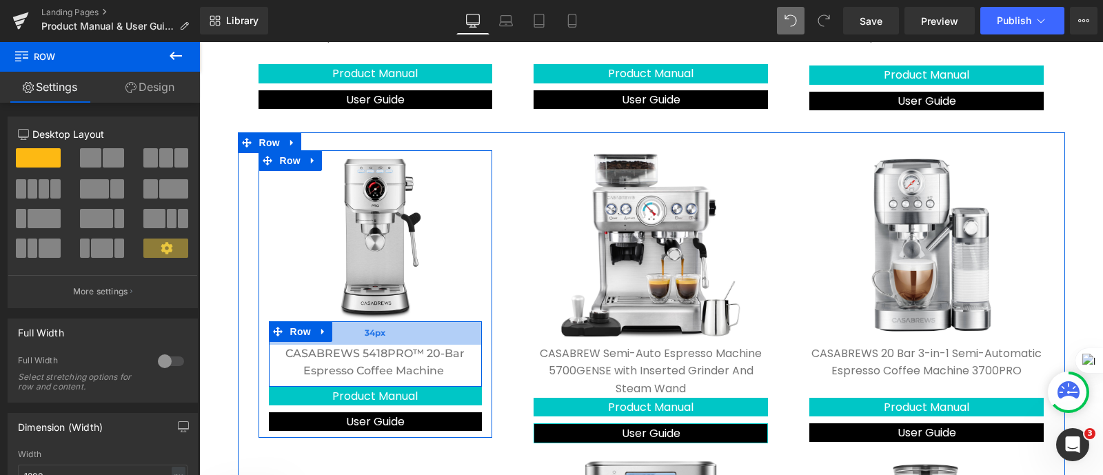
click at [447, 325] on div "34px" at bounding box center [376, 332] width 214 height 23
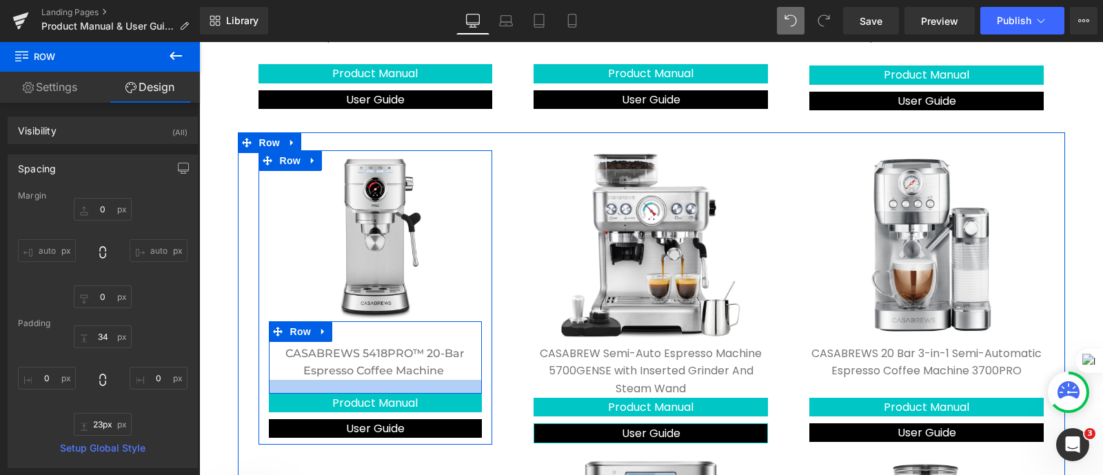
type input "26px"
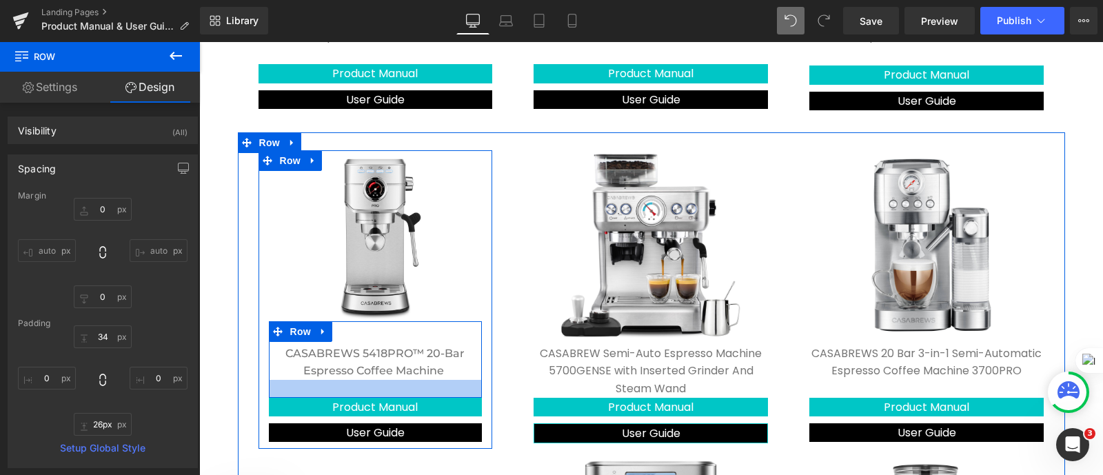
drag, startPoint x: 456, startPoint y: 381, endPoint x: 455, endPoint y: 391, distance: 10.4
click at [455, 391] on div at bounding box center [376, 389] width 214 height 18
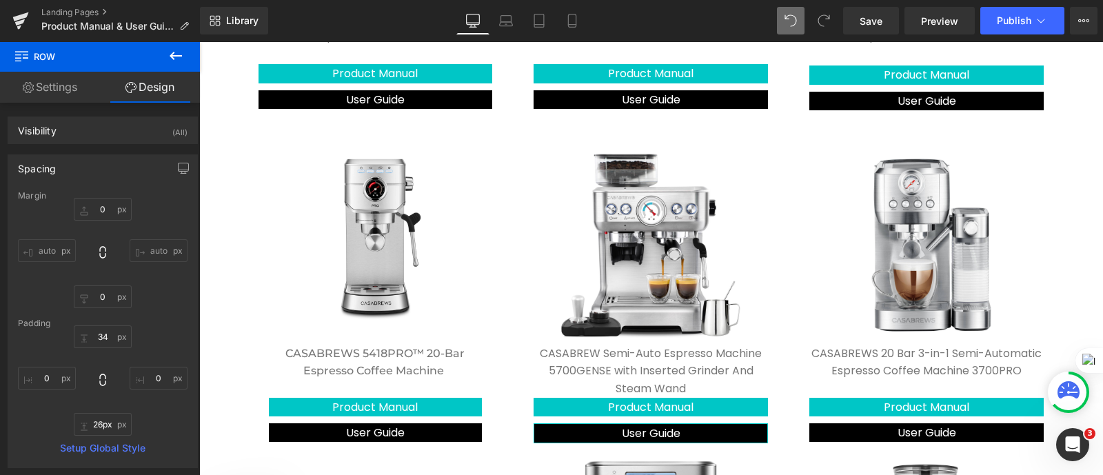
click at [216, 308] on div "Contact Us Text Block Product Manual & User Guide Heading Click product manual …" at bounding box center [651, 476] width 904 height 1616
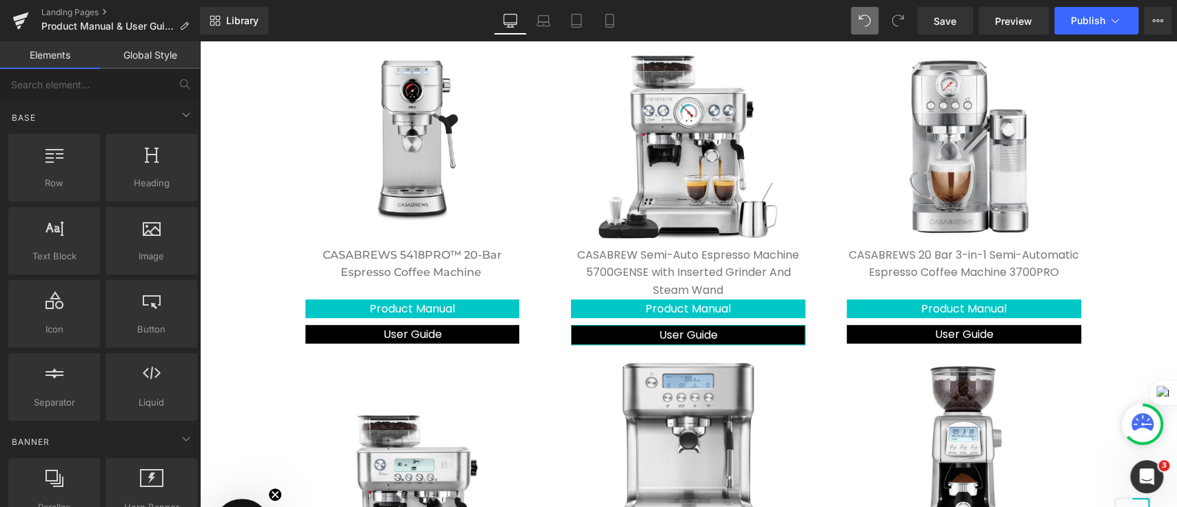
scroll to position [825, 0]
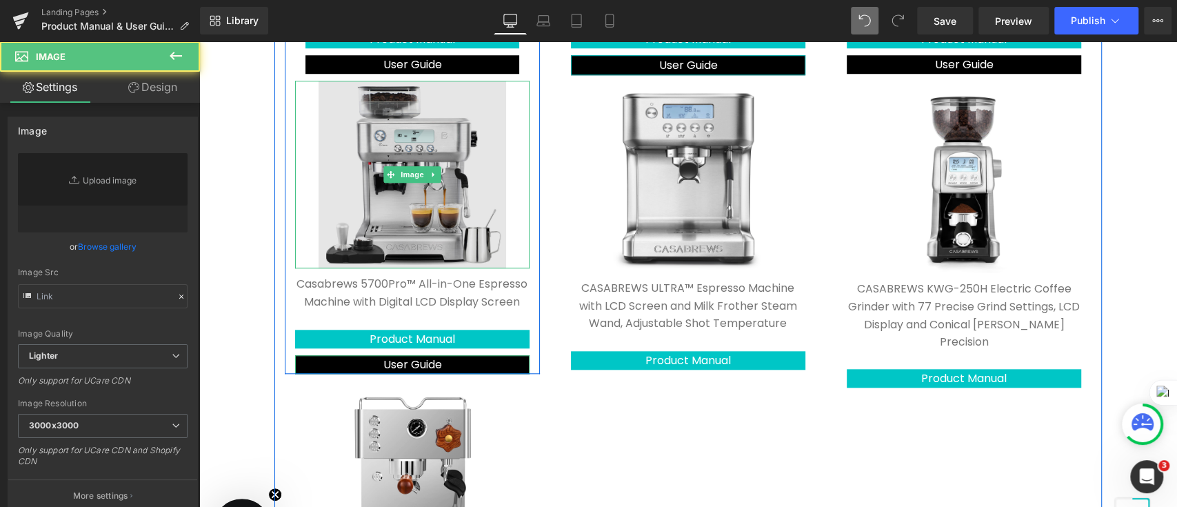
type input "[URL][DOMAIN_NAME]"
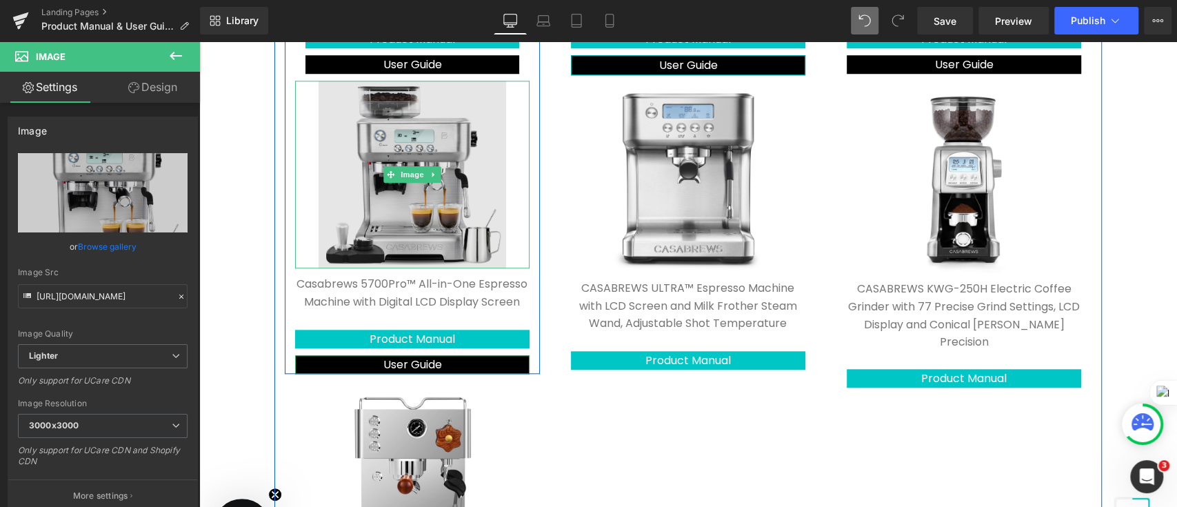
drag, startPoint x: 453, startPoint y: 119, endPoint x: 465, endPoint y: 91, distance: 30.0
click at [465, 91] on div "Image" at bounding box center [412, 175] width 234 height 188
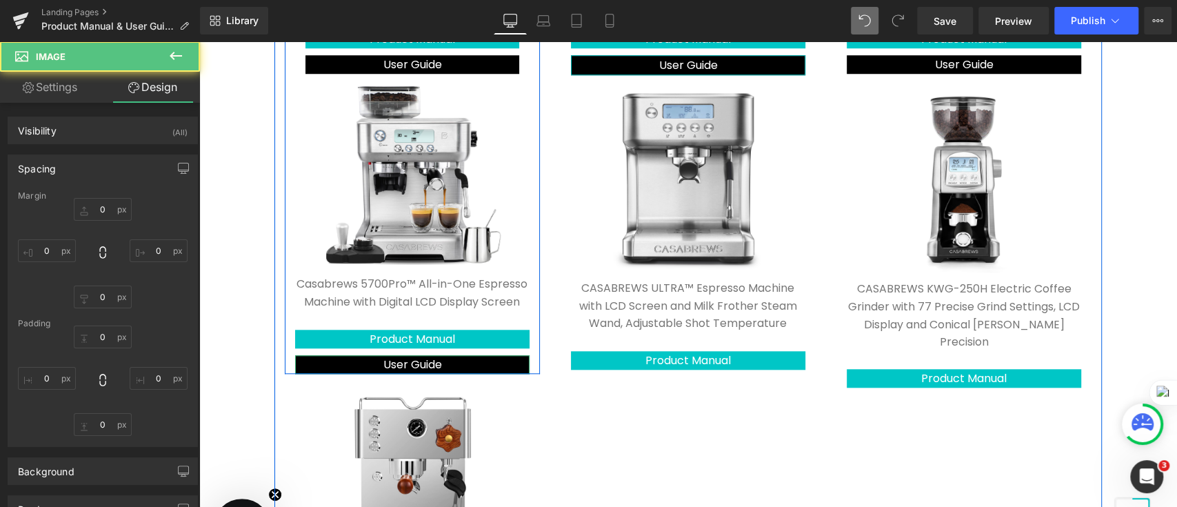
type input "0"
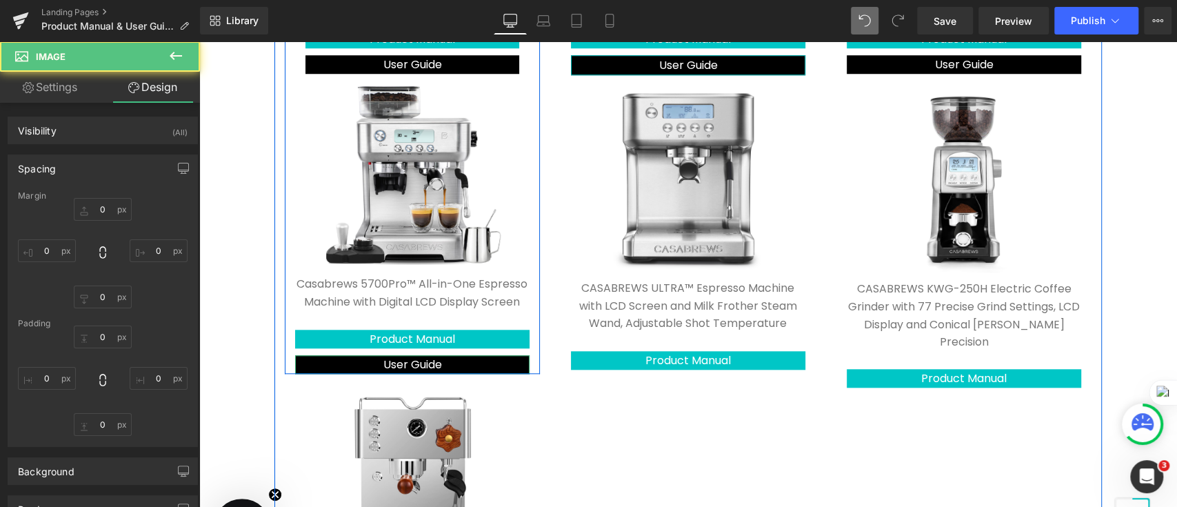
type input "0"
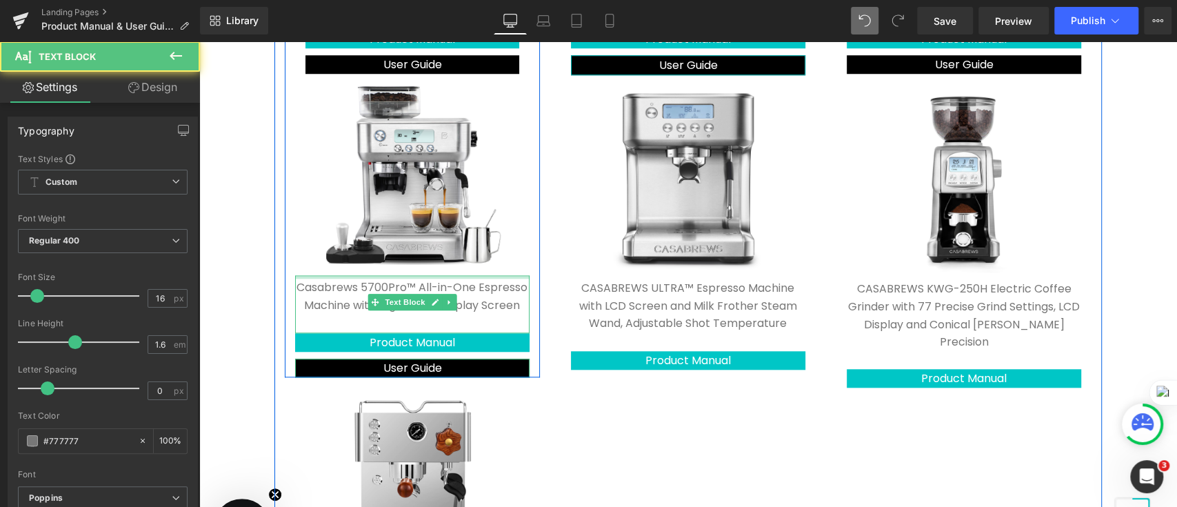
click at [491, 279] on div "Casabrews 5700Pro™ All-in-One Espresso Machine with Digital LCD Display Screen …" at bounding box center [412, 303] width 234 height 57
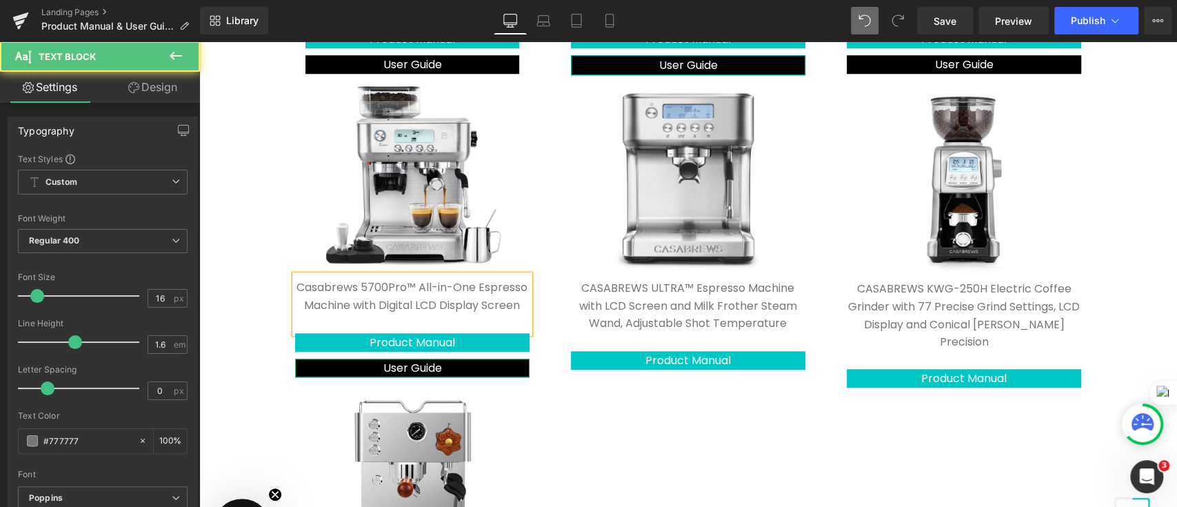
click at [744, 428] on div "Image CASABREWS 5418PRO™ 20-Bar Espresso Coffee Machine Text Block Row 34px Pro…" at bounding box center [687, 221] width 827 height 914
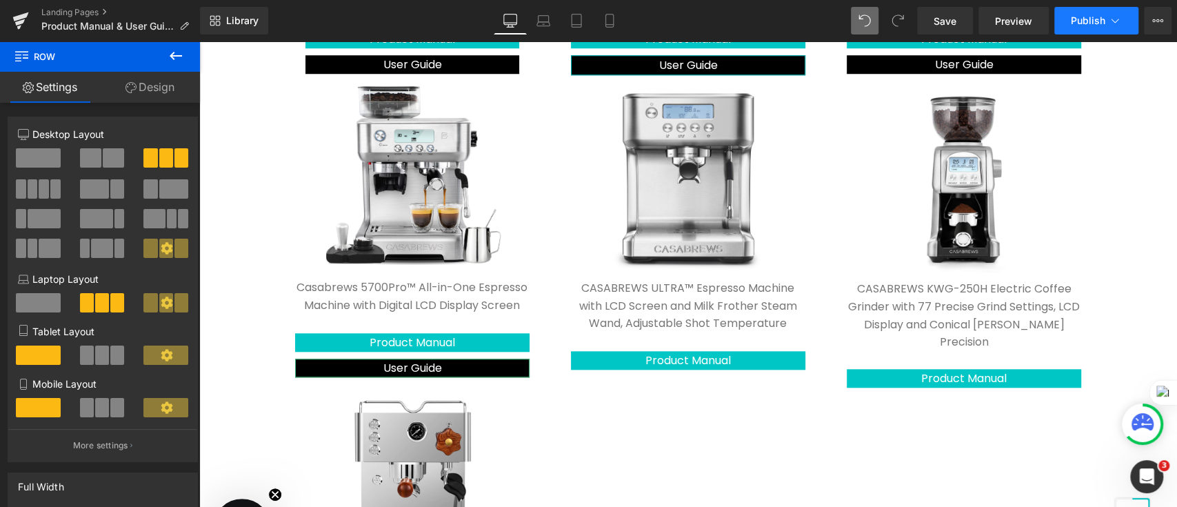
click at [1098, 23] on span "Publish" at bounding box center [1088, 20] width 34 height 11
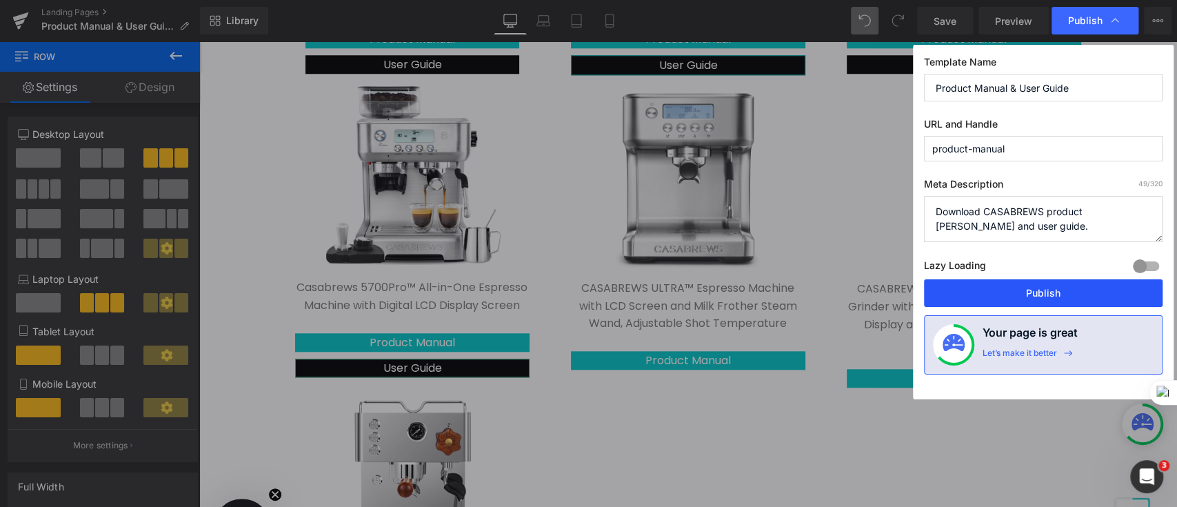
click at [1002, 283] on button "Publish" at bounding box center [1043, 293] width 239 height 28
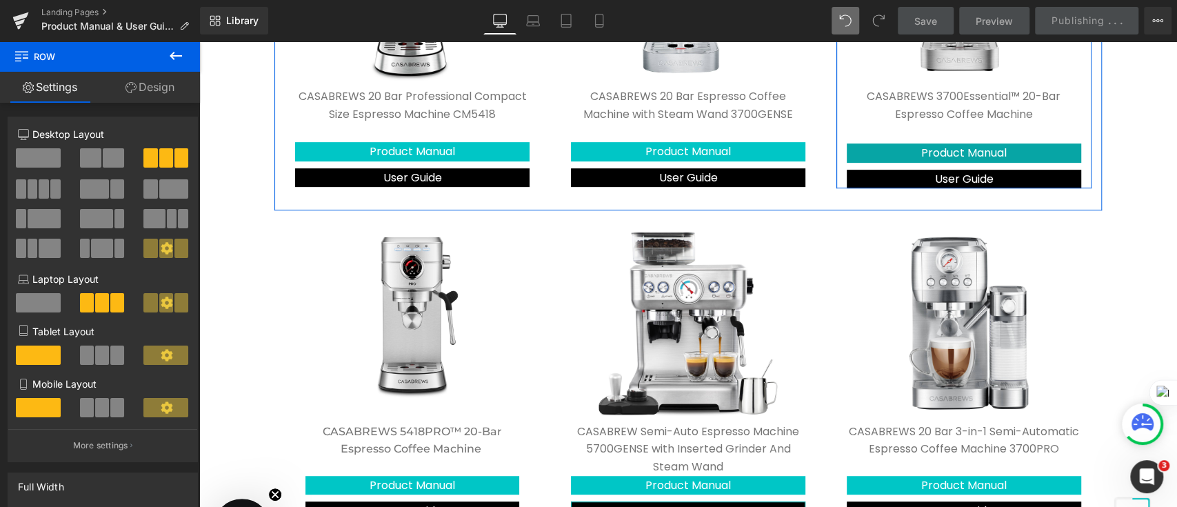
scroll to position [457, 0]
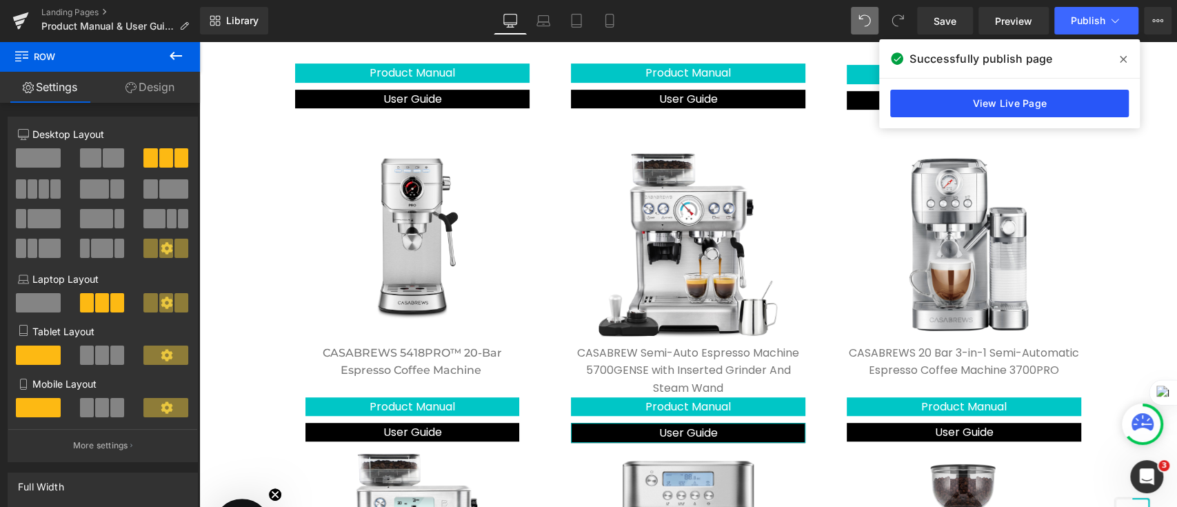
click at [1047, 104] on link "View Live Page" at bounding box center [1009, 104] width 239 height 28
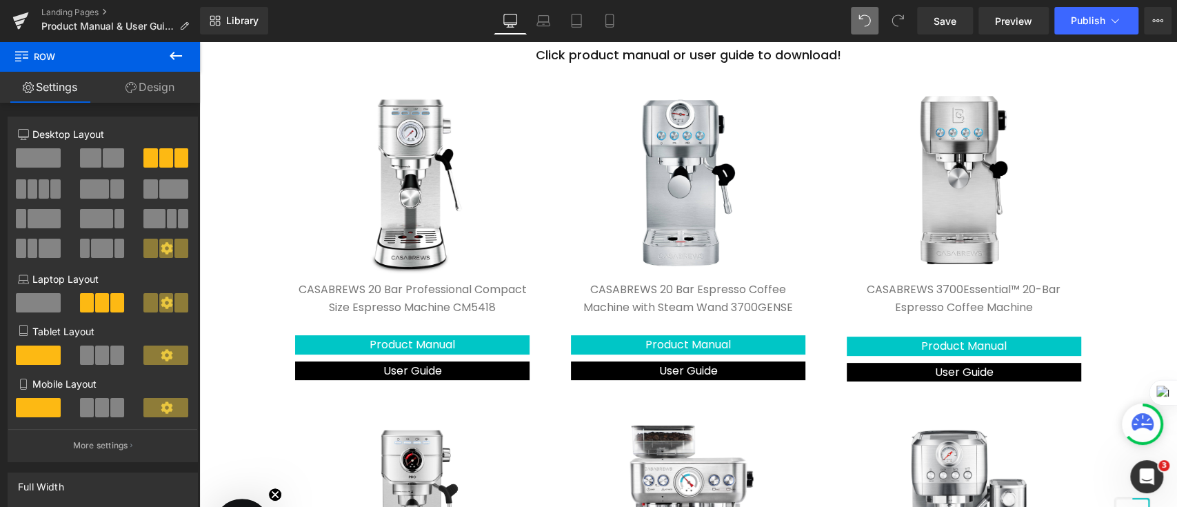
scroll to position [89, 0]
